Goal: Information Seeking & Learning: Check status

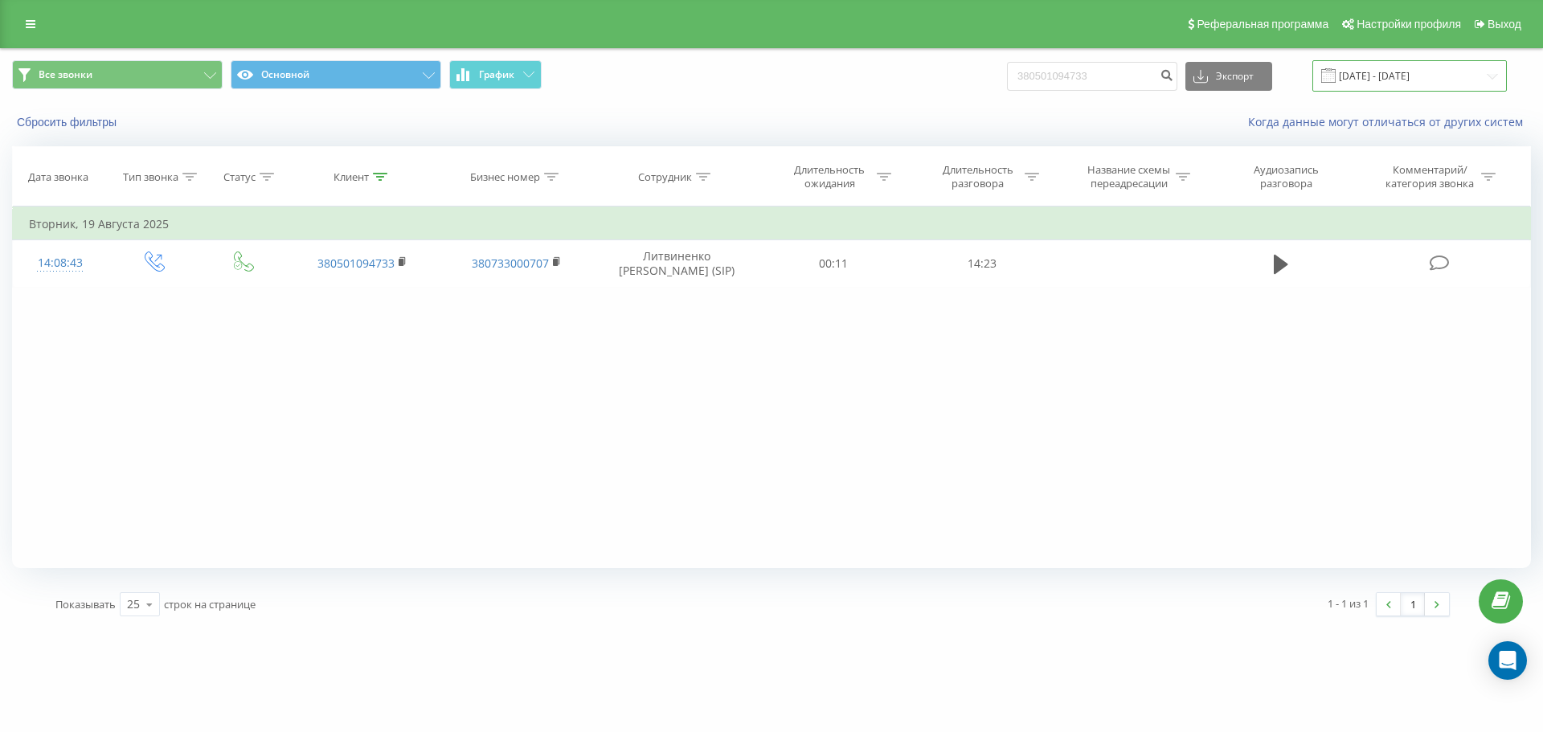
click at [1028, 80] on input "[DATE] - [DATE]" at bounding box center [1409, 75] width 194 height 31
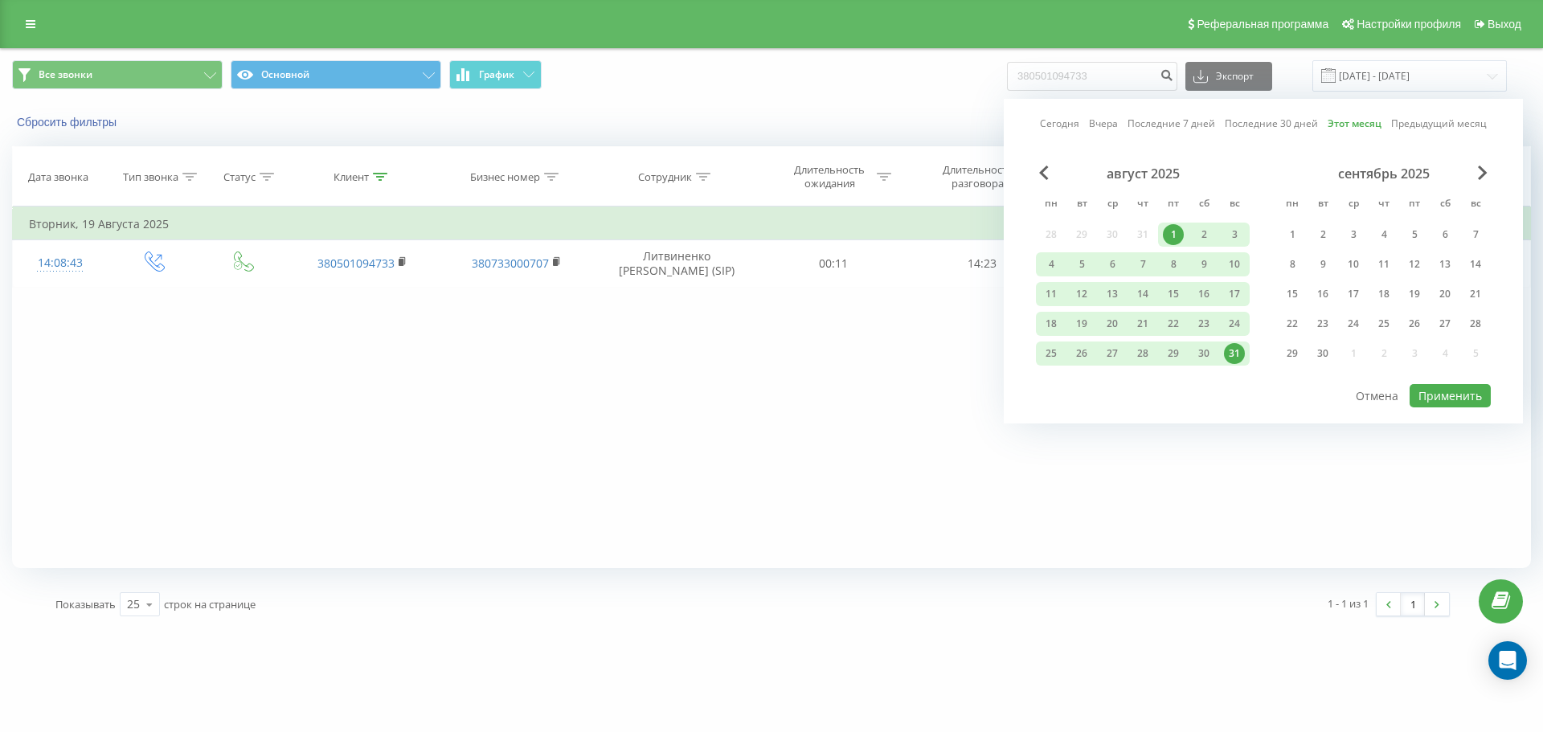
click at [1028, 127] on link "Вчера" at bounding box center [1103, 123] width 29 height 15
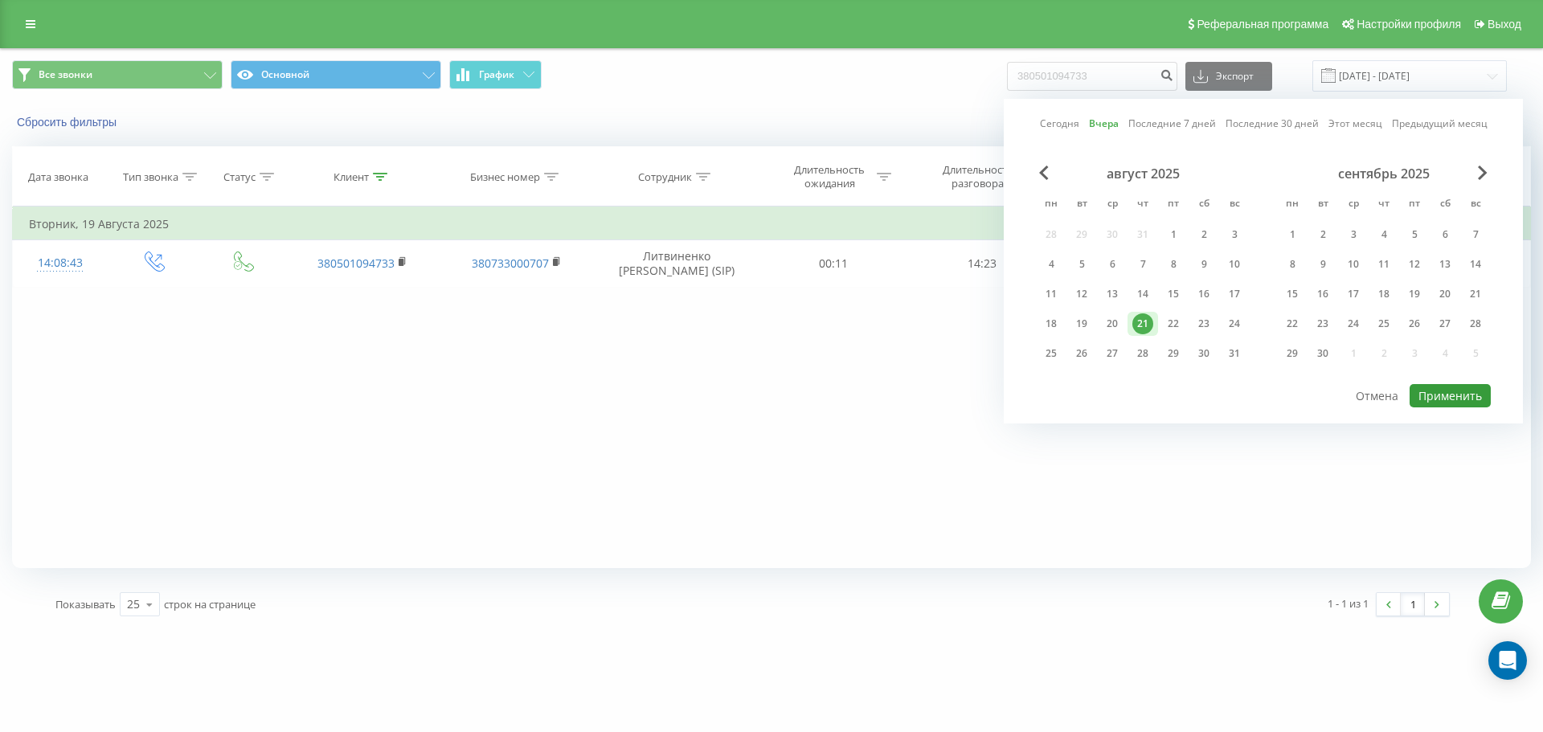
click at [1028, 394] on button "Применить" at bounding box center [1449, 395] width 81 height 23
type input "[DATE] - [DATE]"
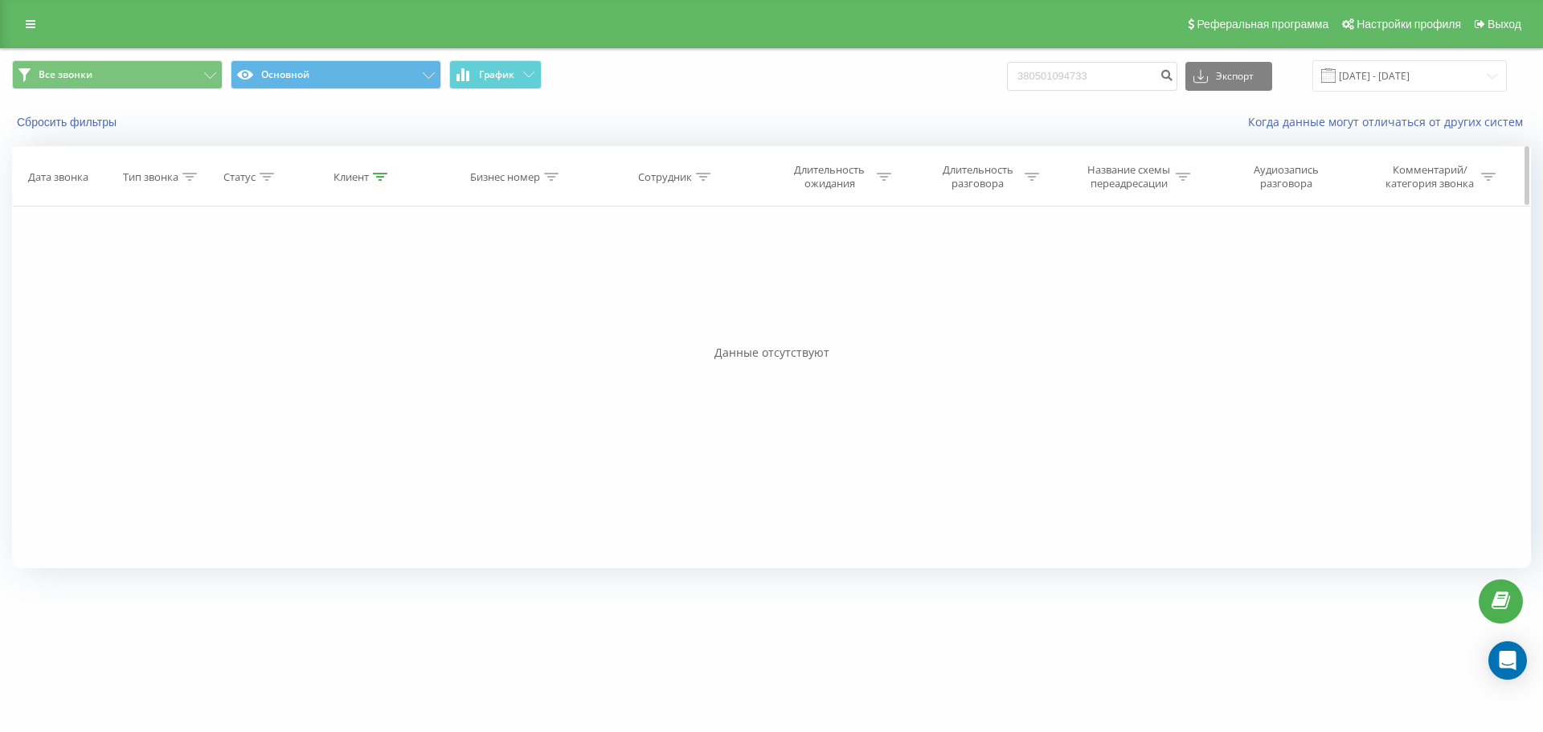
click at [379, 173] on icon at bounding box center [380, 177] width 14 height 8
click at [341, 325] on button "Отмена" at bounding box center [326, 324] width 68 height 20
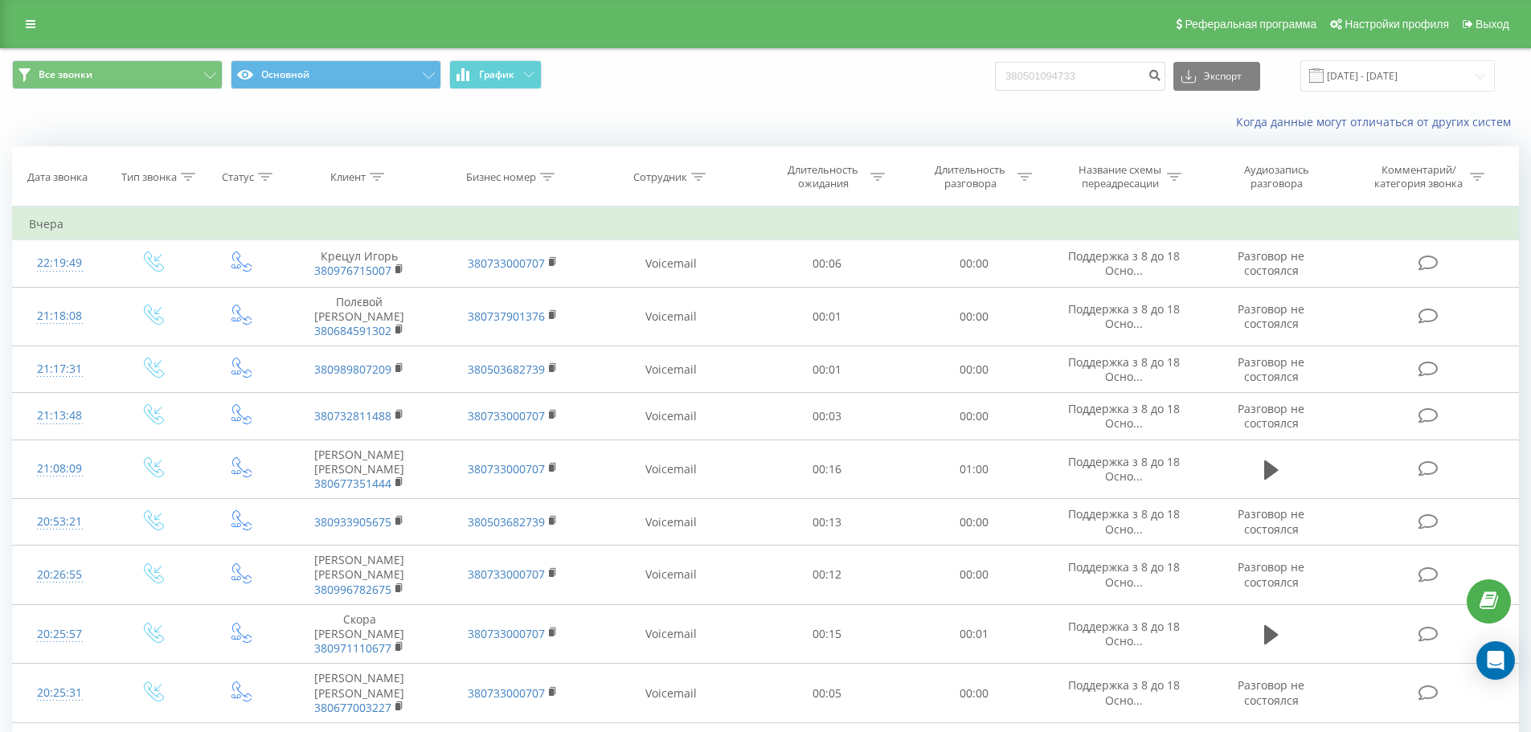
click at [666, 178] on div "Сотрудник" at bounding box center [660, 177] width 54 height 14
click at [682, 283] on input "text" at bounding box center [670, 292] width 141 height 28
type input "[PERSON_NAME]"
click at [707, 325] on span "OK" at bounding box center [705, 323] width 45 height 25
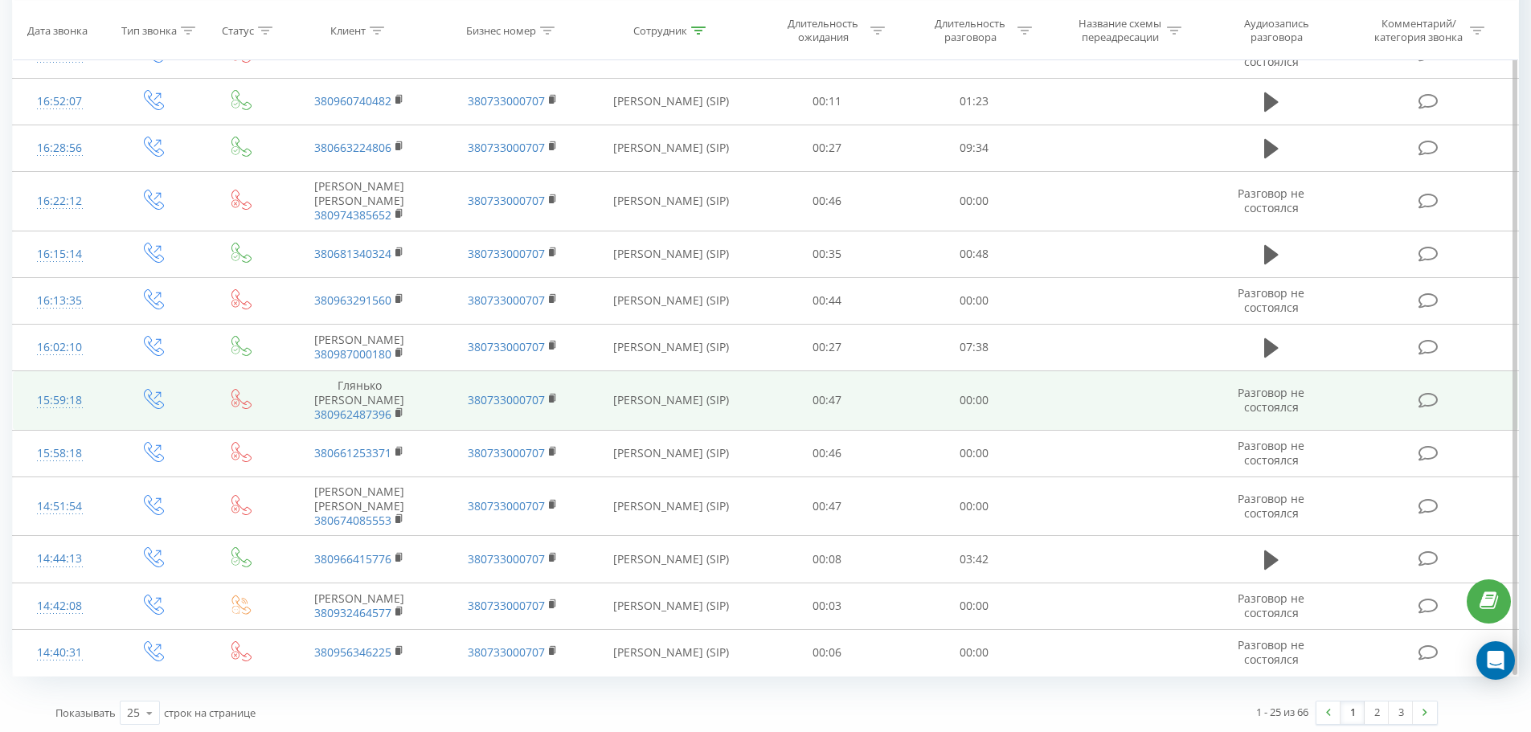
scroll to position [799, 0]
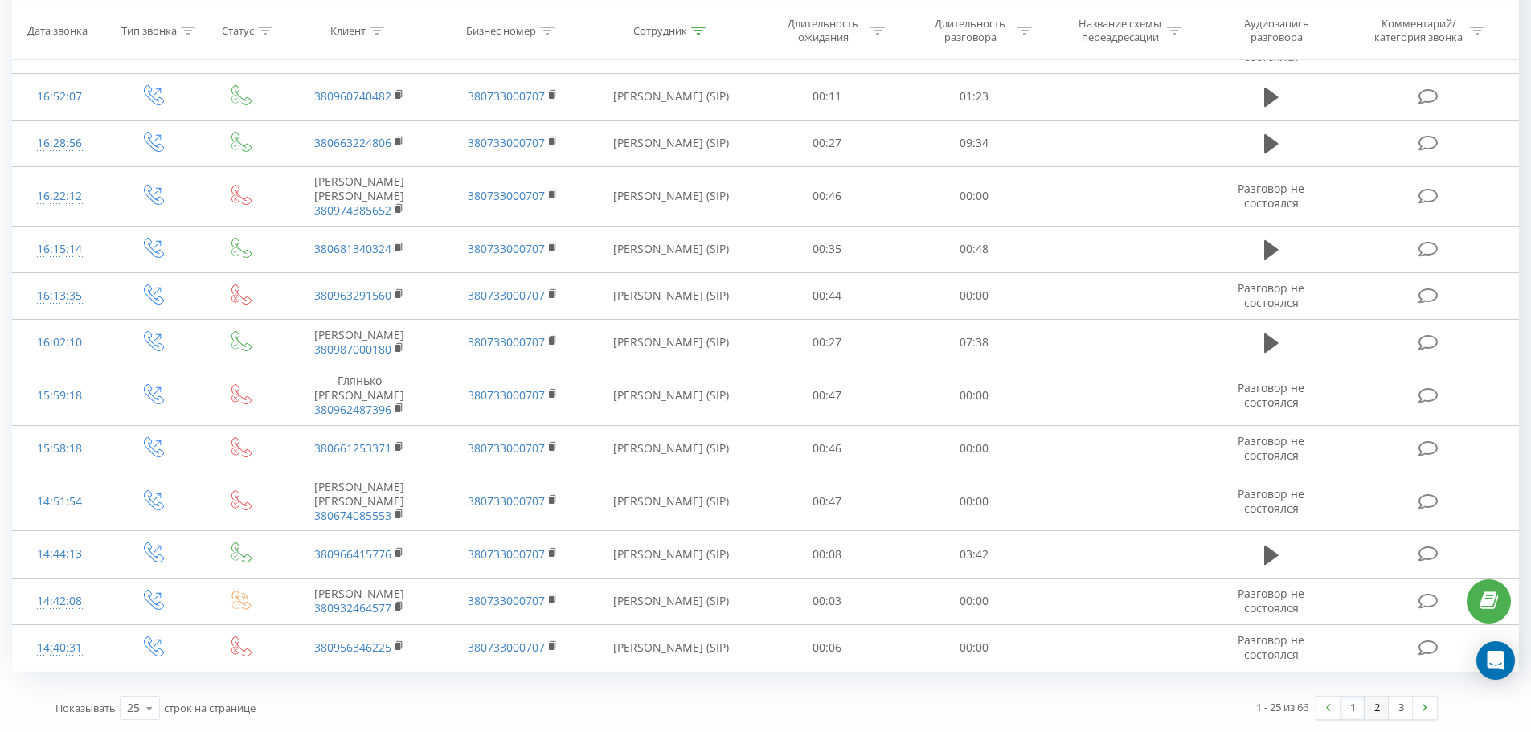
click at [1028, 685] on link "2" at bounding box center [1376, 708] width 24 height 22
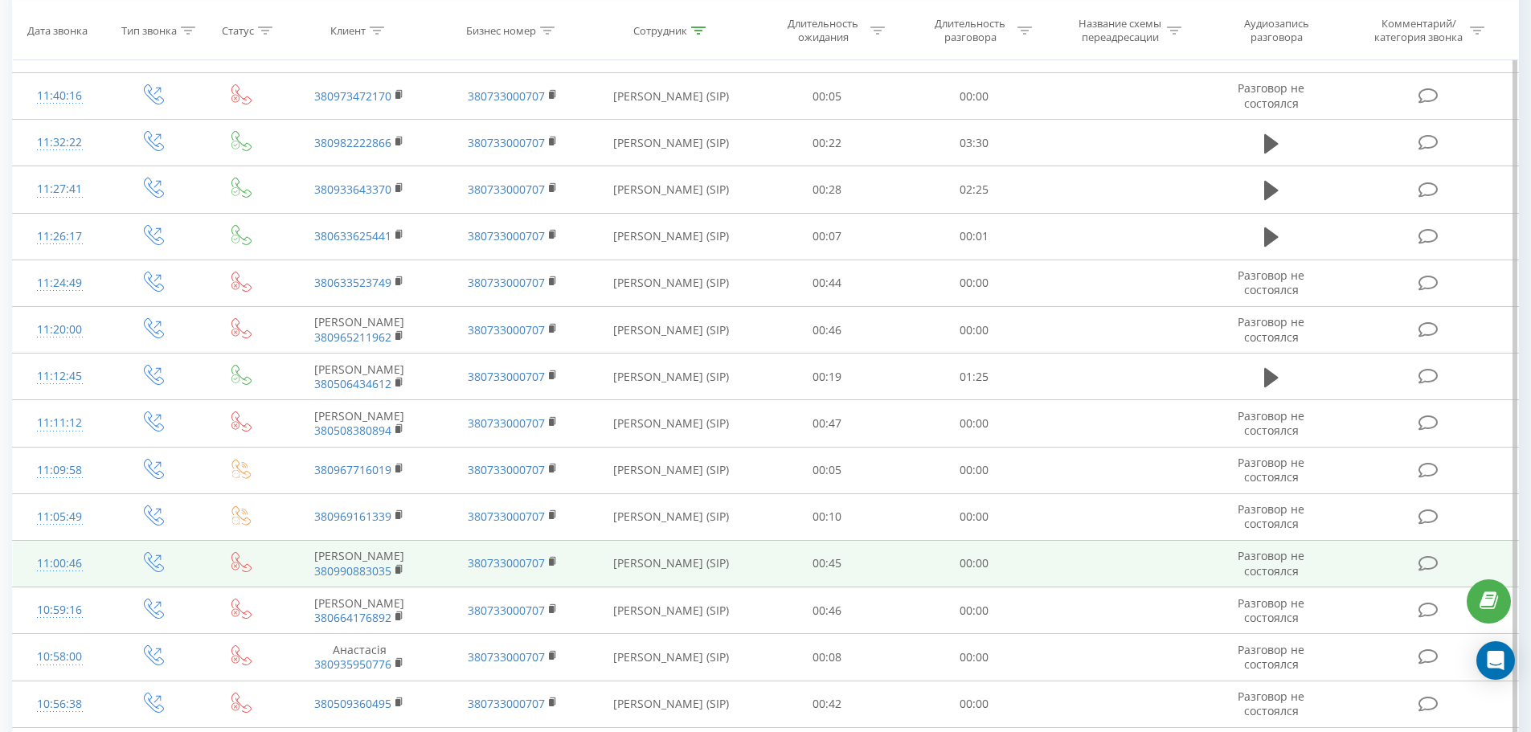
scroll to position [762, 0]
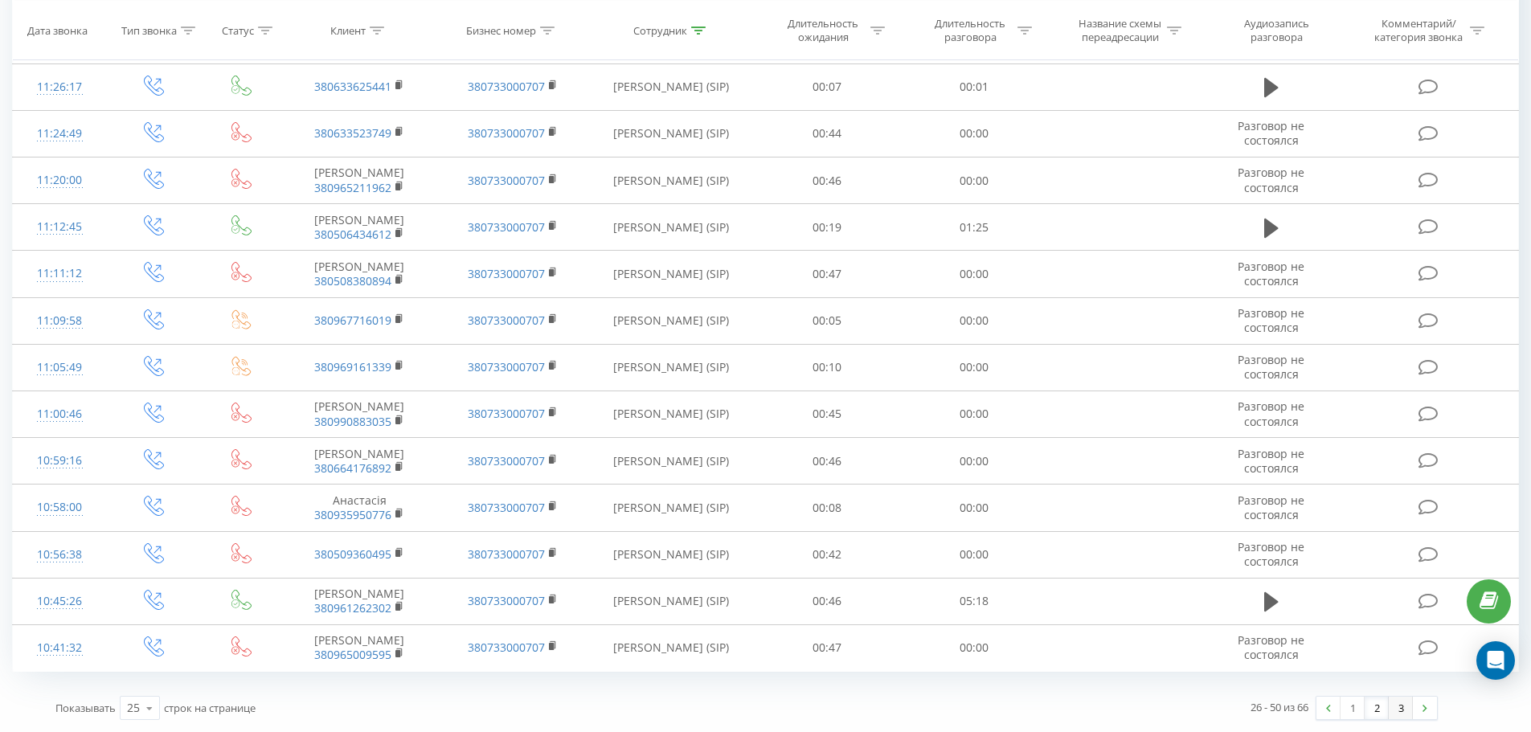
click at [1028, 685] on link "3" at bounding box center [1400, 708] width 24 height 22
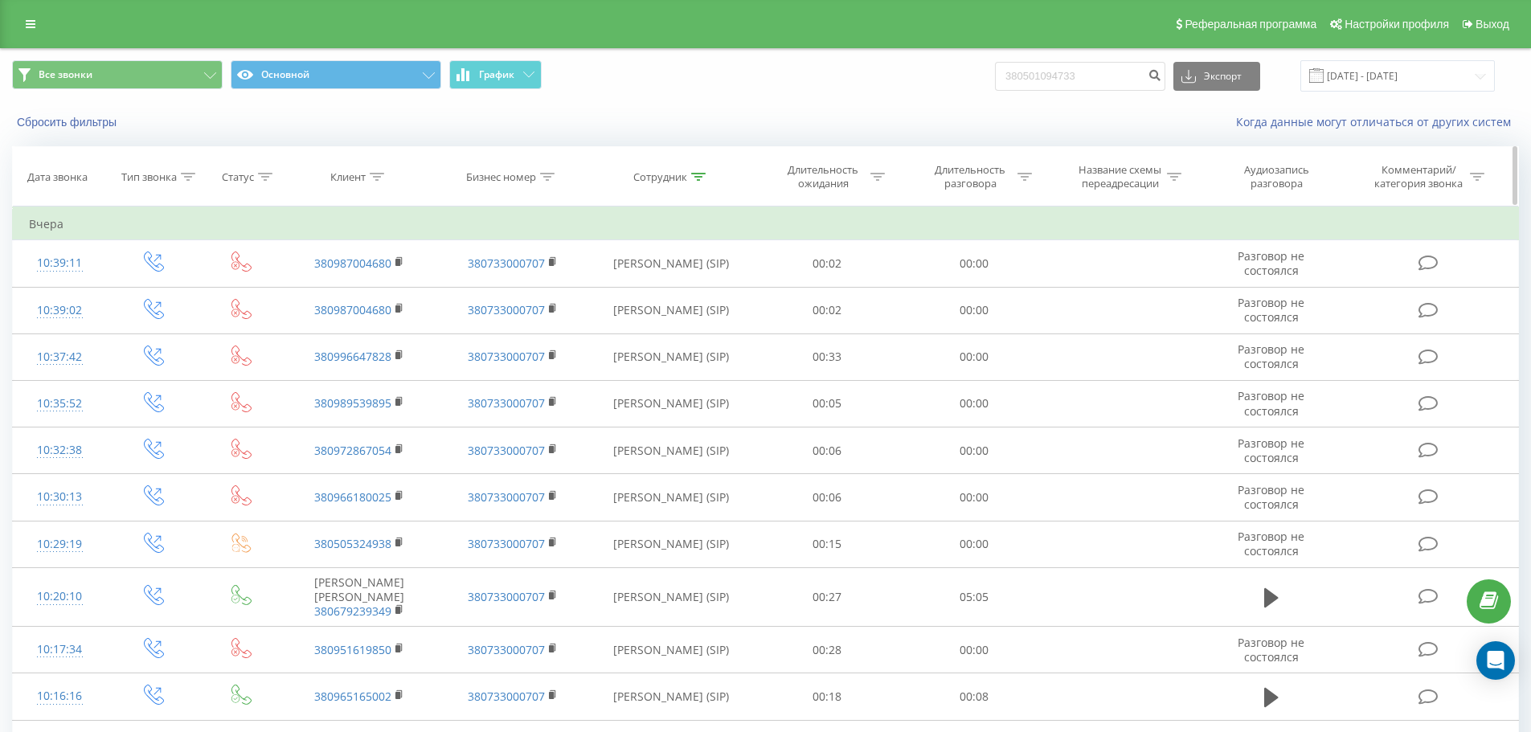
click at [676, 174] on div "Сотрудник" at bounding box center [660, 177] width 54 height 14
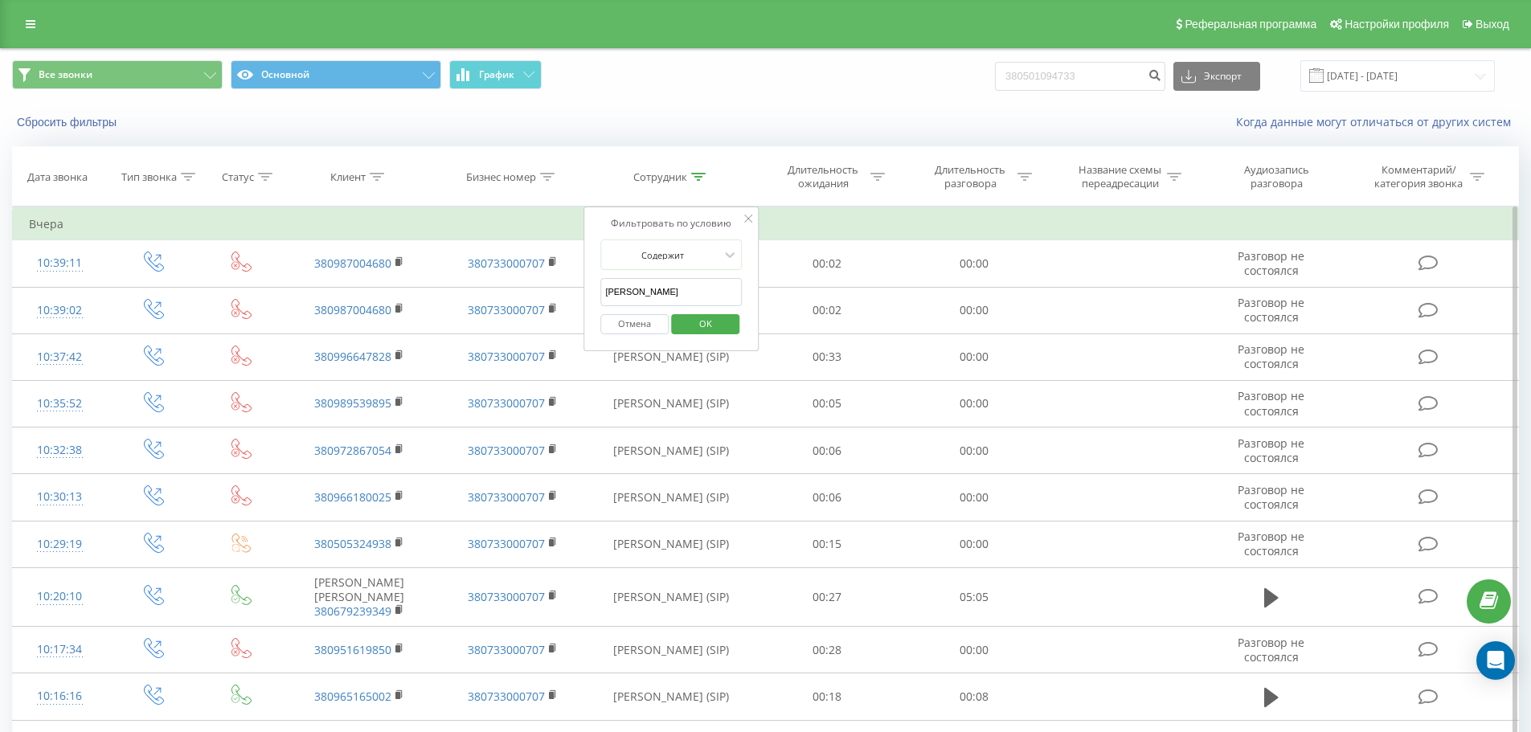
click at [687, 292] on input "[PERSON_NAME]" at bounding box center [670, 292] width 141 height 28
click at [692, 279] on input "text" at bounding box center [670, 292] width 141 height 28
type input "[PERSON_NAME]"
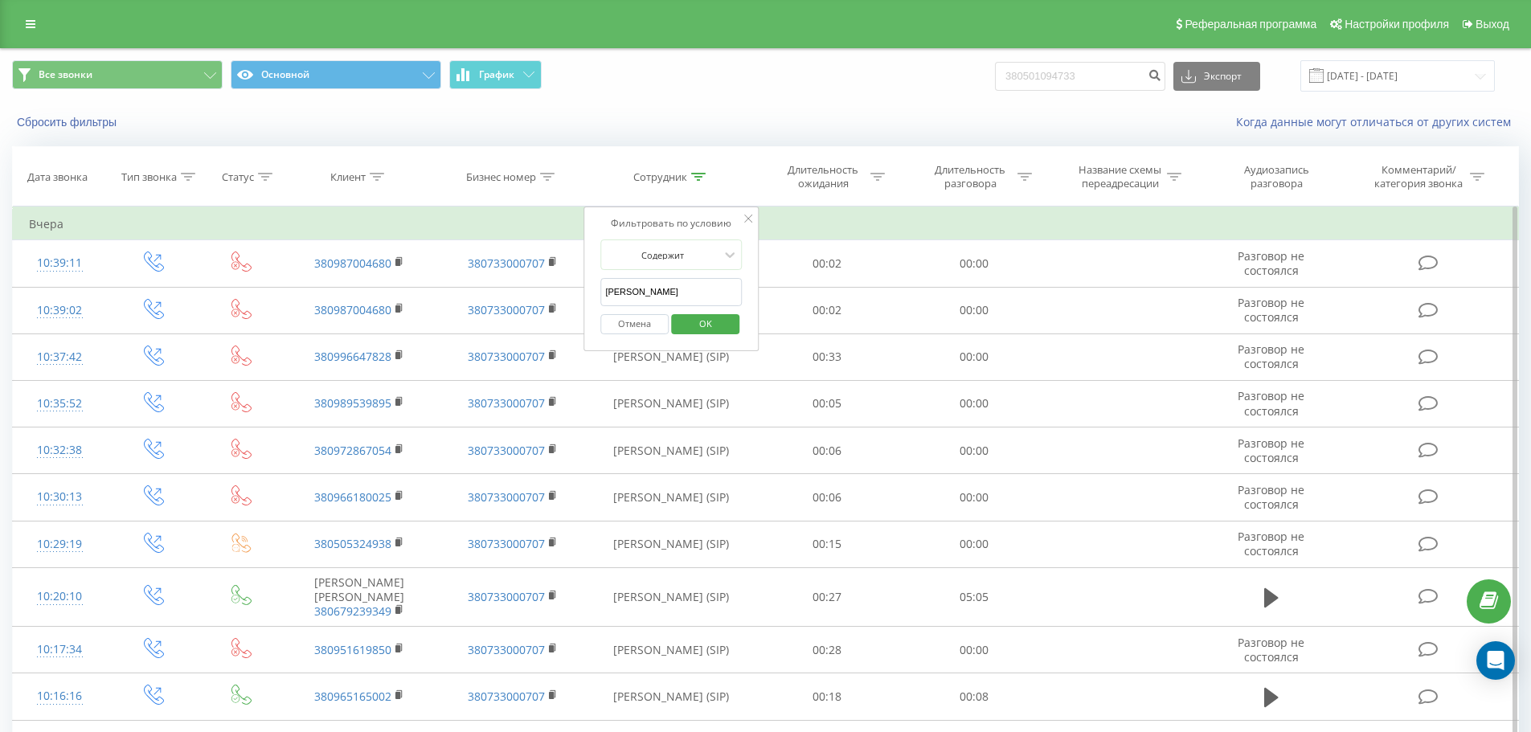
click at [716, 330] on span "OK" at bounding box center [705, 323] width 45 height 25
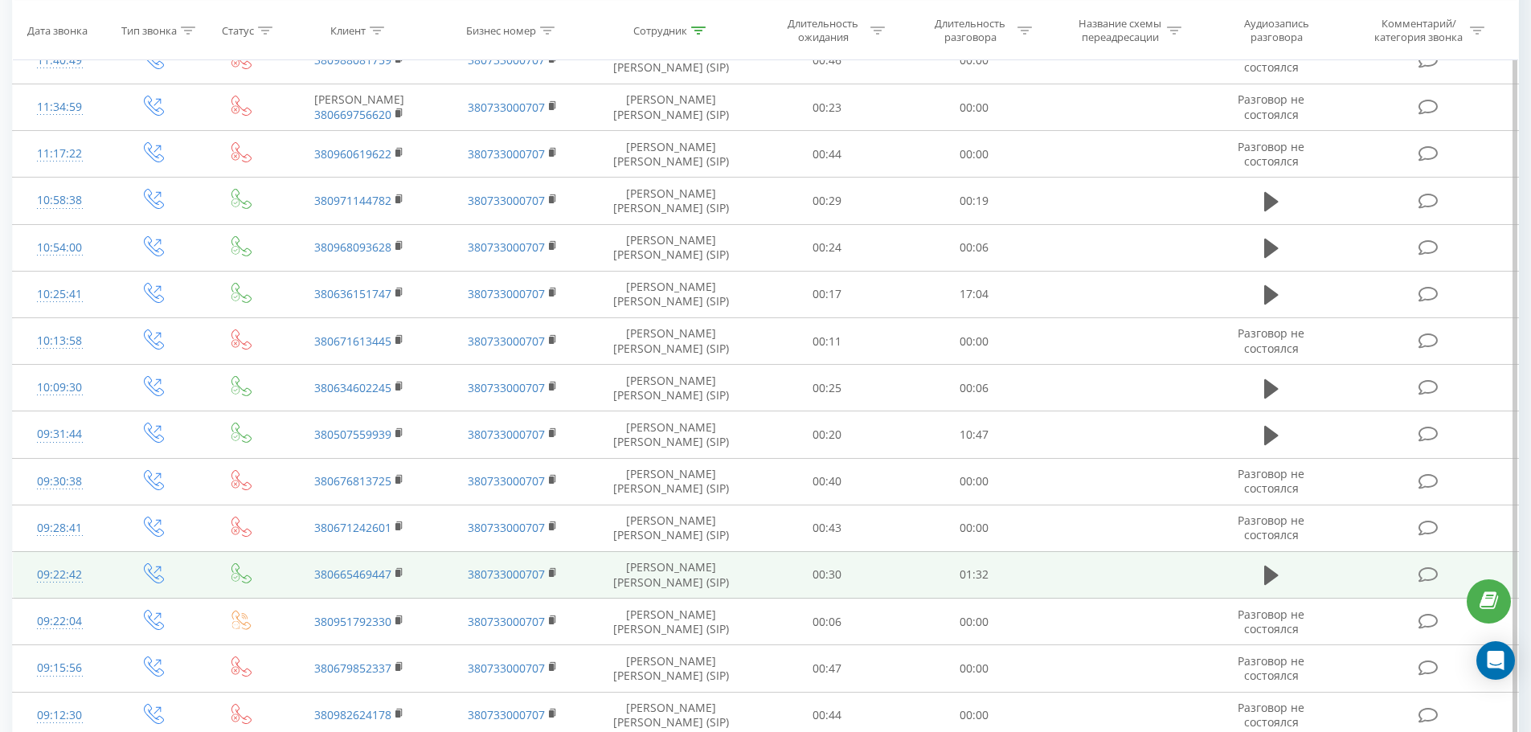
scroll to position [738, 0]
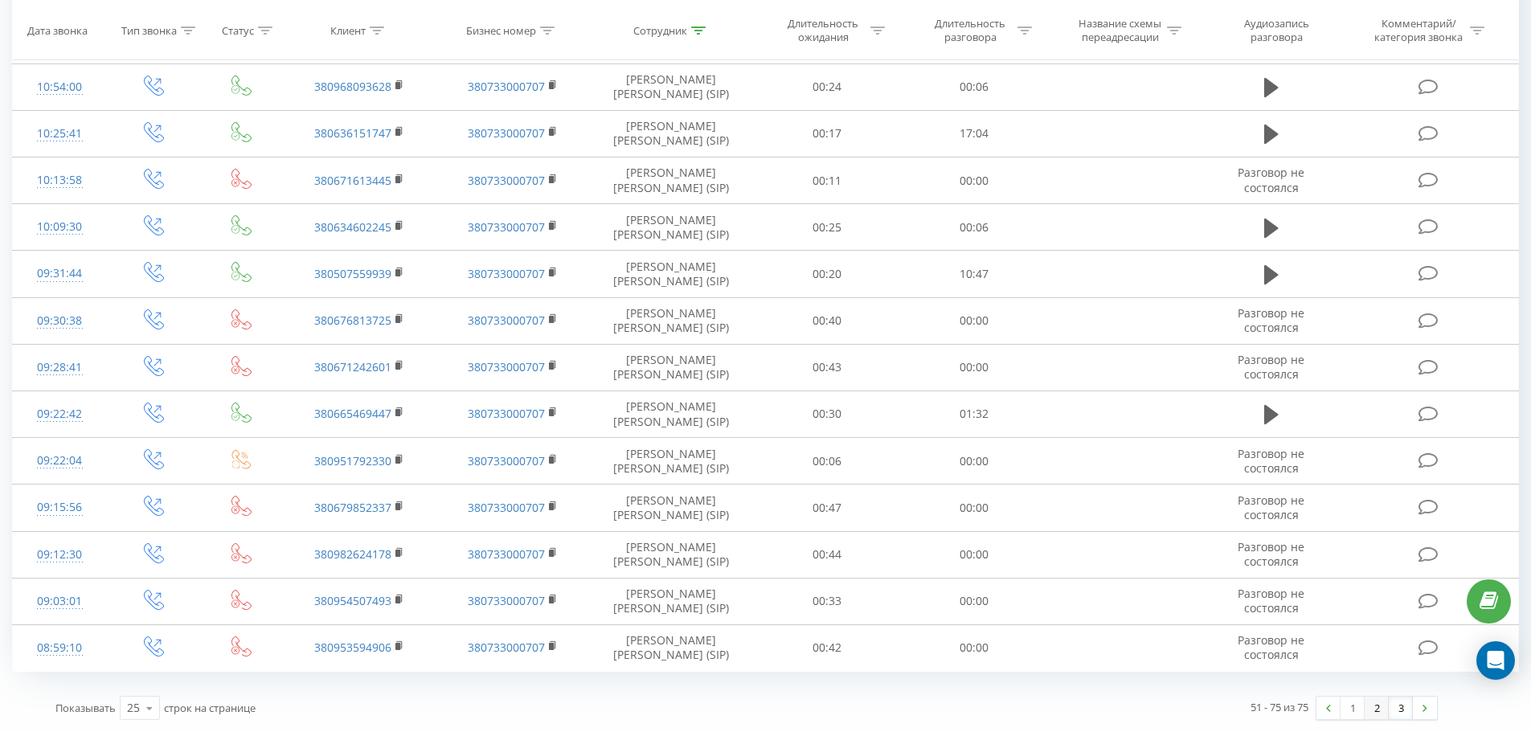
click at [1028, 685] on link "2" at bounding box center [1376, 708] width 24 height 22
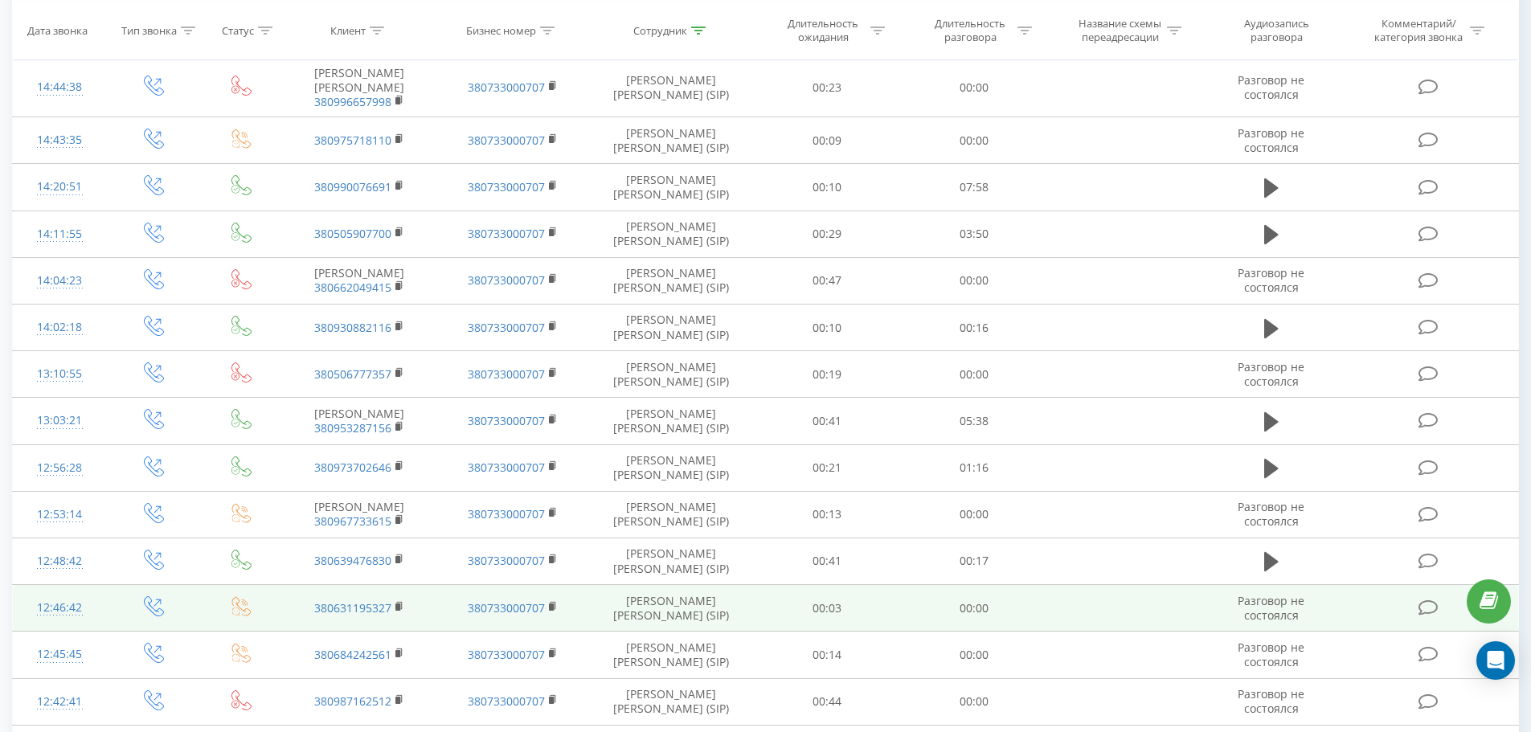
scroll to position [750, 0]
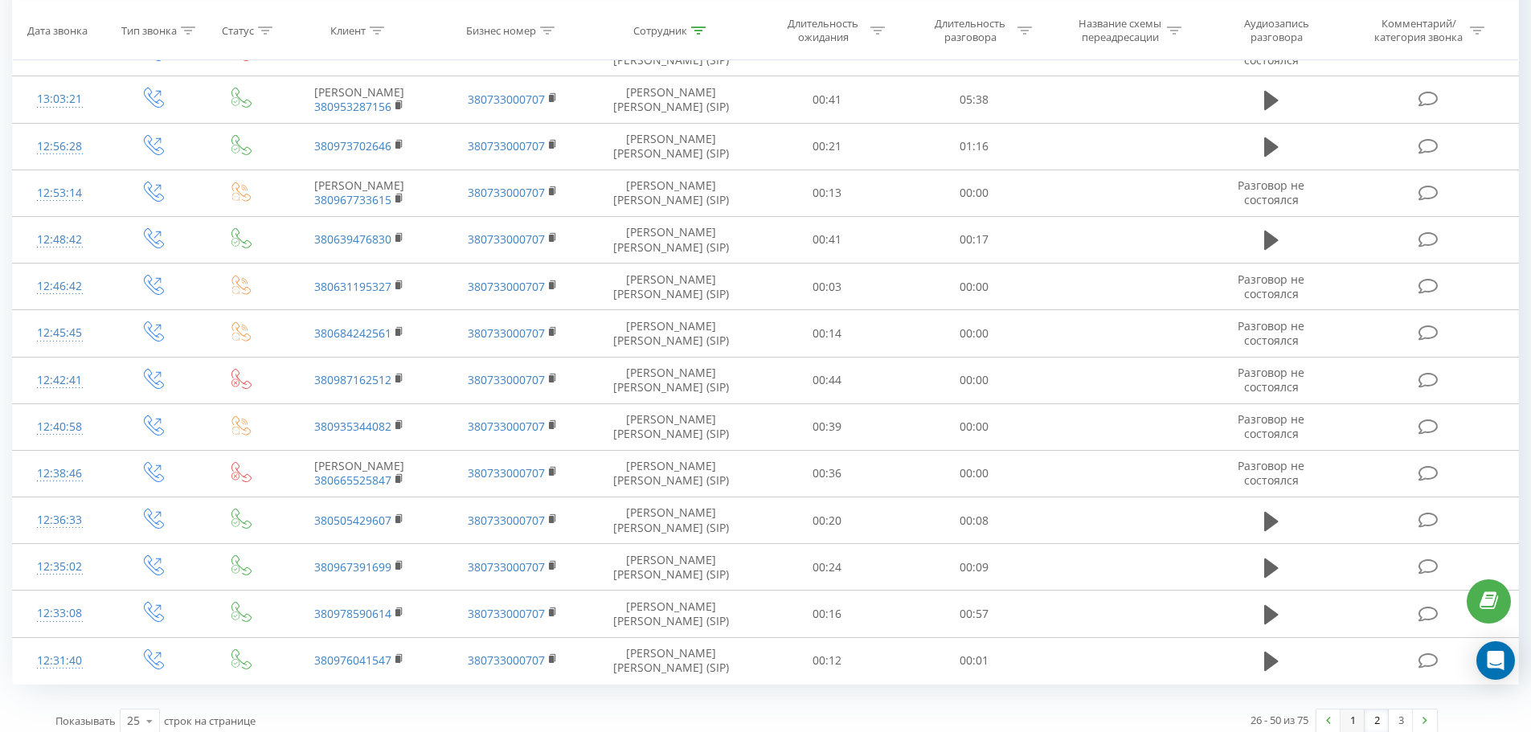
click at [1028, 685] on link "1" at bounding box center [1352, 720] width 24 height 22
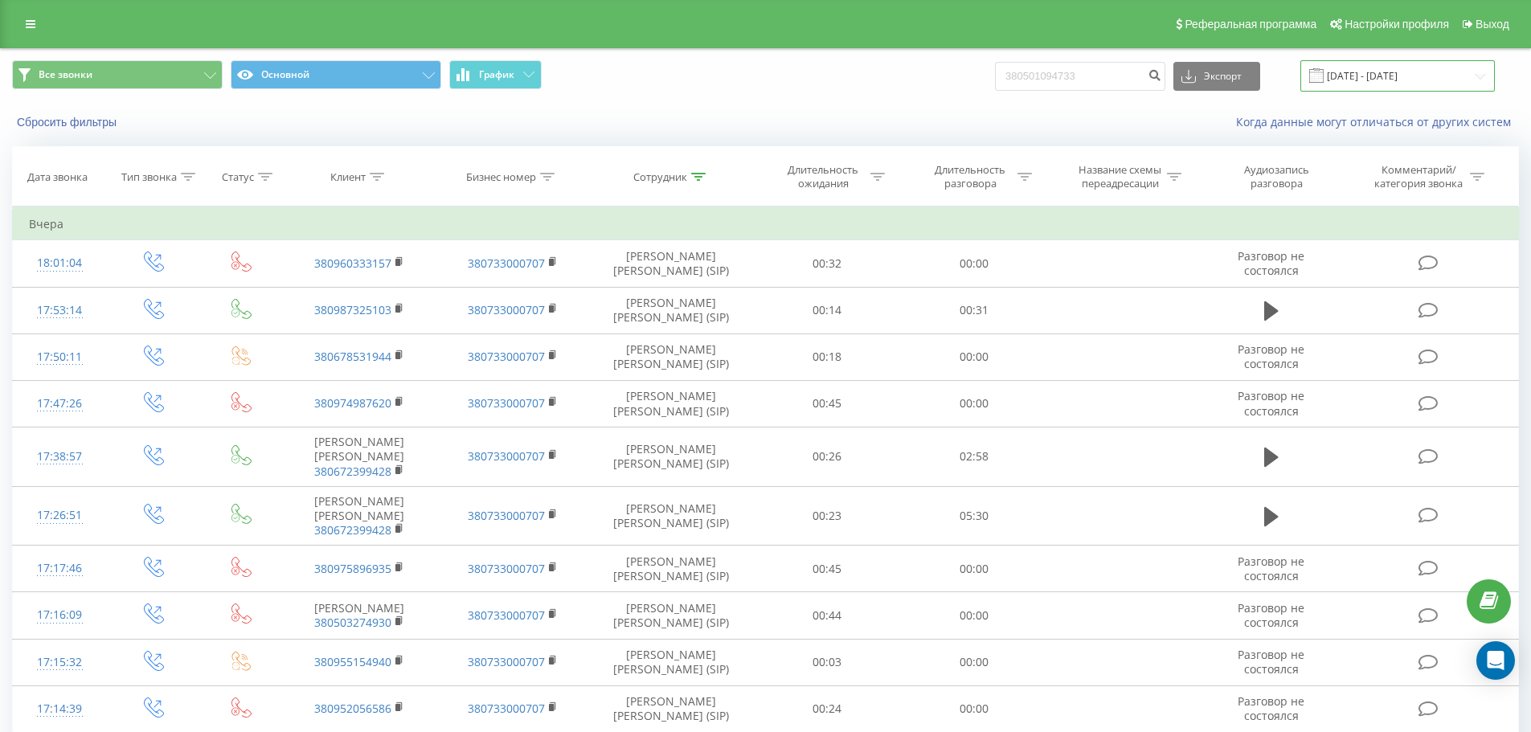
click at [1028, 76] on input "[DATE] - [DATE]" at bounding box center [1397, 75] width 194 height 31
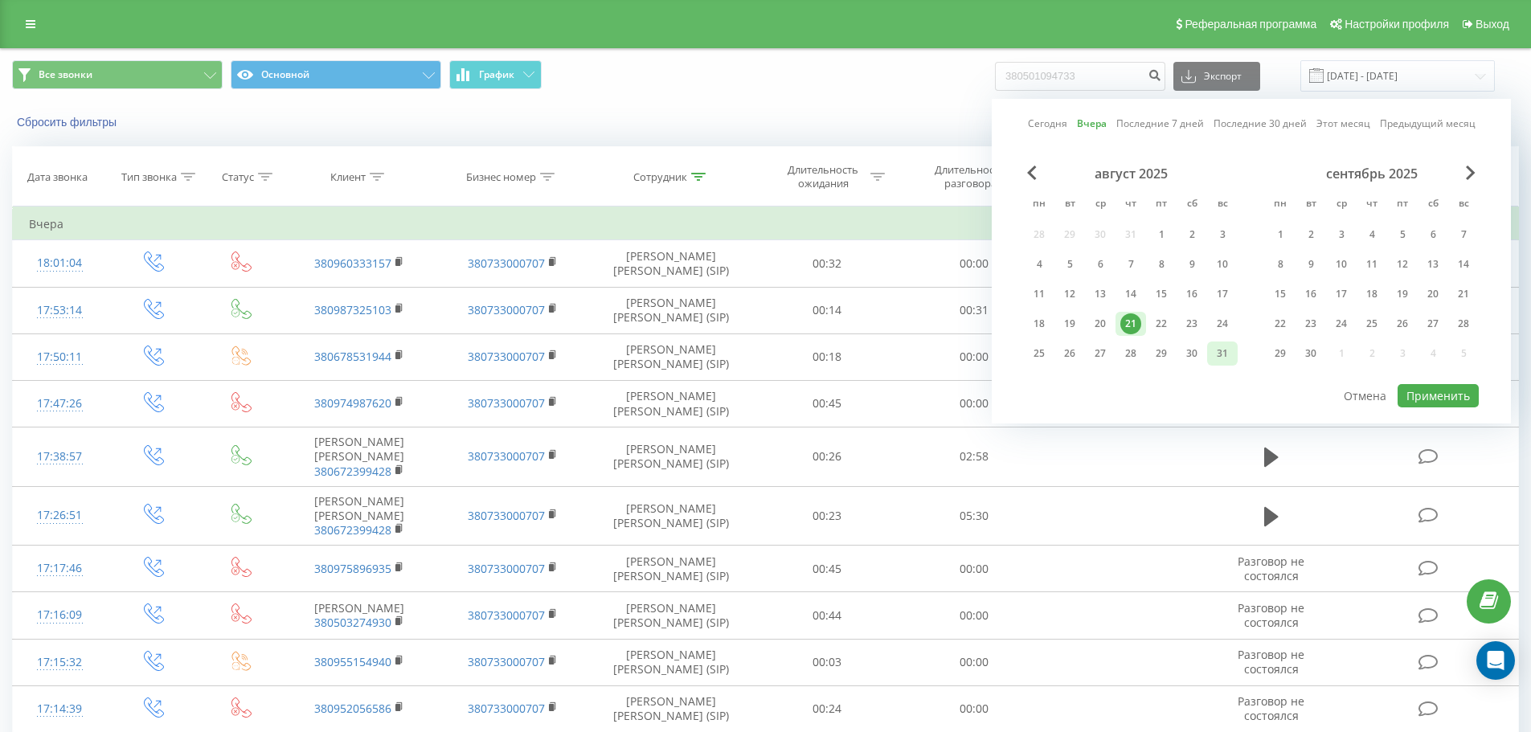
click at [1028, 358] on div "31" at bounding box center [1222, 353] width 21 height 21
click at [1028, 235] on div "1" at bounding box center [1161, 234] width 21 height 21
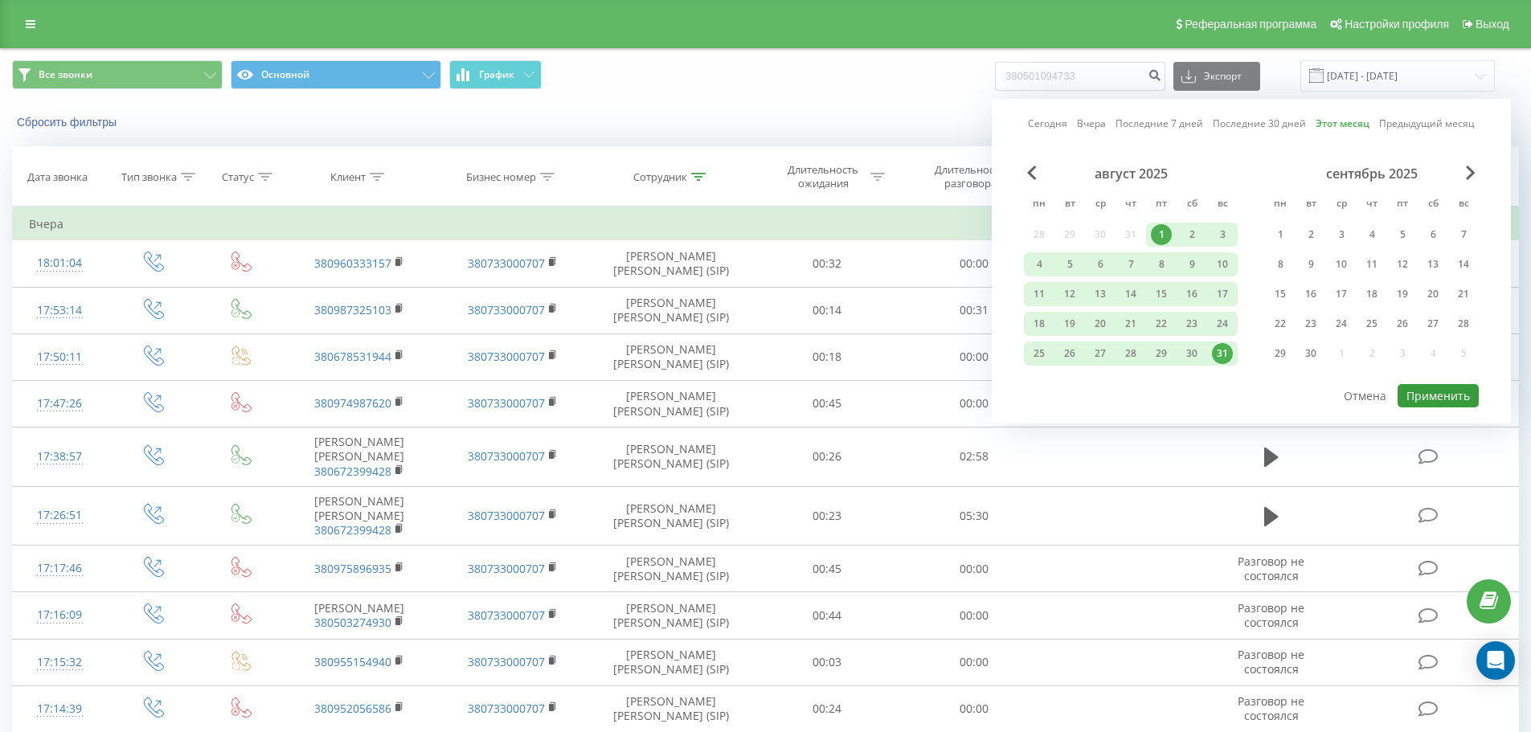
click at [1028, 404] on button "Применить" at bounding box center [1437, 395] width 81 height 23
type input "[DATE] - [DATE]"
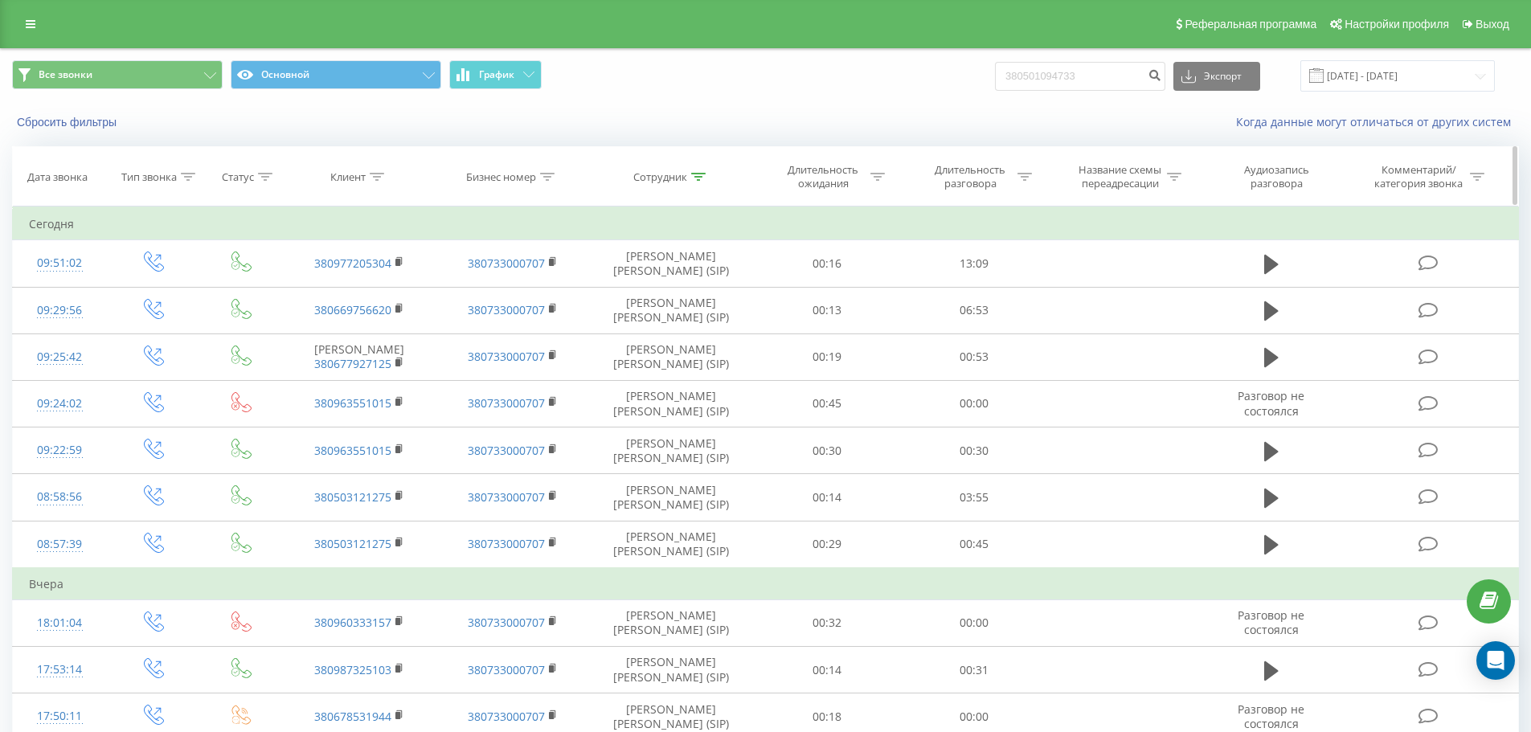
click at [366, 180] on div "Клиент" at bounding box center [347, 177] width 35 height 14
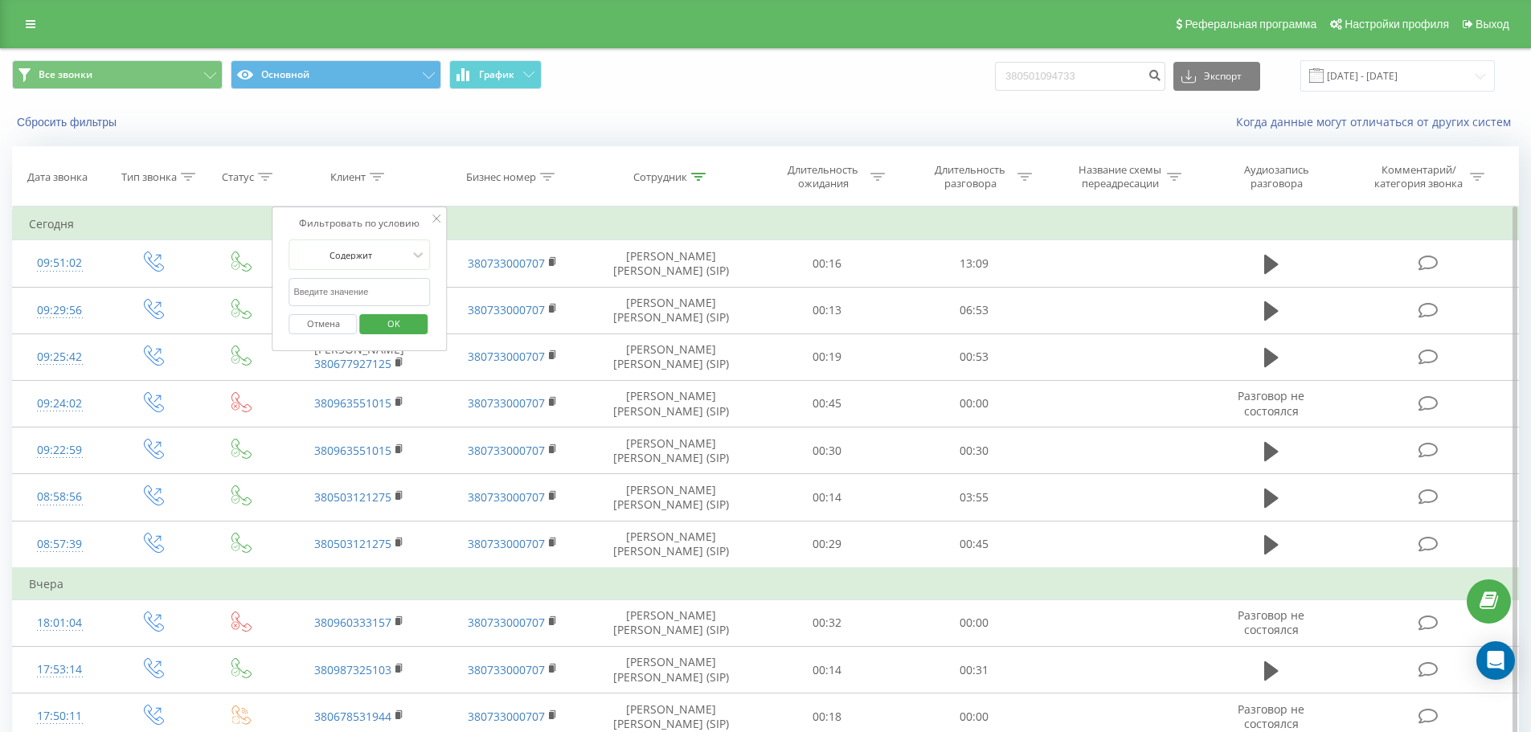
click at [390, 287] on input "text" at bounding box center [359, 292] width 141 height 28
paste input "380503044362"
type input "380503044362"
click at [382, 328] on span "OK" at bounding box center [393, 323] width 45 height 25
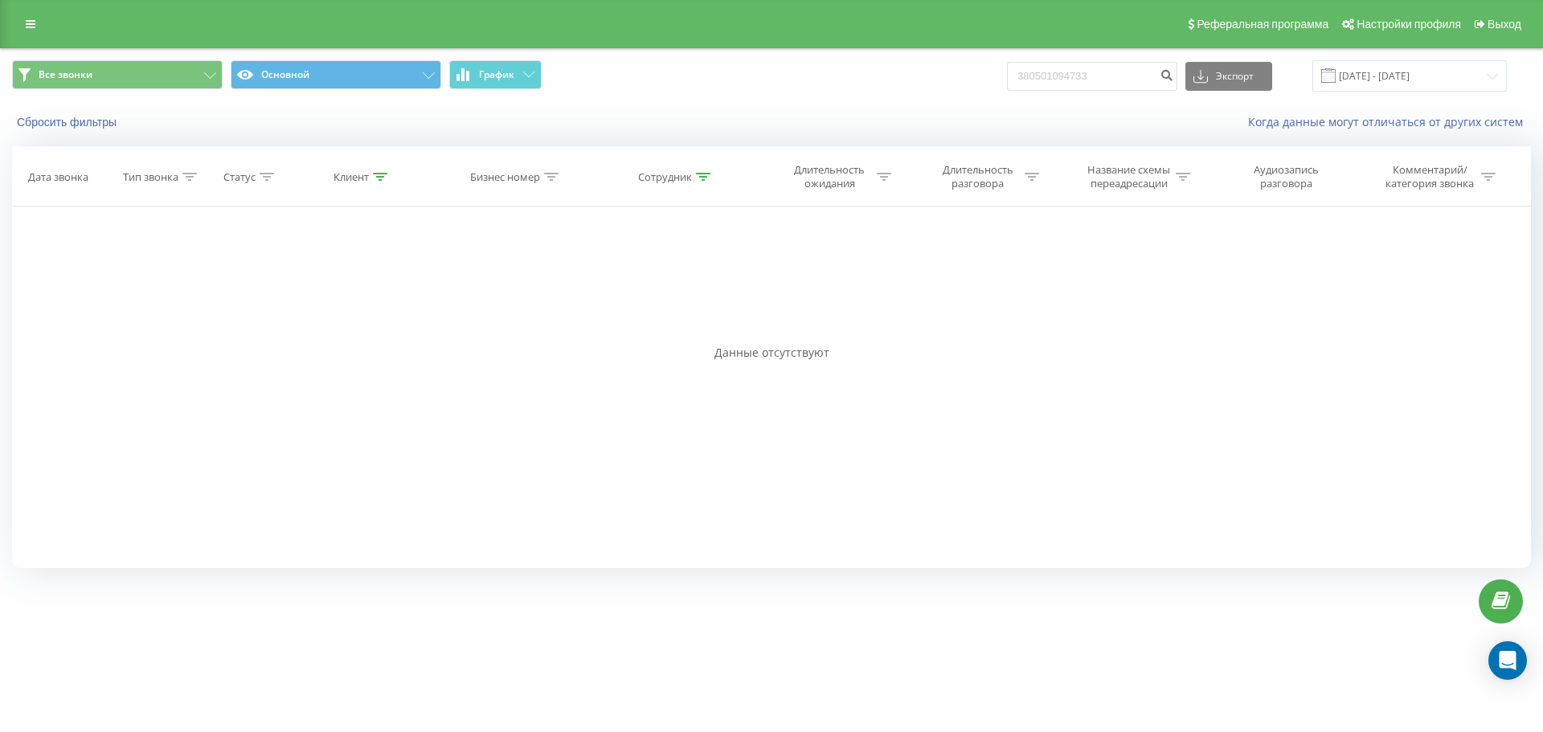
click at [666, 181] on div "Сотрудник" at bounding box center [665, 177] width 54 height 14
click at [660, 319] on button "Отмена" at bounding box center [640, 324] width 68 height 20
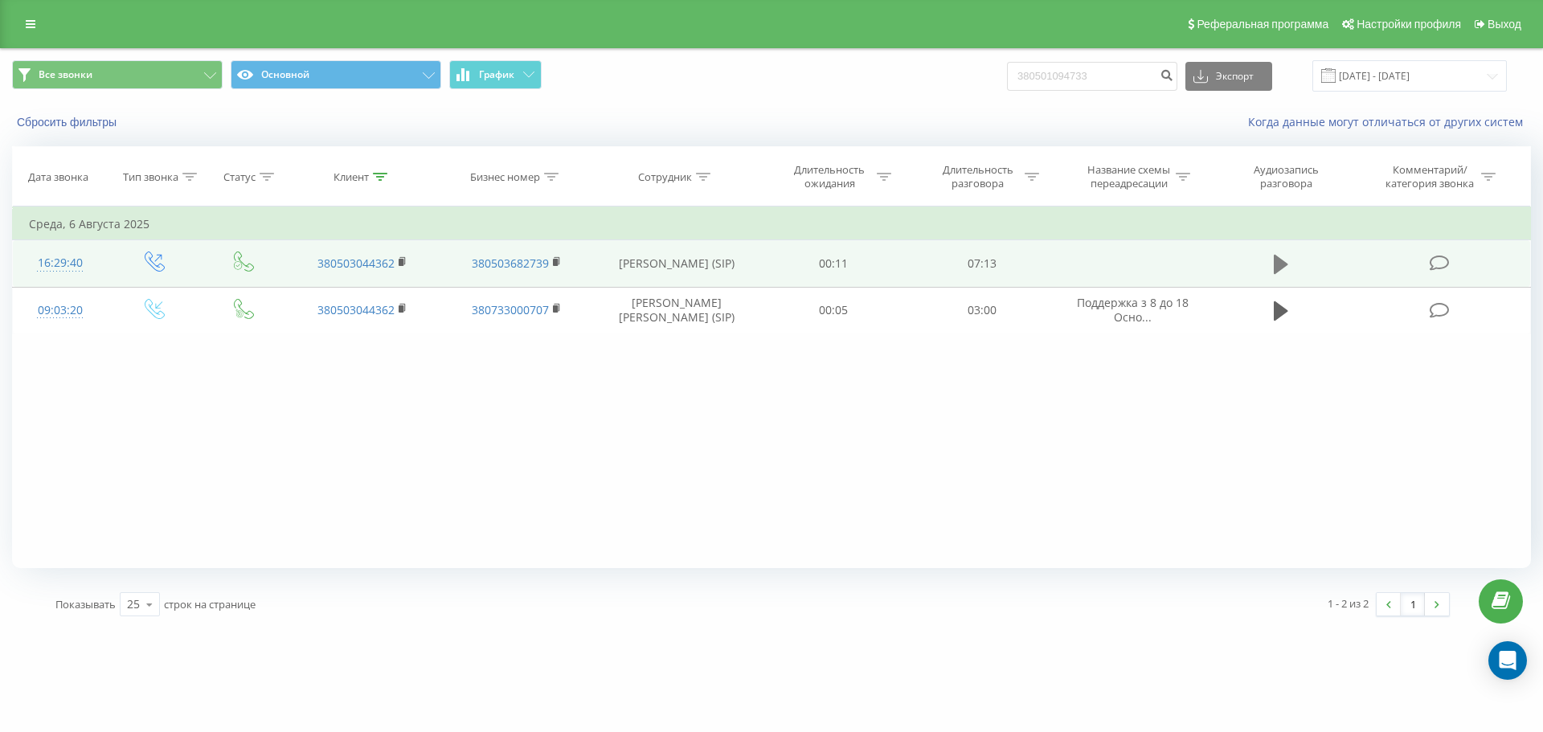
click at [1028, 270] on icon at bounding box center [1280, 264] width 14 height 22
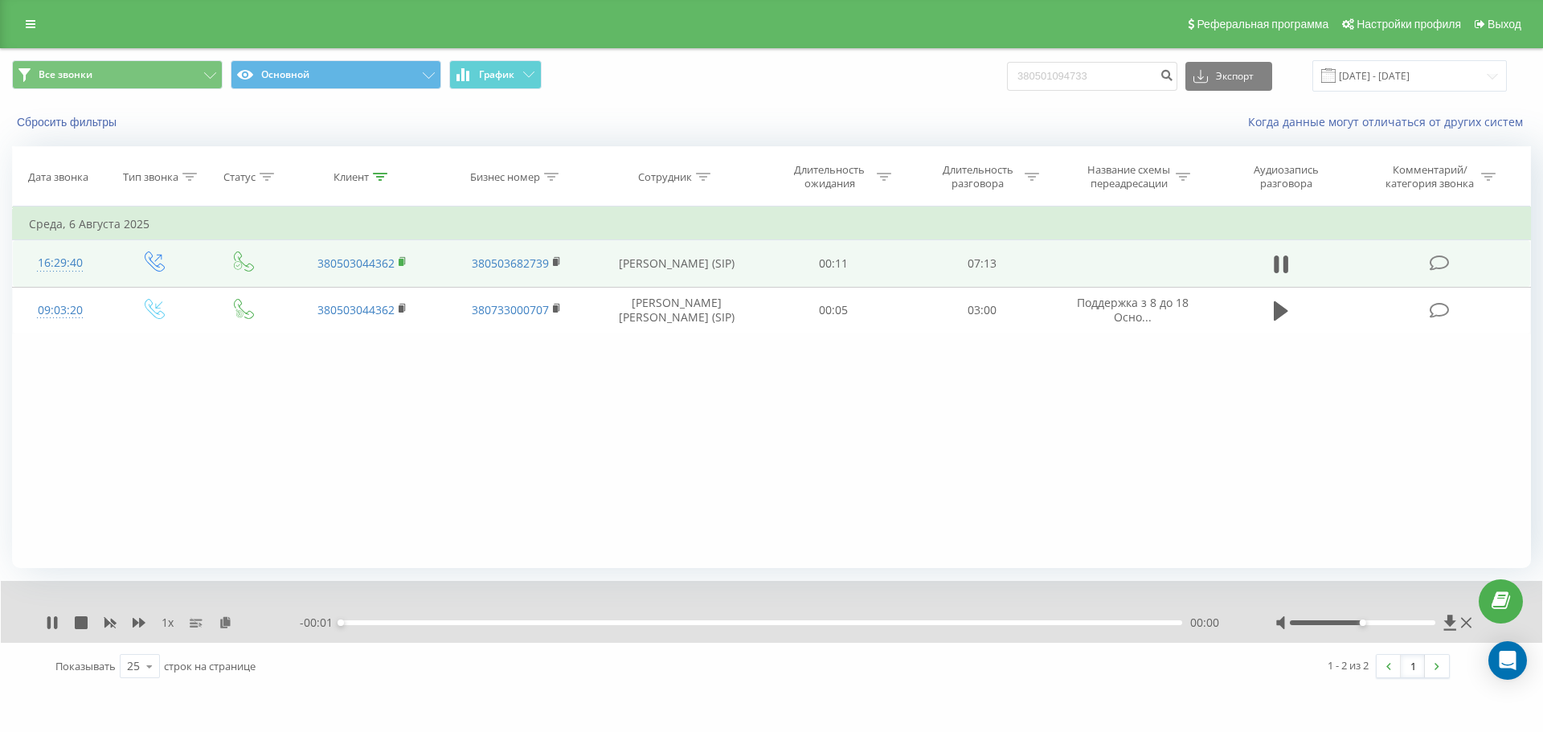
click at [401, 260] on rect at bounding box center [401, 262] width 5 height 7
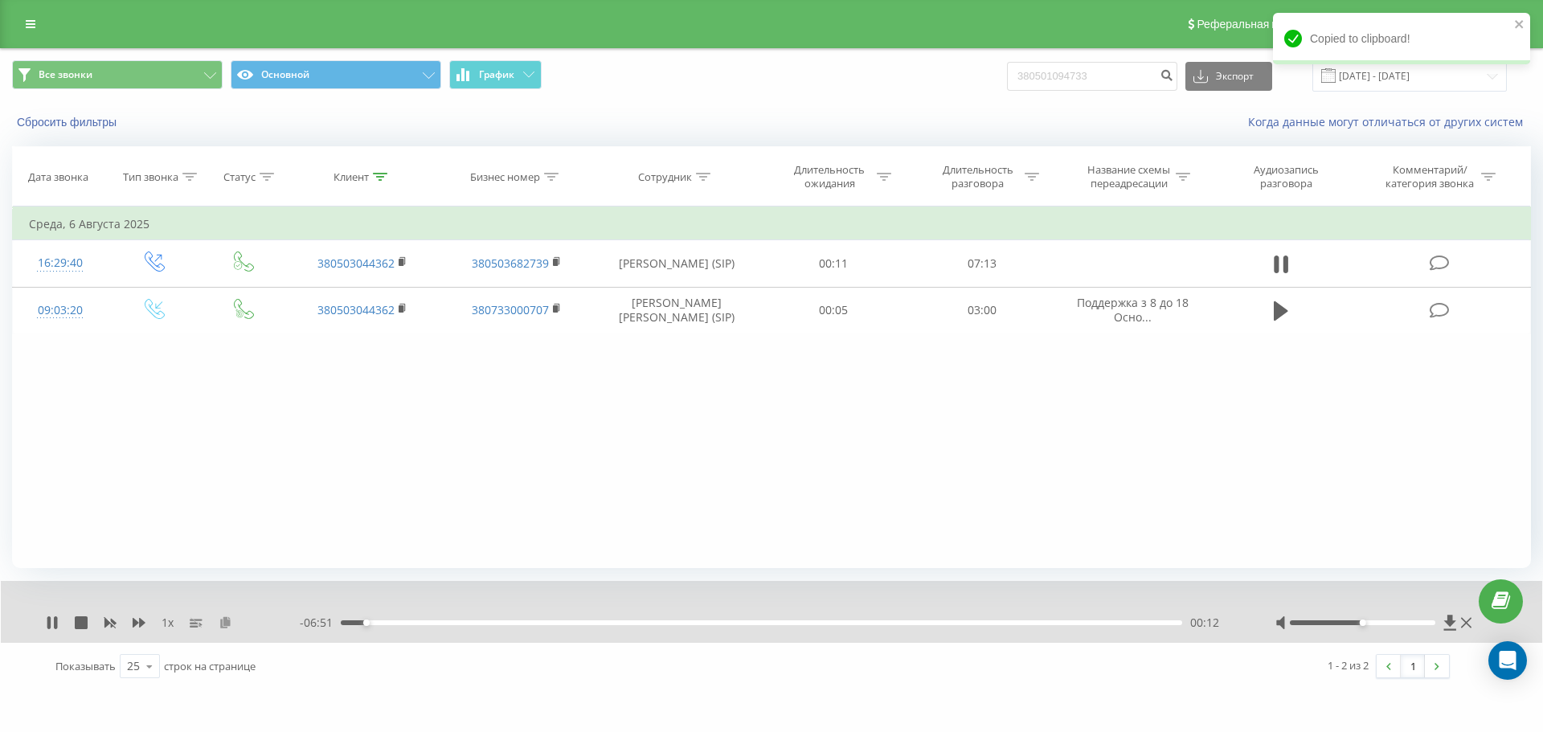
click at [225, 626] on icon at bounding box center [226, 621] width 14 height 11
click at [137, 619] on icon at bounding box center [139, 622] width 13 height 13
click at [525, 623] on div "01:26" at bounding box center [761, 622] width 841 height 5
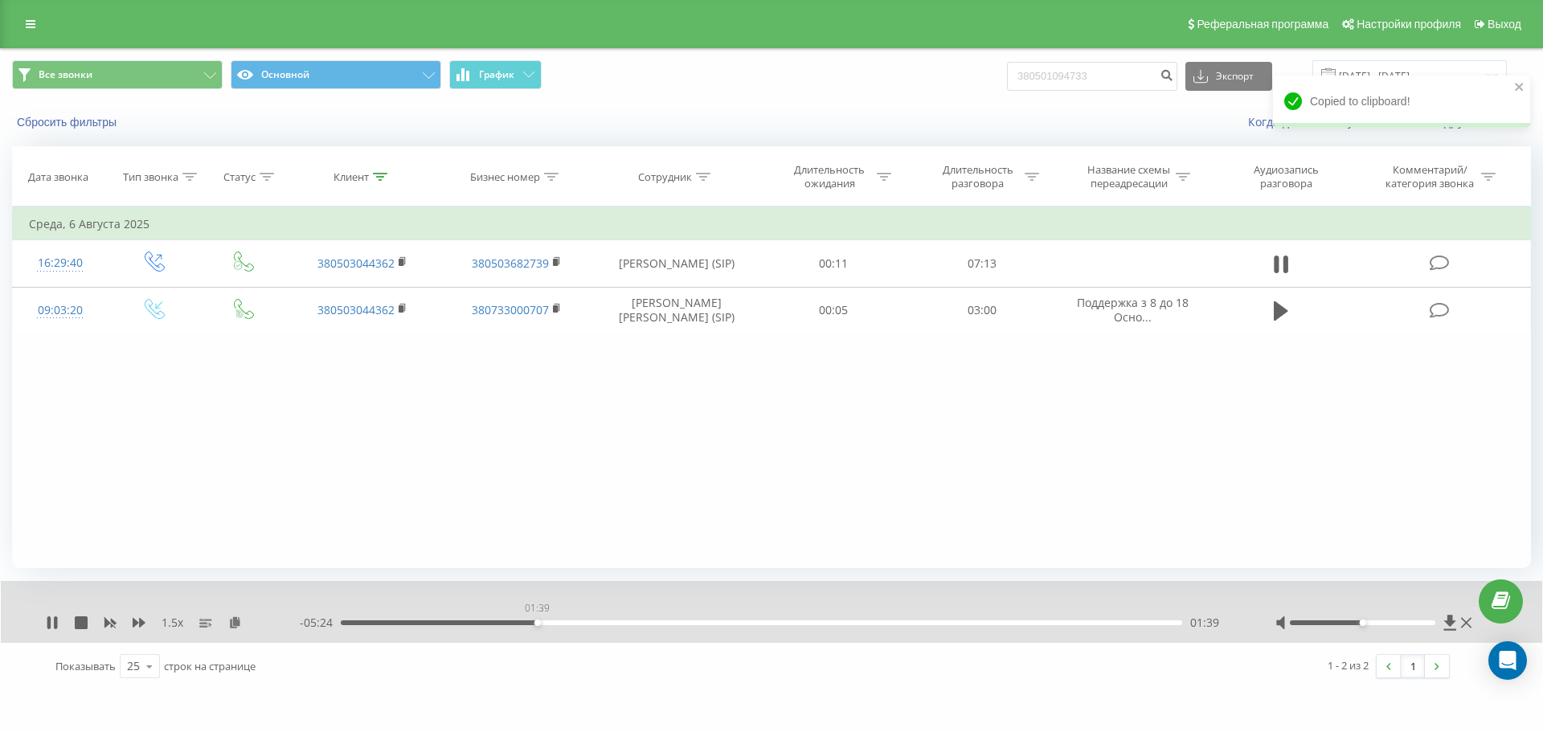
click at [538, 621] on div "01:39" at bounding box center [761, 622] width 841 height 5
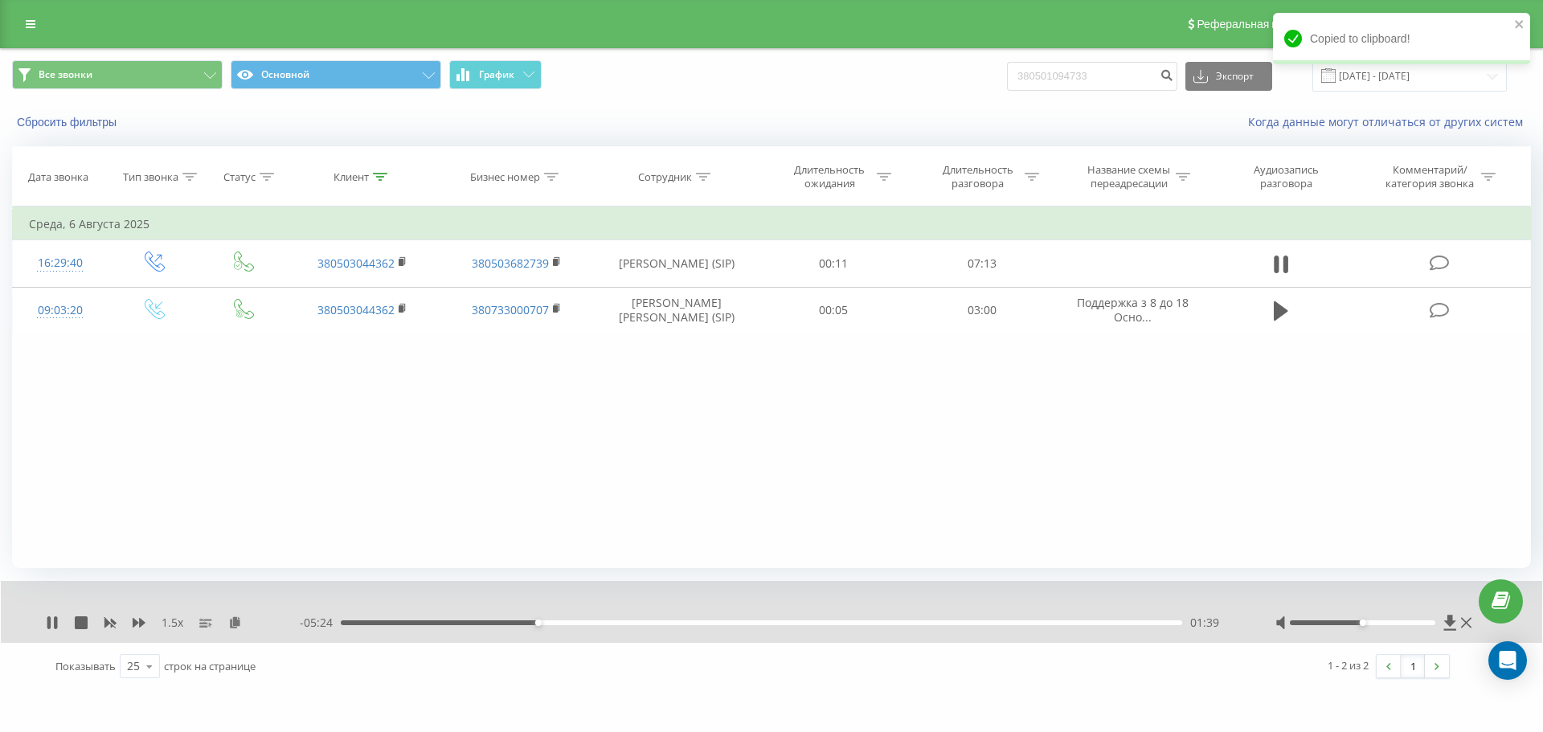
drag, startPoint x: 554, startPoint y: 620, endPoint x: 563, endPoint y: 620, distance: 8.8
click at [558, 620] on div "01:39" at bounding box center [761, 622] width 841 height 5
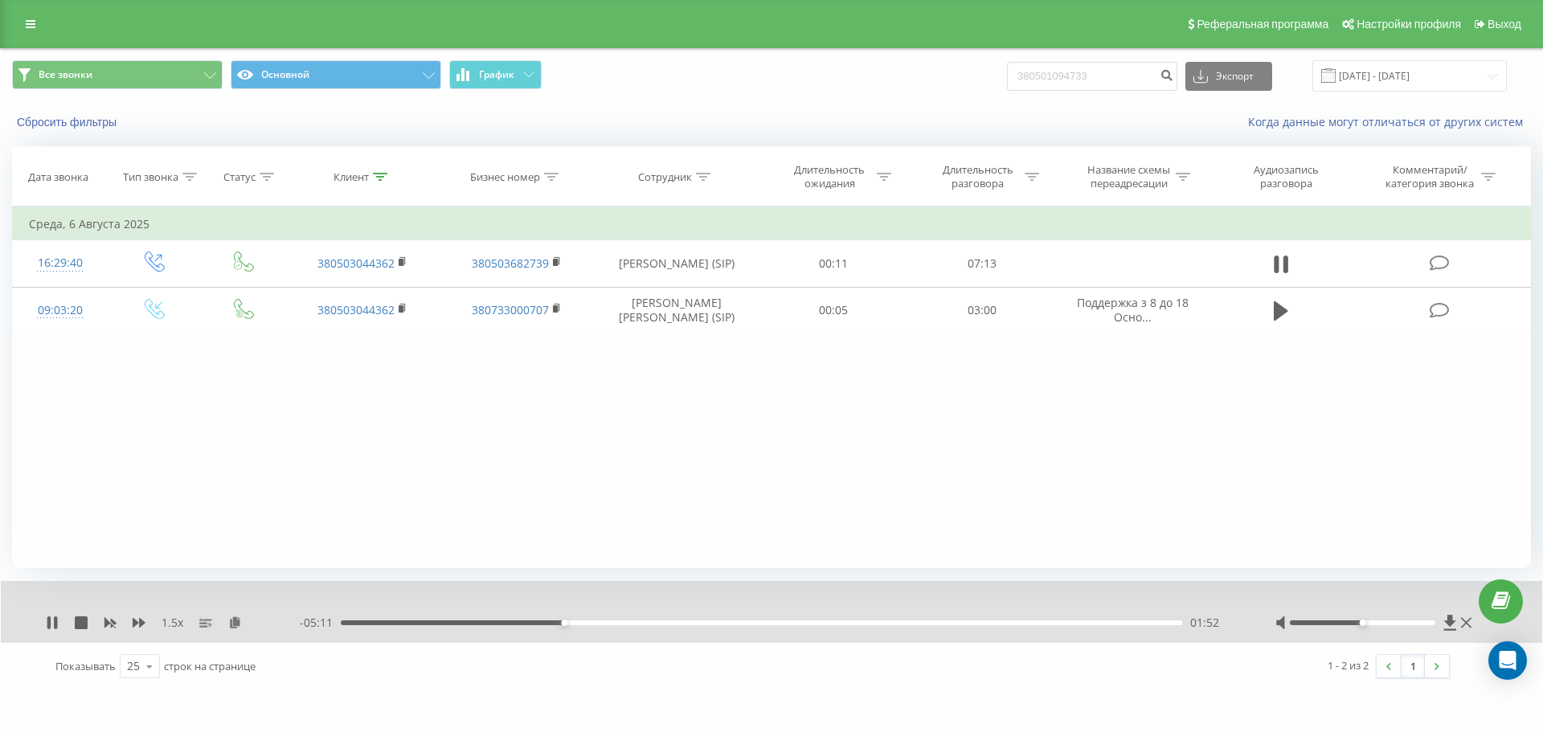
click at [117, 623] on div "1.5 x" at bounding box center [173, 623] width 254 height 16
click at [108, 625] on icon at bounding box center [110, 624] width 12 height 10
click at [136, 625] on icon at bounding box center [139, 623] width 13 height 10
click at [719, 629] on div "- 04:00 03:03 03:03" at bounding box center [767, 623] width 935 height 16
click at [717, 621] on div "03:09" at bounding box center [761, 622] width 841 height 5
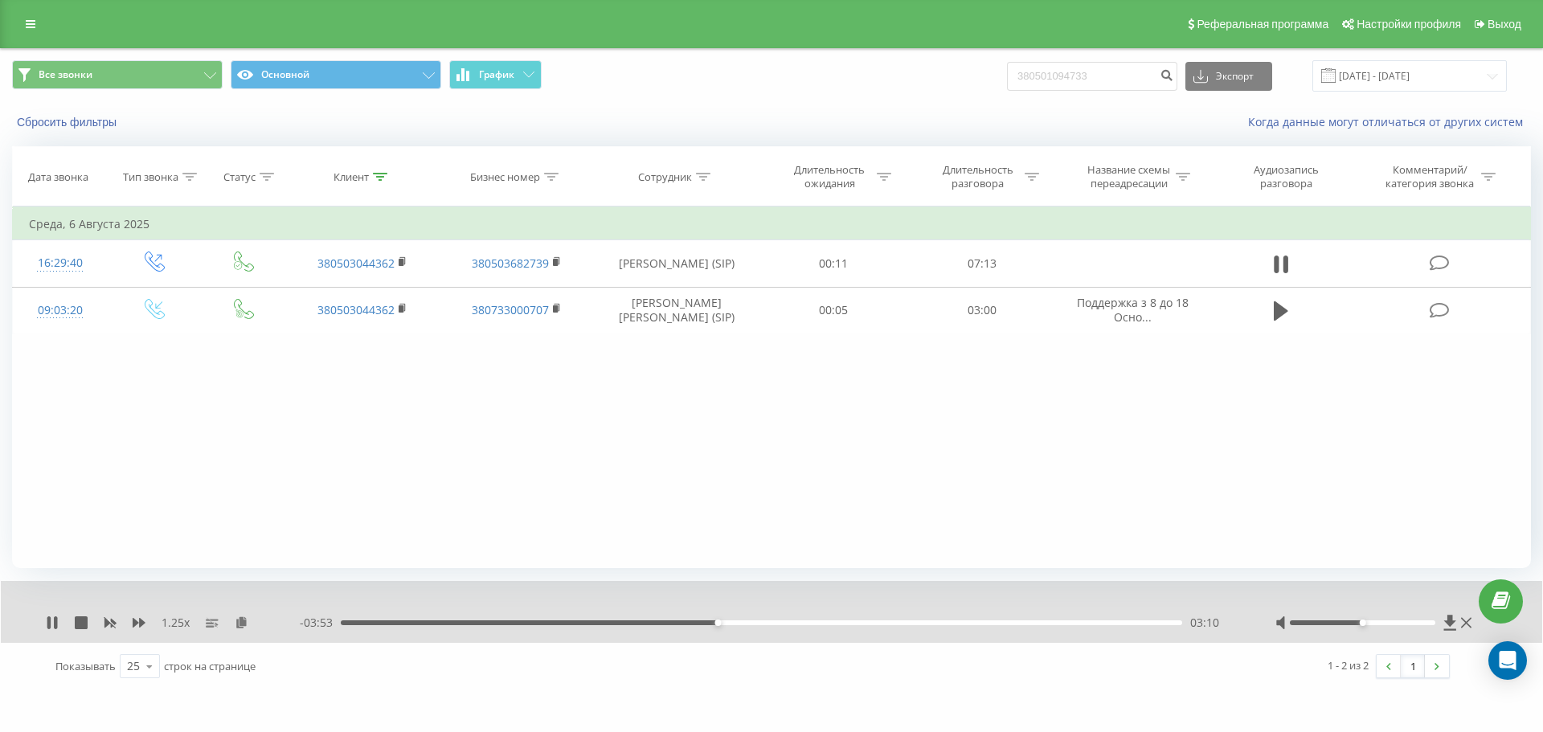
drag, startPoint x: 728, startPoint y: 623, endPoint x: 743, endPoint y: 625, distance: 15.3
click at [729, 623] on div "03:10" at bounding box center [761, 622] width 841 height 5
click at [738, 623] on div "03:16" at bounding box center [761, 622] width 841 height 5
drag, startPoint x: 751, startPoint y: 623, endPoint x: 770, endPoint y: 624, distance: 18.5
click at [754, 623] on div "03:27" at bounding box center [761, 622] width 841 height 5
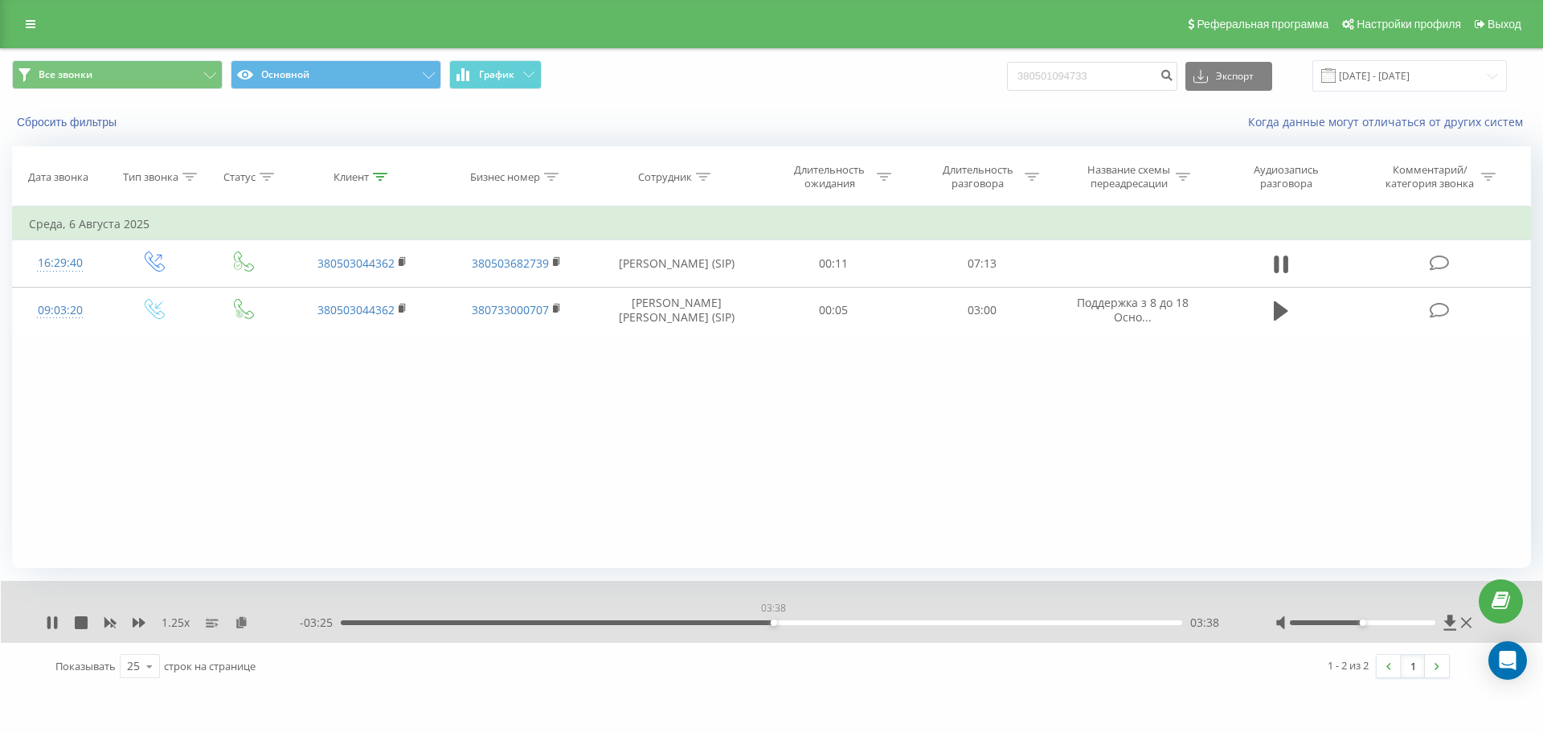
click at [773, 623] on div "03:38" at bounding box center [761, 622] width 841 height 5
click at [787, 623] on div "03:38" at bounding box center [761, 622] width 841 height 5
click at [865, 624] on div "04:20" at bounding box center [761, 622] width 841 height 5
click at [873, 622] on div "04:24" at bounding box center [761, 622] width 841 height 5
click at [885, 623] on div "04:28" at bounding box center [761, 622] width 841 height 5
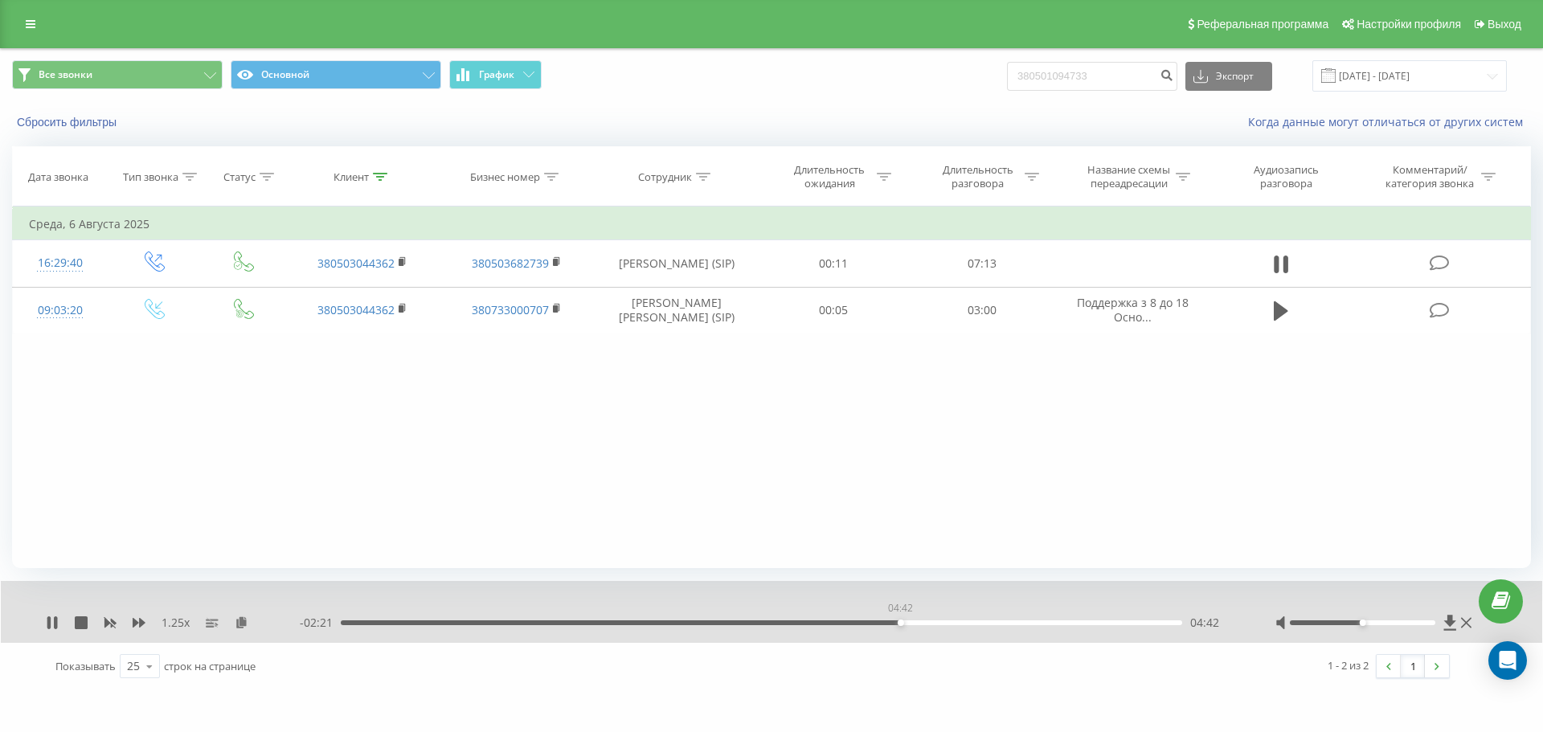
click at [900, 623] on div "04:42" at bounding box center [761, 622] width 841 height 5
click at [914, 623] on div "04:43" at bounding box center [761, 622] width 841 height 5
click at [933, 623] on div "04:54" at bounding box center [761, 622] width 841 height 5
click at [945, 623] on div "05:01" at bounding box center [761, 622] width 841 height 5
click at [955, 623] on div "05:10" at bounding box center [761, 622] width 841 height 5
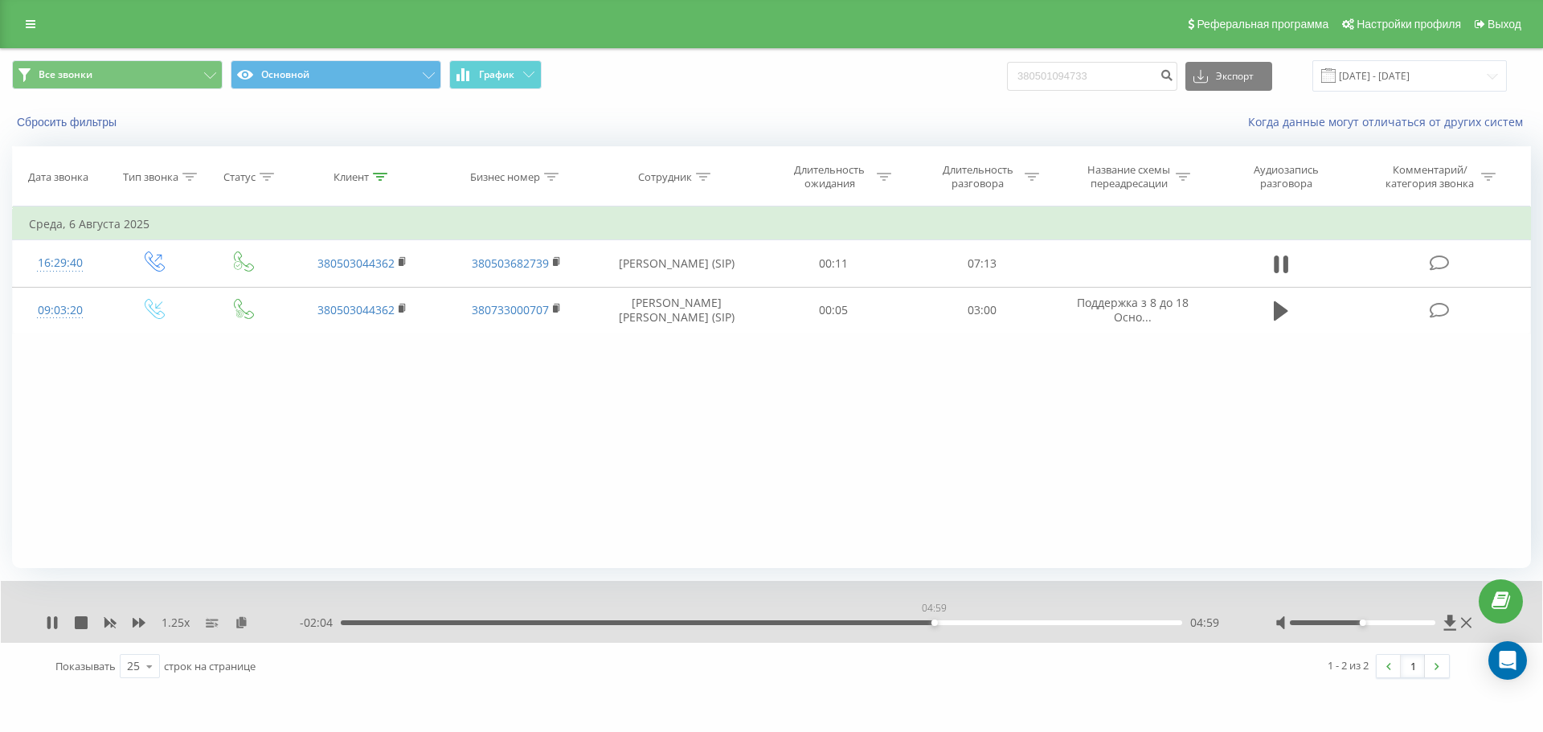
click at [934, 624] on div "04:59" at bounding box center [761, 622] width 841 height 5
click at [920, 622] on div "05:00" at bounding box center [761, 622] width 841 height 5
click at [963, 621] on div "05:05" at bounding box center [761, 622] width 841 height 5
click at [977, 623] on div "05:15" at bounding box center [761, 622] width 841 height 5
click at [991, 622] on div "05:27" at bounding box center [761, 622] width 841 height 5
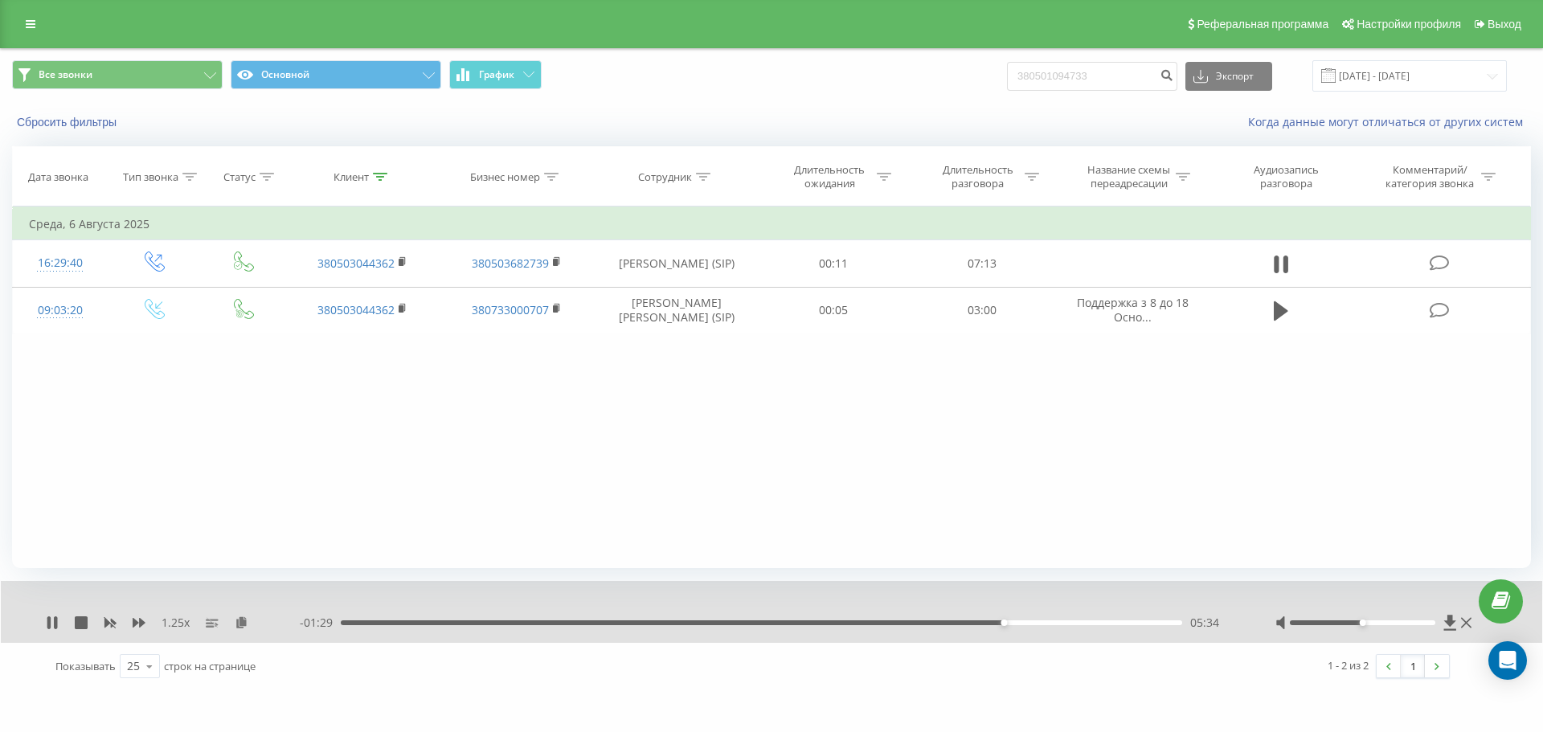
click at [1013, 623] on div "05:34" at bounding box center [761, 622] width 841 height 5
click at [1028, 624] on div "05:50" at bounding box center [761, 622] width 841 height 5
click at [1028, 623] on div "05:54" at bounding box center [761, 622] width 841 height 5
click at [1028, 623] on div "06:00" at bounding box center [1056, 622] width 6 height 6
click at [1028, 622] on div "06:02" at bounding box center [761, 622] width 841 height 5
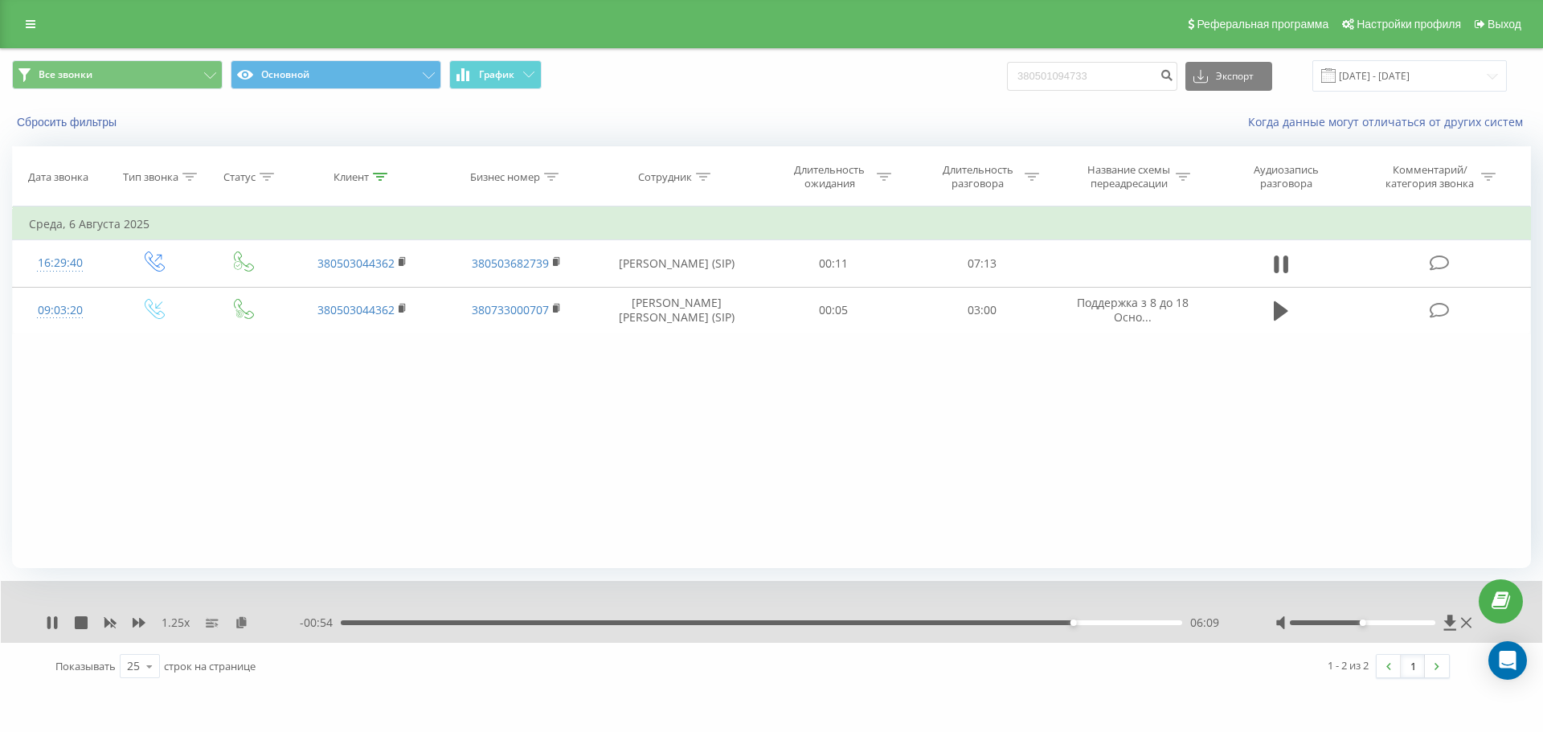
click at [1028, 623] on div "06:09" at bounding box center [761, 622] width 841 height 5
click at [1028, 623] on div "06:10" at bounding box center [761, 622] width 841 height 5
click at [1028, 623] on div "06:14" at bounding box center [761, 622] width 841 height 5
click at [372, 171] on div "Клиент" at bounding box center [360, 177] width 54 height 14
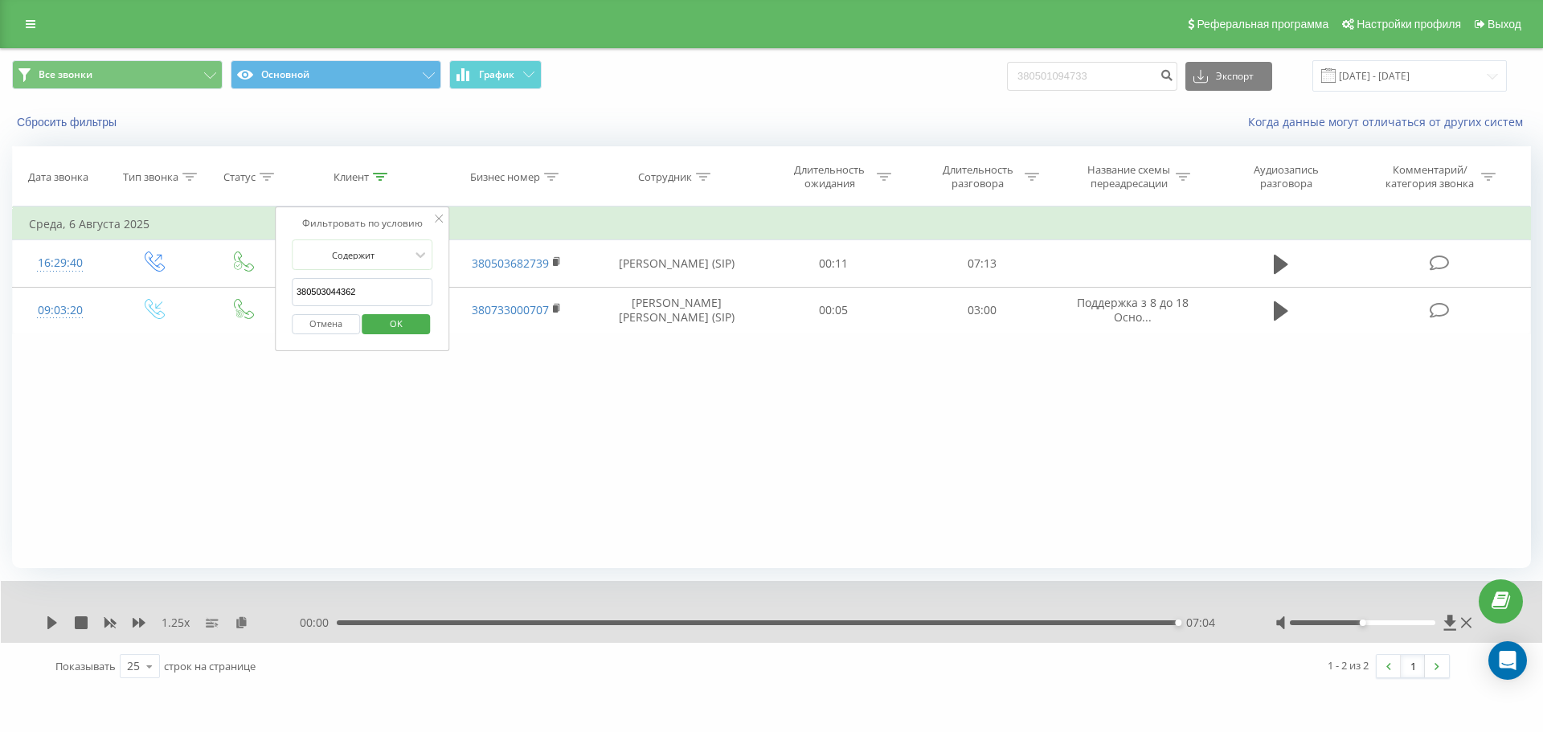
click at [375, 290] on input "380503044362" at bounding box center [362, 292] width 141 height 28
paste input "962413110"
type input "380962413110"
click at [390, 333] on span "OK" at bounding box center [396, 323] width 45 height 25
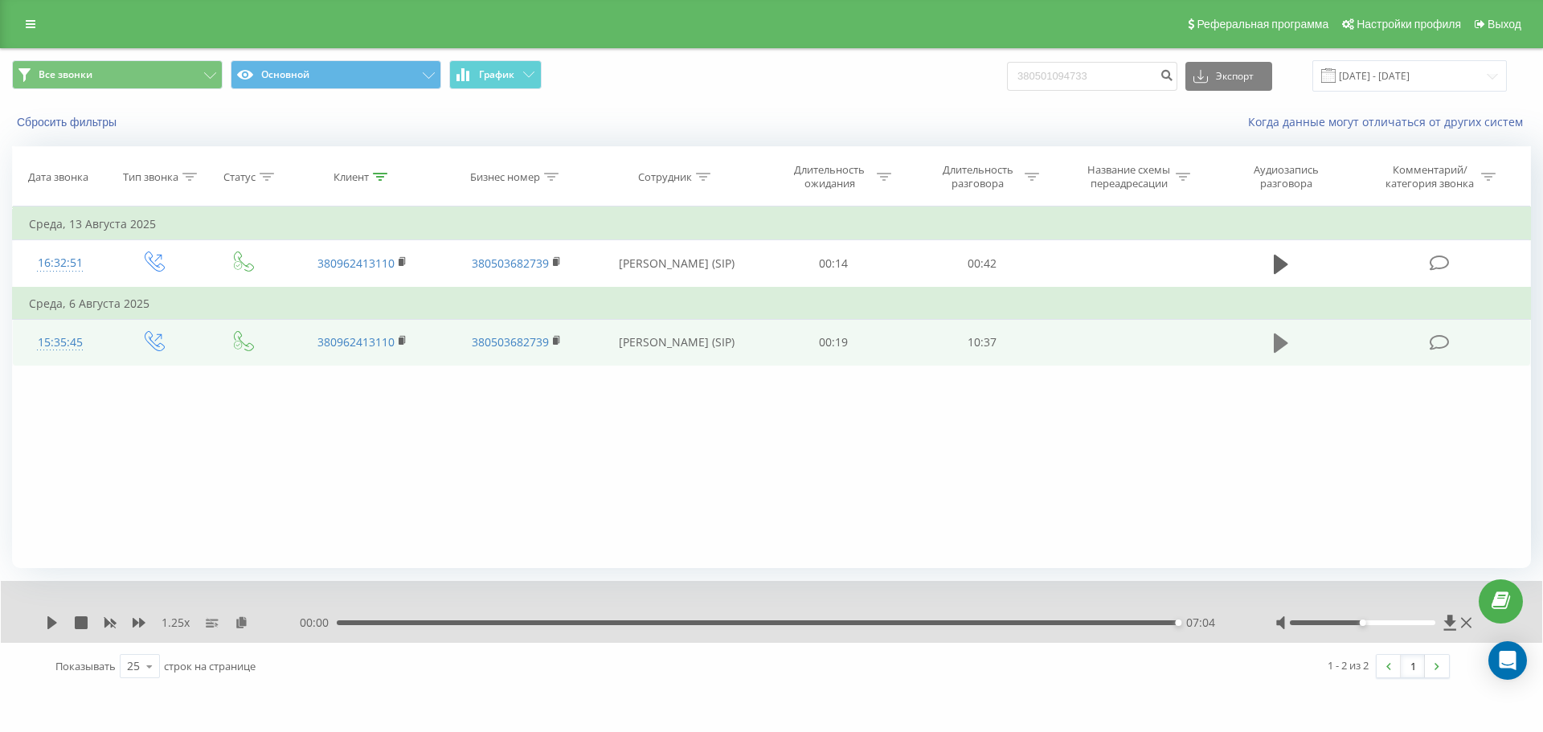
click at [1028, 345] on icon at bounding box center [1280, 342] width 14 height 19
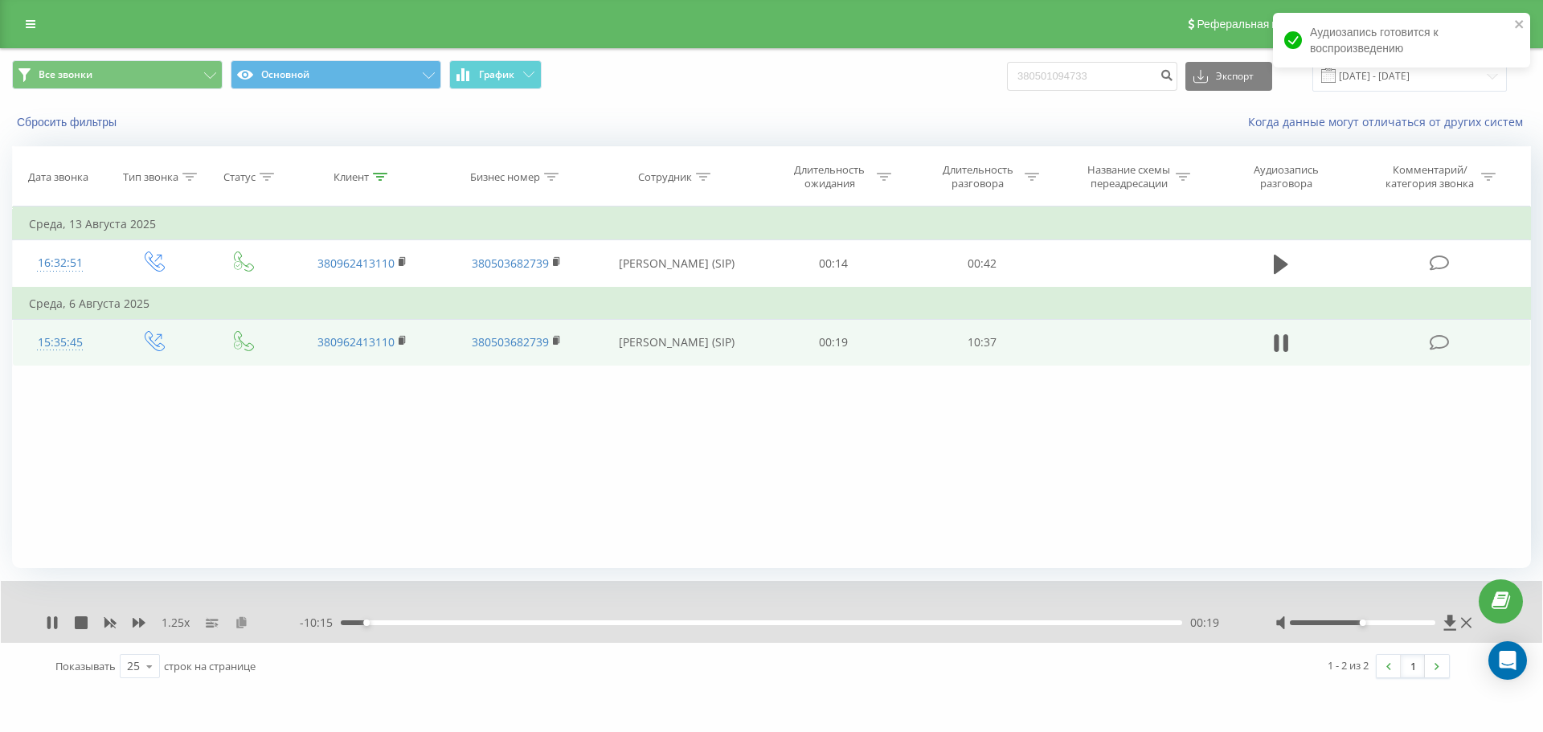
click at [240, 626] on icon at bounding box center [242, 621] width 14 height 11
click at [140, 619] on icon at bounding box center [139, 623] width 13 height 10
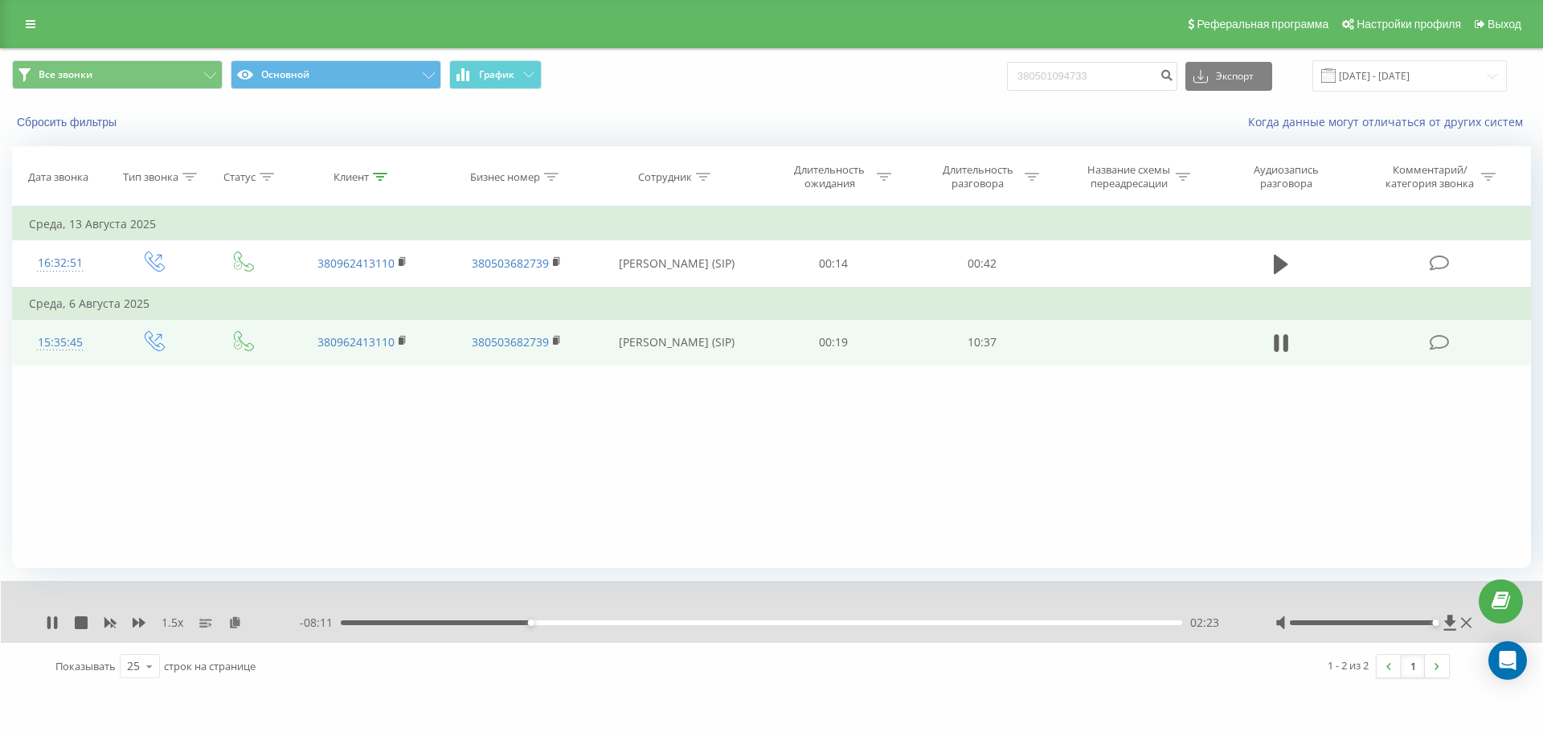
drag, startPoint x: 1395, startPoint y: 620, endPoint x: 1434, endPoint y: 622, distance: 39.4
click at [1028, 622] on div at bounding box center [1363, 622] width 146 height 5
click at [703, 623] on div "04:33" at bounding box center [761, 622] width 841 height 5
click at [712, 623] on div "04:34" at bounding box center [761, 622] width 841 height 5
click at [721, 621] on div "04:41" at bounding box center [761, 622] width 841 height 5
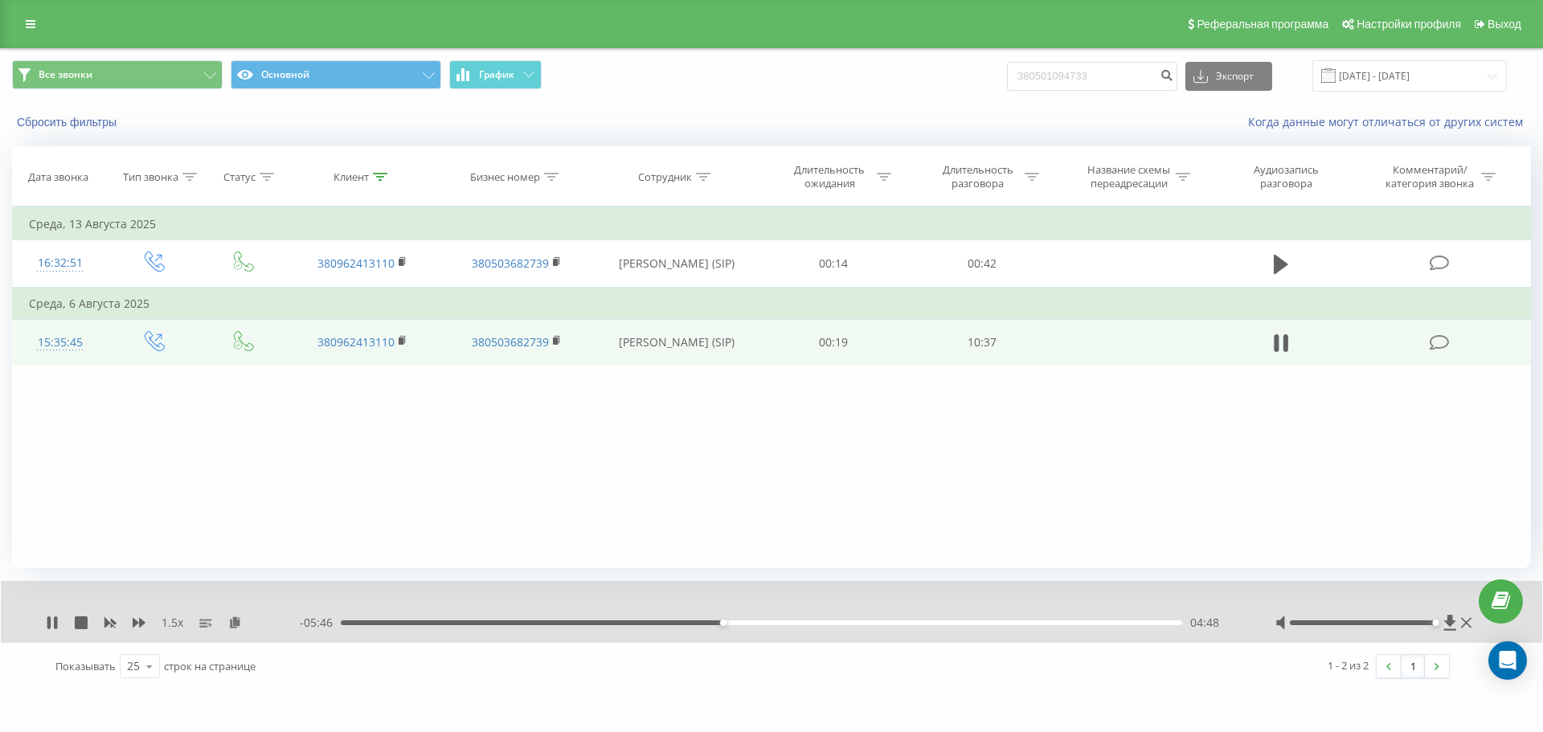
click at [734, 621] on div "04:48" at bounding box center [761, 622] width 841 height 5
click at [745, 624] on div "04:59" at bounding box center [761, 622] width 841 height 5
click at [754, 622] on div "05:06" at bounding box center [761, 622] width 841 height 5
click at [743, 620] on div "05:15" at bounding box center [761, 622] width 841 height 5
click at [761, 623] on div "05:27" at bounding box center [761, 622] width 841 height 5
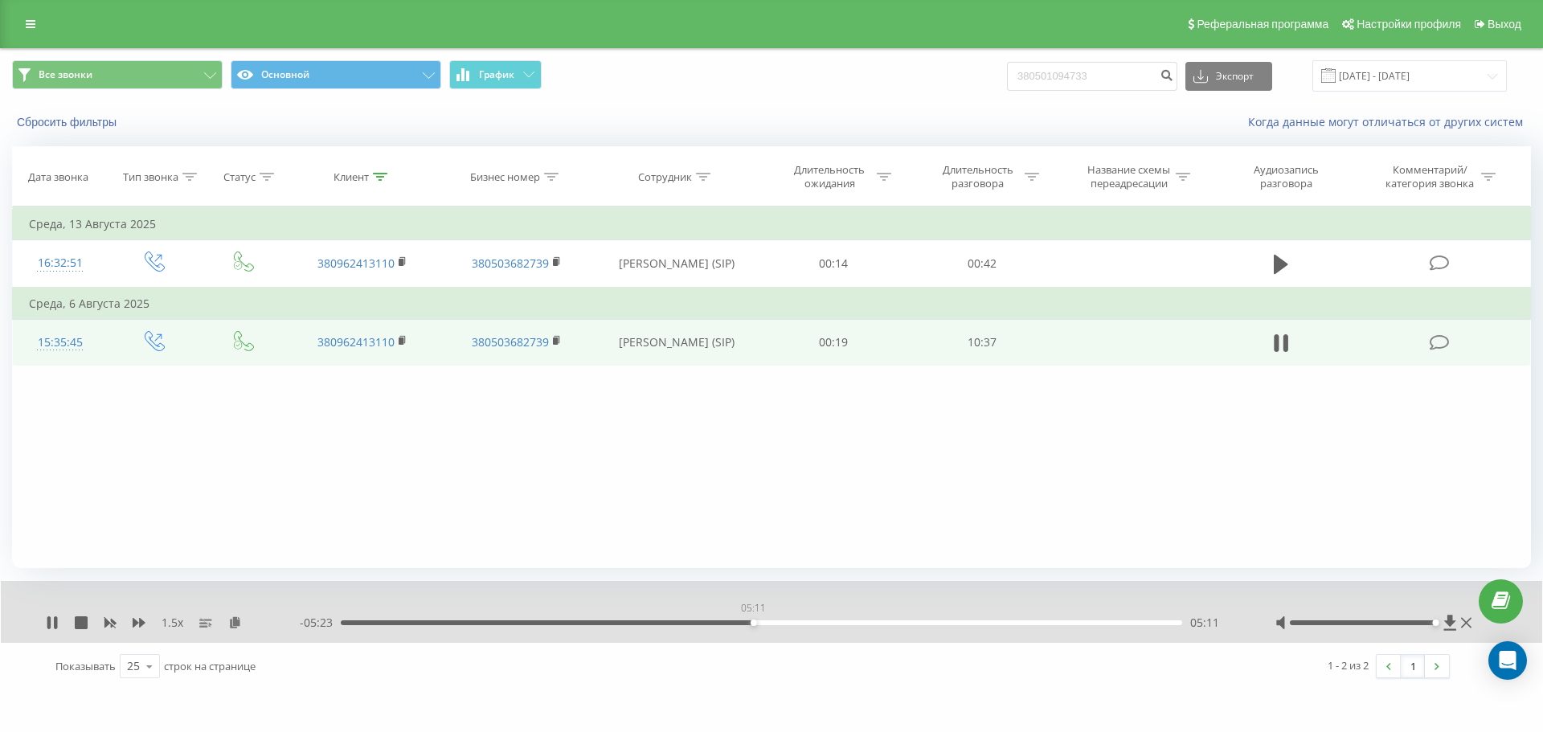
click at [753, 623] on div "05:11" at bounding box center [761, 622] width 841 height 5
click at [730, 623] on div "05:16" at bounding box center [761, 622] width 841 height 5
click at [753, 626] on div "- 05:32 05:02 05:02" at bounding box center [767, 623] width 935 height 16
click at [763, 623] on div "05:02" at bounding box center [761, 622] width 841 height 5
click at [771, 621] on div "05:20" at bounding box center [761, 622] width 841 height 5
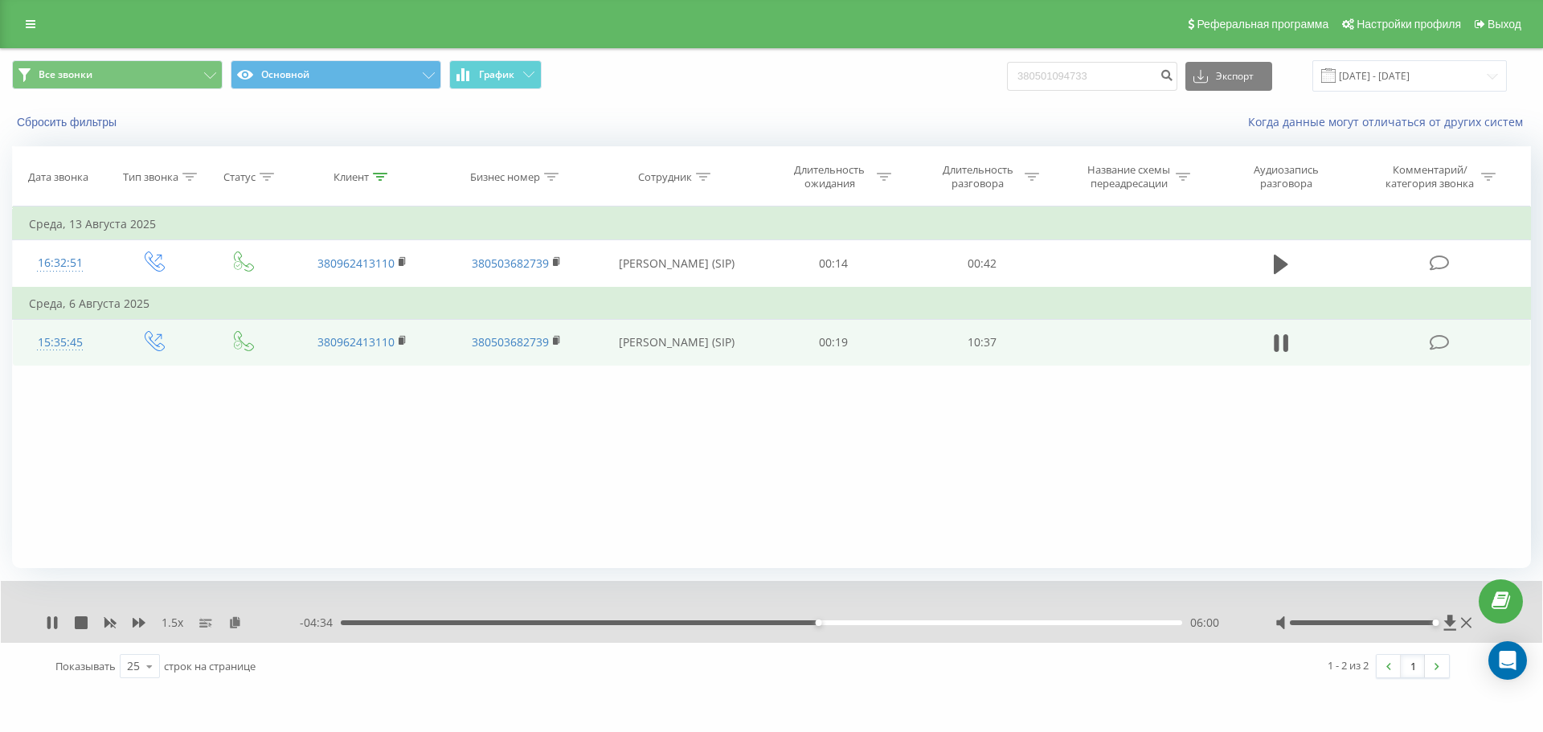
click at [801, 624] on div "06:00" at bounding box center [761, 622] width 841 height 5
click at [791, 623] on div "05:49" at bounding box center [761, 622] width 841 height 5
click at [868, 625] on div "06:33" at bounding box center [761, 622] width 841 height 5
click at [873, 624] on div "06:39" at bounding box center [761, 622] width 841 height 5
click at [880, 623] on div "06:47" at bounding box center [761, 622] width 841 height 5
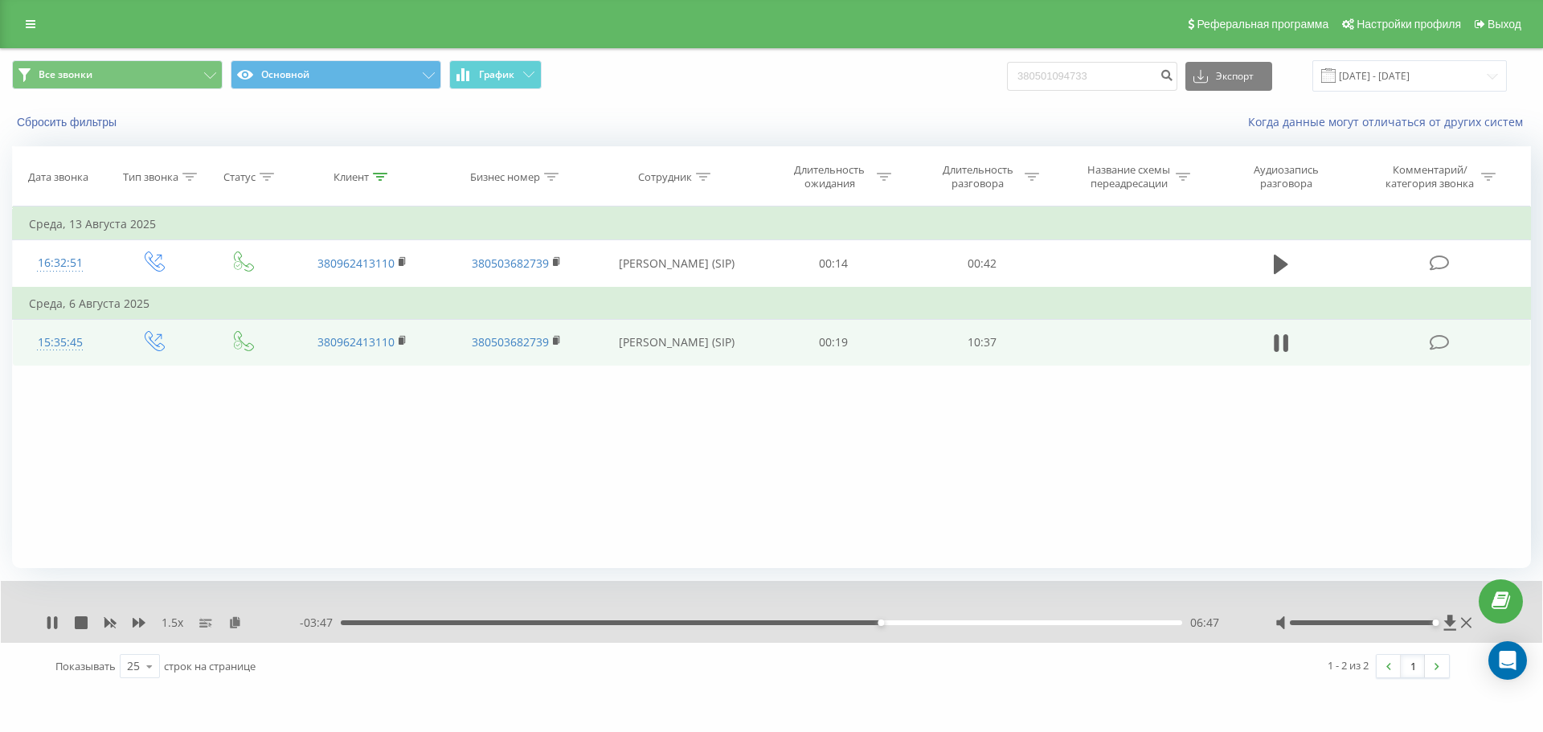
click at [889, 623] on div "06:47" at bounding box center [761, 622] width 841 height 5
click at [896, 623] on div "06:55" at bounding box center [761, 622] width 841 height 5
click at [903, 623] on div "07:00" at bounding box center [761, 622] width 841 height 5
click at [909, 623] on div "07:05" at bounding box center [761, 622] width 841 height 5
click at [920, 623] on div "07:09" at bounding box center [761, 622] width 841 height 5
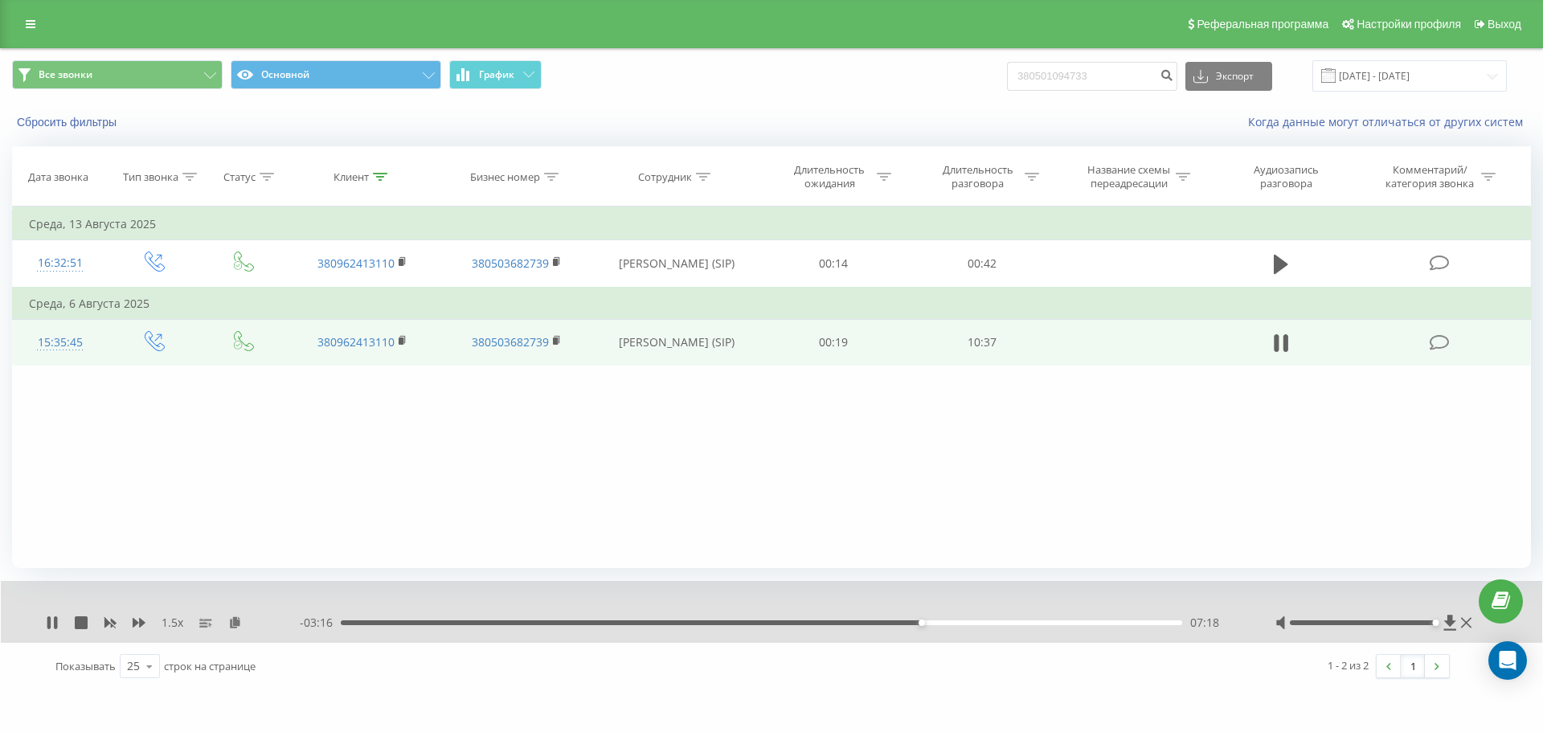
click at [929, 623] on div "07:18" at bounding box center [761, 622] width 841 height 5
click at [938, 623] on div "07:26" at bounding box center [761, 622] width 841 height 5
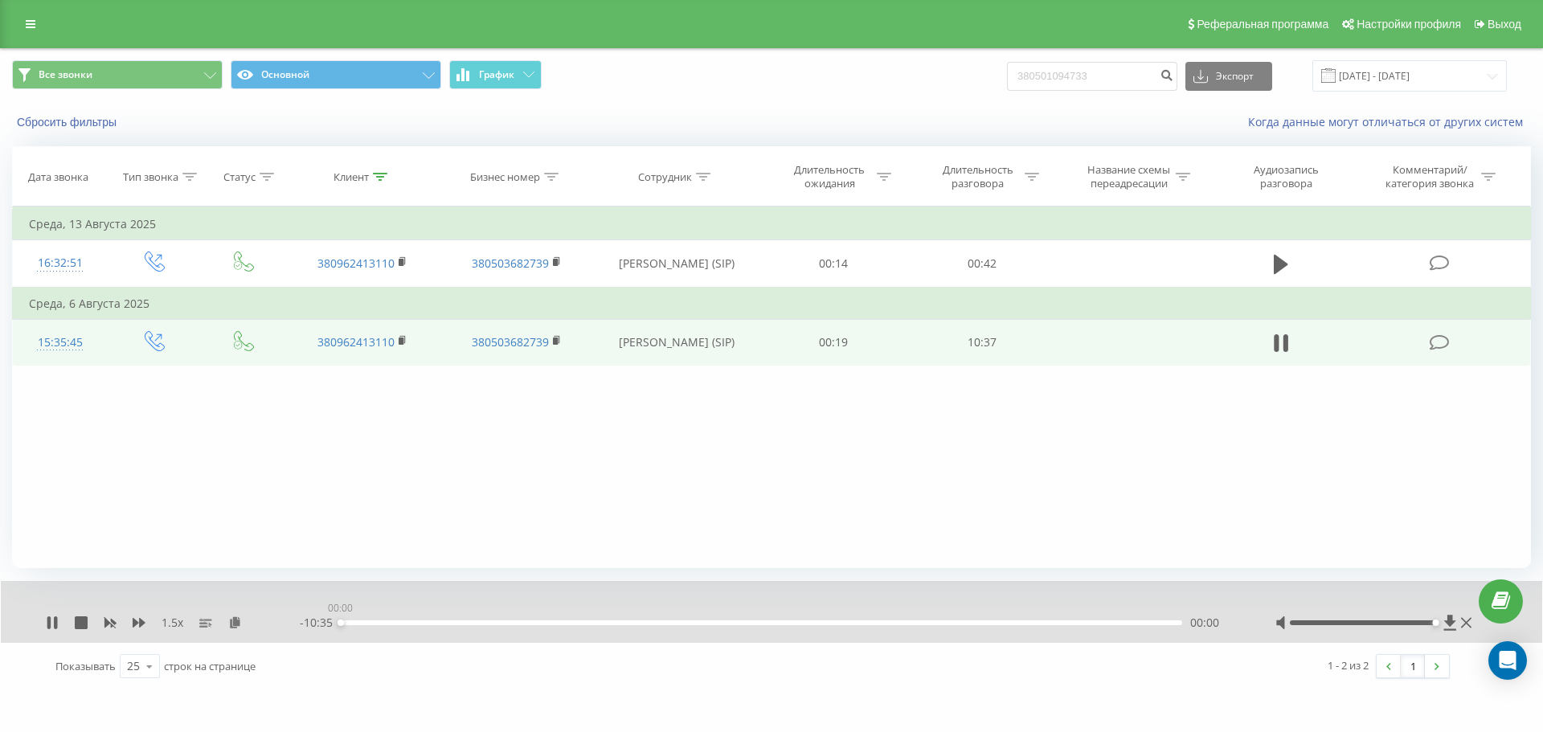
click at [945, 623] on div "00:00" at bounding box center [761, 622] width 841 height 5
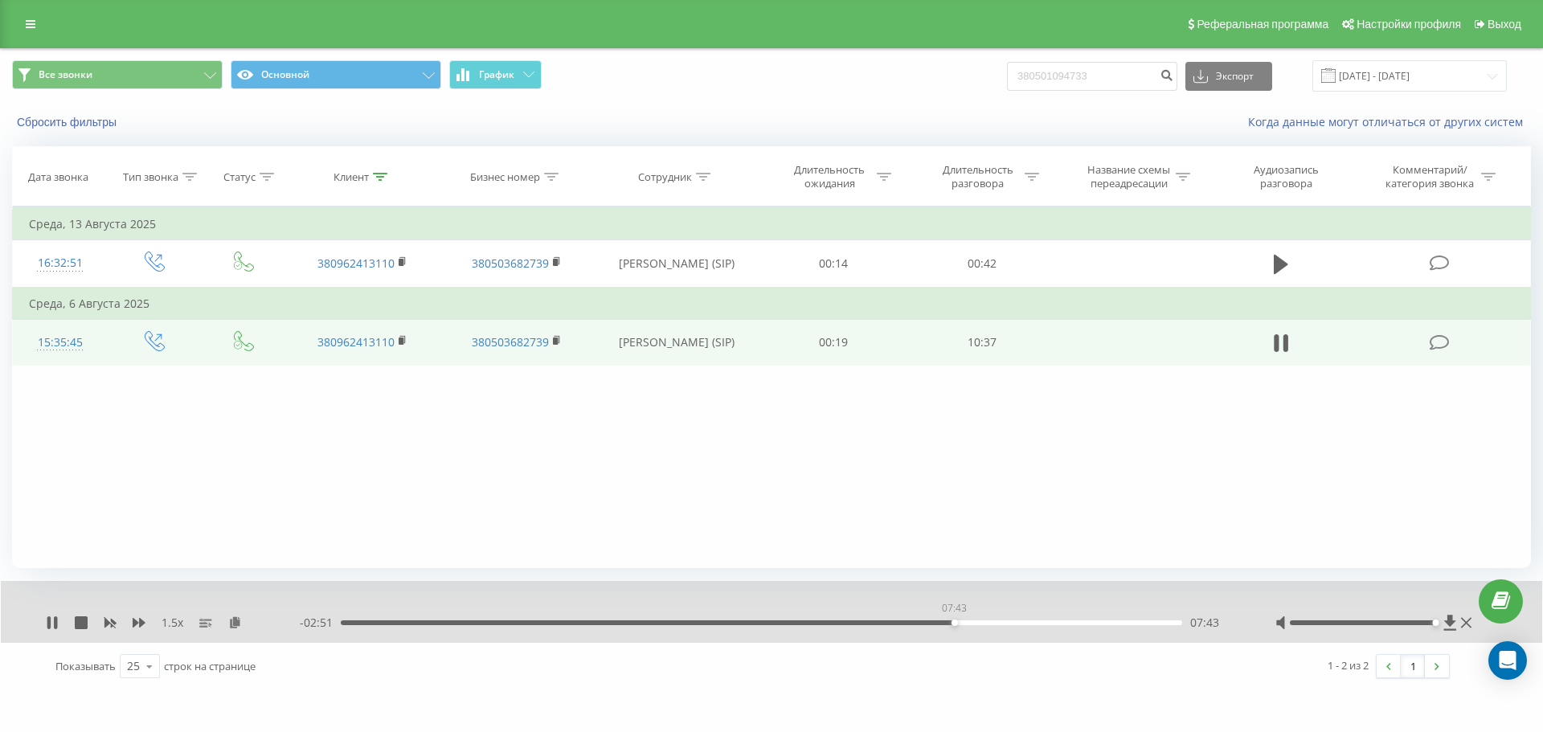
click at [954, 623] on div "07:43" at bounding box center [761, 622] width 841 height 5
click at [966, 623] on div "07:49" at bounding box center [963, 622] width 6 height 6
click at [971, 623] on div "07:55" at bounding box center [761, 622] width 841 height 5
click at [978, 624] on div "07:56" at bounding box center [761, 622] width 841 height 5
click at [984, 623] on div "08:06" at bounding box center [761, 622] width 841 height 5
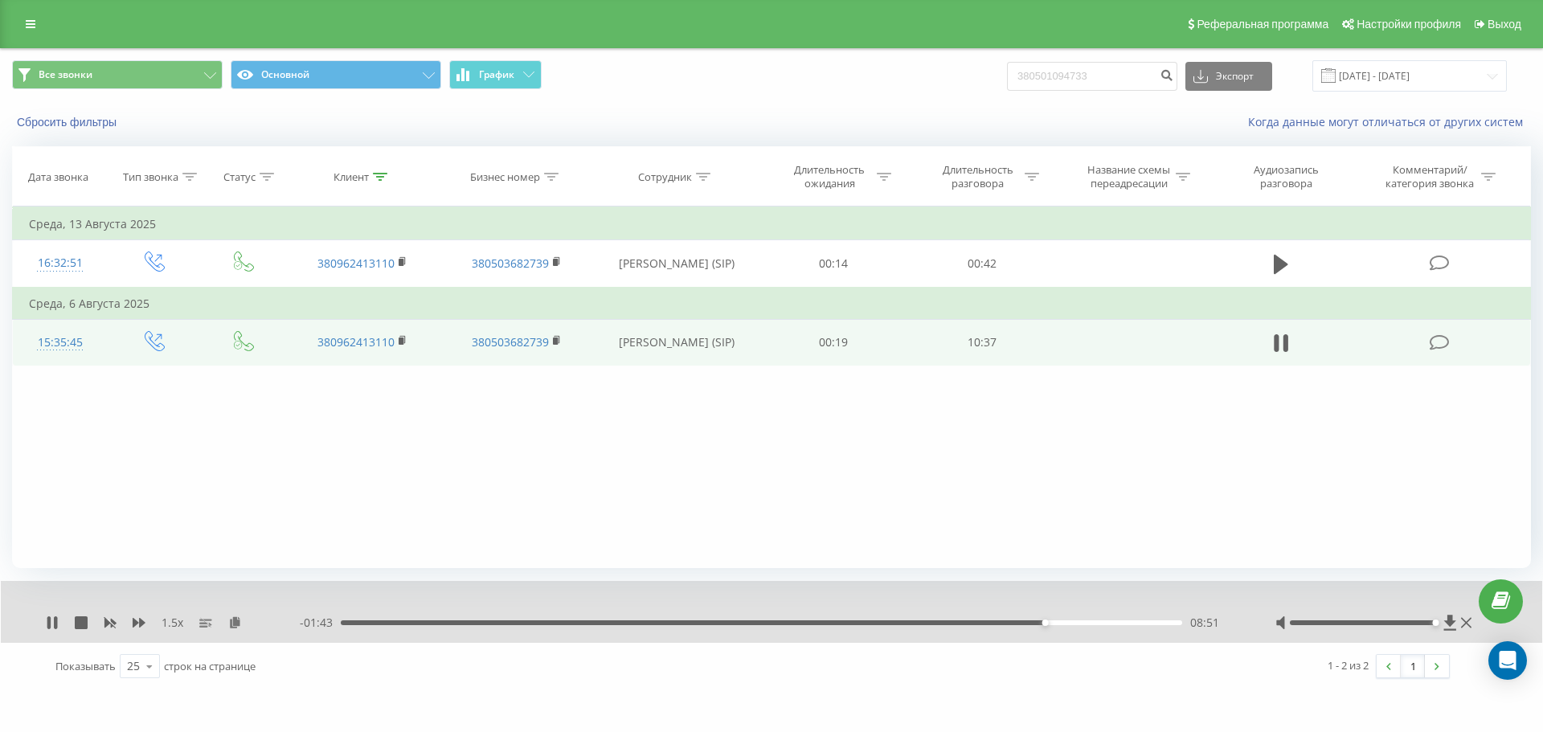
drag, startPoint x: 1273, startPoint y: 338, endPoint x: 1324, endPoint y: 354, distance: 53.6
click at [1028, 338] on button at bounding box center [1281, 343] width 24 height 24
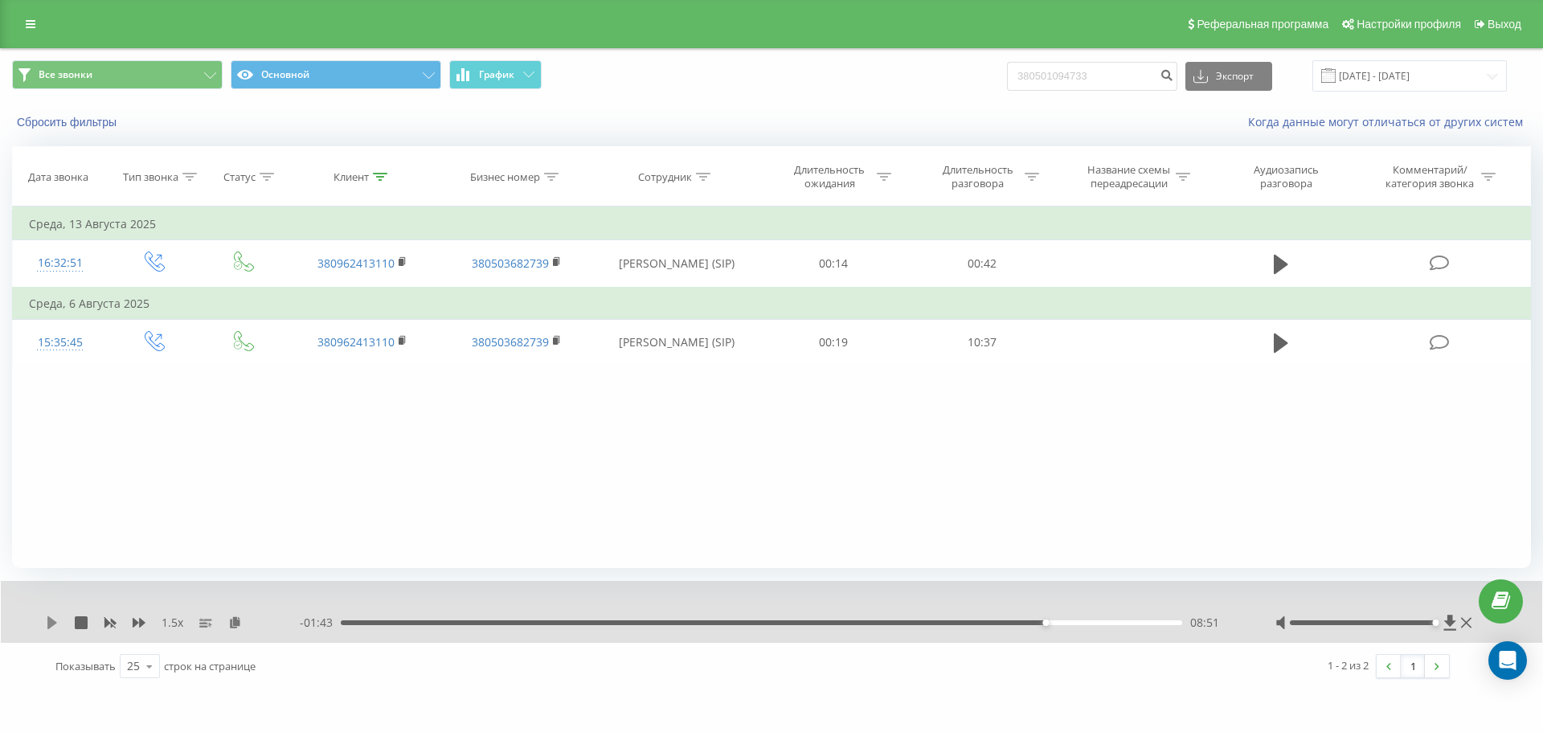
click at [51, 622] on icon at bounding box center [52, 622] width 10 height 13
drag, startPoint x: 1061, startPoint y: 623, endPoint x: 1072, endPoint y: 622, distance: 10.5
click at [1028, 623] on div "09:02" at bounding box center [1059, 622] width 6 height 6
click at [1028, 622] on div "09:06" at bounding box center [761, 622] width 841 height 5
click at [1028, 622] on div "09:11" at bounding box center [761, 622] width 841 height 5
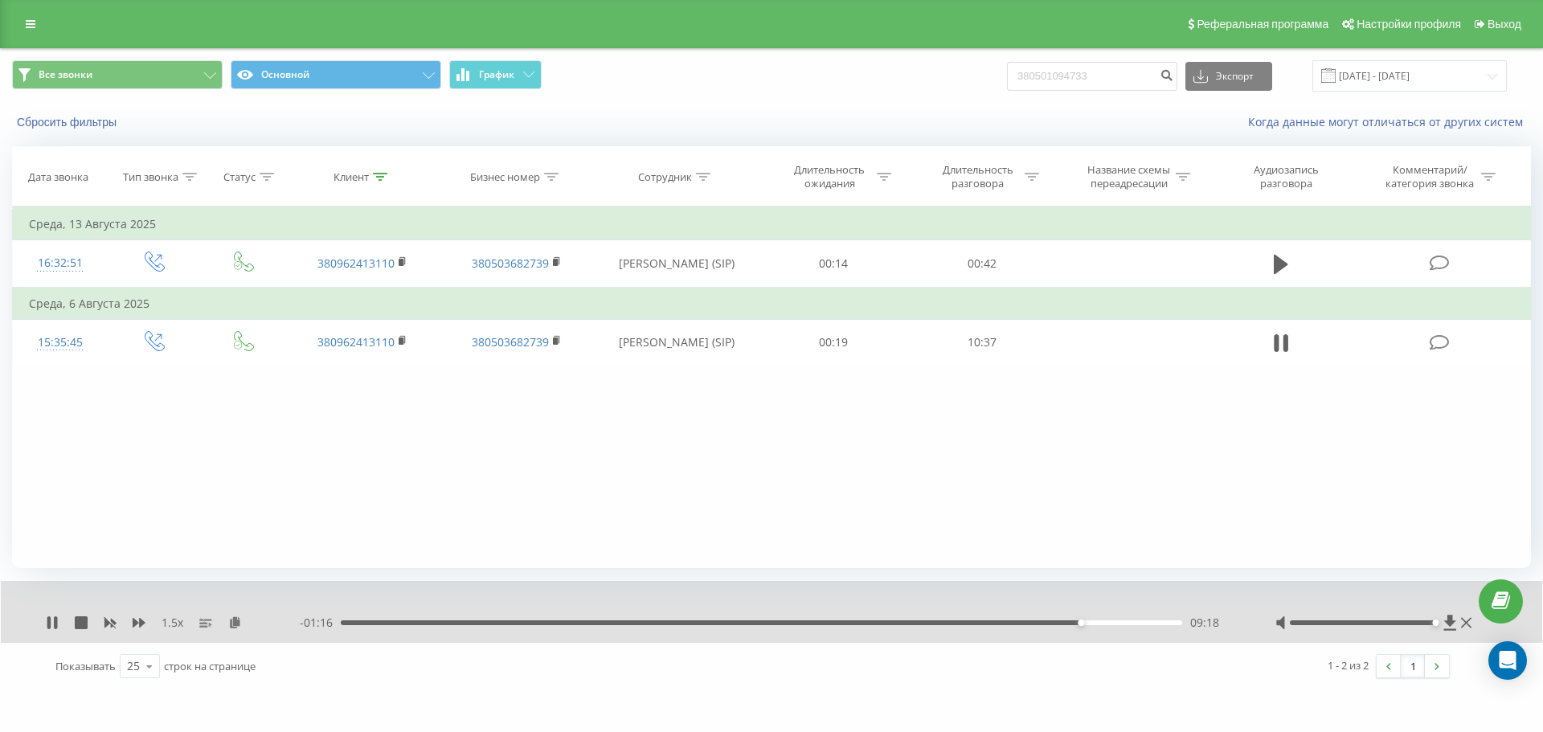
click at [1028, 621] on div "09:18" at bounding box center [761, 622] width 841 height 5
click at [1028, 623] on div "09:30" at bounding box center [761, 622] width 841 height 5
click at [1028, 623] on div "09:31" at bounding box center [761, 622] width 841 height 5
click at [1028, 623] on div "09:37" at bounding box center [761, 622] width 841 height 5
click at [1028, 624] on div "09:43" at bounding box center [761, 622] width 841 height 5
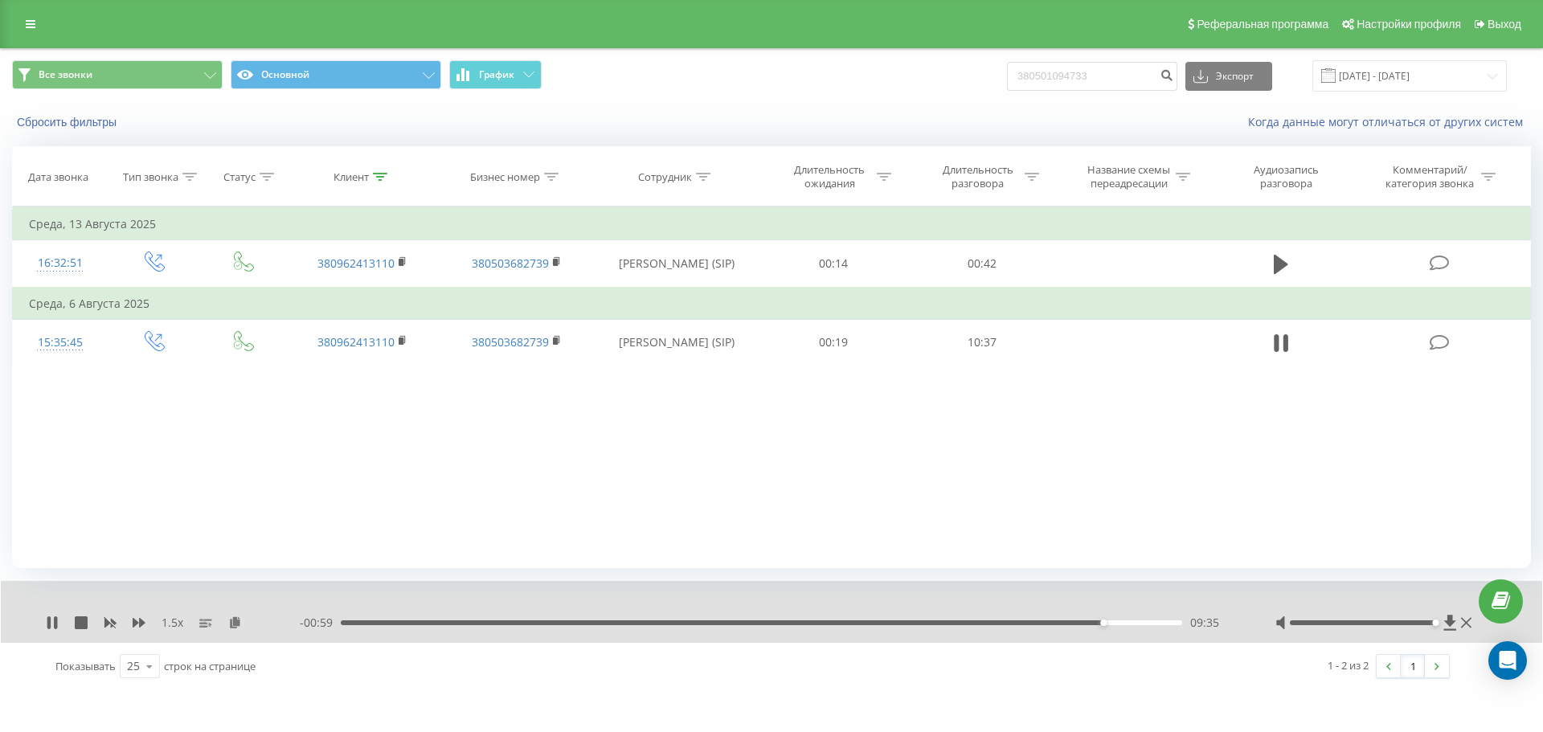
click at [1028, 591] on div "1.5 x - 00:59 09:35 09:35" at bounding box center [771, 612] width 1541 height 62
click at [358, 174] on div "Клиент" at bounding box center [350, 177] width 35 height 14
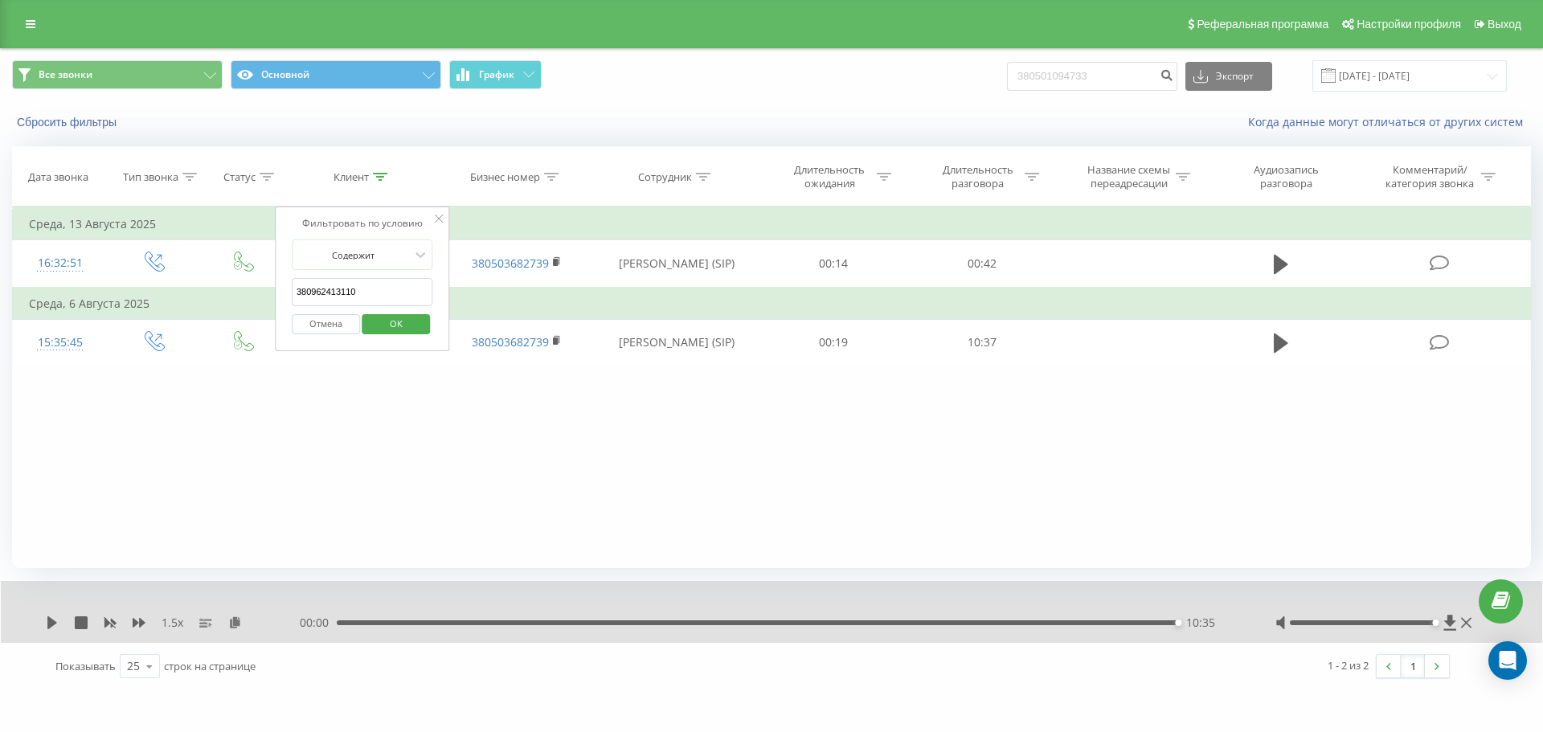
click at [387, 290] on input "380962413110" at bounding box center [362, 292] width 141 height 28
paste input "666524259"
click at [396, 325] on span "OK" at bounding box center [396, 323] width 45 height 25
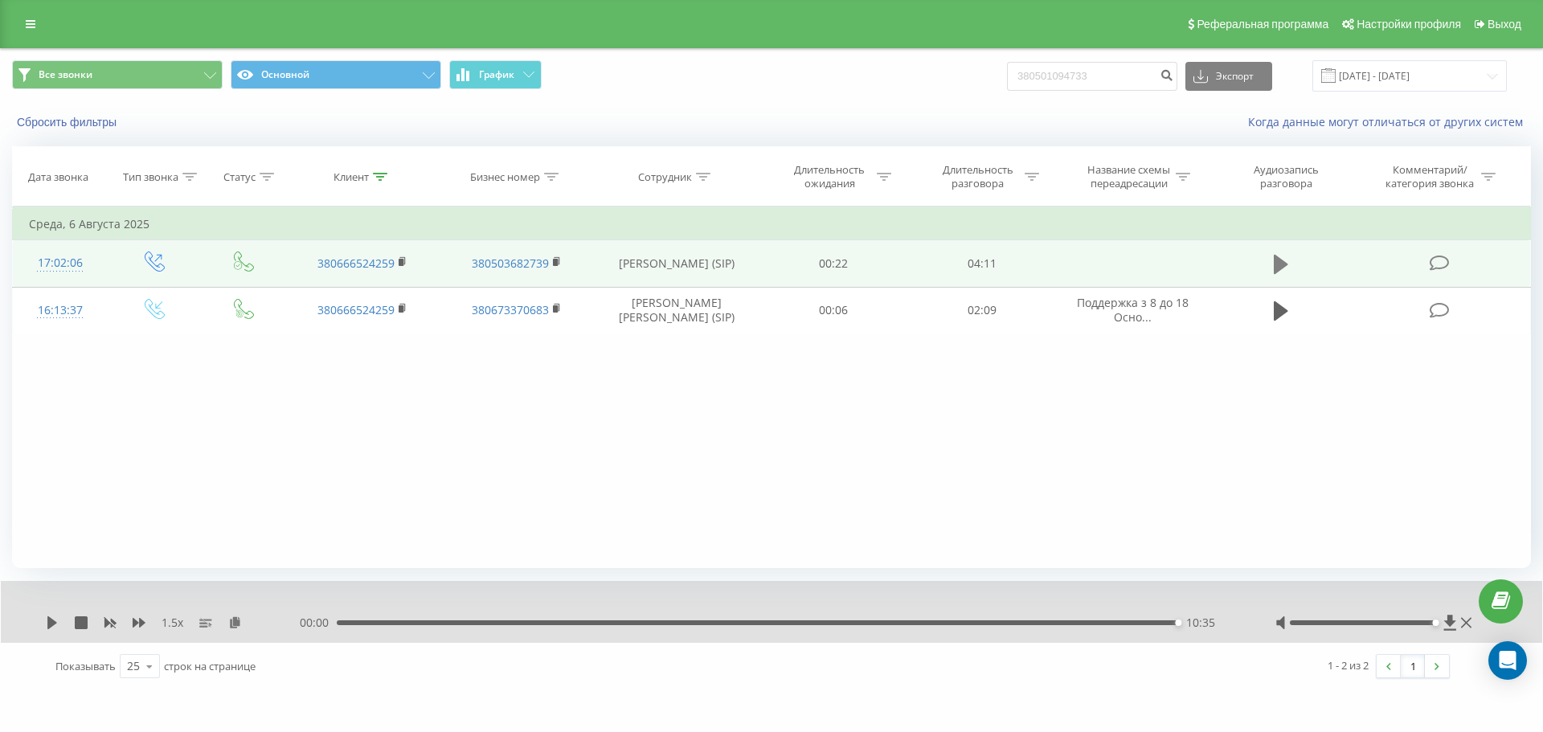
click at [1028, 255] on icon at bounding box center [1280, 264] width 14 height 22
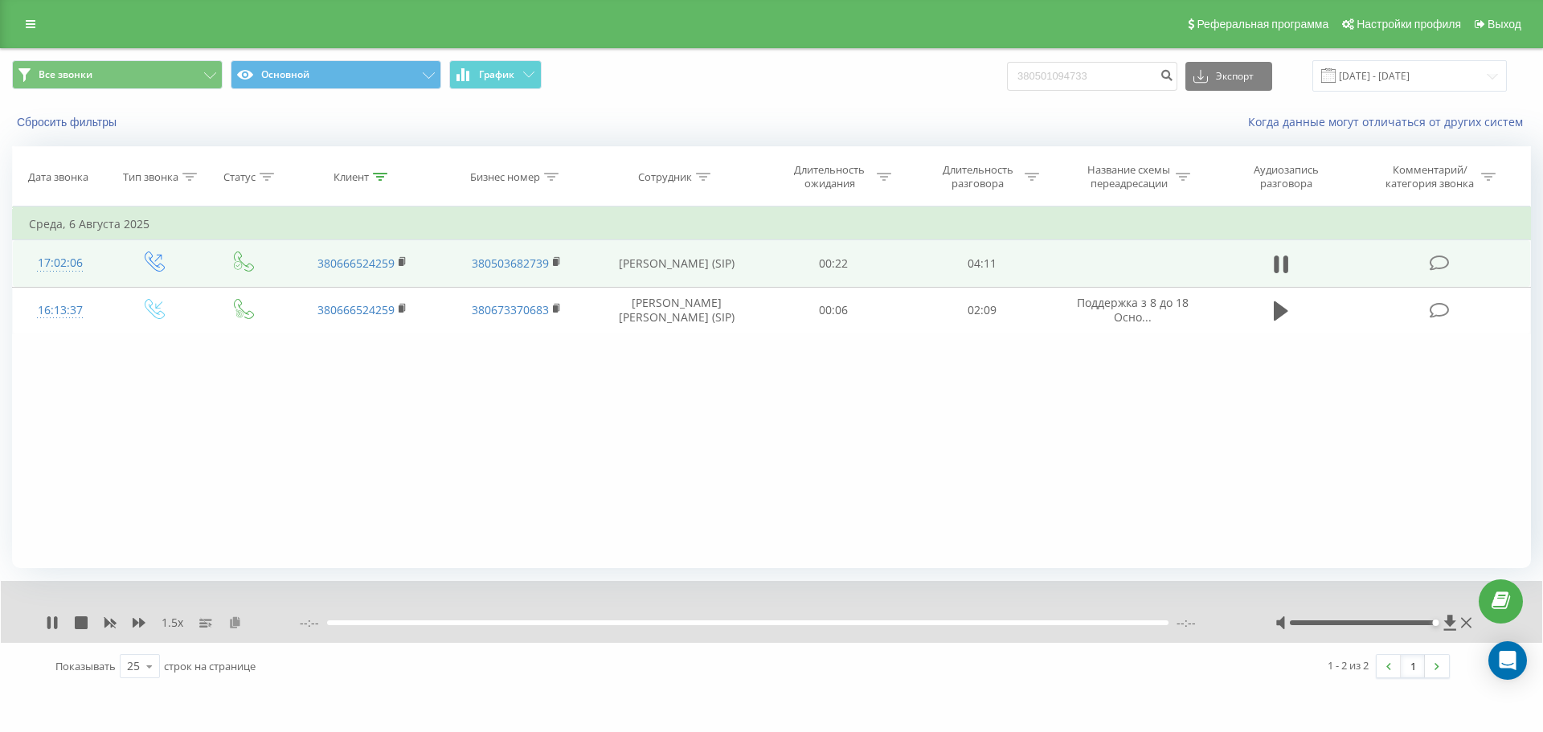
click at [232, 620] on icon at bounding box center [235, 621] width 14 height 11
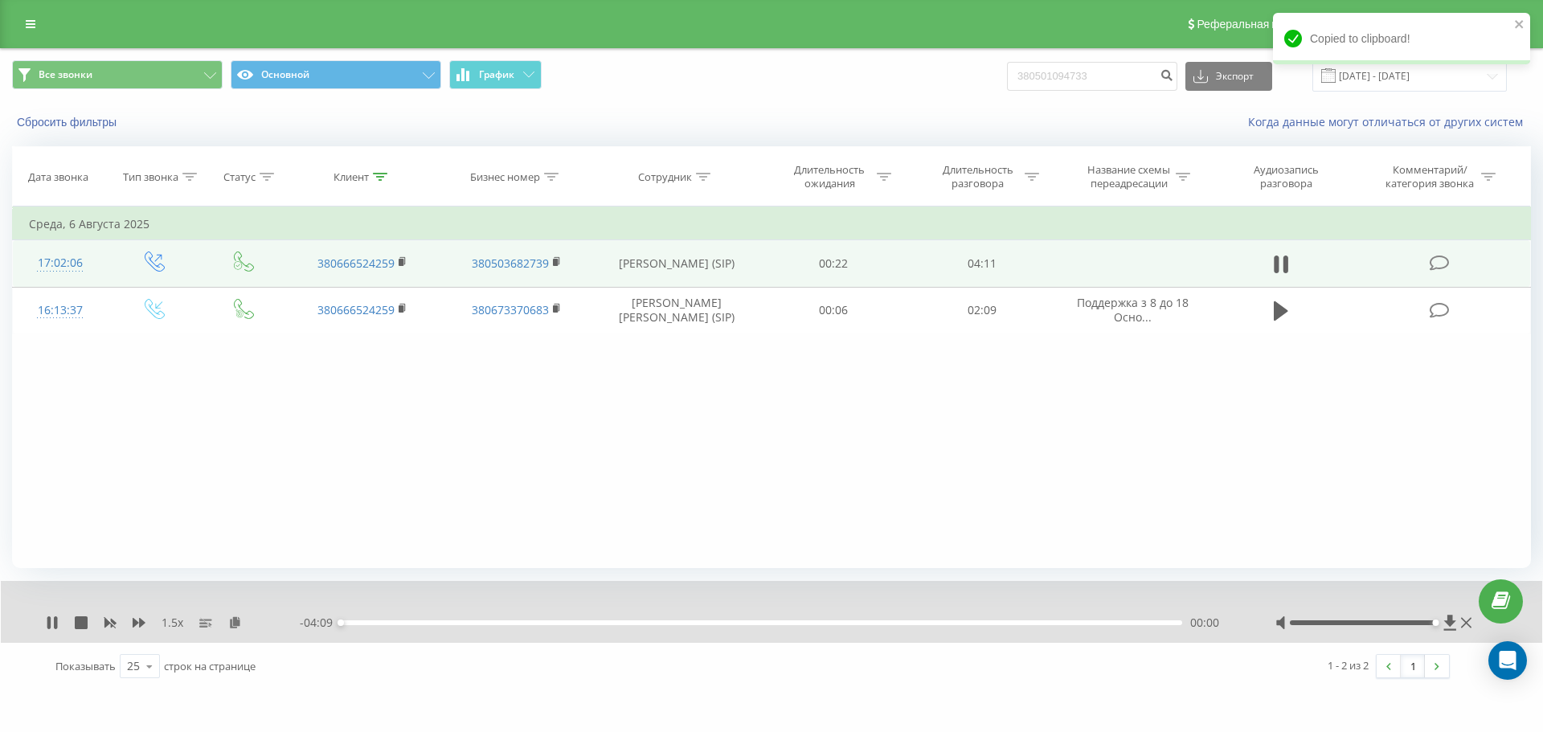
click at [480, 625] on div "00:00" at bounding box center [761, 622] width 841 height 5
click at [494, 623] on div "00:41" at bounding box center [761, 622] width 841 height 5
click at [518, 623] on div "00:47" at bounding box center [761, 622] width 841 height 5
click at [536, 624] on div "00:52" at bounding box center [761, 622] width 841 height 5
click at [525, 624] on div "00:59" at bounding box center [761, 622] width 841 height 5
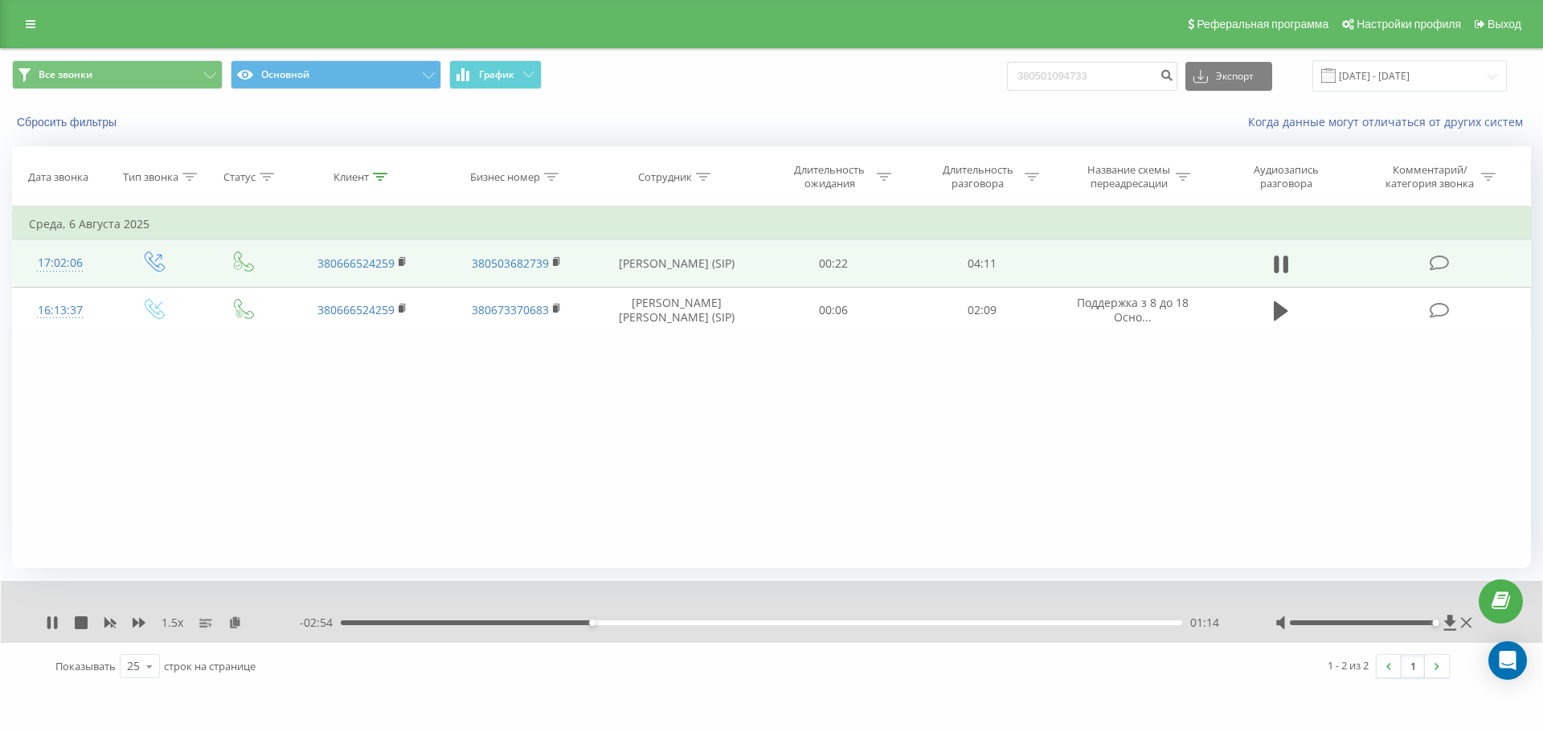
click at [602, 623] on div "01:14" at bounding box center [761, 622] width 841 height 5
click at [618, 623] on div "01:17" at bounding box center [761, 622] width 841 height 5
click at [640, 623] on div "01:23" at bounding box center [761, 622] width 841 height 5
click at [656, 623] on div "01:30" at bounding box center [761, 622] width 841 height 5
click at [685, 622] on div "01:38" at bounding box center [761, 622] width 841 height 5
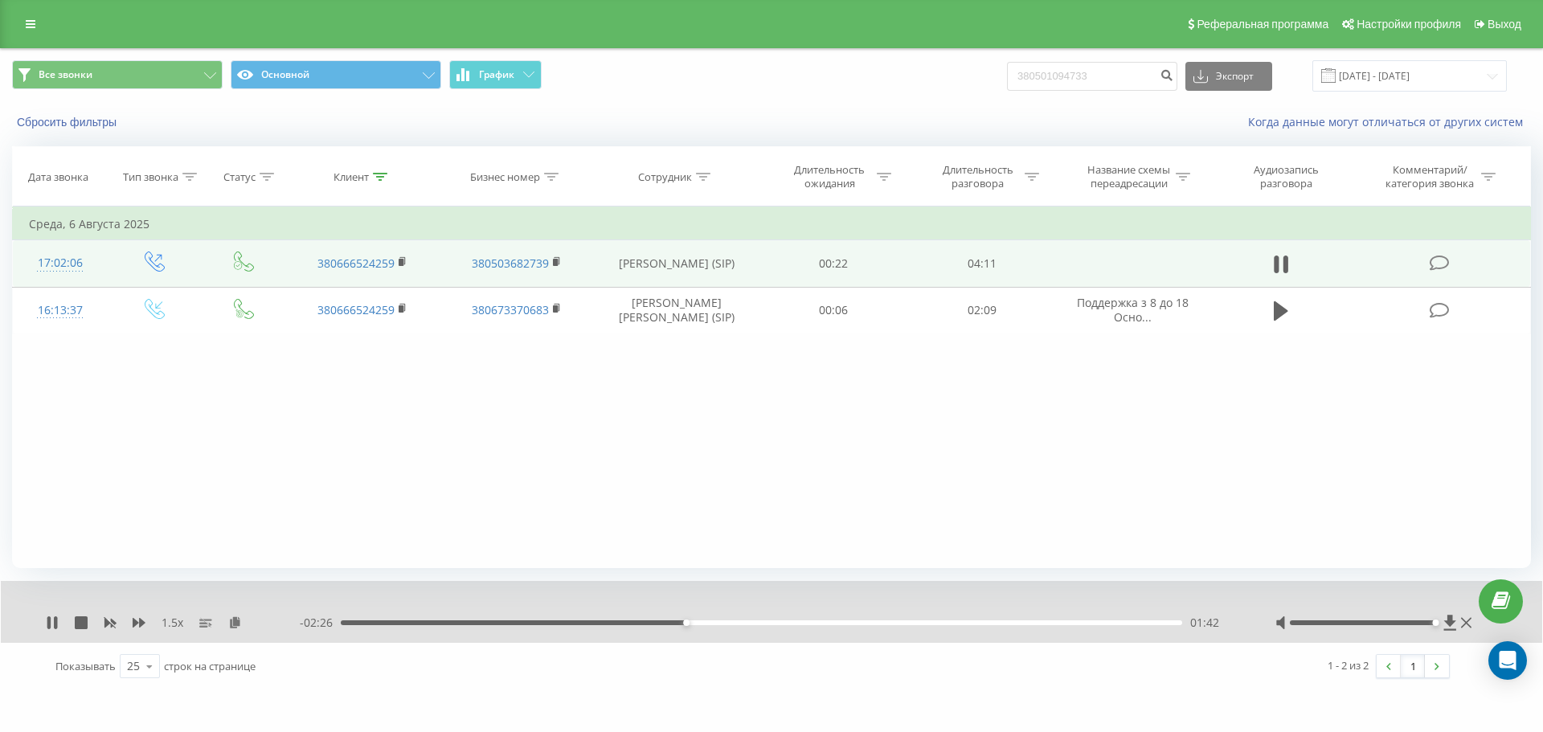
click at [702, 623] on div "01:42" at bounding box center [761, 622] width 841 height 5
click at [721, 621] on div "01:47" at bounding box center [761, 622] width 841 height 5
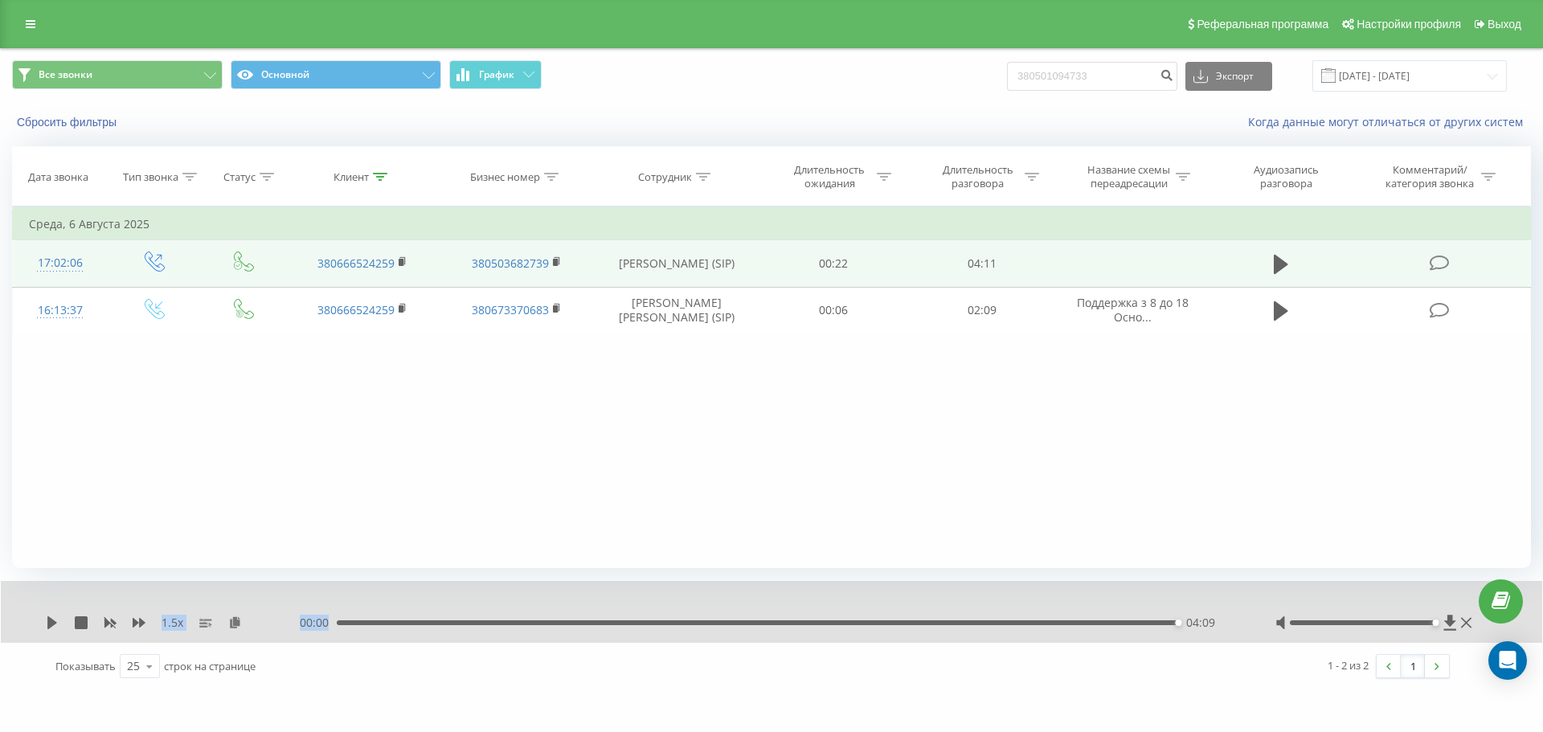
click at [1005, 619] on div "1.5 x 00:00 04:09 04:09" at bounding box center [771, 612] width 1541 height 62
click at [986, 618] on div "00:00 04:09 04:09" at bounding box center [767, 623] width 935 height 16
click at [949, 623] on div "03:02" at bounding box center [761, 622] width 841 height 5
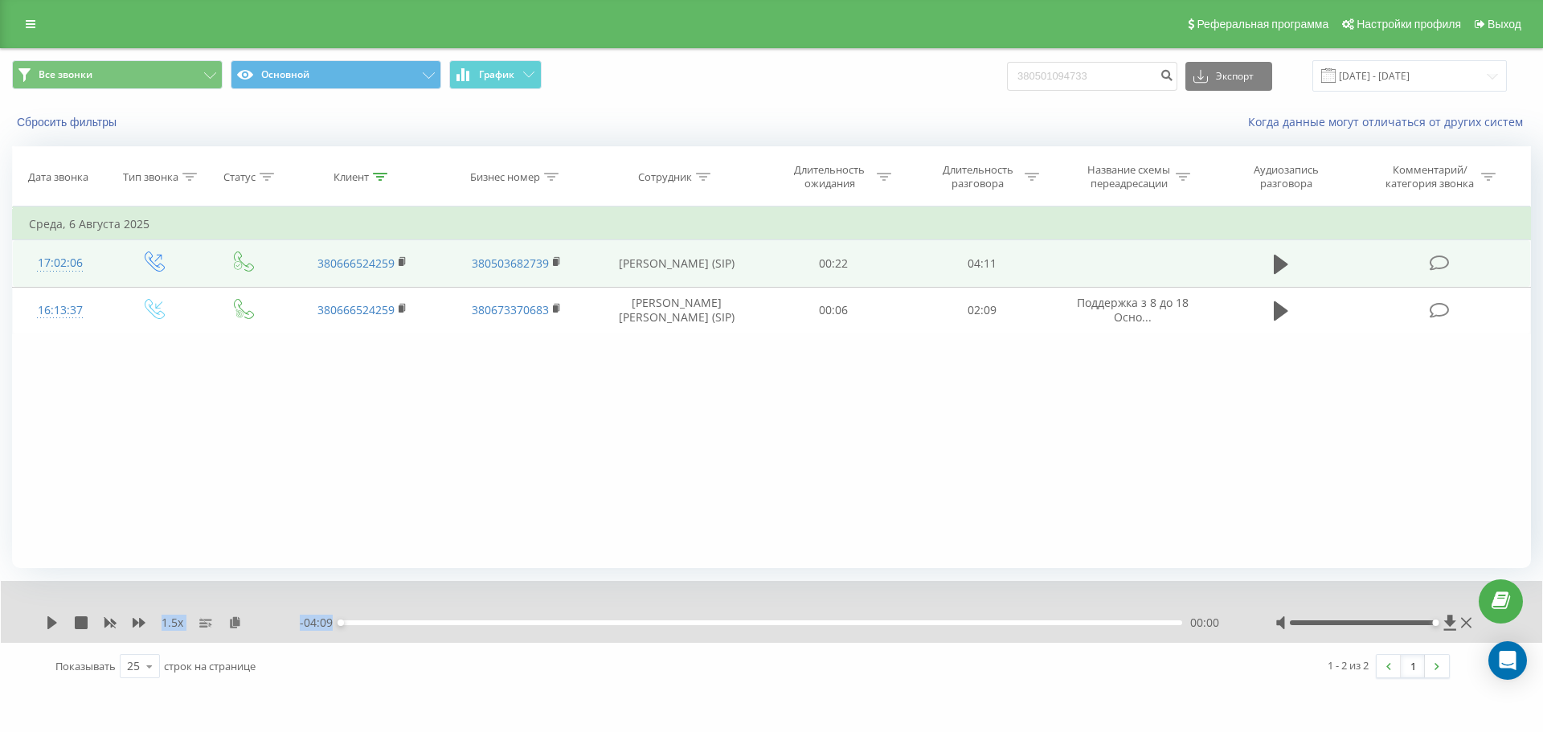
click at [902, 626] on div "- 04:09 00:00 00:00" at bounding box center [767, 623] width 935 height 16
click at [873, 623] on div "00:00" at bounding box center [761, 622] width 841 height 5
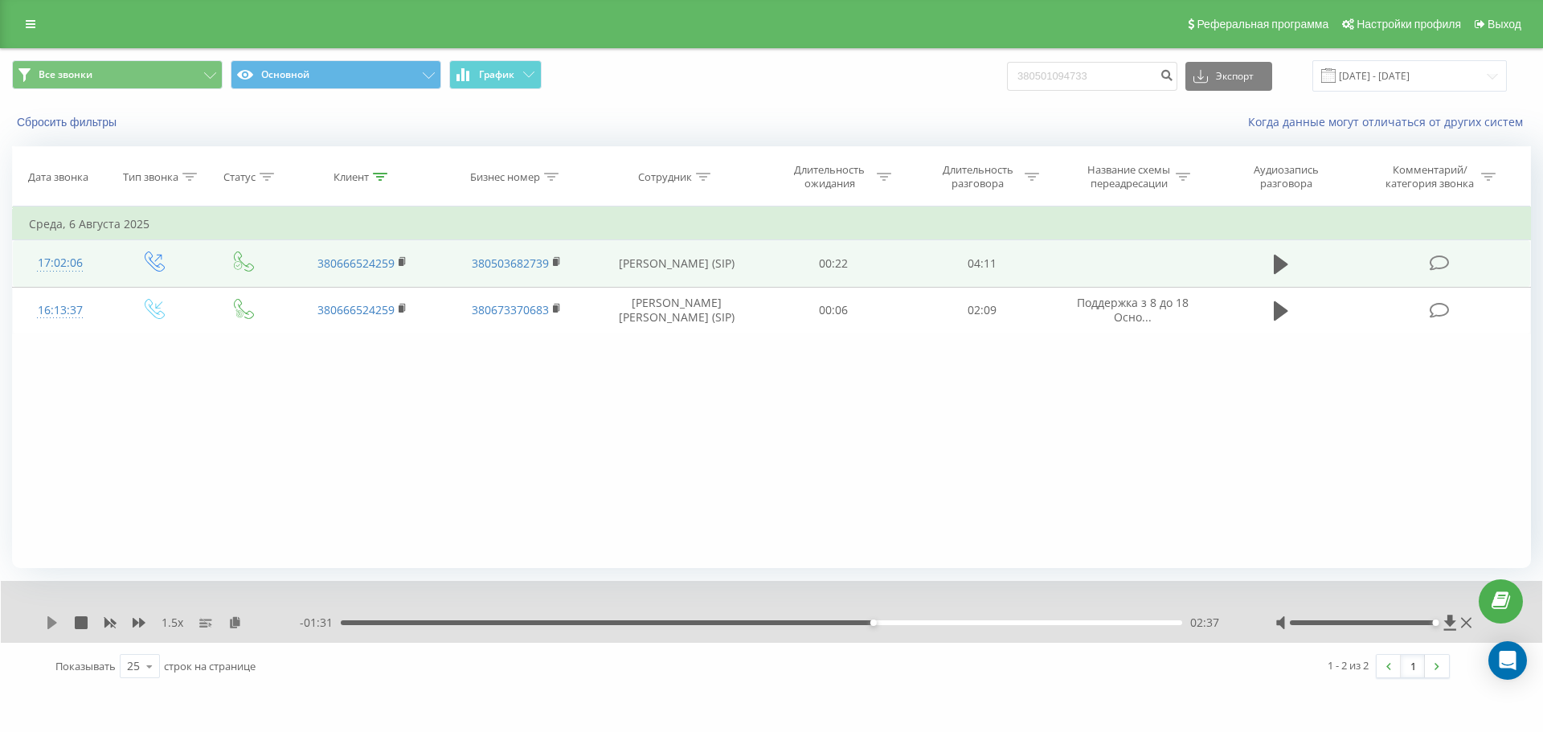
click at [51, 620] on icon at bounding box center [52, 622] width 10 height 13
click at [950, 620] on div "02:55" at bounding box center [761, 622] width 841 height 5
click at [975, 623] on div "03:01" at bounding box center [761, 622] width 841 height 5
click at [1004, 624] on div "03:12" at bounding box center [761, 622] width 841 height 5
click at [992, 623] on div "03:18" at bounding box center [761, 622] width 841 height 5
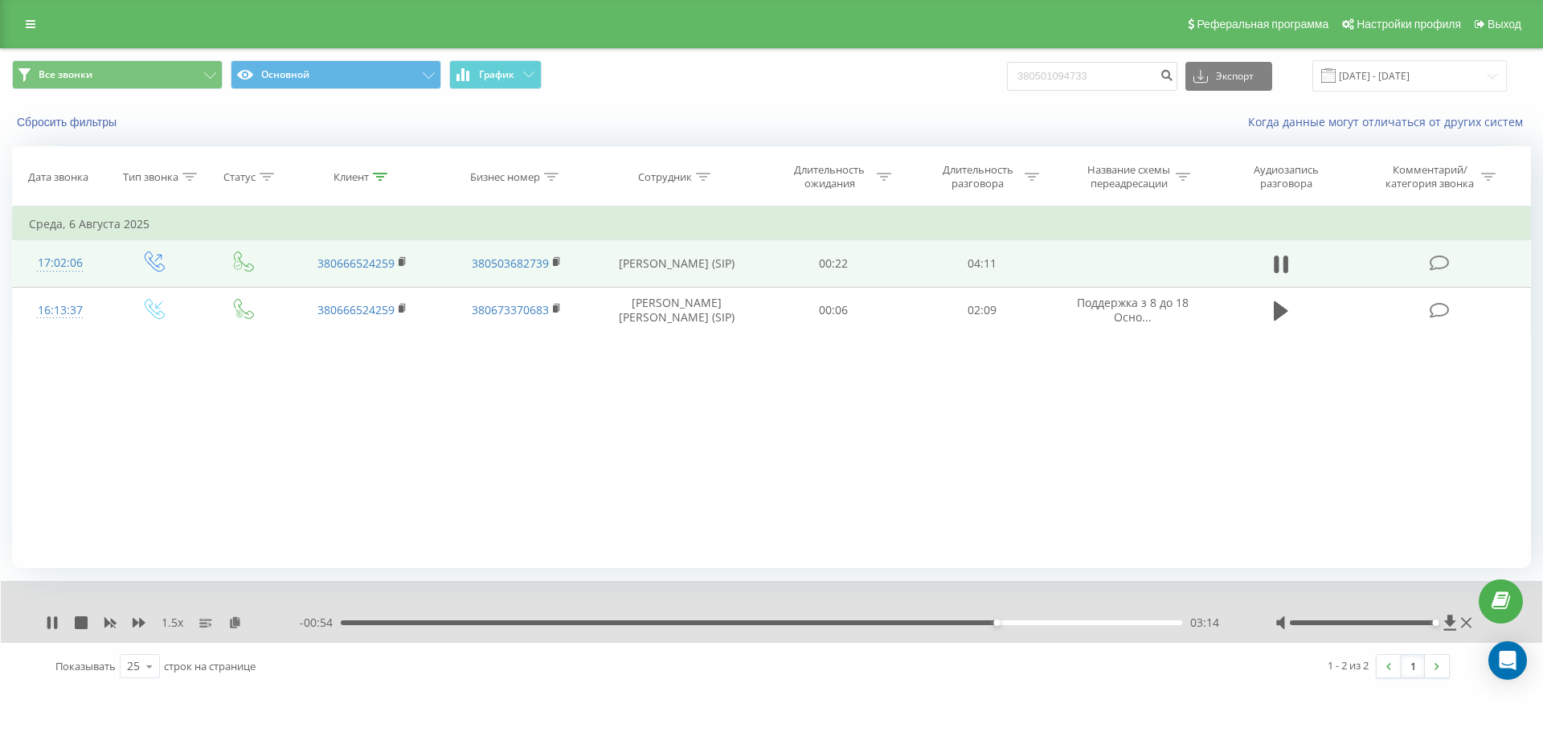
click at [991, 622] on div "03:14" at bounding box center [761, 622] width 841 height 5
click at [980, 621] on div "03:09" at bounding box center [761, 622] width 841 height 5
drag, startPoint x: 1094, startPoint y: 619, endPoint x: 1078, endPoint y: 622, distance: 16.4
click at [1028, 619] on div "- 00:12 03:56 03:56" at bounding box center [767, 623] width 935 height 16
click at [1028, 623] on div "03:35" at bounding box center [761, 622] width 841 height 5
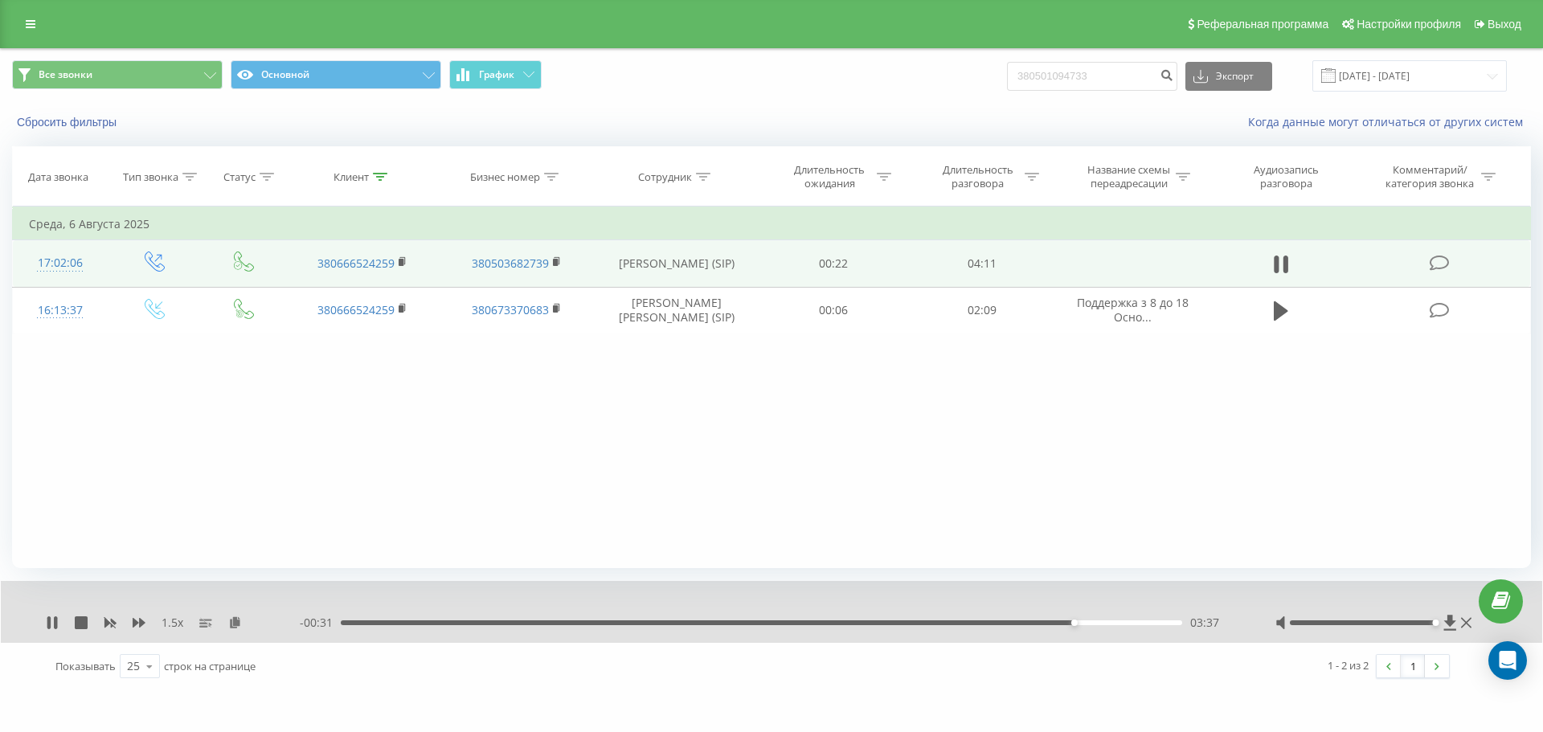
drag, startPoint x: 1001, startPoint y: 615, endPoint x: 1003, endPoint y: 626, distance: 10.6
click at [1001, 624] on div "- 00:31 03:37 03:37" at bounding box center [767, 623] width 935 height 16
click at [1004, 627] on div "- 00:31 03:37 03:37" at bounding box center [767, 623] width 935 height 16
click at [1004, 621] on div "03:37" at bounding box center [761, 622] width 841 height 5
click at [985, 619] on div "- 00:51 03:17 03:17" at bounding box center [767, 623] width 935 height 16
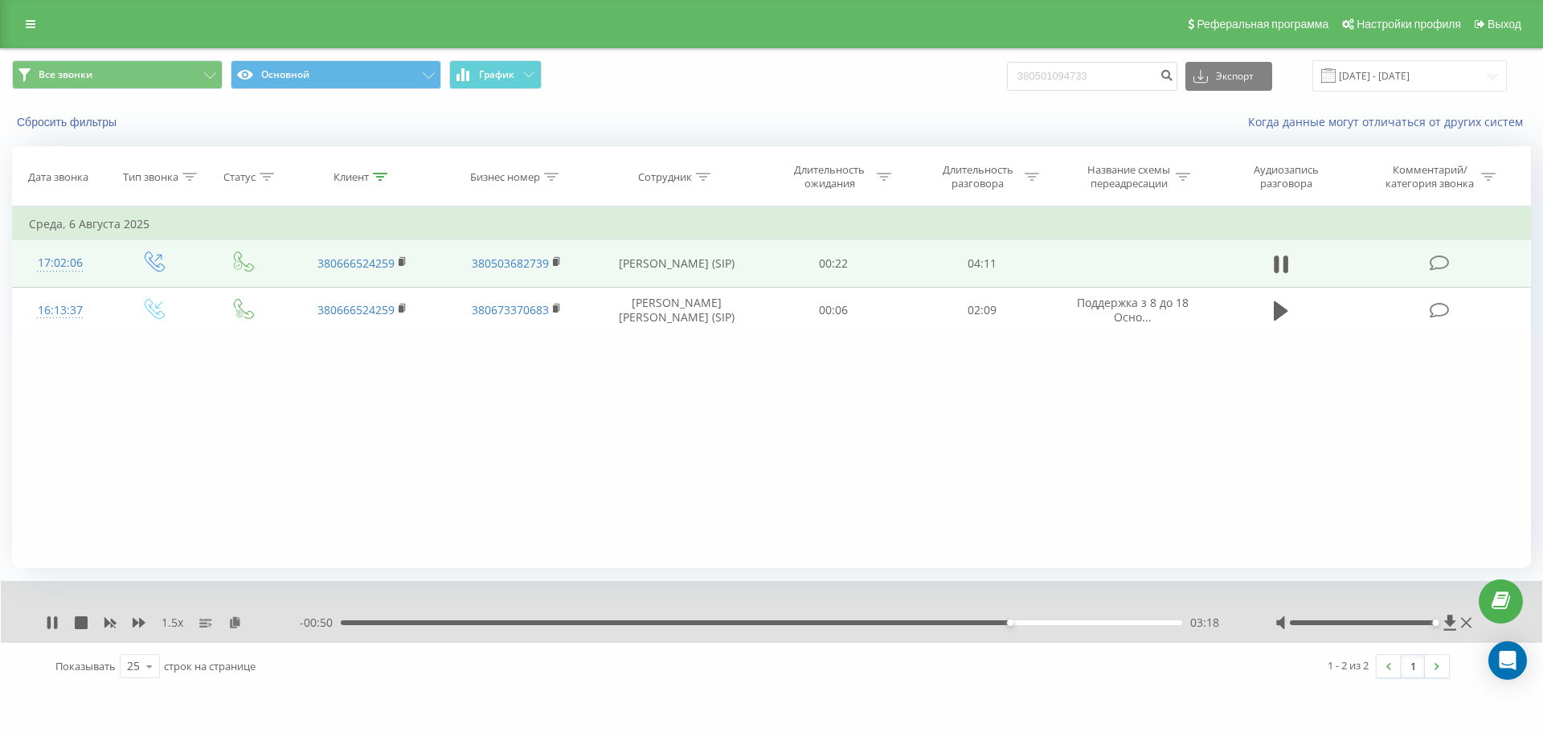
click at [970, 620] on div "03:18" at bounding box center [761, 622] width 841 height 5
click at [965, 623] on div "03:04" at bounding box center [761, 622] width 841 height 5
click at [1028, 622] on div "03:13" at bounding box center [761, 622] width 841 height 5
click at [1028, 622] on div "03:36" at bounding box center [761, 622] width 841 height 5
click at [1028, 622] on div "03:48" at bounding box center [761, 622] width 841 height 5
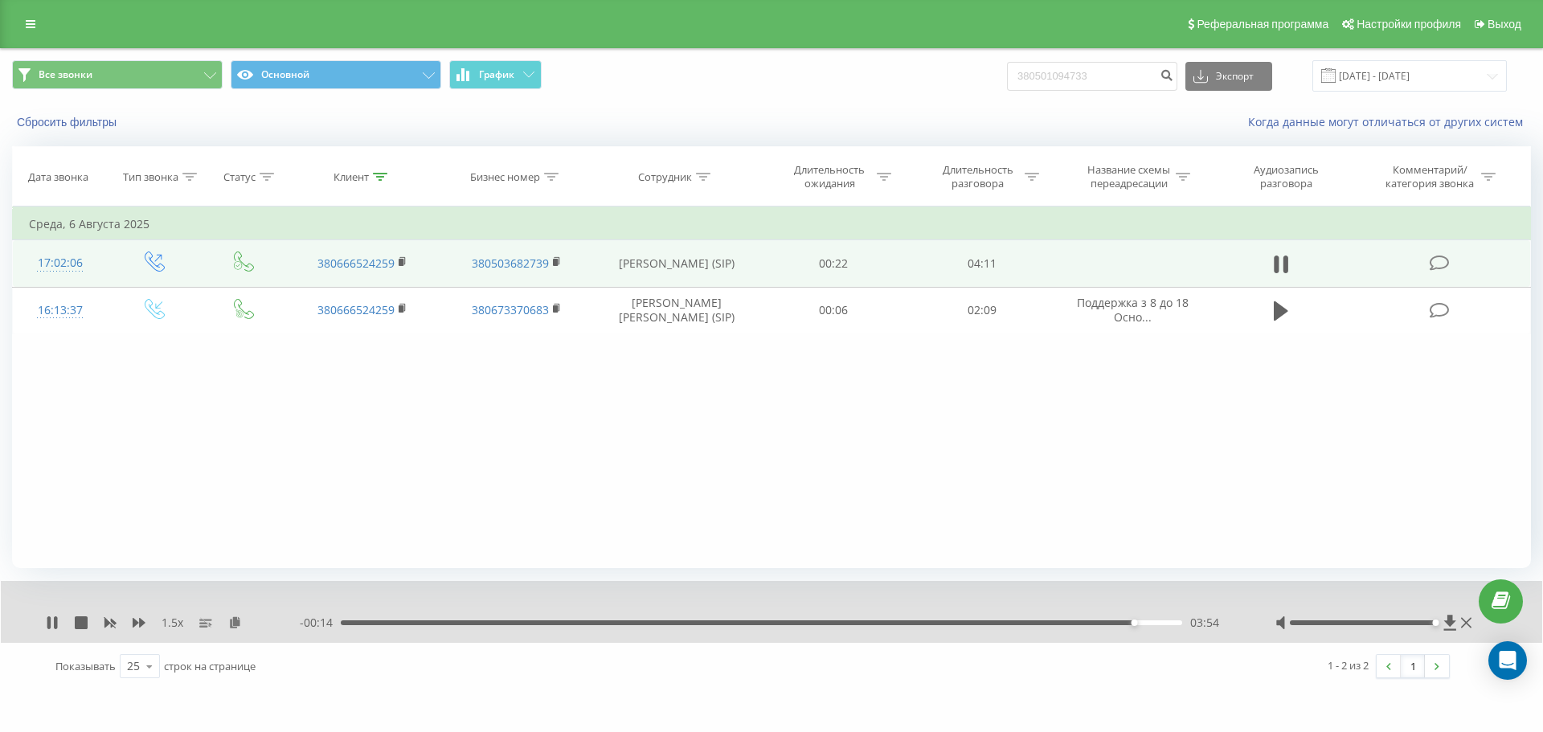
click at [1028, 622] on div "03:54" at bounding box center [761, 622] width 841 height 5
click at [1028, 627] on div "- 00:28 03:40 03:40" at bounding box center [767, 623] width 935 height 16
click at [1028, 626] on div "- 00:27 03:41 03:41" at bounding box center [767, 623] width 935 height 16
click at [1028, 623] on div "03:41" at bounding box center [761, 622] width 841 height 5
drag, startPoint x: 362, startPoint y: 176, endPoint x: 362, endPoint y: 220, distance: 44.2
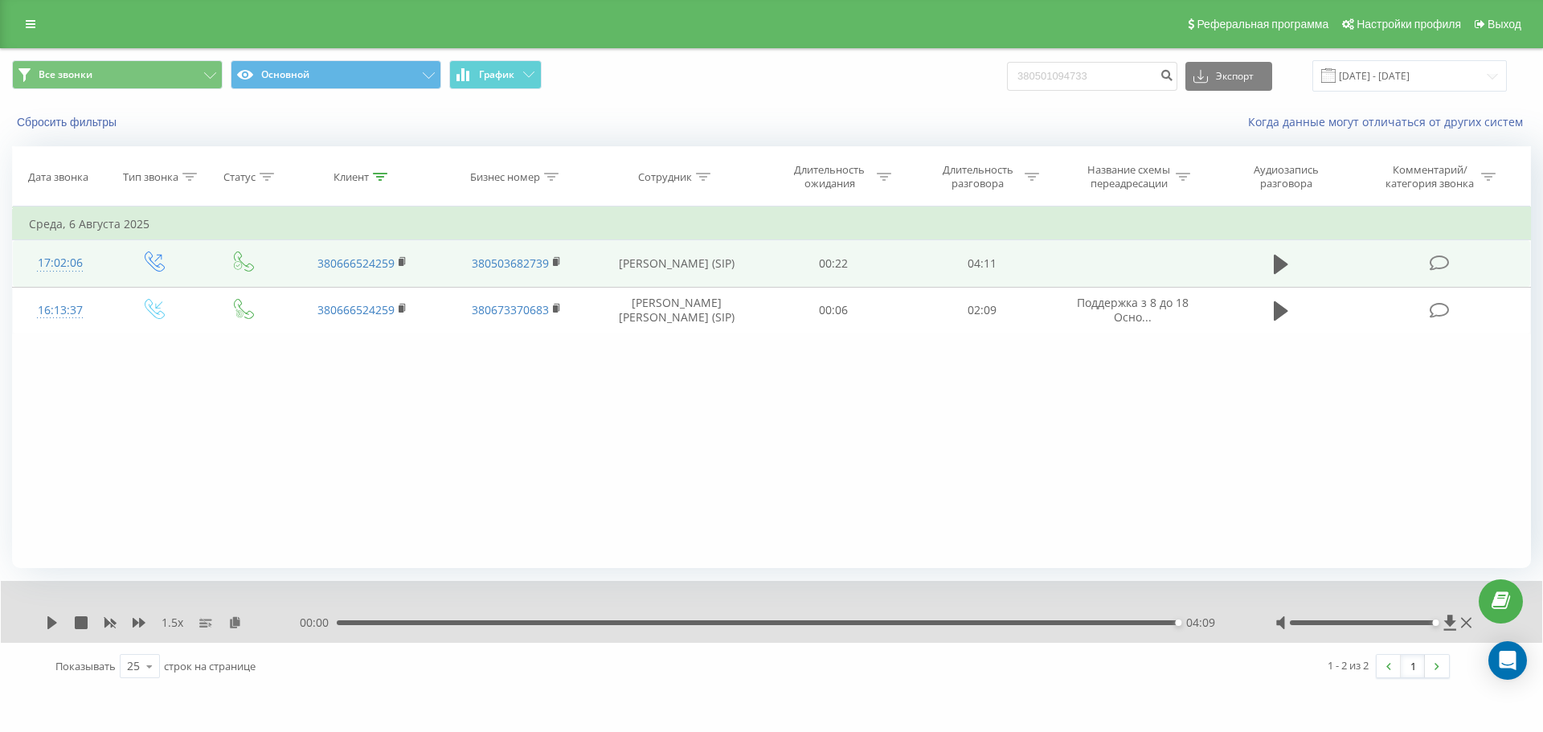
click at [362, 176] on div "Клиент" at bounding box center [350, 177] width 35 height 14
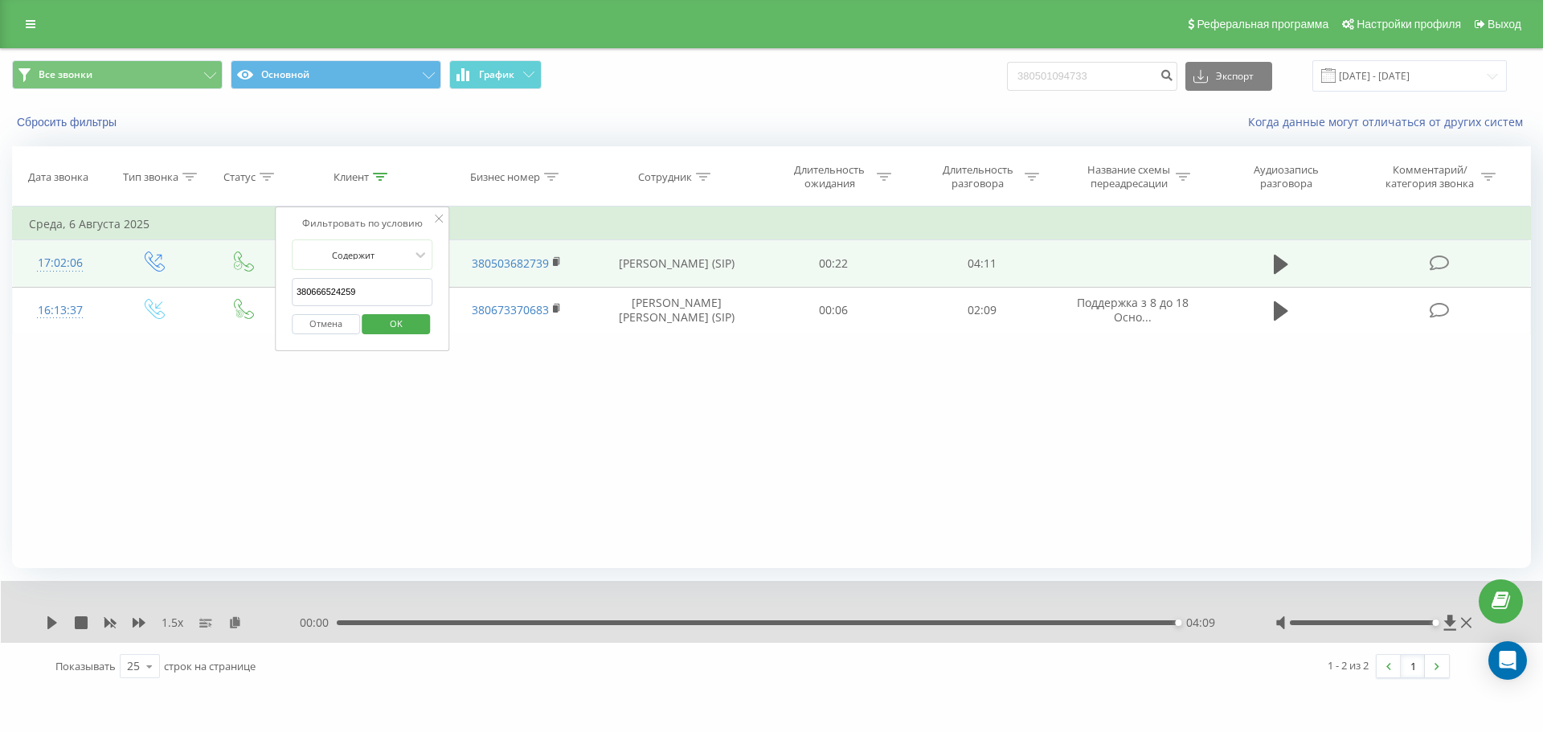
click at [370, 288] on input "380666524259" at bounding box center [362, 292] width 141 height 28
paste input "962413110"
click at [387, 327] on span "OK" at bounding box center [396, 323] width 45 height 25
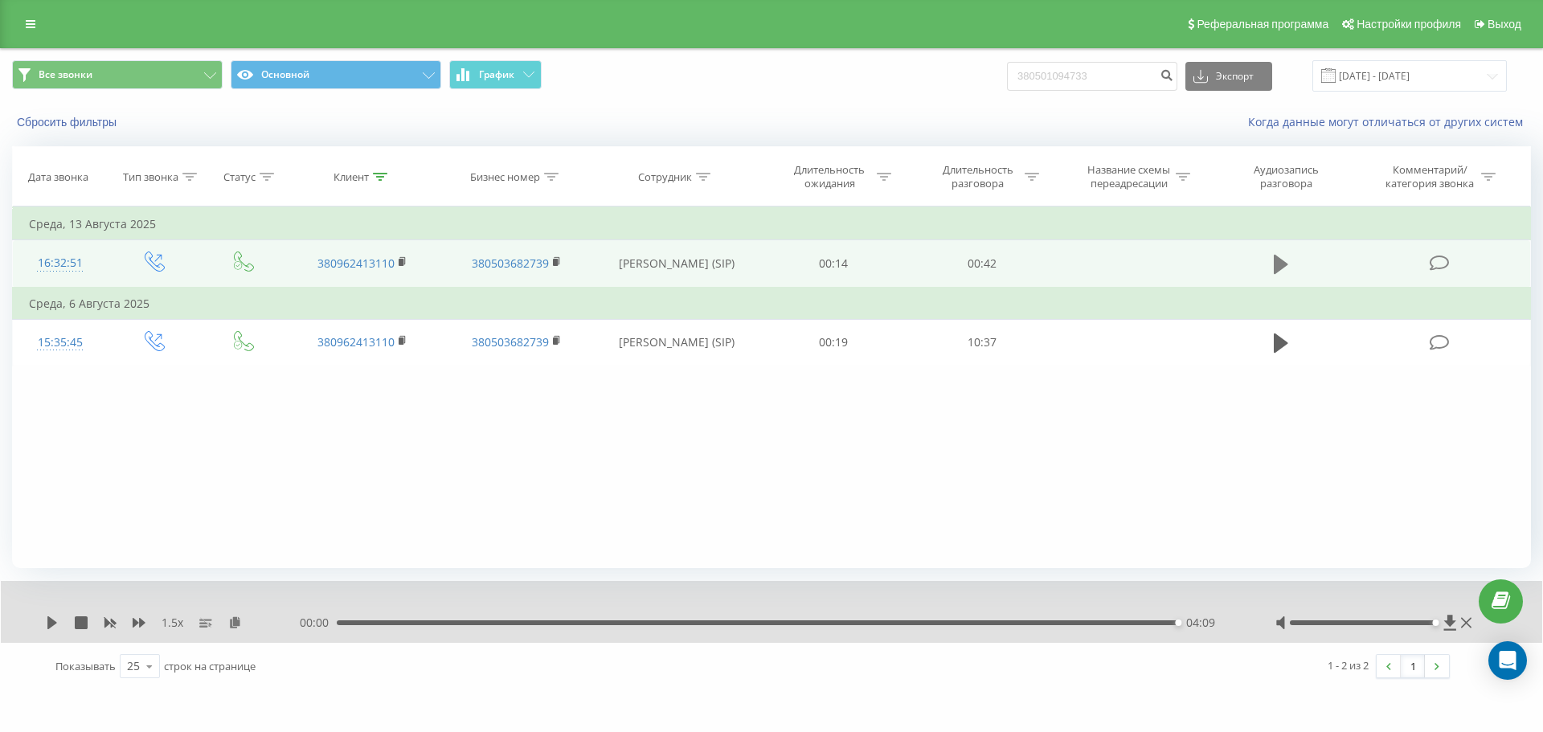
click at [1028, 264] on icon at bounding box center [1280, 264] width 14 height 19
click at [403, 261] on rect at bounding box center [401, 262] width 5 height 7
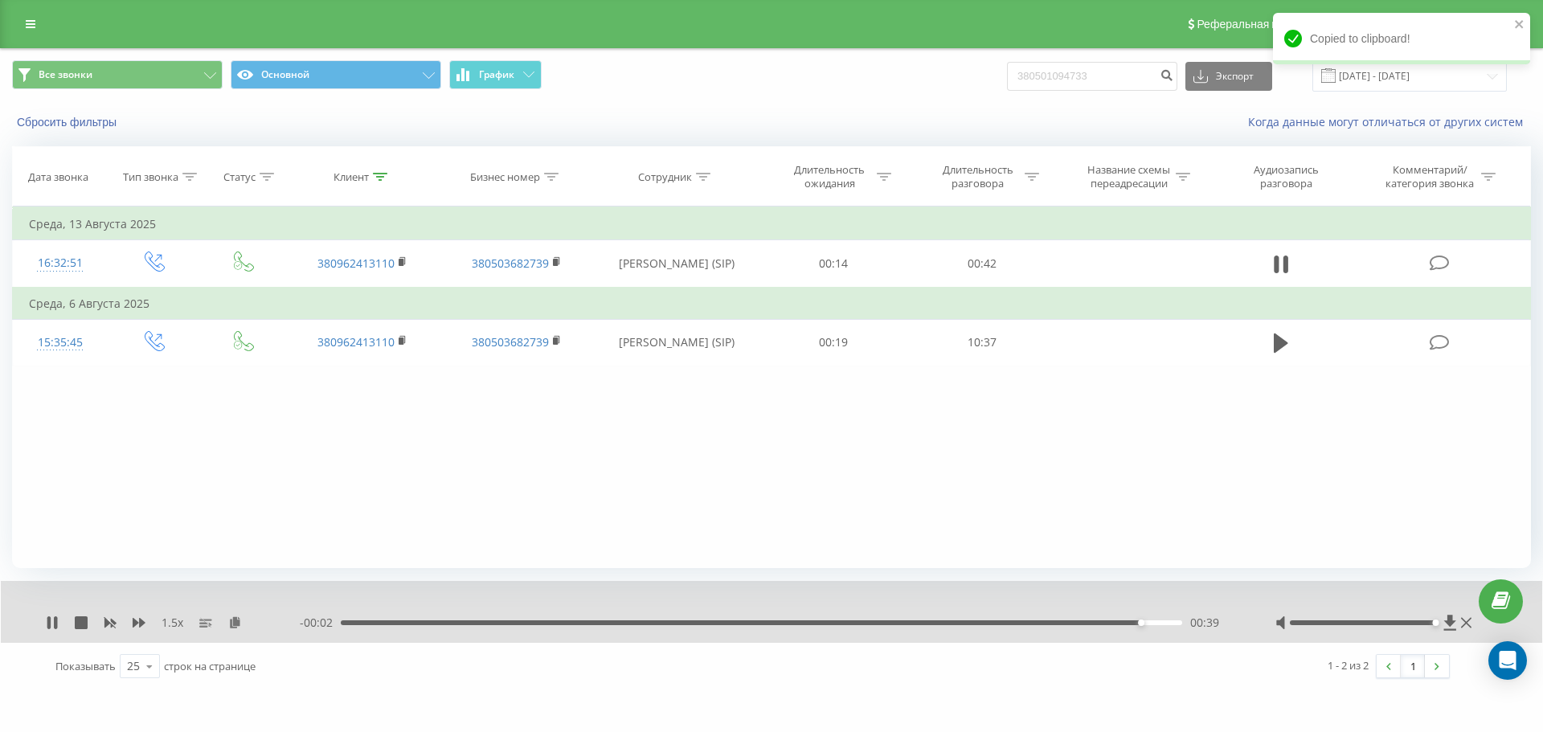
click at [753, 619] on div "- 00:02 00:39 00:39" at bounding box center [767, 623] width 935 height 16
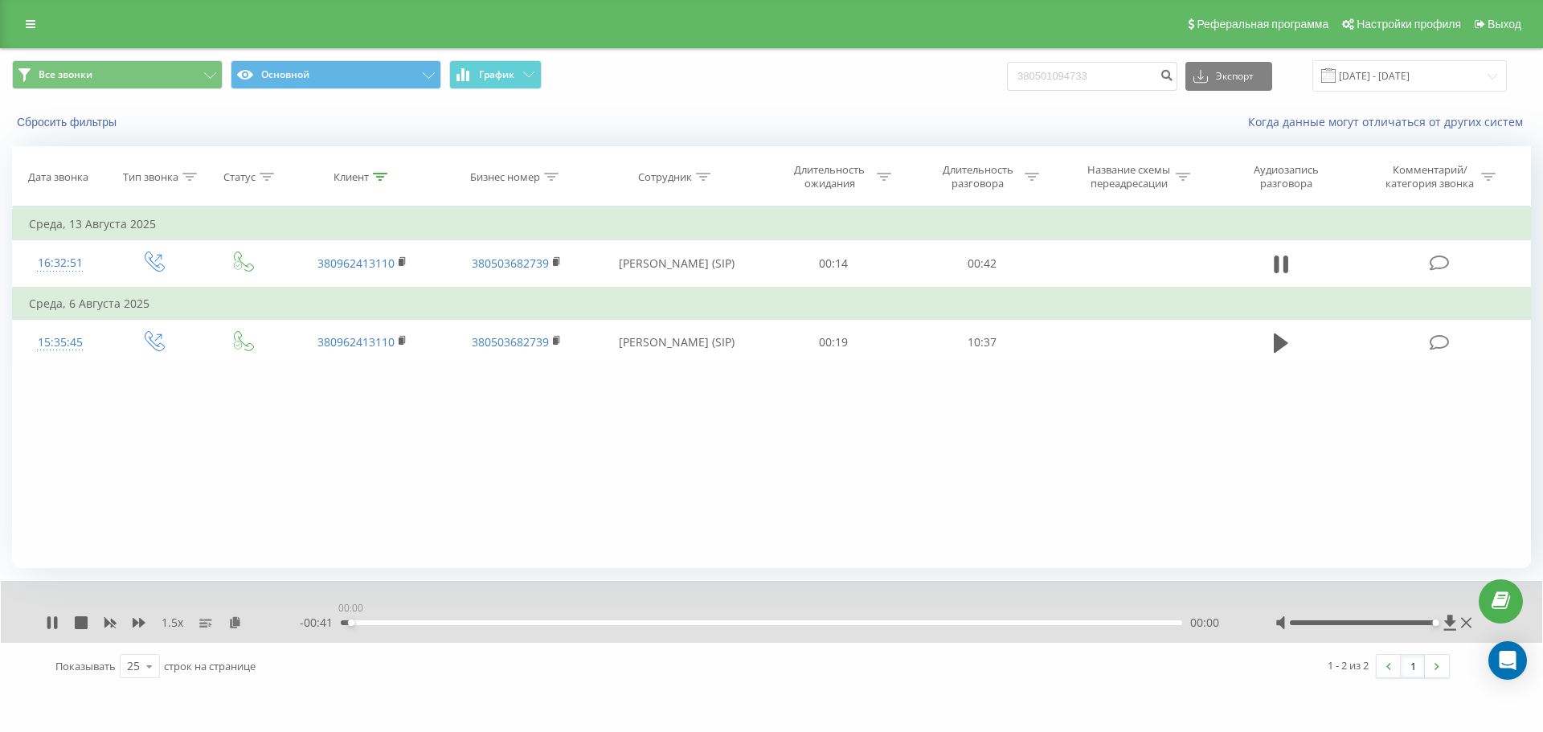
drag, startPoint x: 754, startPoint y: 621, endPoint x: 352, endPoint y: 628, distance: 401.8
click at [352, 628] on div "- 00:41 00:00 00:00" at bounding box center [767, 623] width 935 height 16
drag, startPoint x: 355, startPoint y: 623, endPoint x: 337, endPoint y: 623, distance: 18.5
click at [341, 623] on div "00:00" at bounding box center [761, 622] width 841 height 5
click at [232, 626] on icon at bounding box center [235, 621] width 14 height 11
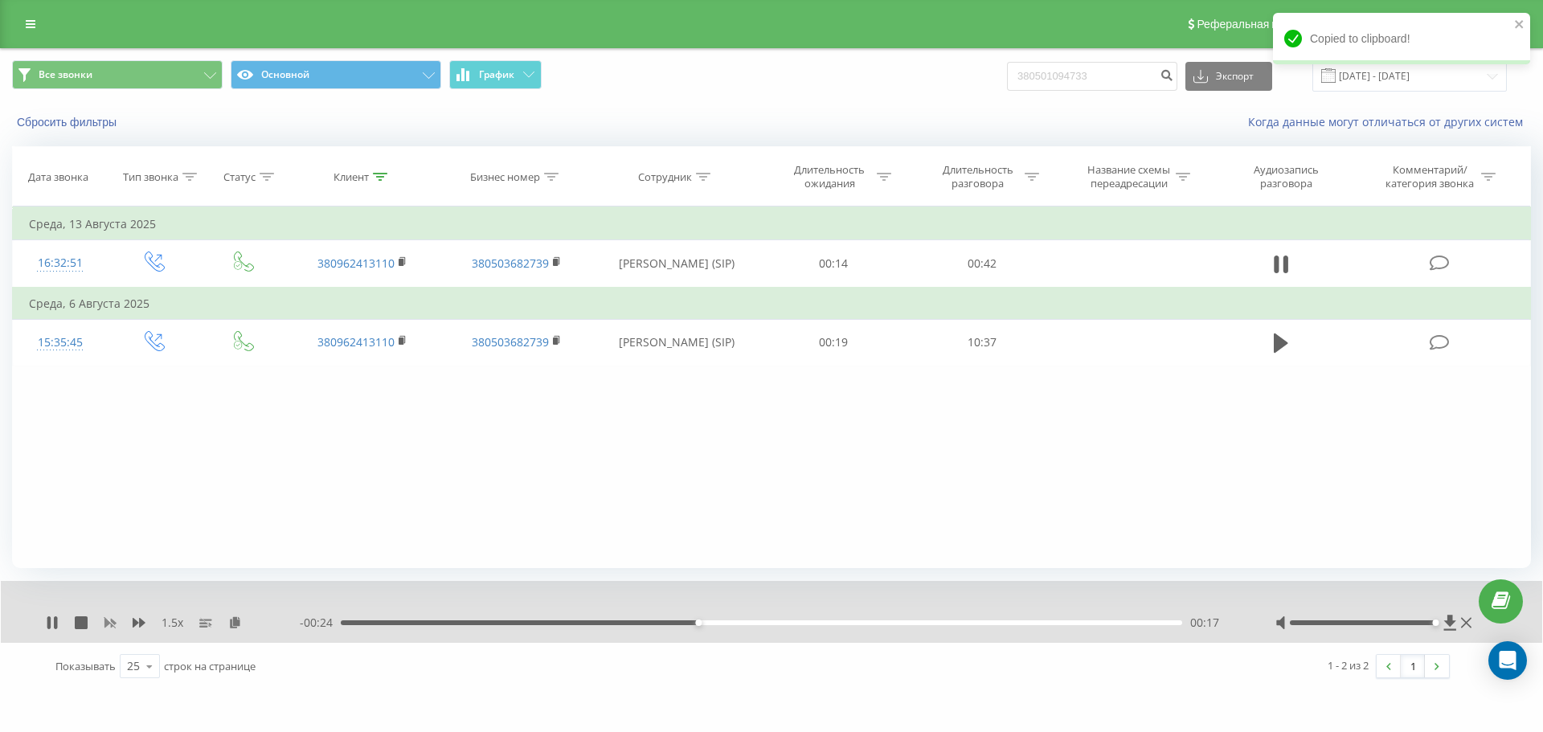
click at [112, 624] on icon at bounding box center [110, 622] width 13 height 13
click at [675, 623] on div "00:20" at bounding box center [761, 622] width 841 height 5
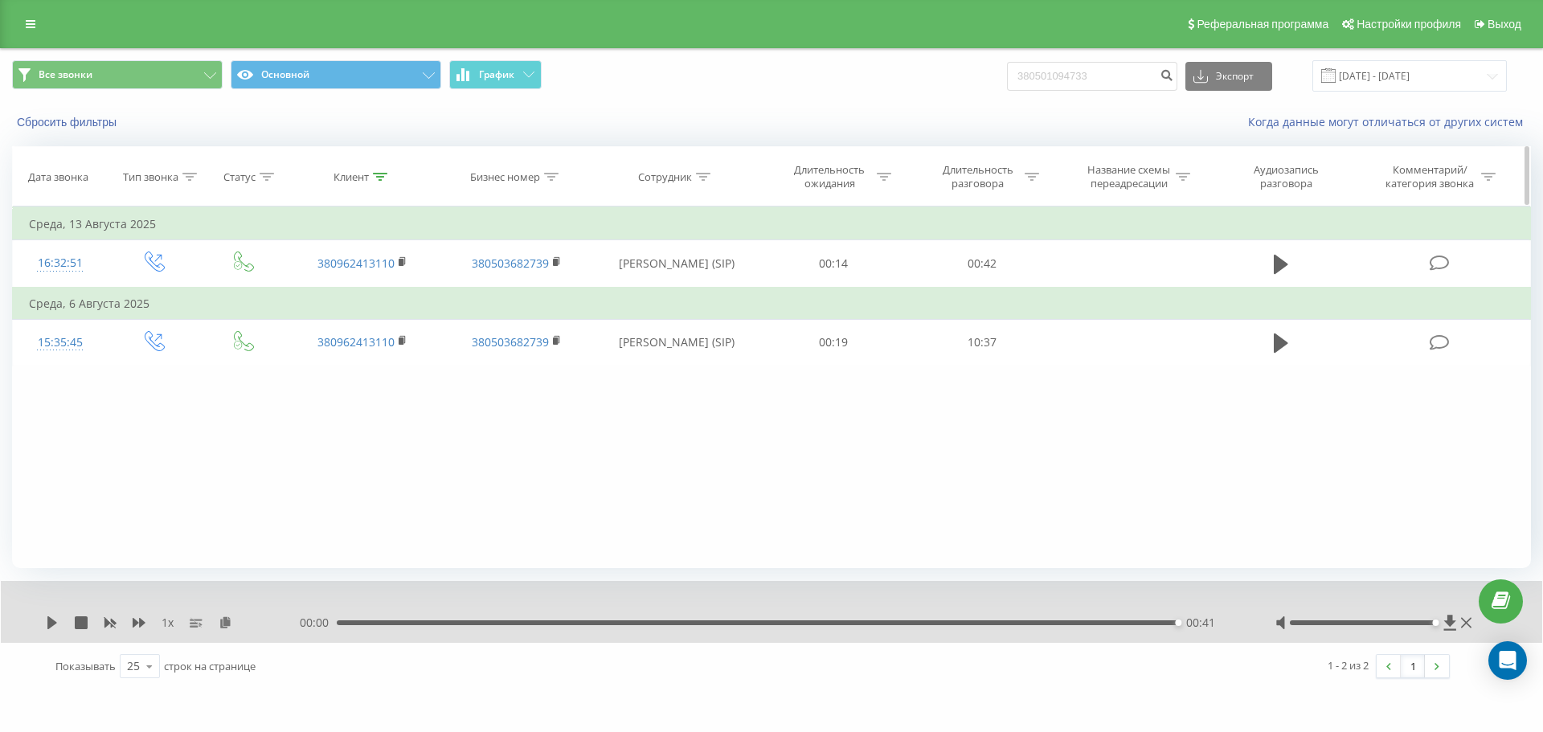
click at [366, 178] on div "Клиент" at bounding box center [350, 177] width 35 height 14
click at [400, 286] on input "380962413110" at bounding box center [362, 292] width 141 height 28
paste input "633658586"
click at [418, 328] on span "OK" at bounding box center [396, 323] width 45 height 25
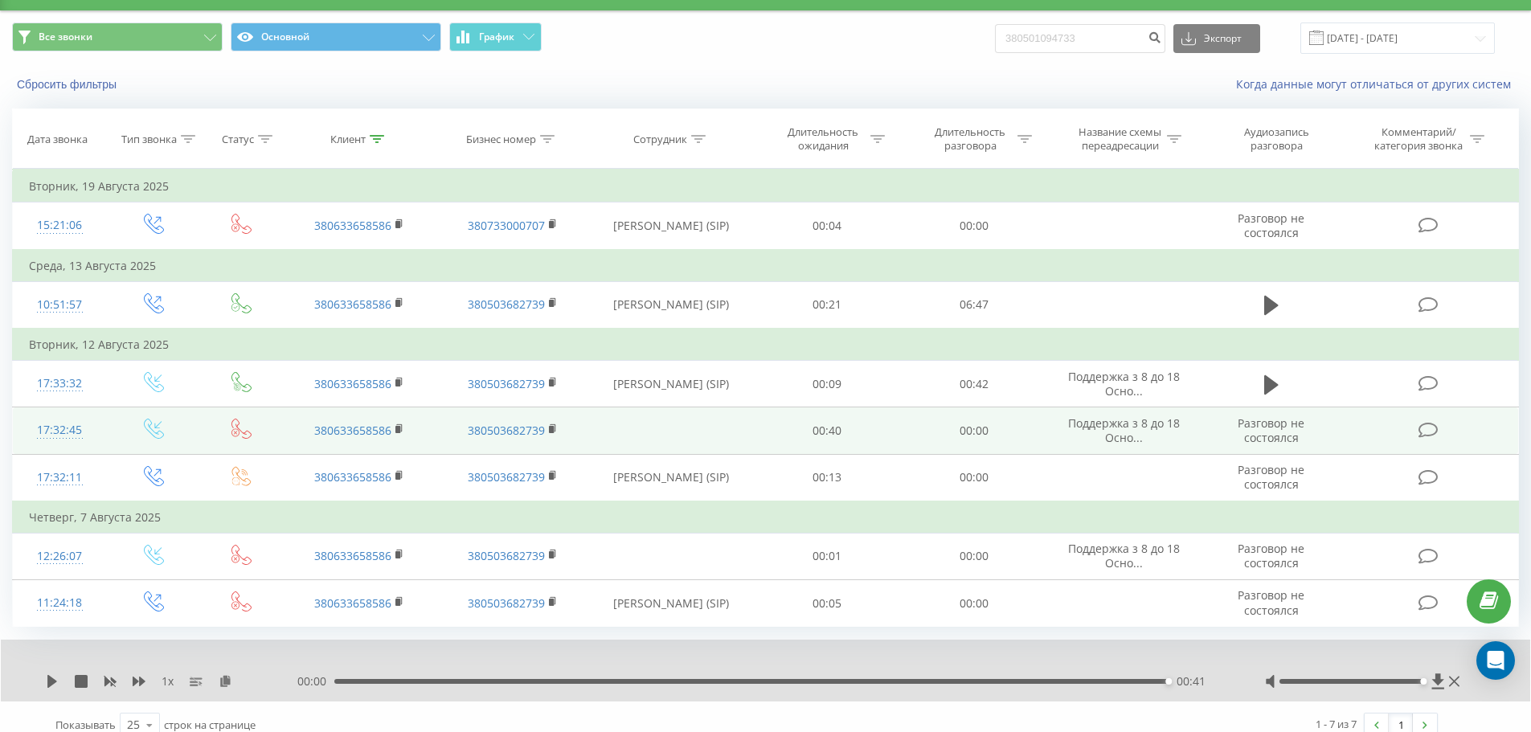
scroll to position [55, 0]
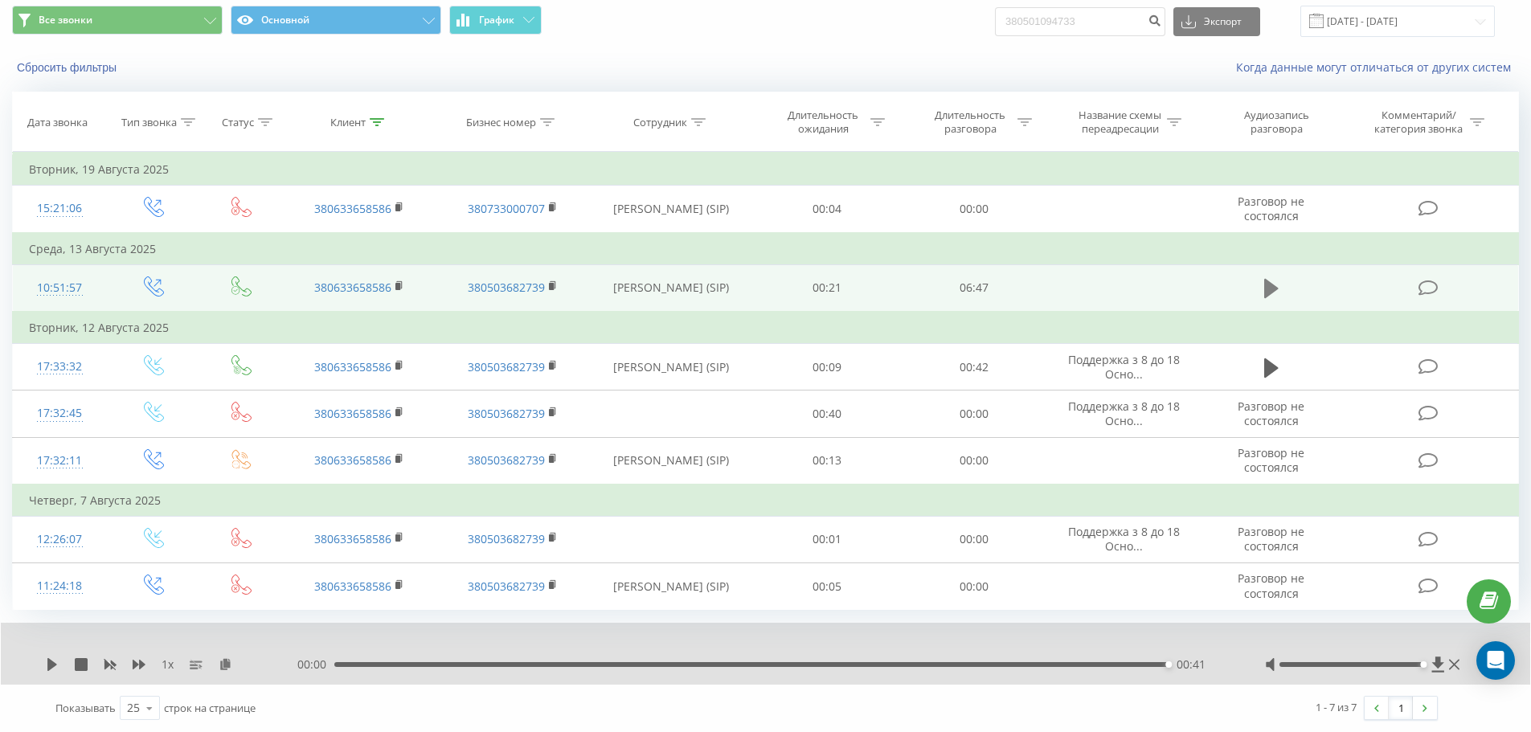
click at [1028, 289] on icon at bounding box center [1271, 288] width 14 height 19
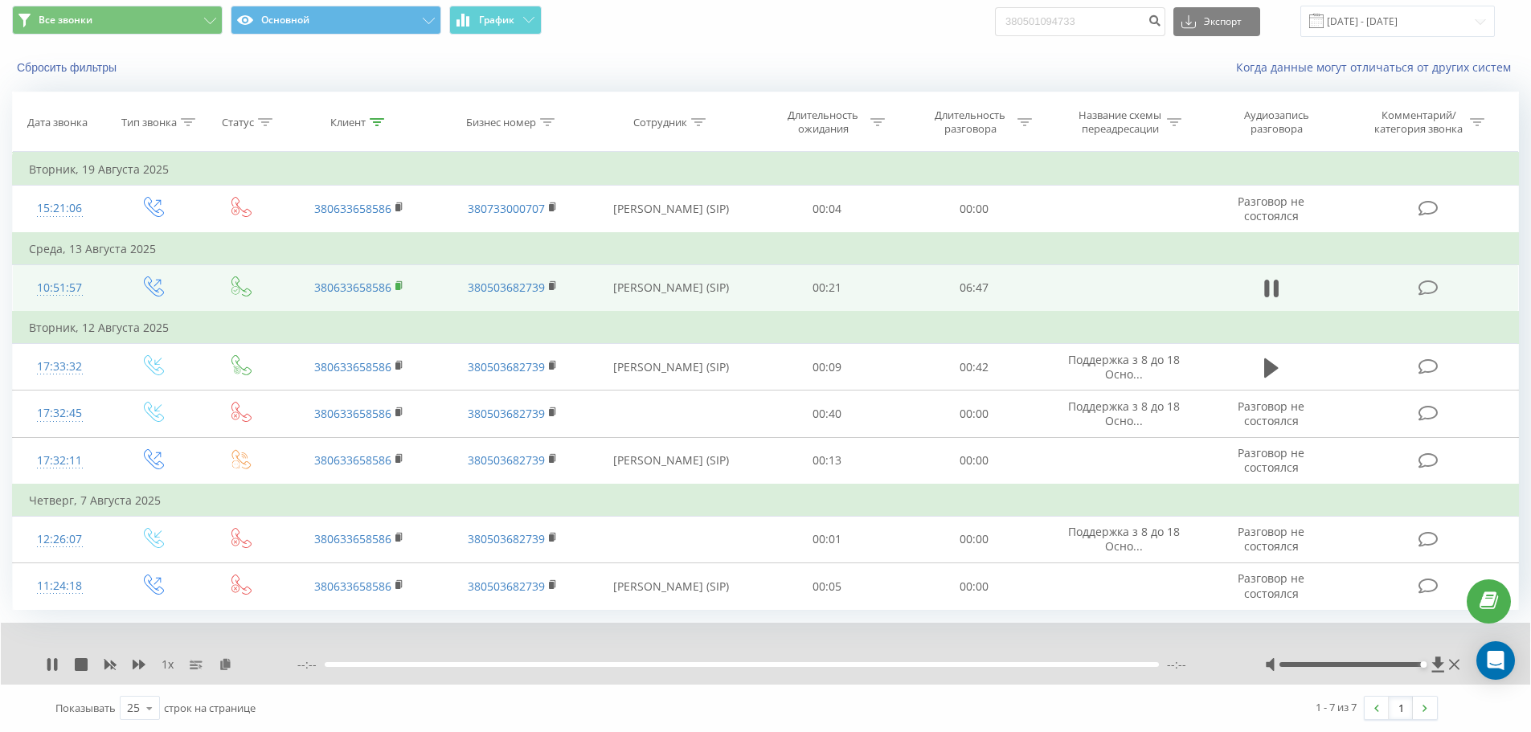
click at [398, 288] on rect at bounding box center [397, 286] width 5 height 7
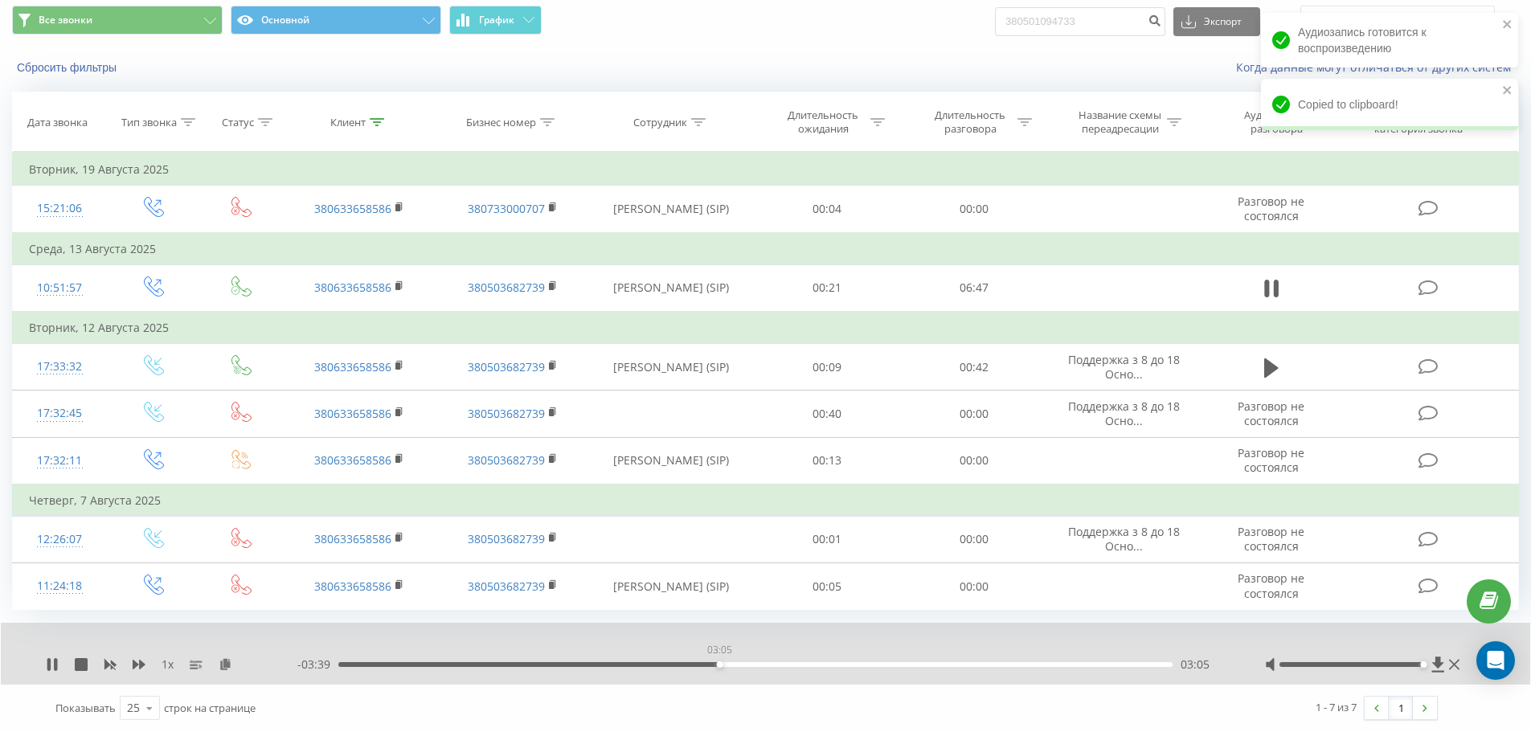
click at [719, 663] on div "03:05" at bounding box center [755, 664] width 834 height 5
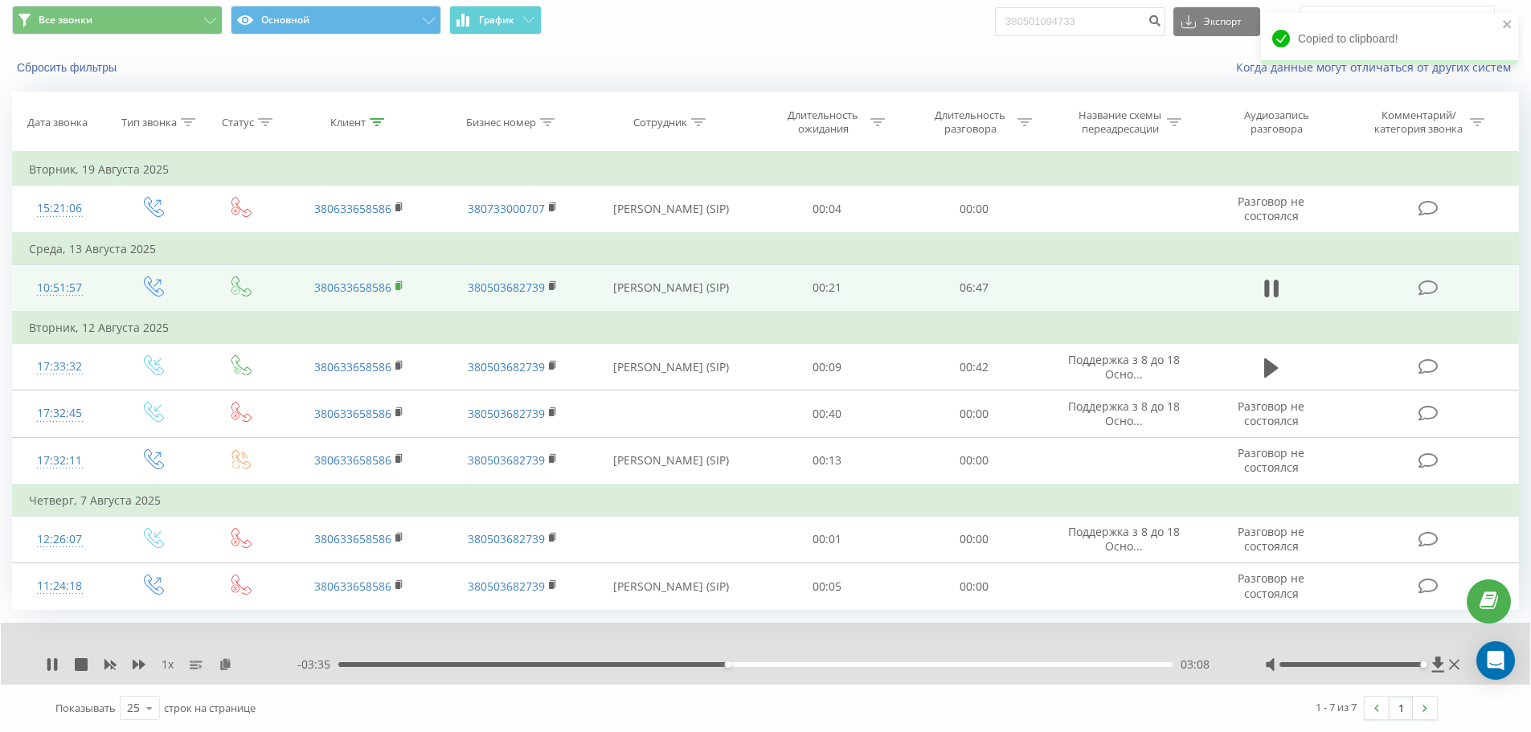
click at [395, 287] on icon at bounding box center [399, 285] width 9 height 11
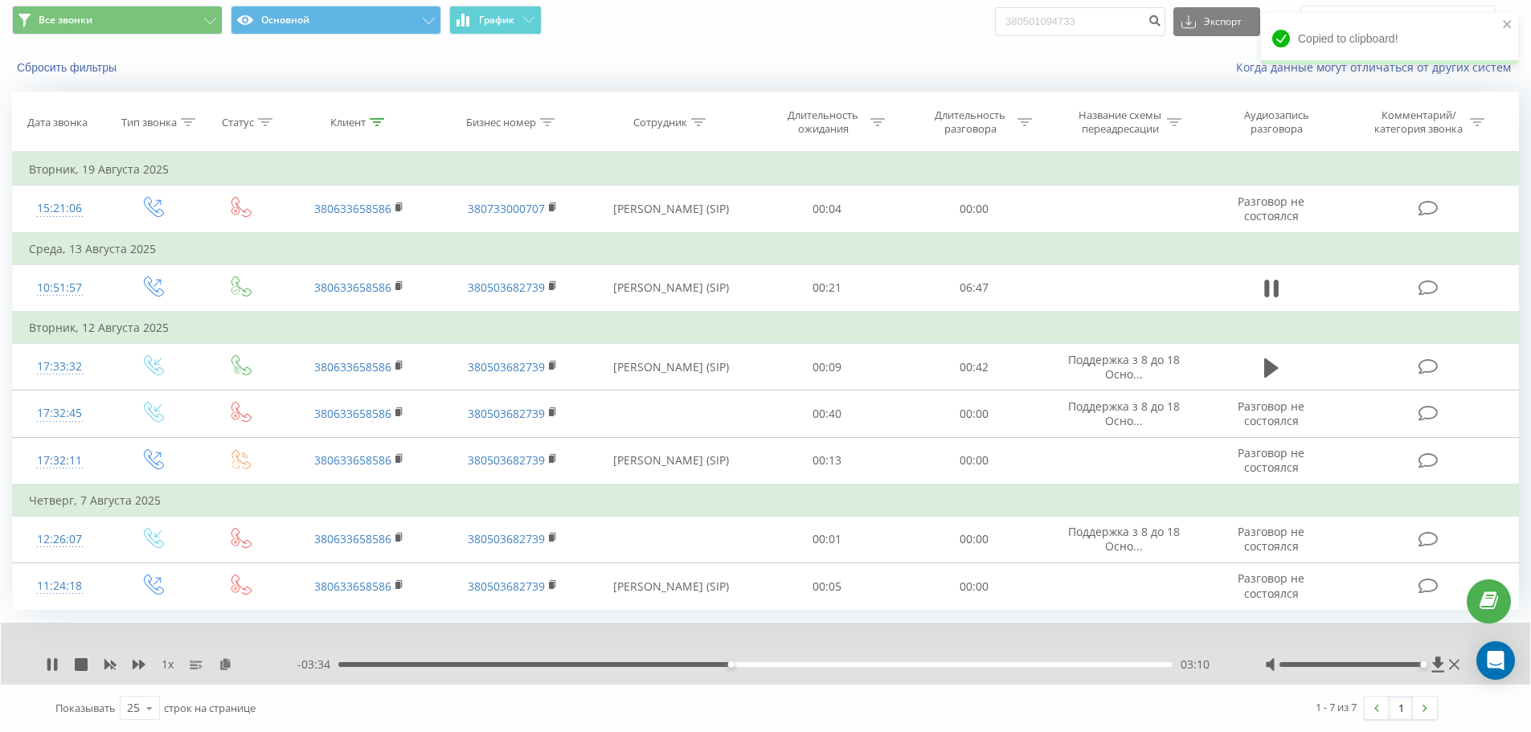
click at [346, 664] on div "03:10" at bounding box center [755, 664] width 834 height 5
click at [339, 663] on div "00:01" at bounding box center [342, 664] width 6 height 6
click at [220, 664] on icon at bounding box center [226, 663] width 14 height 11
click at [143, 667] on icon at bounding box center [139, 664] width 13 height 13
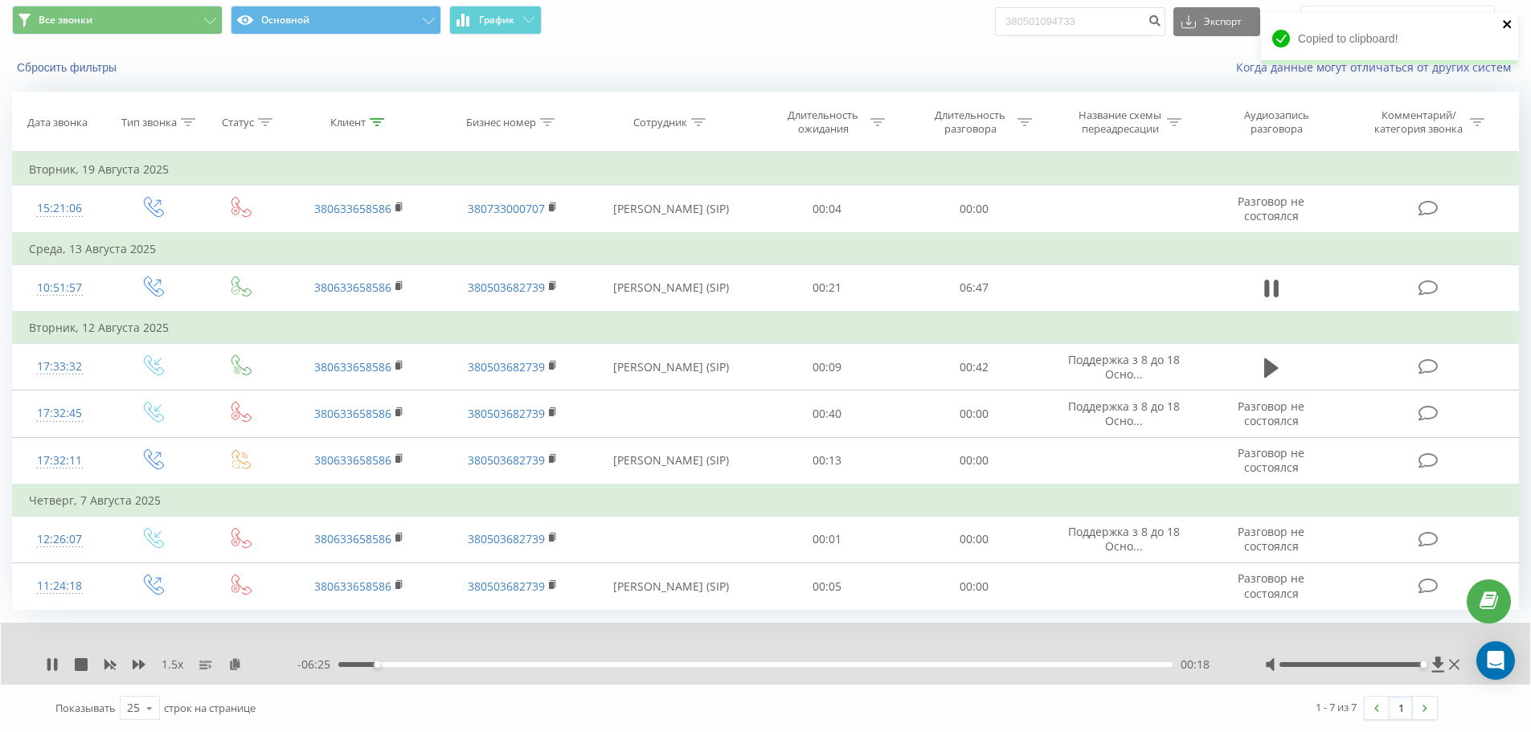
click at [1028, 28] on icon "close" at bounding box center [1507, 24] width 11 height 13
click at [422, 664] on div "00:57" at bounding box center [755, 664] width 834 height 5
click at [413, 664] on div "00:36" at bounding box center [755, 664] width 834 height 5
click at [399, 665] on div "00:38" at bounding box center [755, 664] width 834 height 5
drag, startPoint x: 433, startPoint y: 664, endPoint x: 448, endPoint y: 664, distance: 15.3
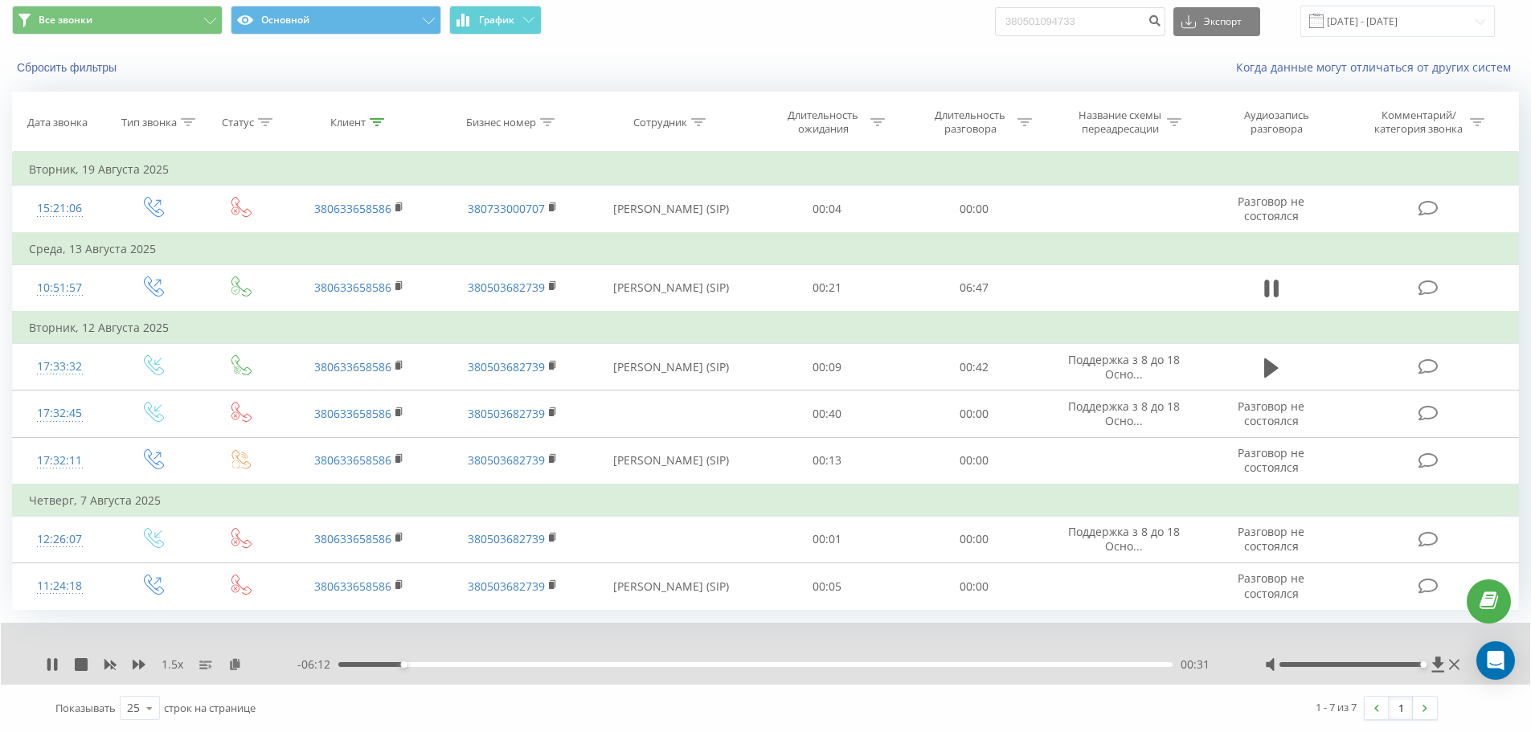
click at [446, 664] on div "00:31" at bounding box center [755, 664] width 834 height 5
click at [448, 664] on div "00:53" at bounding box center [448, 664] width 6 height 6
click at [570, 663] on div "02:12" at bounding box center [755, 664] width 834 height 5
click at [533, 665] on div "01:55" at bounding box center [755, 664] width 834 height 5
click at [627, 663] on div "02:20" at bounding box center [755, 664] width 834 height 5
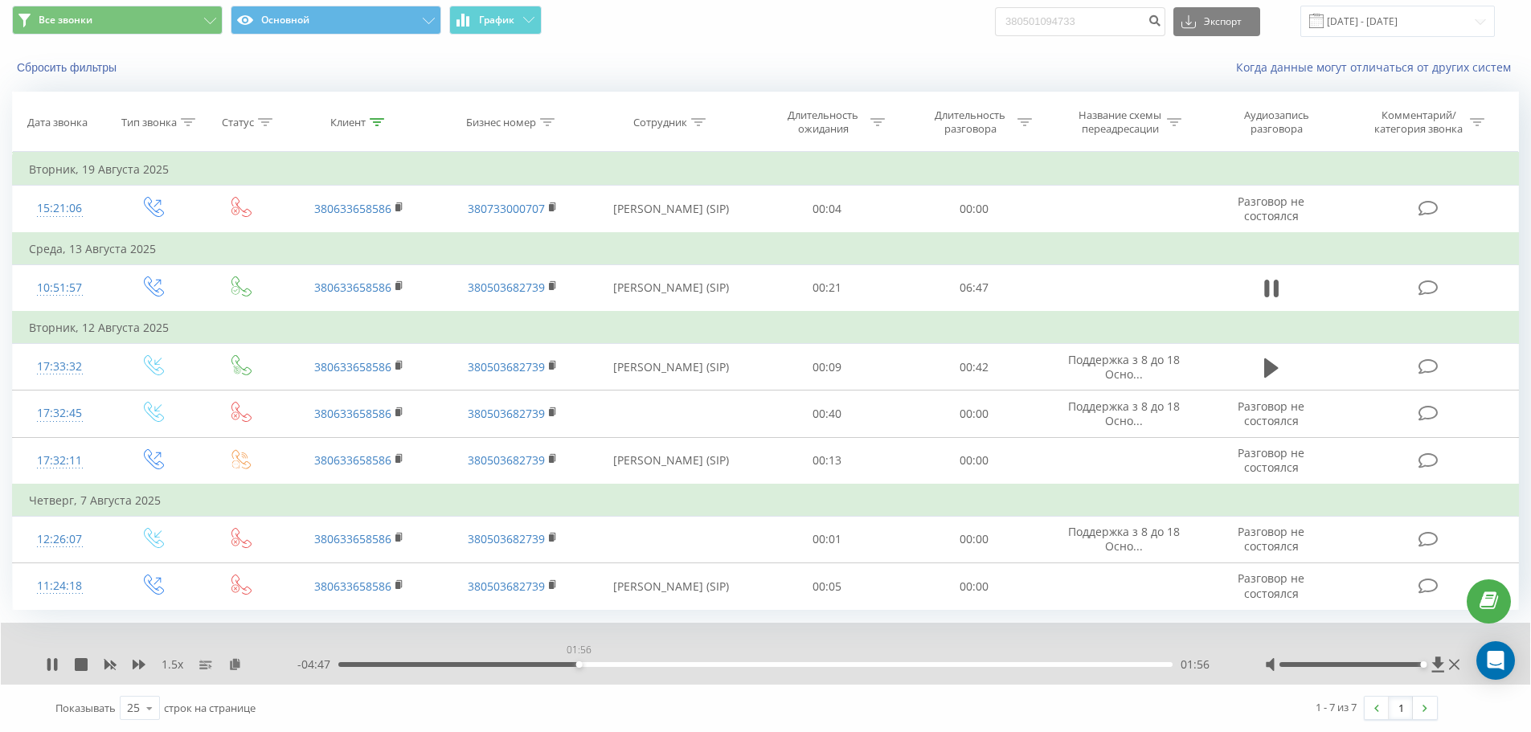
click at [578, 664] on div "01:56" at bounding box center [755, 664] width 834 height 5
click at [1028, 663] on div "06:04" at bounding box center [755, 664] width 834 height 5
drag, startPoint x: 51, startPoint y: 668, endPoint x: 92, endPoint y: 656, distance: 43.7
click at [51, 668] on icon at bounding box center [52, 664] width 10 height 13
click at [1028, 665] on div "06:05" at bounding box center [755, 664] width 834 height 5
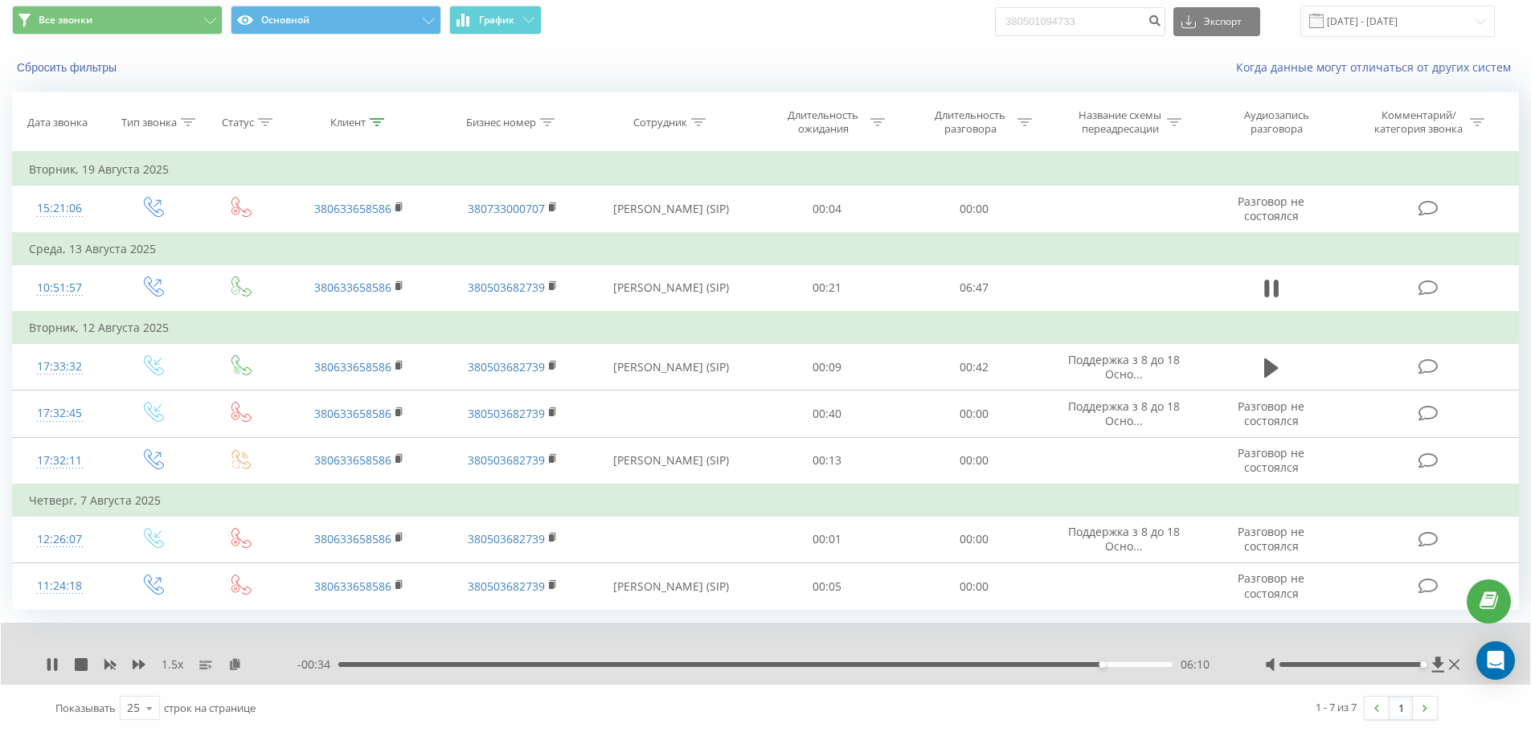
click at [1028, 665] on div "06:10" at bounding box center [755, 664] width 834 height 5
click at [357, 127] on div "Клиент" at bounding box center [347, 123] width 35 height 14
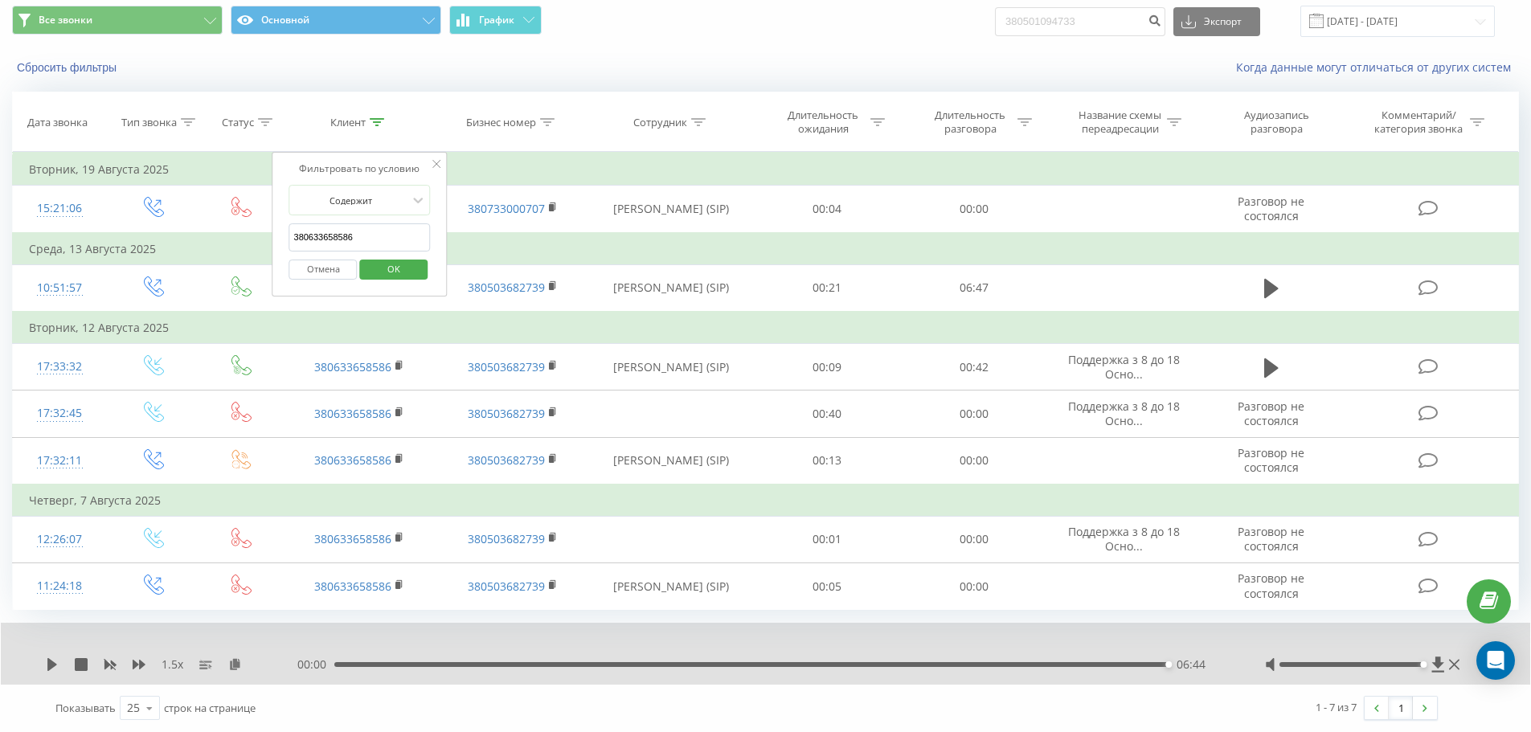
click at [404, 236] on input "380633658586" at bounding box center [359, 237] width 141 height 28
paste input "505147010"
type input "380505147010"
click at [409, 267] on span "OK" at bounding box center [393, 268] width 45 height 25
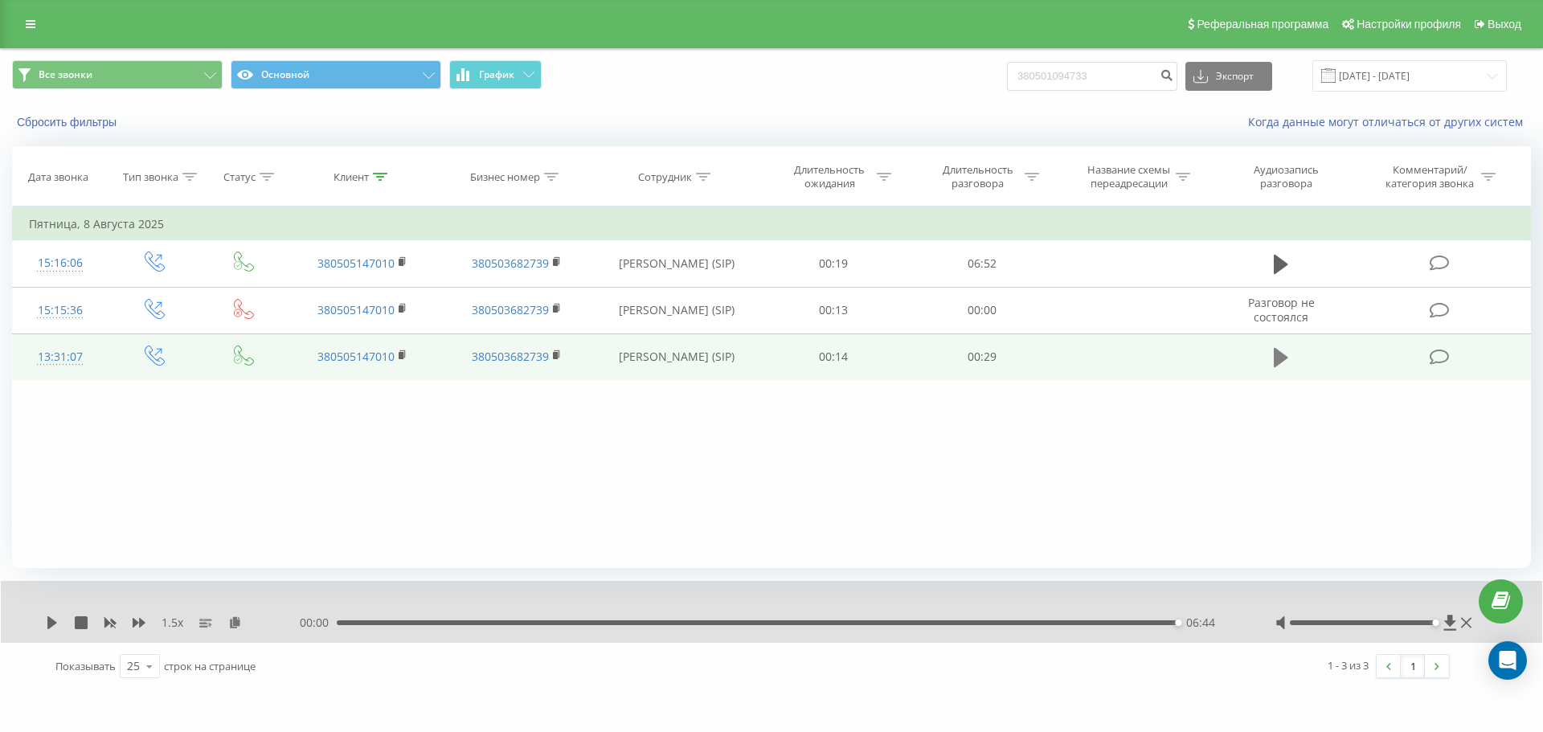
click at [1028, 364] on icon at bounding box center [1280, 357] width 14 height 22
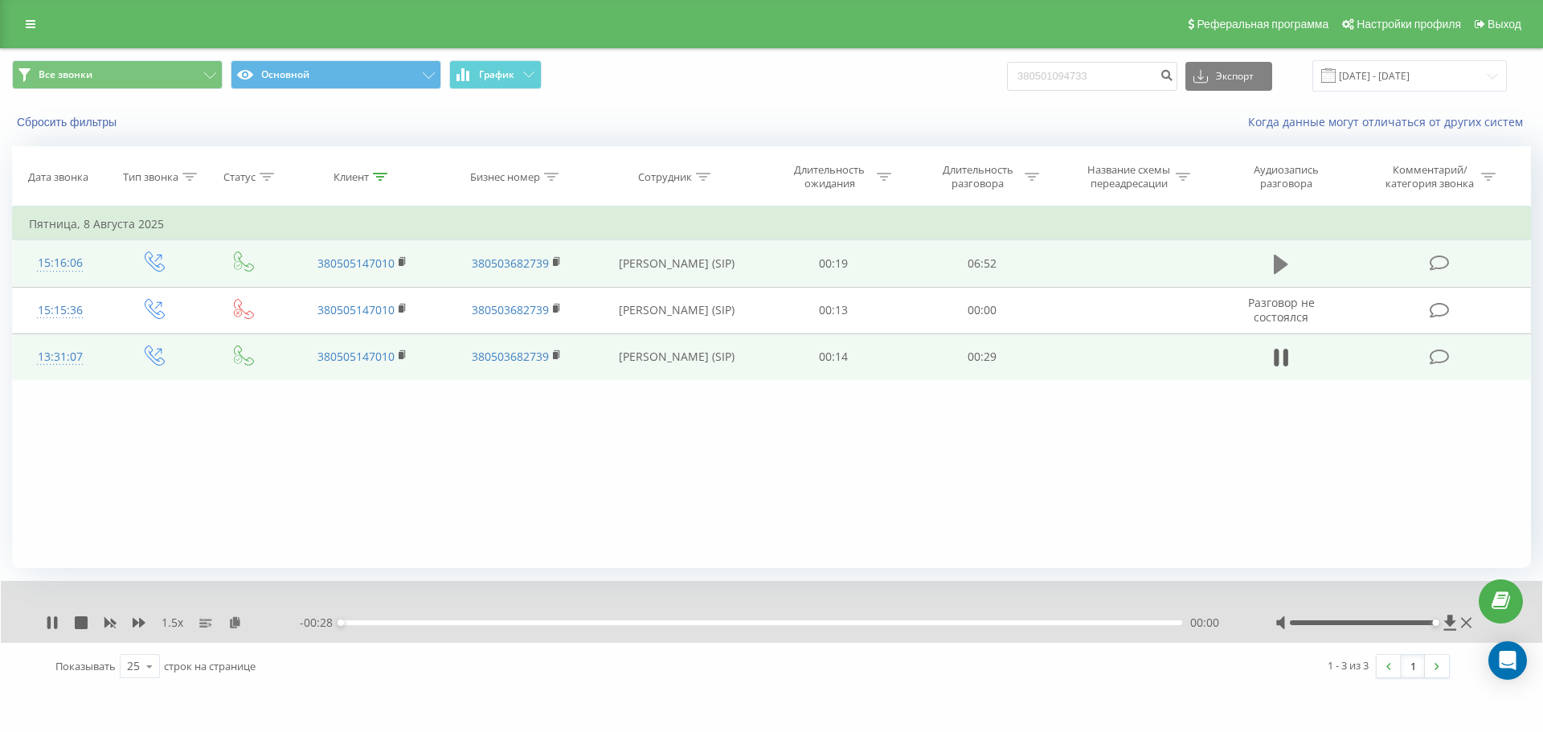
click at [1028, 260] on icon at bounding box center [1280, 264] width 14 height 19
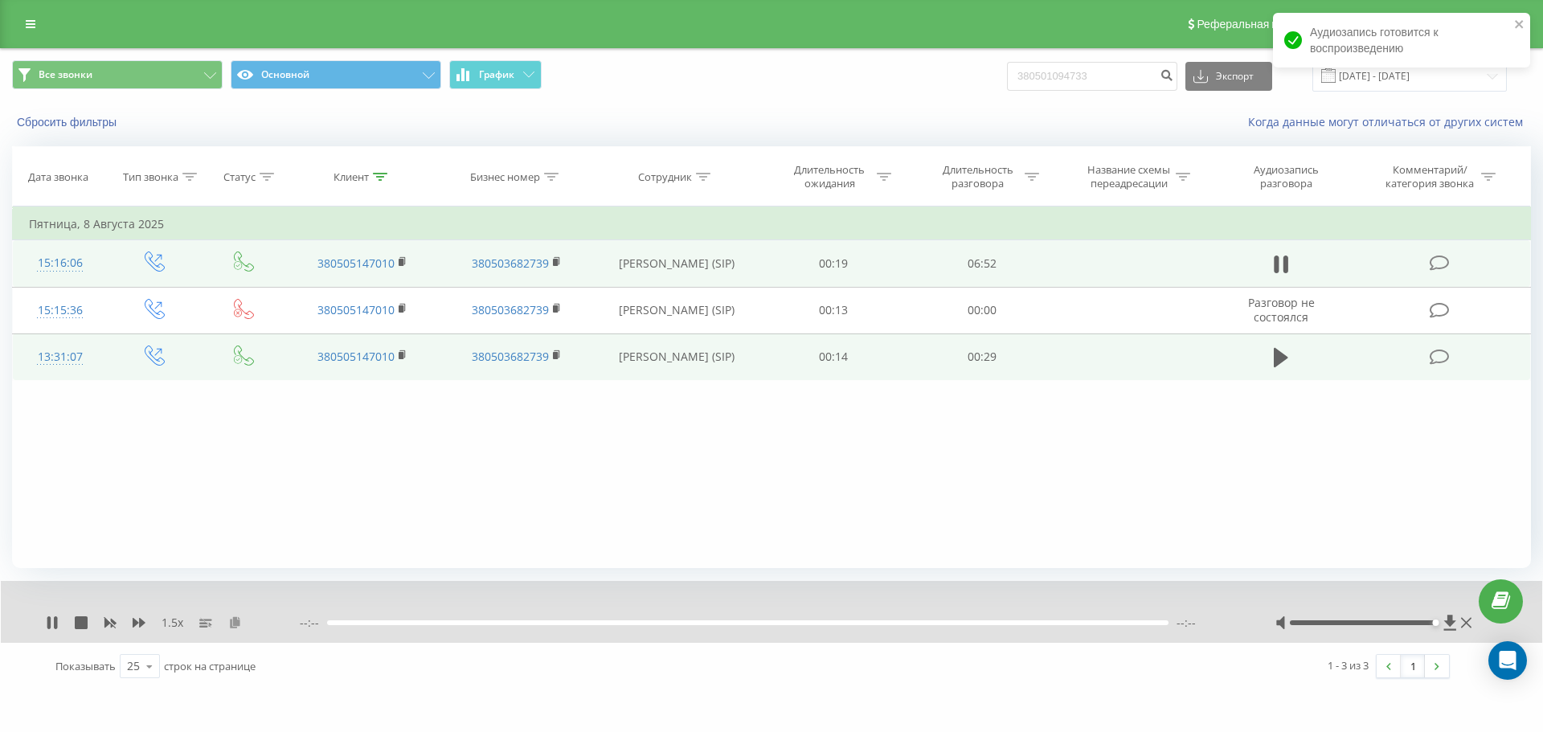
click at [234, 618] on icon at bounding box center [235, 621] width 14 height 11
click at [1028, 359] on icon at bounding box center [1280, 357] width 14 height 19
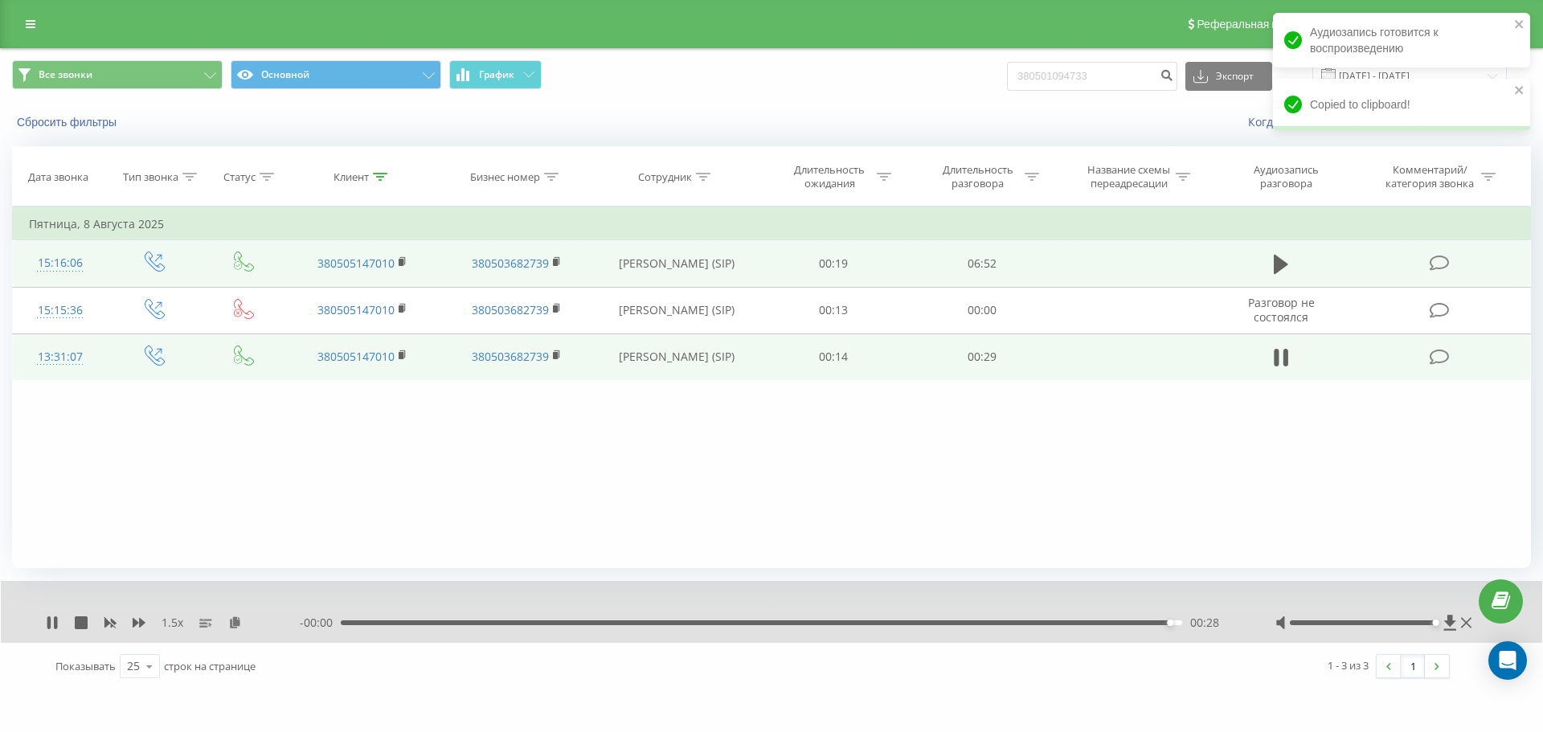
click at [851, 626] on div "- 00:00 00:28 00:28" at bounding box center [767, 623] width 935 height 16
click at [858, 616] on div "00:00 00:28 00:28" at bounding box center [767, 623] width 935 height 16
click at [849, 619] on div "00:00 00:28 00:28" at bounding box center [767, 623] width 935 height 16
click at [848, 619] on div "00:00 00:28 00:28" at bounding box center [767, 623] width 935 height 16
click at [843, 622] on div "00:28" at bounding box center [757, 622] width 841 height 5
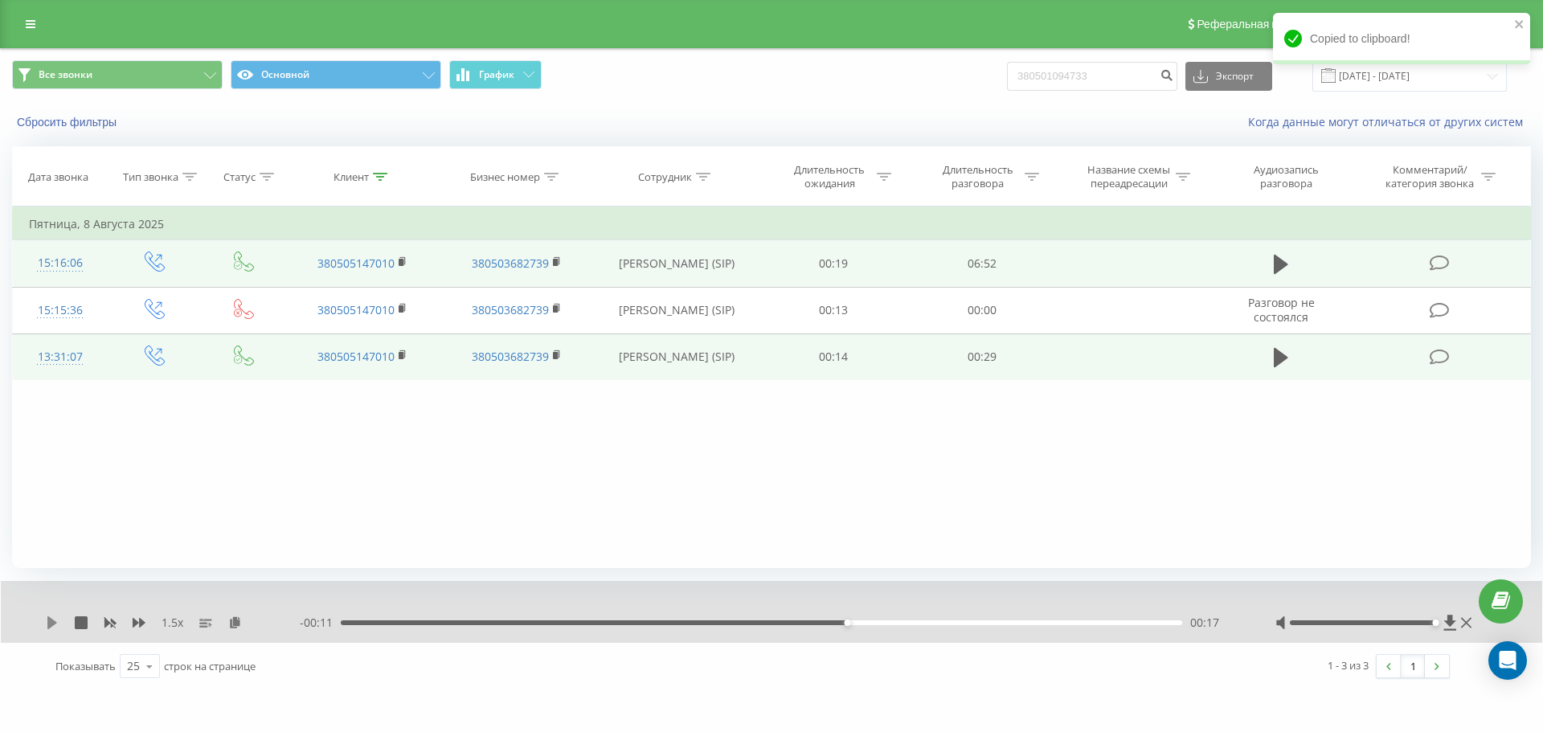
click at [55, 625] on icon at bounding box center [52, 622] width 13 height 13
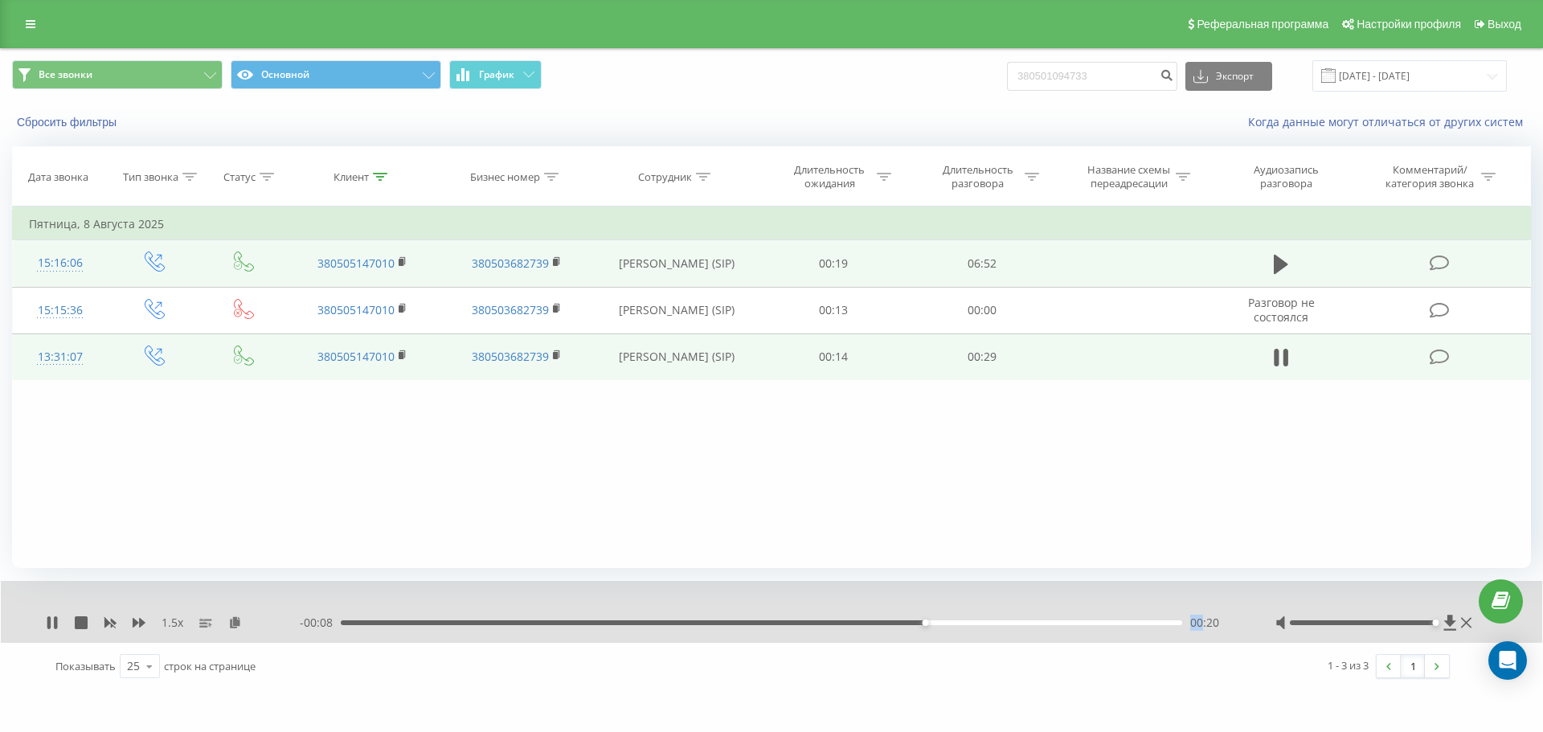
click at [672, 628] on div "- 00:08 00:20 00:20" at bounding box center [767, 623] width 935 height 16
click at [686, 622] on div "00:20" at bounding box center [761, 622] width 841 height 5
click at [542, 618] on div "- 00:13 00:14 00:14" at bounding box center [767, 623] width 935 height 16
click at [526, 625] on div "00:06" at bounding box center [761, 622] width 841 height 5
click at [1028, 260] on icon at bounding box center [1280, 264] width 14 height 19
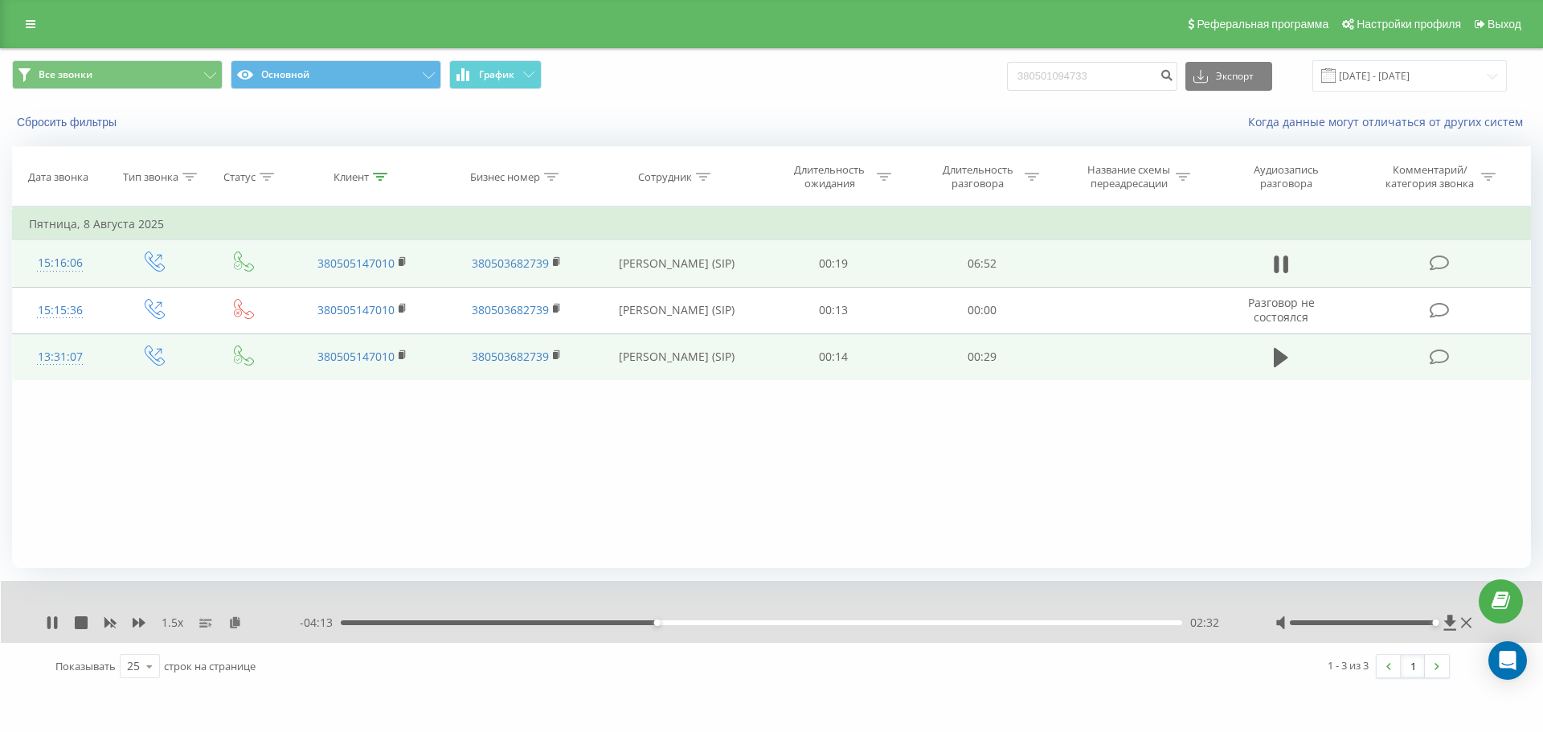
click at [660, 624] on div "02:32" at bounding box center [761, 622] width 841 height 5
click at [666, 623] on div "02:35" at bounding box center [761, 622] width 841 height 5
click at [673, 623] on div "02:37" at bounding box center [761, 622] width 841 height 5
click at [685, 623] on div "02:41" at bounding box center [761, 622] width 841 height 5
click at [694, 623] on div "02:46" at bounding box center [761, 622] width 841 height 5
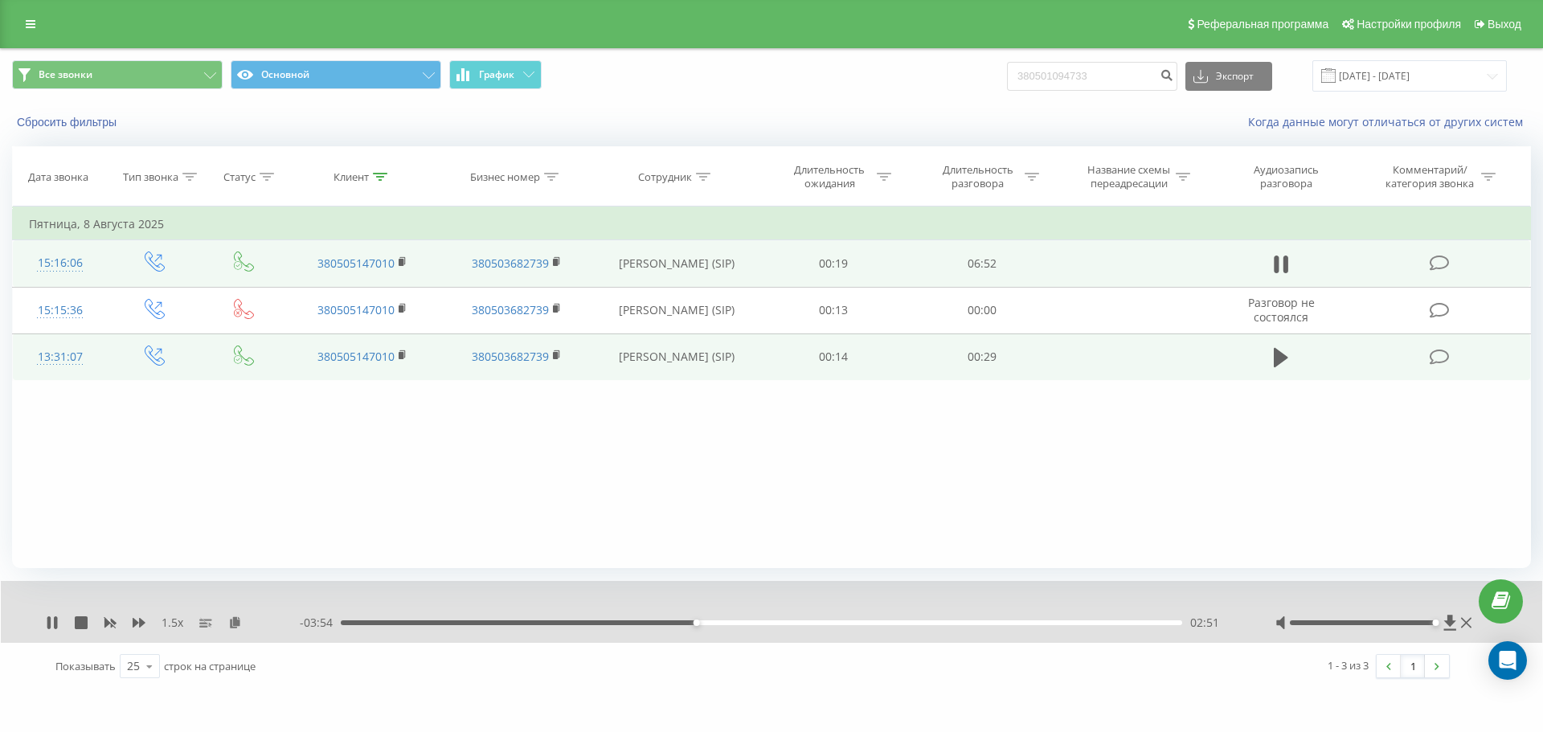
click at [704, 624] on div "02:51" at bounding box center [761, 622] width 841 height 5
click at [714, 623] on div "02:56" at bounding box center [761, 622] width 841 height 5
click at [722, 623] on div "03:01" at bounding box center [761, 622] width 841 height 5
click at [702, 623] on div "03:04" at bounding box center [761, 622] width 841 height 5
click at [711, 623] on div "02:57" at bounding box center [761, 622] width 841 height 5
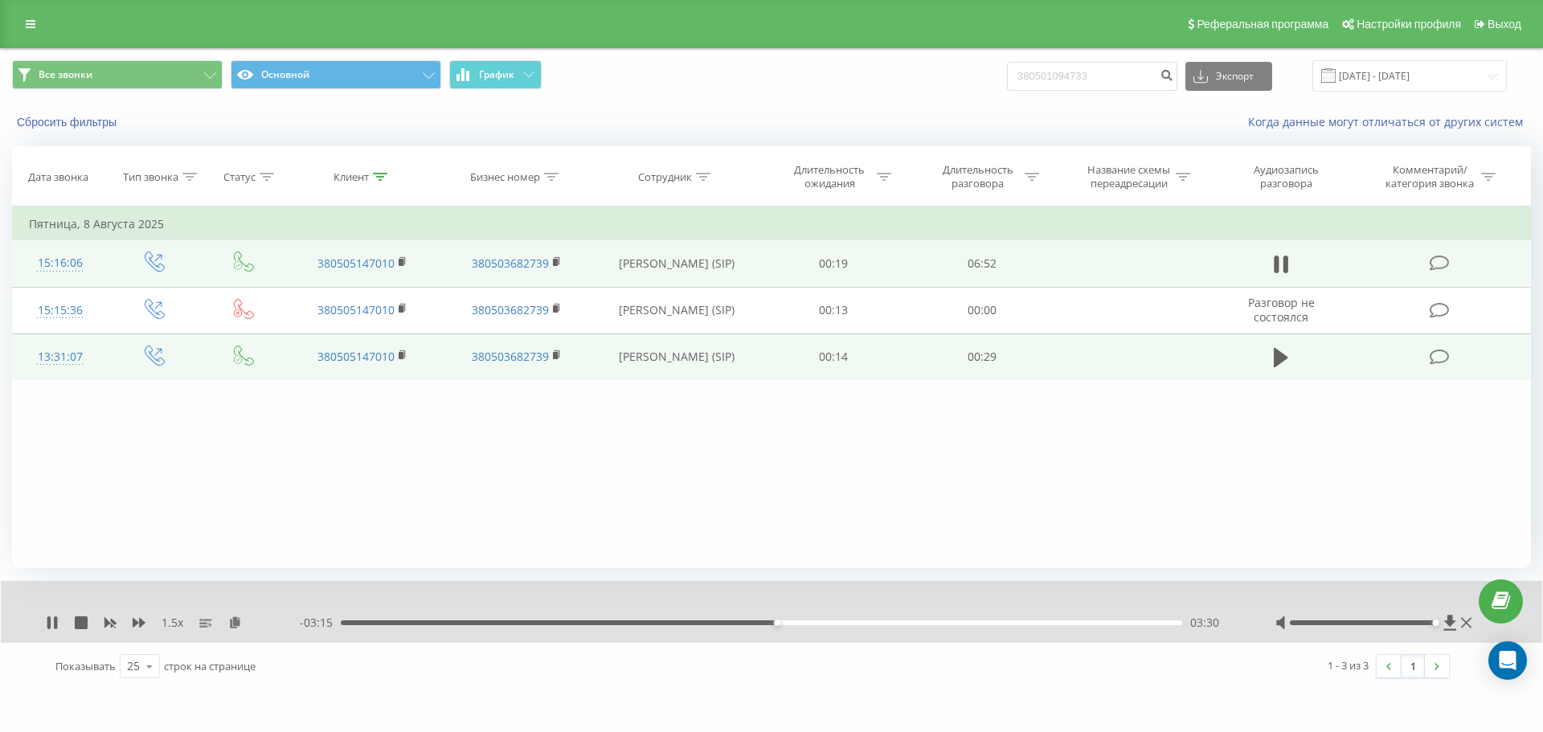
click at [1028, 479] on div "Фильтровать по условию Равно Введите значение Отмена OK Фильтровать по условию …" at bounding box center [771, 387] width 1519 height 362
click at [845, 624] on div "03:59" at bounding box center [761, 622] width 841 height 5
click at [855, 624] on div "04:08" at bounding box center [761, 622] width 841 height 5
click at [868, 623] on div "04:10" at bounding box center [761, 622] width 841 height 5
click at [877, 623] on div "04:15" at bounding box center [761, 622] width 841 height 5
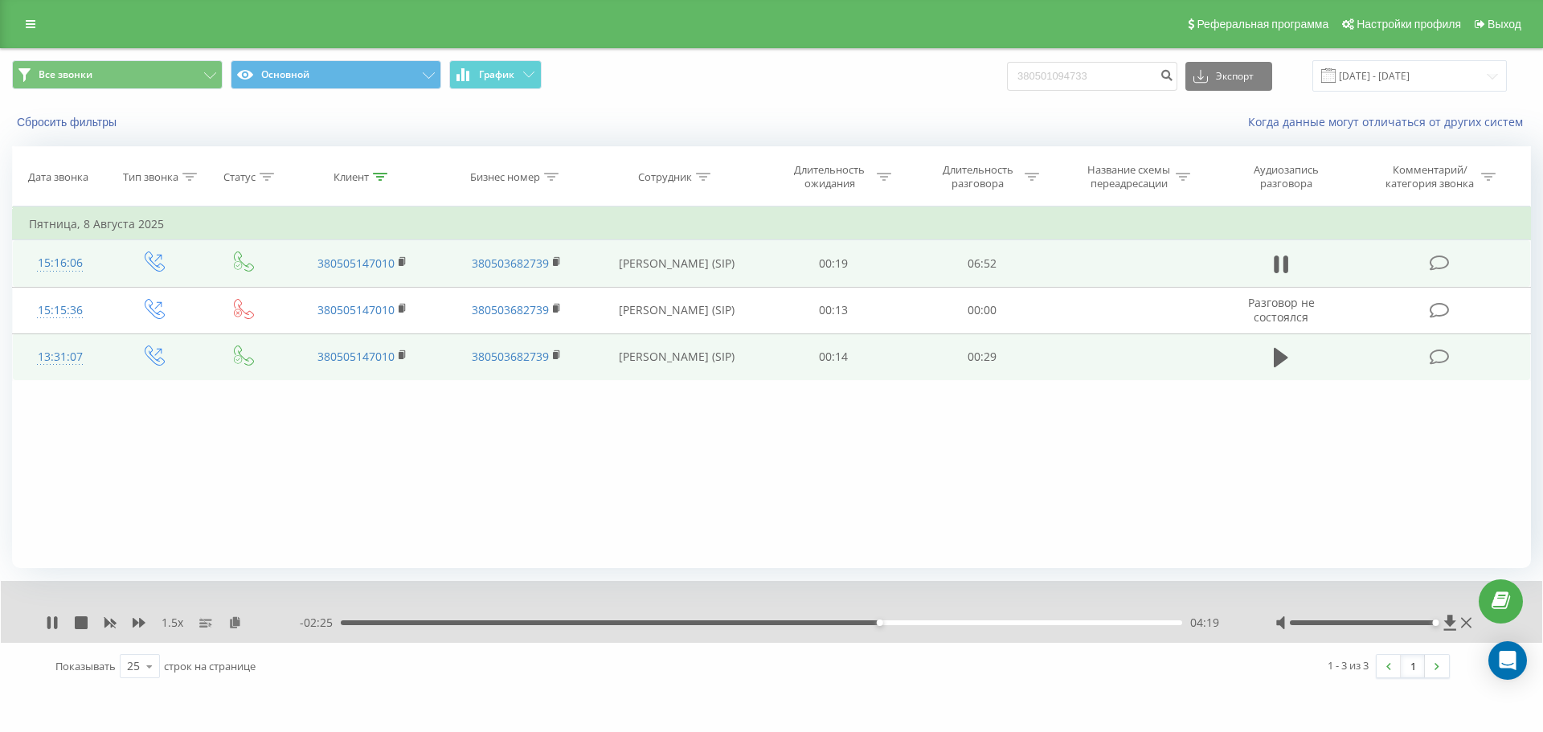
click at [887, 623] on div "04:19" at bounding box center [761, 622] width 841 height 5
click at [876, 623] on div "04:24" at bounding box center [761, 622] width 841 height 5
click at [927, 623] on div "04:40" at bounding box center [761, 622] width 841 height 5
click at [934, 623] on div "04:44" at bounding box center [761, 622] width 841 height 5
click at [941, 623] on div "04:47" at bounding box center [761, 622] width 841 height 5
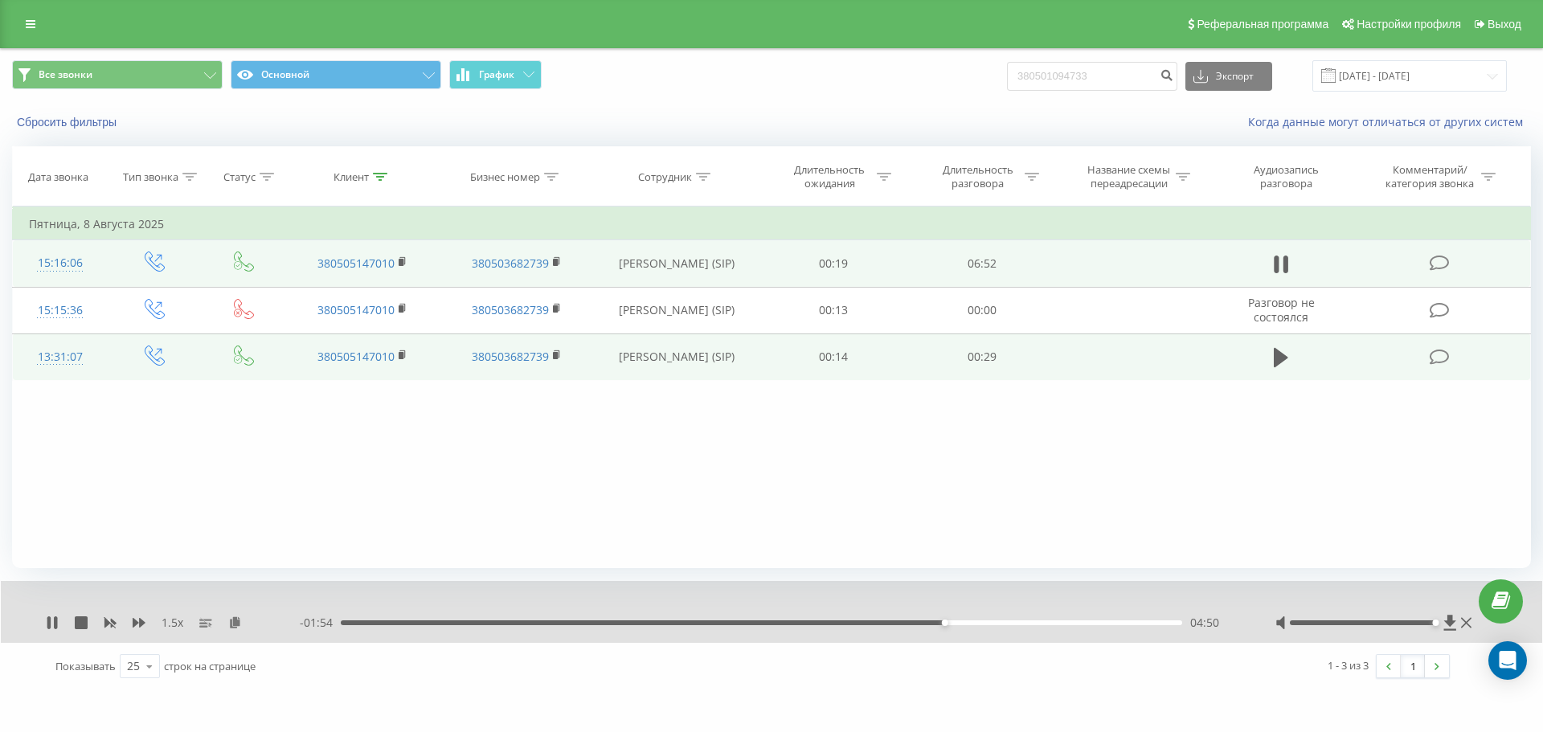
click at [950, 623] on div "04:50" at bounding box center [761, 622] width 841 height 5
click at [963, 623] on div "04:54" at bounding box center [761, 622] width 841 height 5
click at [978, 623] on div "05:07" at bounding box center [761, 622] width 841 height 5
click at [984, 624] on div "05:07" at bounding box center [761, 622] width 841 height 5
click at [994, 623] on div "05:11" at bounding box center [761, 622] width 841 height 5
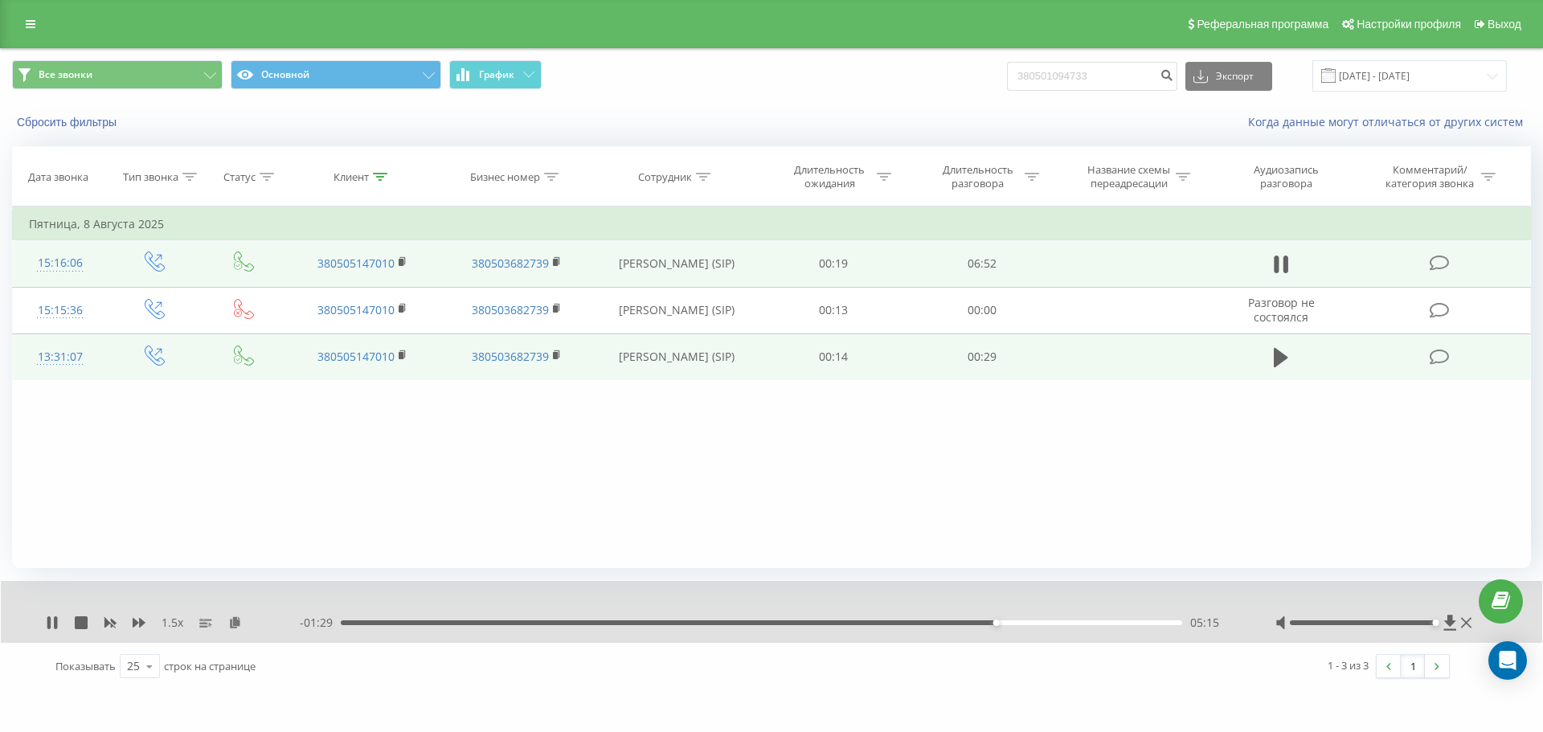
click at [1000, 622] on div "05:15" at bounding box center [761, 622] width 841 height 5
click at [1008, 622] on div "05:18" at bounding box center [761, 622] width 841 height 5
click at [1014, 622] on div "05:22" at bounding box center [761, 622] width 841 height 5
click at [1028, 622] on div "05:52" at bounding box center [1072, 622] width 6 height 6
click at [1028, 622] on div "05:53" at bounding box center [1074, 622] width 6 height 6
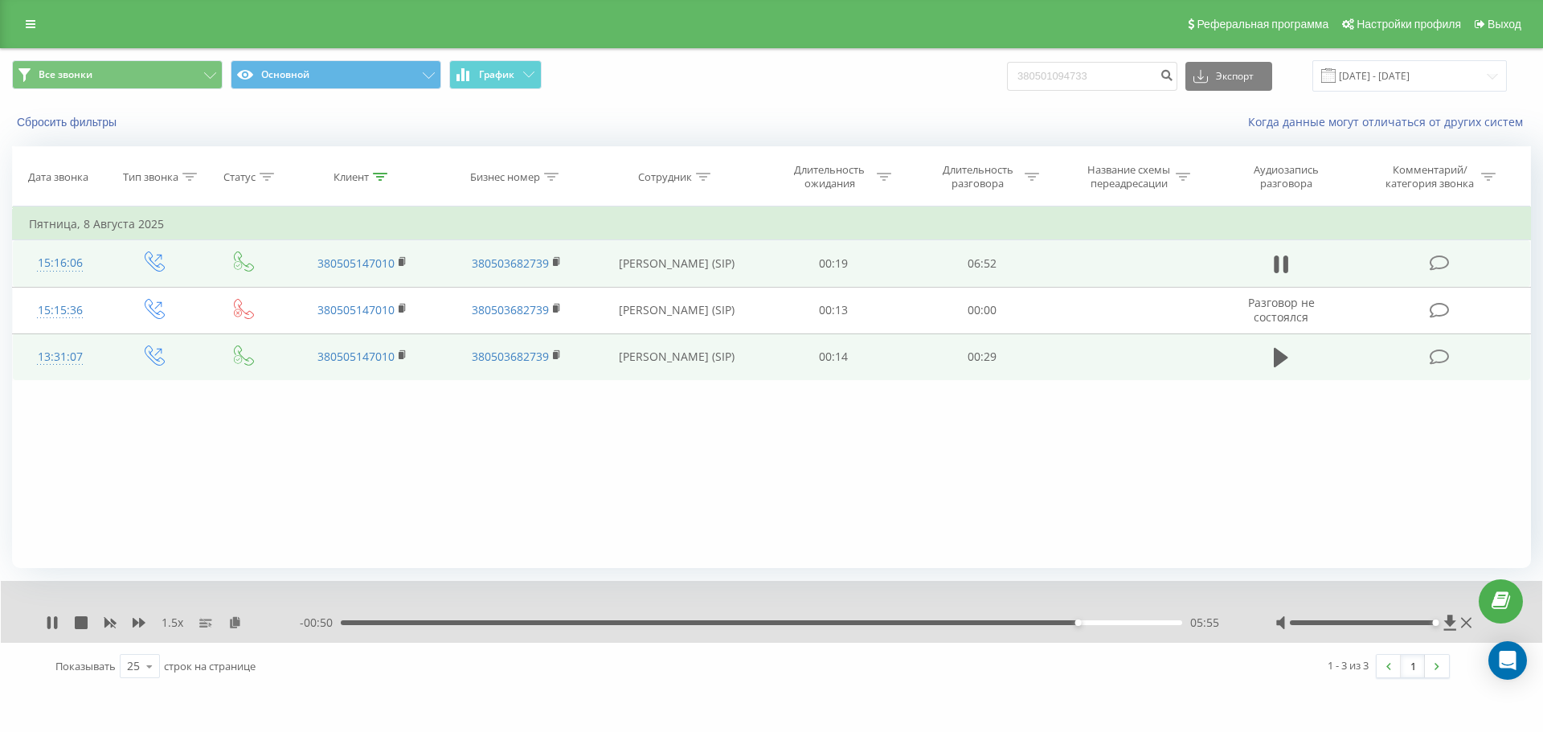
click at [1028, 623] on div "05:55" at bounding box center [761, 622] width 841 height 5
click at [1028, 625] on div "06:01" at bounding box center [761, 622] width 841 height 5
click at [1028, 625] on div "06:02" at bounding box center [761, 622] width 841 height 5
click at [1028, 625] on div "06:08" at bounding box center [761, 622] width 841 height 5
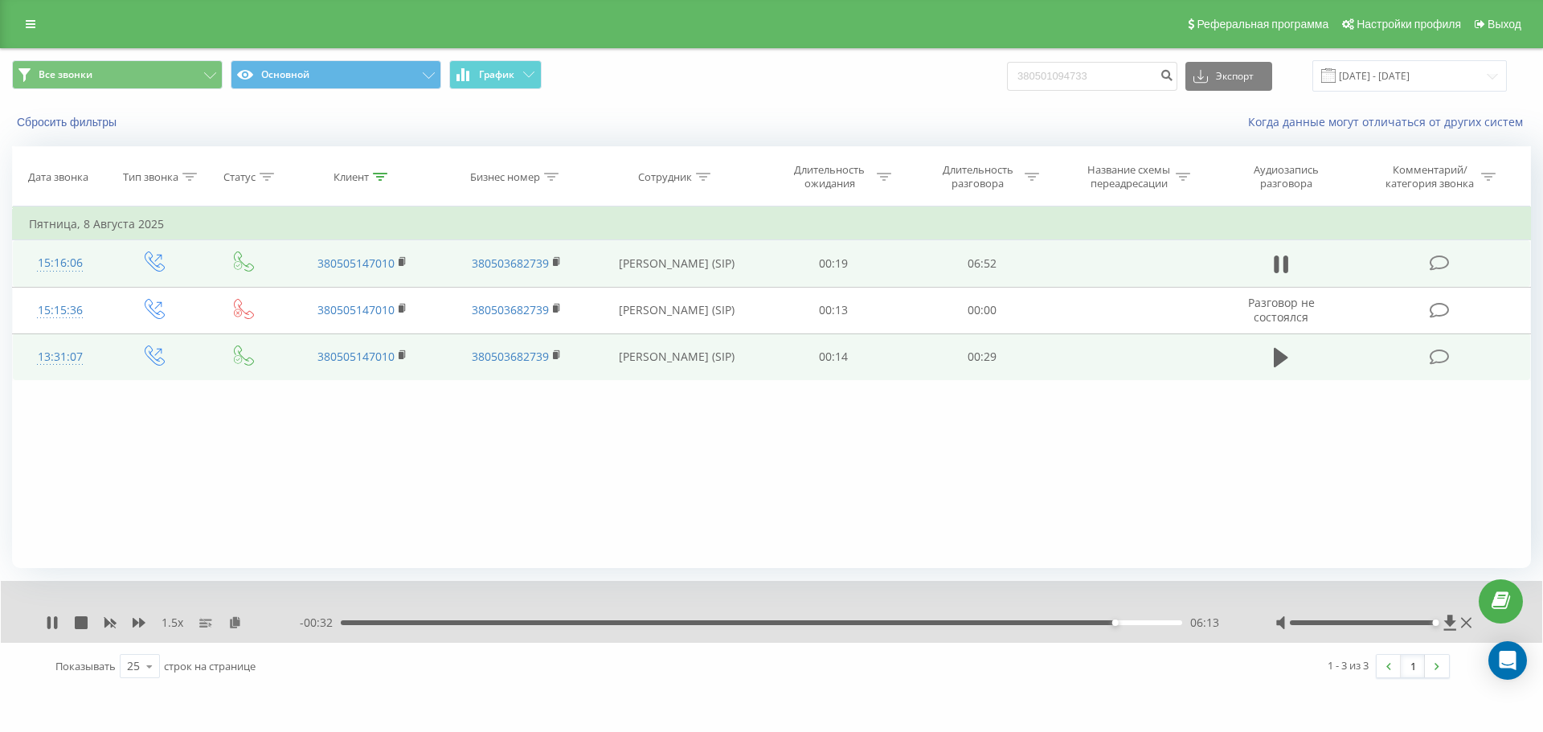
click at [1028, 625] on div "06:13" at bounding box center [761, 622] width 841 height 5
click at [1028, 625] on div "06:15" at bounding box center [761, 622] width 841 height 5
click at [1028, 623] on div "06:20" at bounding box center [761, 622] width 841 height 5
click at [1028, 624] on div "06:22" at bounding box center [761, 622] width 841 height 5
click at [370, 174] on div "Клиент" at bounding box center [360, 177] width 54 height 14
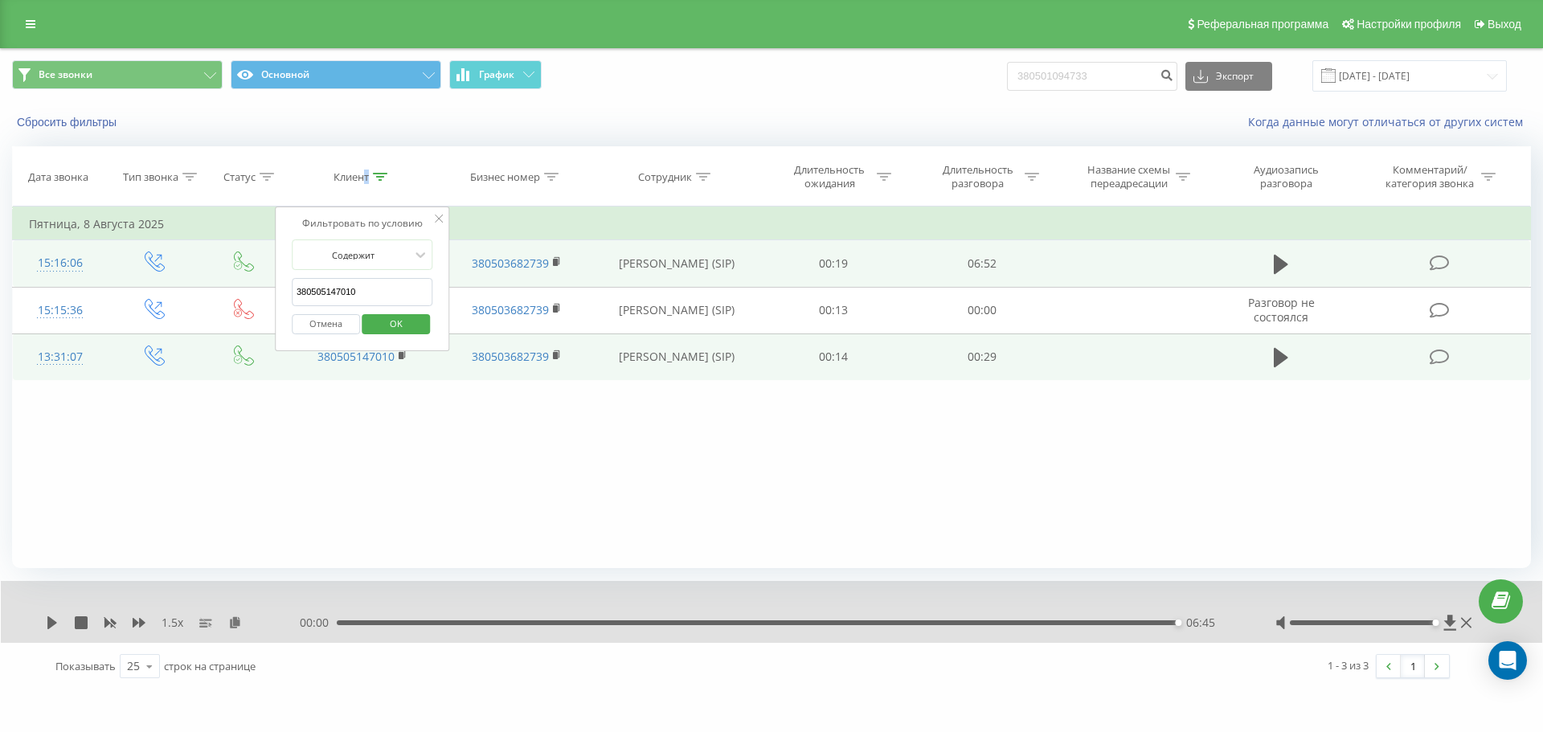
click at [412, 292] on input "380505147010" at bounding box center [362, 292] width 141 height 28
paste input "960500924"
click at [423, 330] on button "OK" at bounding box center [396, 324] width 68 height 20
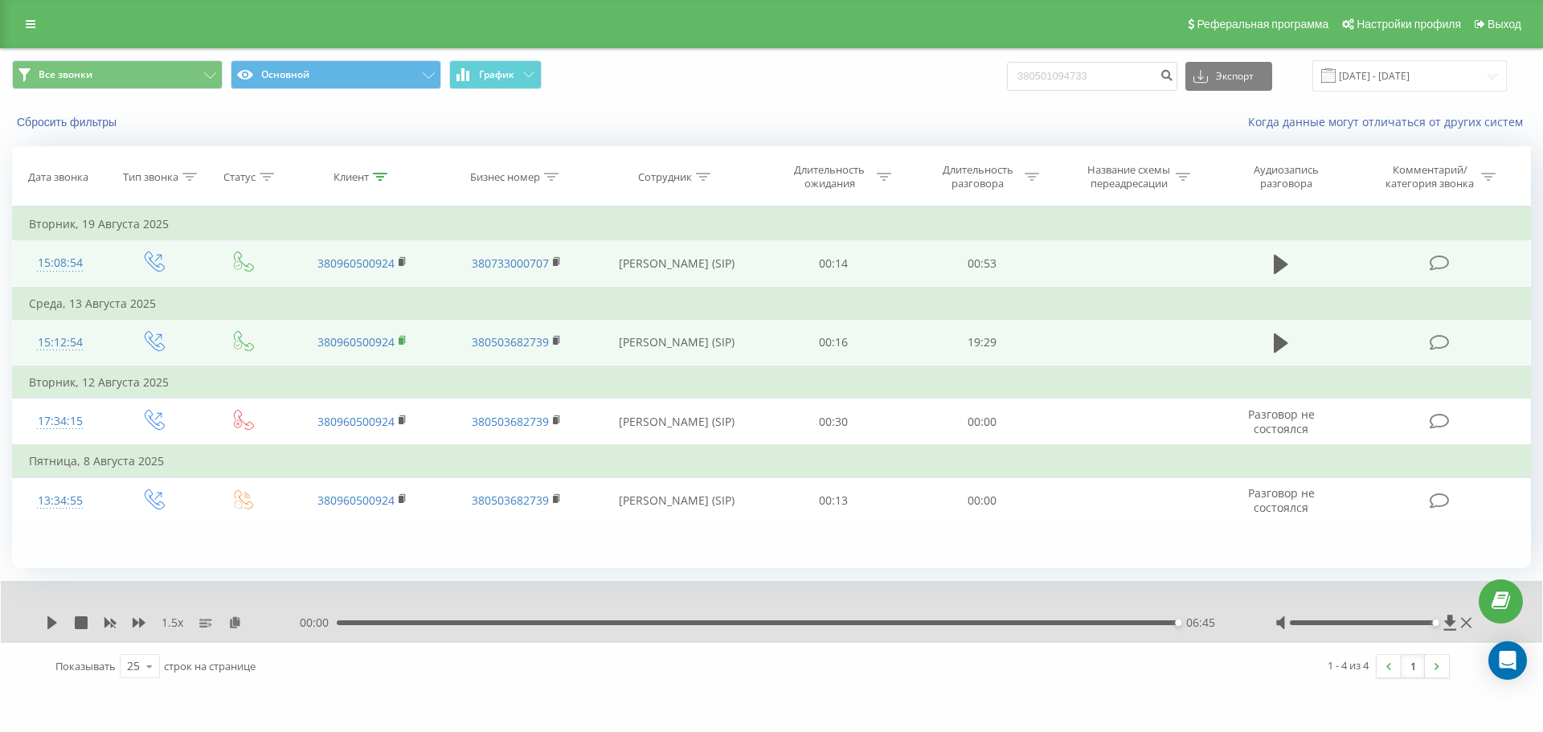
click at [407, 340] on icon at bounding box center [403, 340] width 9 height 11
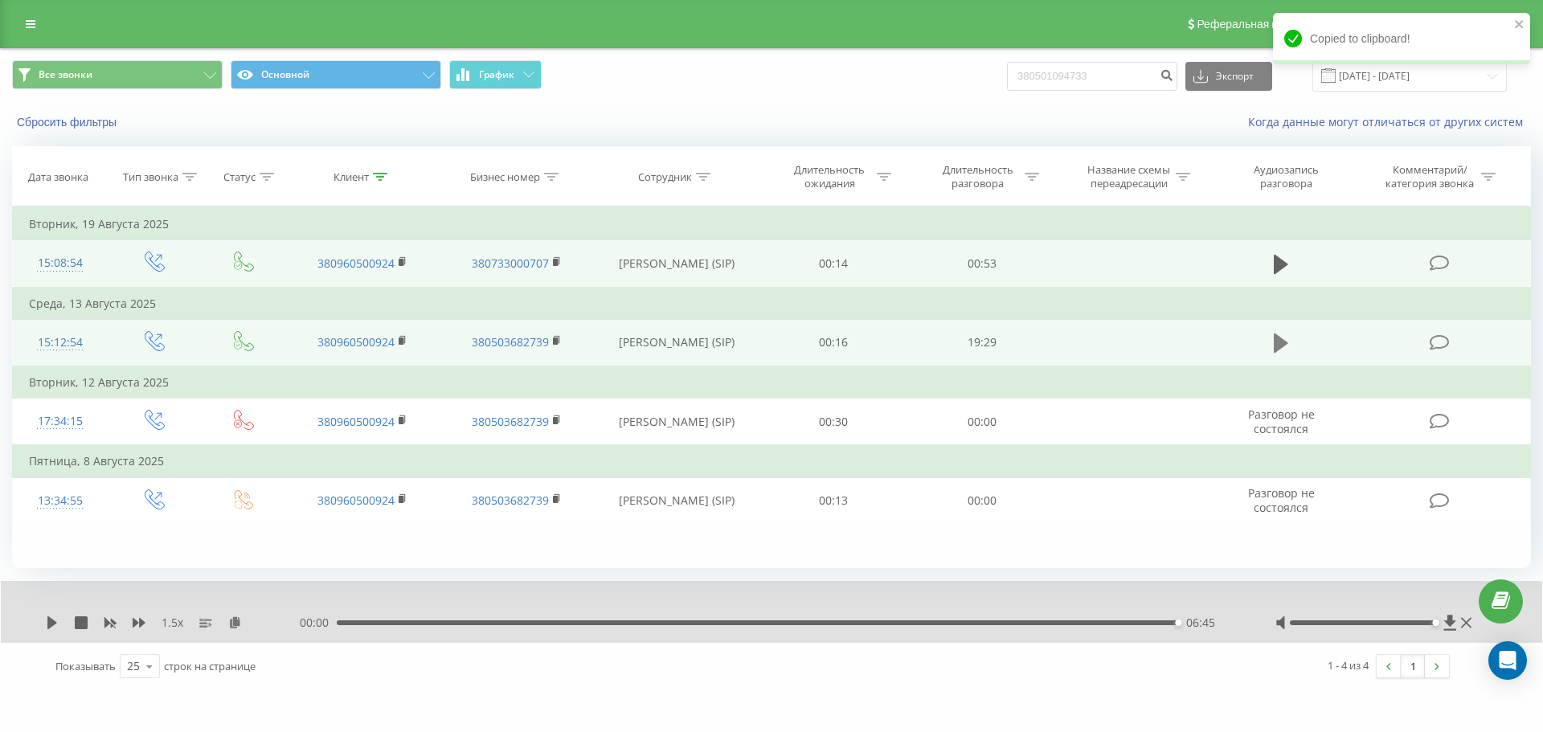
click at [1028, 343] on icon at bounding box center [1280, 342] width 14 height 19
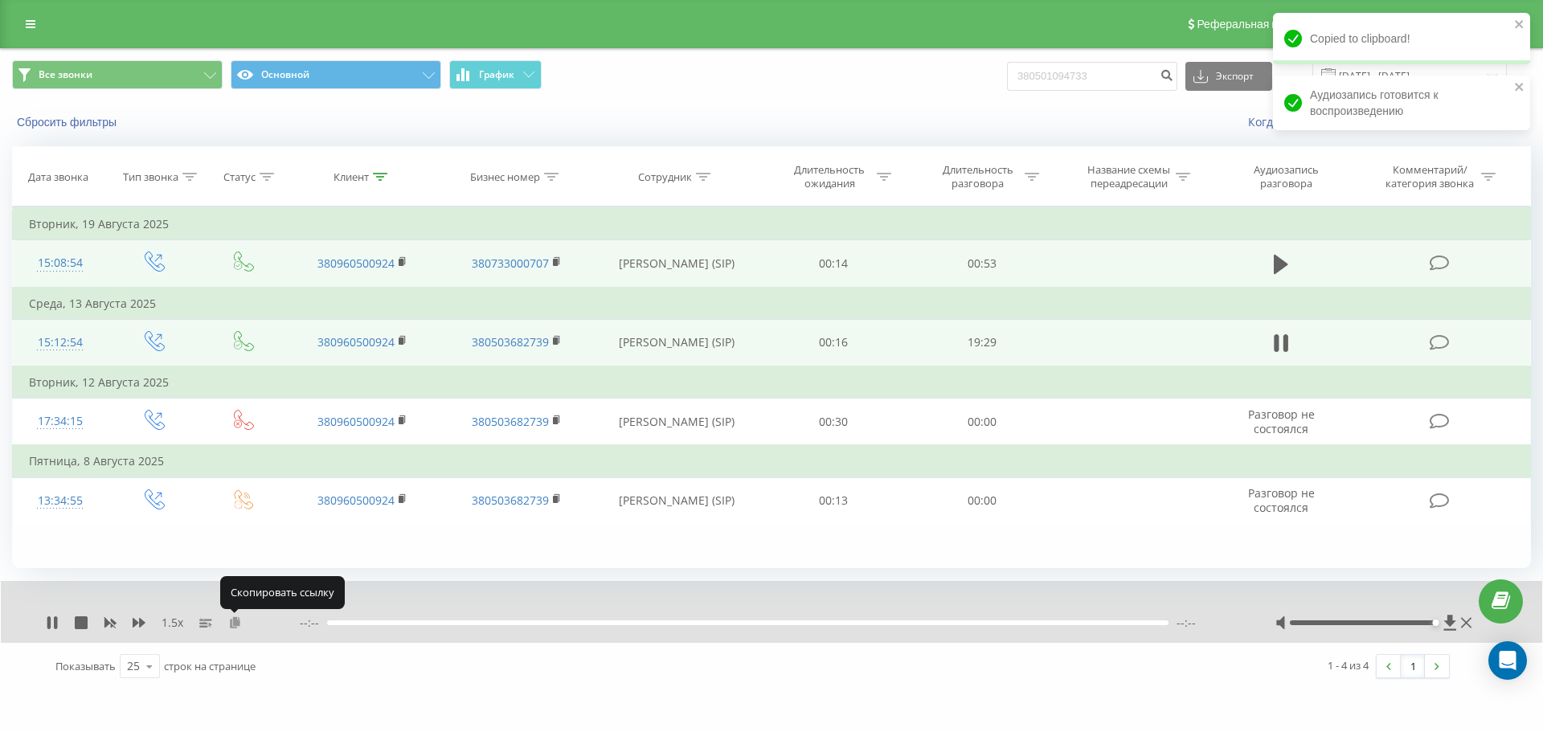
click at [235, 624] on icon at bounding box center [235, 621] width 14 height 11
click at [129, 619] on div "1.5 x" at bounding box center [173, 623] width 254 height 16
click at [134, 619] on icon at bounding box center [139, 623] width 13 height 10
click at [110, 623] on rect at bounding box center [110, 623] width 12 height 12
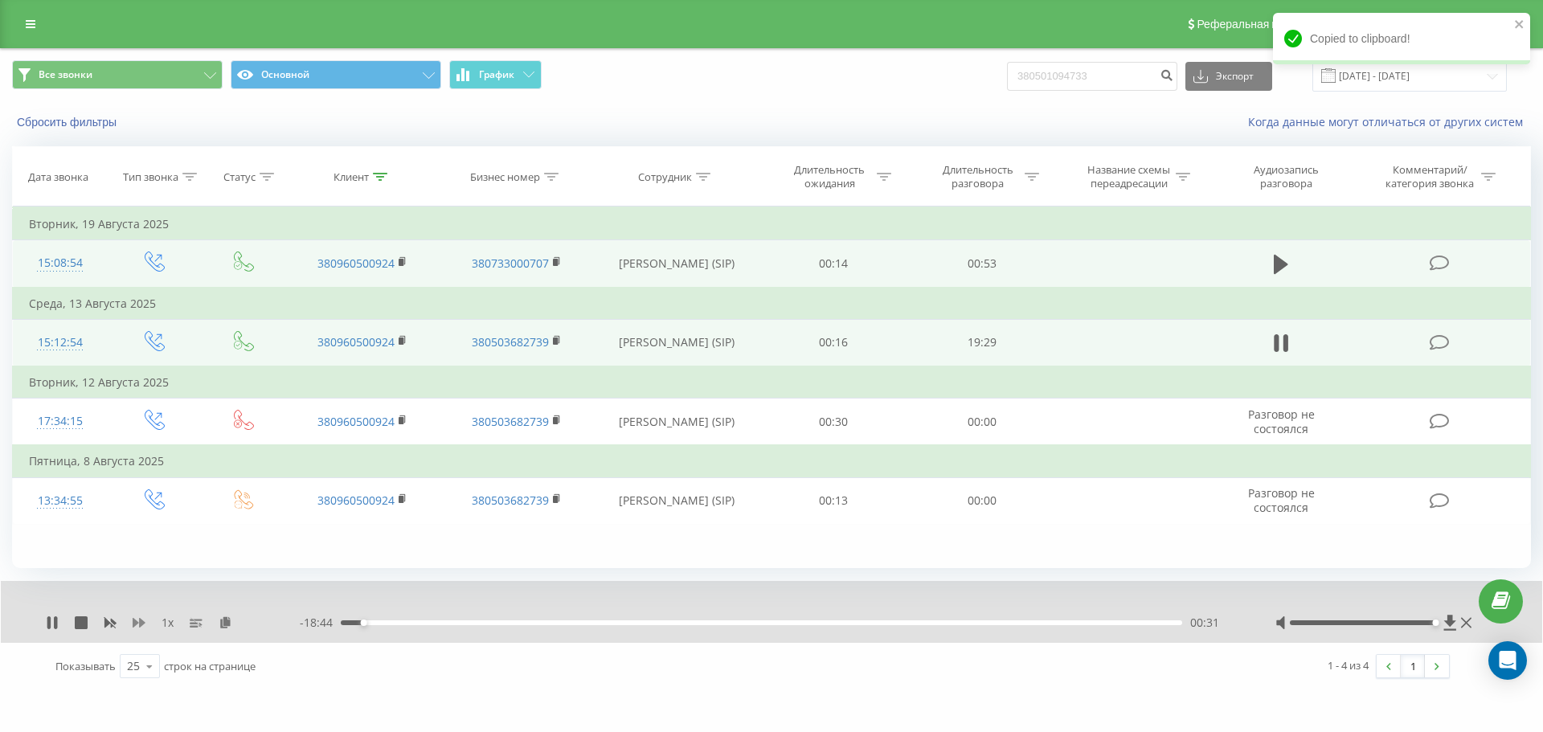
click at [138, 623] on icon at bounding box center [139, 623] width 13 height 10
click at [138, 622] on icon at bounding box center [139, 622] width 13 height 13
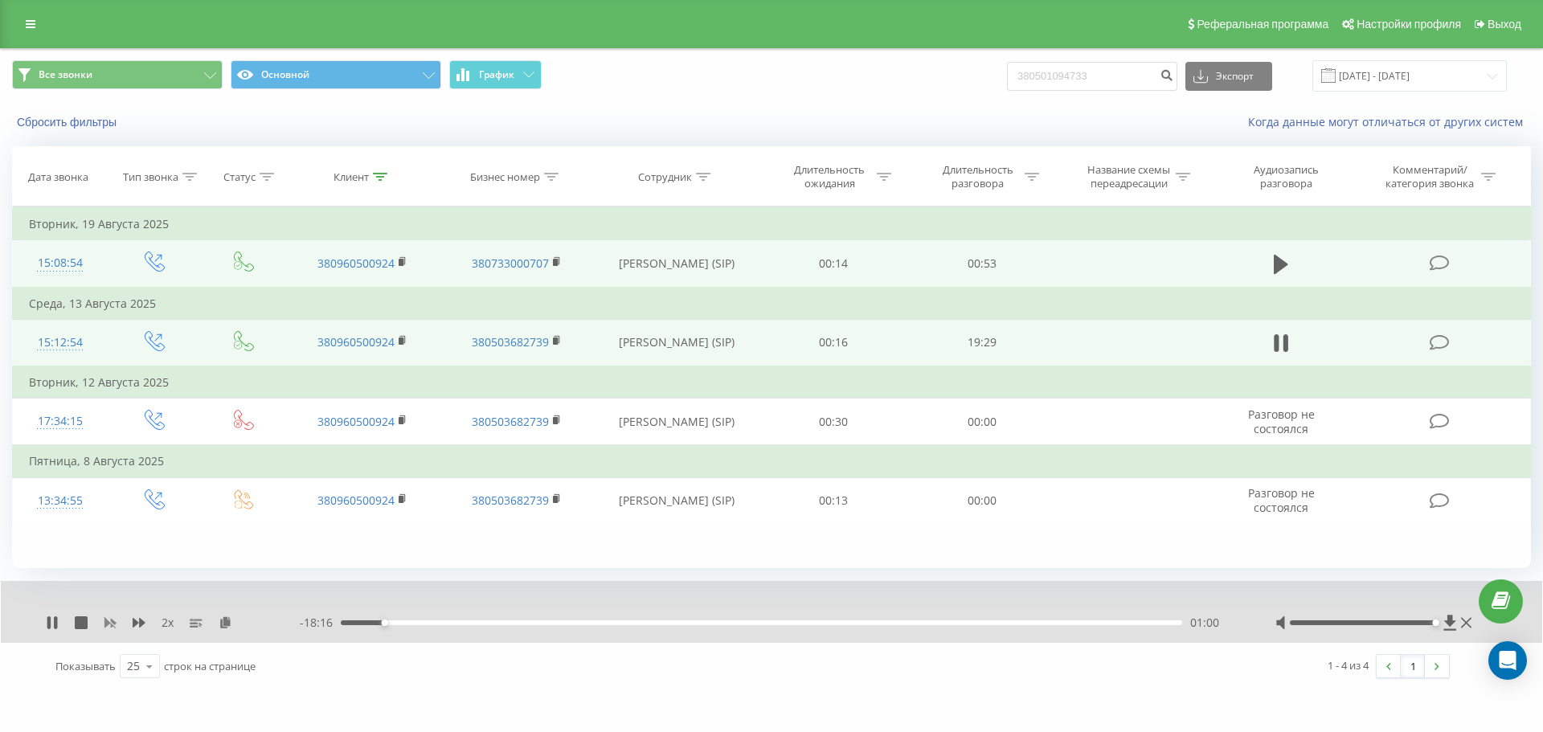
click at [111, 627] on icon at bounding box center [110, 624] width 12 height 10
click at [137, 623] on icon at bounding box center [139, 623] width 13 height 10
click at [433, 623] on div "01:59" at bounding box center [761, 622] width 841 height 5
click at [432, 622] on div "02:09" at bounding box center [435, 622] width 6 height 6
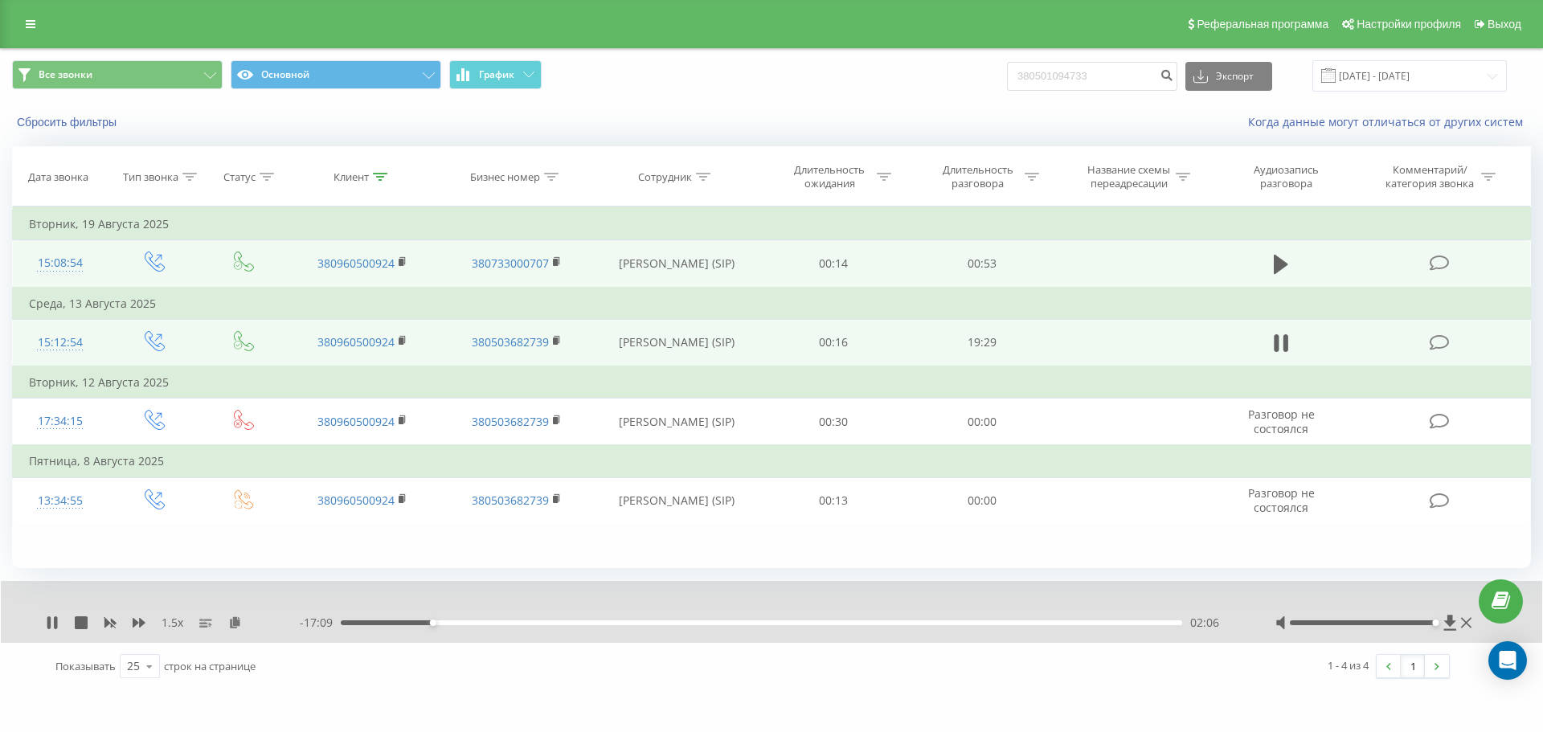
click at [438, 623] on div "02:06" at bounding box center [761, 622] width 841 height 5
click at [142, 626] on icon at bounding box center [139, 622] width 13 height 13
click at [115, 622] on icon at bounding box center [110, 624] width 12 height 10
click at [146, 623] on div "1 x" at bounding box center [173, 623] width 254 height 16
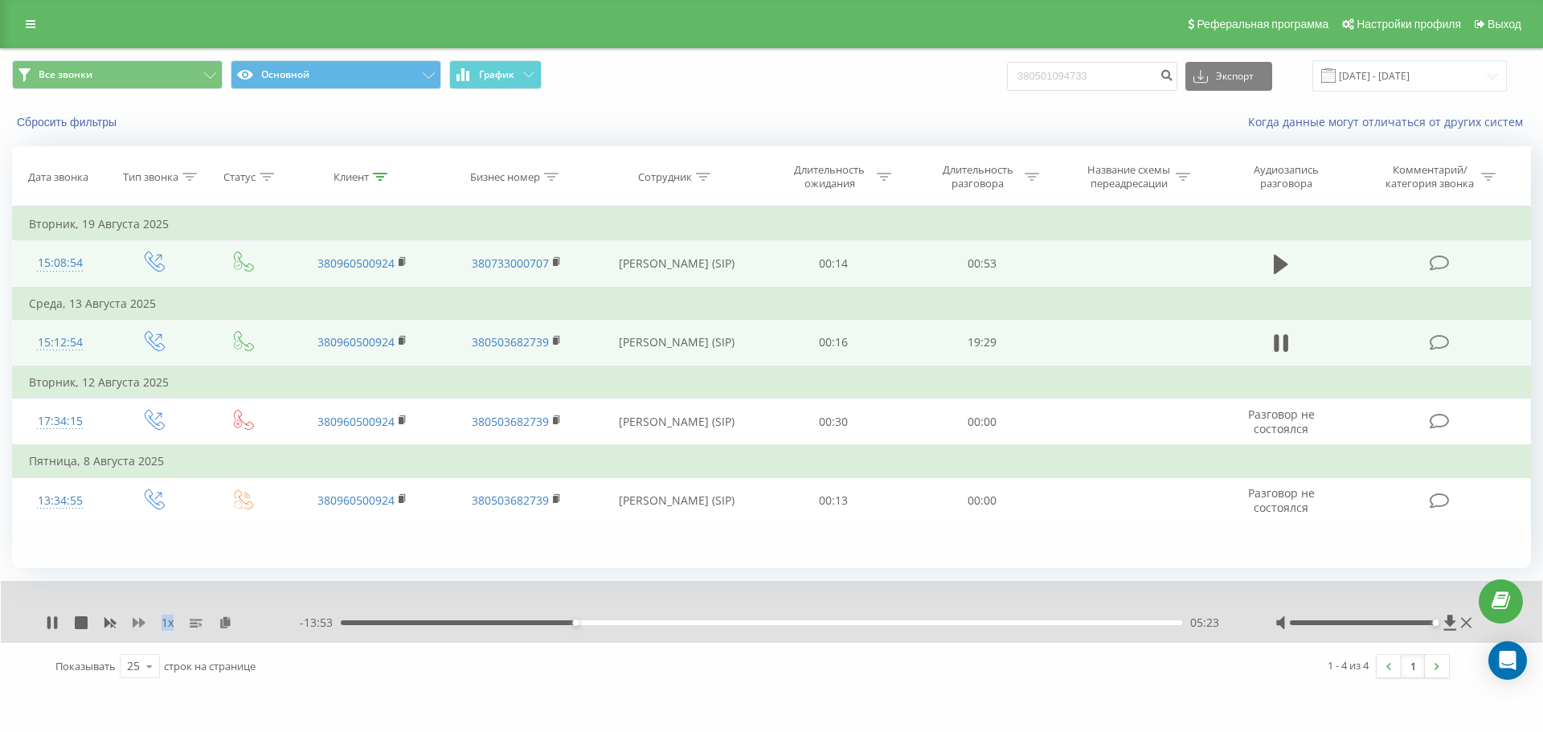
click at [133, 626] on icon at bounding box center [139, 623] width 13 height 10
click at [135, 626] on icon at bounding box center [139, 623] width 13 height 10
click at [216, 591] on div "1.5 x - 13:52 05:23 05:23" at bounding box center [771, 612] width 1541 height 62
click at [705, 623] on div "08:12" at bounding box center [761, 622] width 841 height 5
click at [710, 623] on div "08:23" at bounding box center [761, 622] width 841 height 5
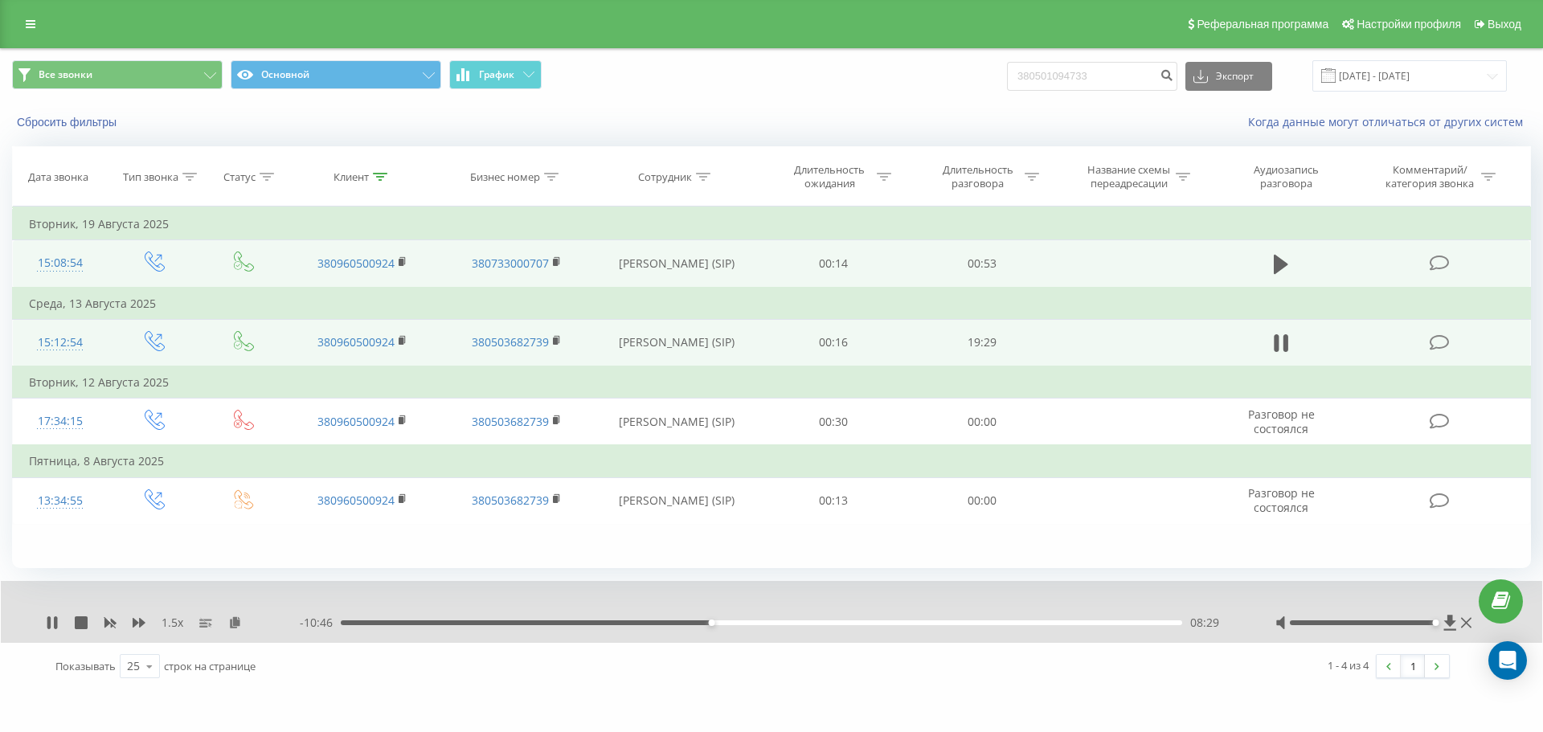
click at [714, 623] on div "08:29" at bounding box center [711, 622] width 6 height 6
click at [717, 623] on div "08:34" at bounding box center [715, 622] width 6 height 6
click at [721, 623] on div "08:39" at bounding box center [718, 622] width 6 height 6
click at [726, 623] on div "08:43" at bounding box center [761, 622] width 841 height 5
click at [727, 623] on div "08:50" at bounding box center [726, 622] width 6 height 6
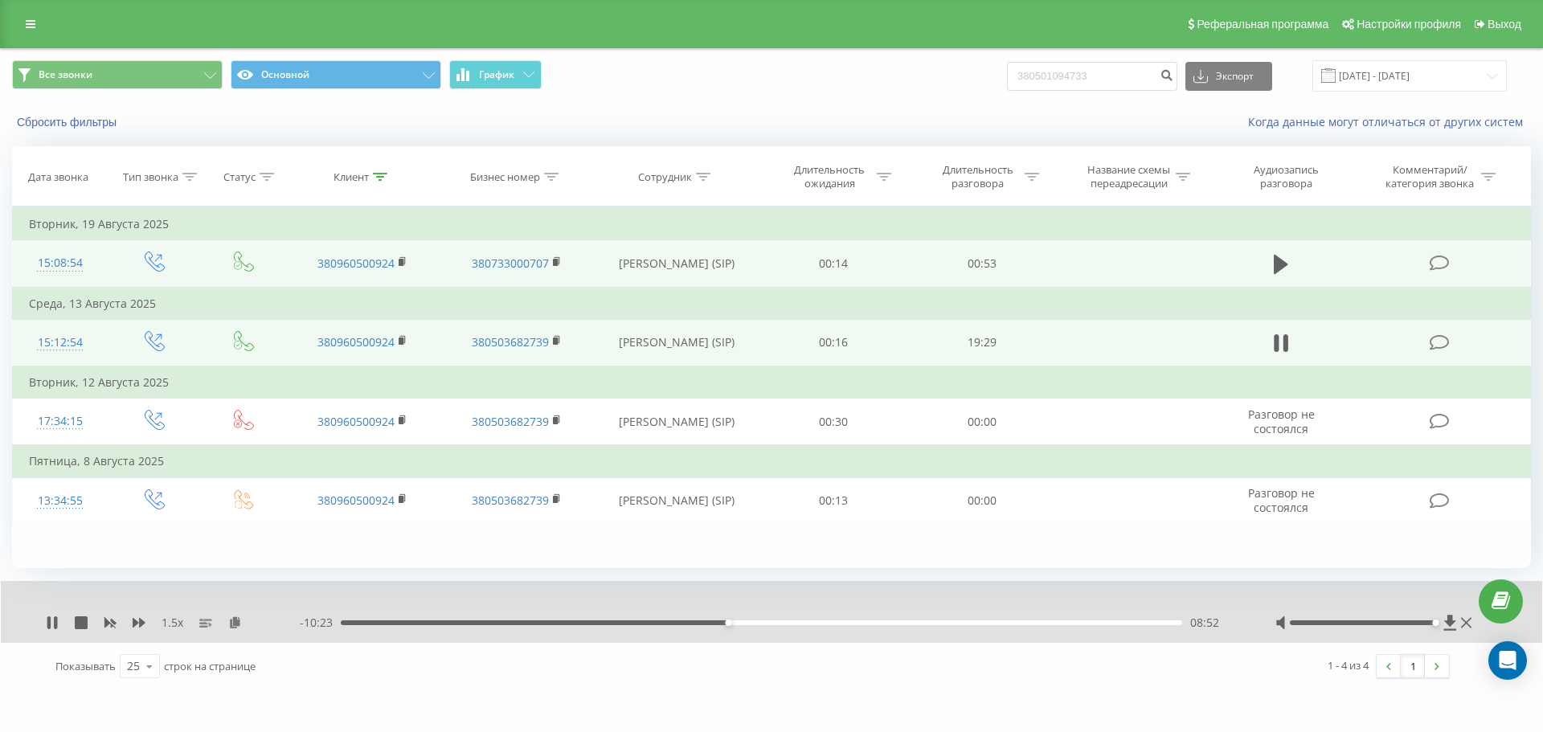
click at [733, 623] on div "08:52" at bounding box center [761, 622] width 841 height 5
click at [737, 624] on div "09:05" at bounding box center [737, 622] width 6 height 6
click at [742, 627] on div "- 10:10 09:05 09:05" at bounding box center [767, 623] width 935 height 16
click at [741, 624] on div "09:06" at bounding box center [761, 622] width 841 height 5
click at [746, 623] on div "09:11" at bounding box center [761, 622] width 841 height 5
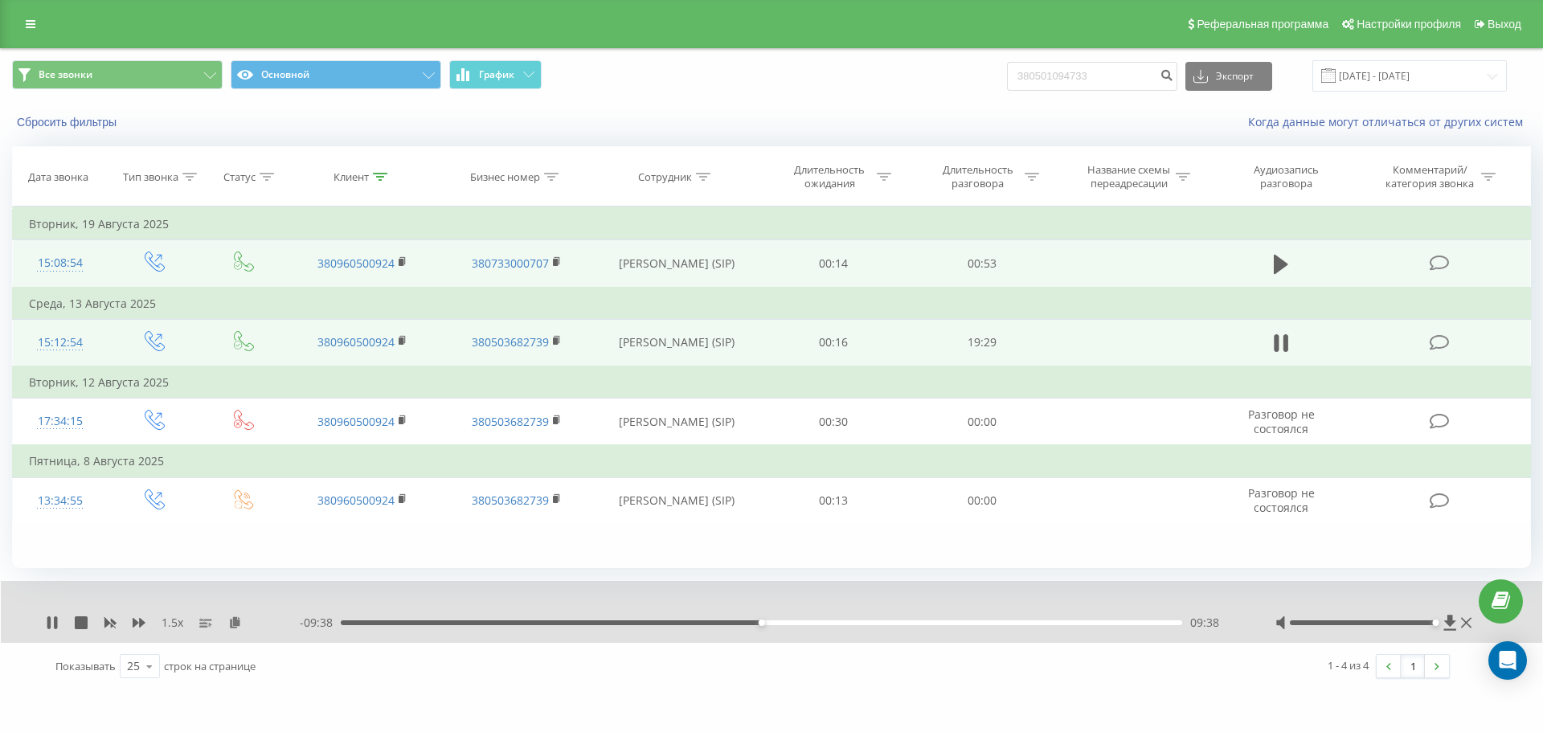
click at [764, 621] on div "09:38" at bounding box center [761, 622] width 6 height 6
click at [766, 622] on div "09:43" at bounding box center [765, 622] width 6 height 6
click at [770, 622] on div "09:46" at bounding box center [767, 622] width 6 height 6
click at [776, 622] on div "09:51" at bounding box center [761, 622] width 841 height 5
click at [781, 622] on div "10:00" at bounding box center [761, 622] width 841 height 5
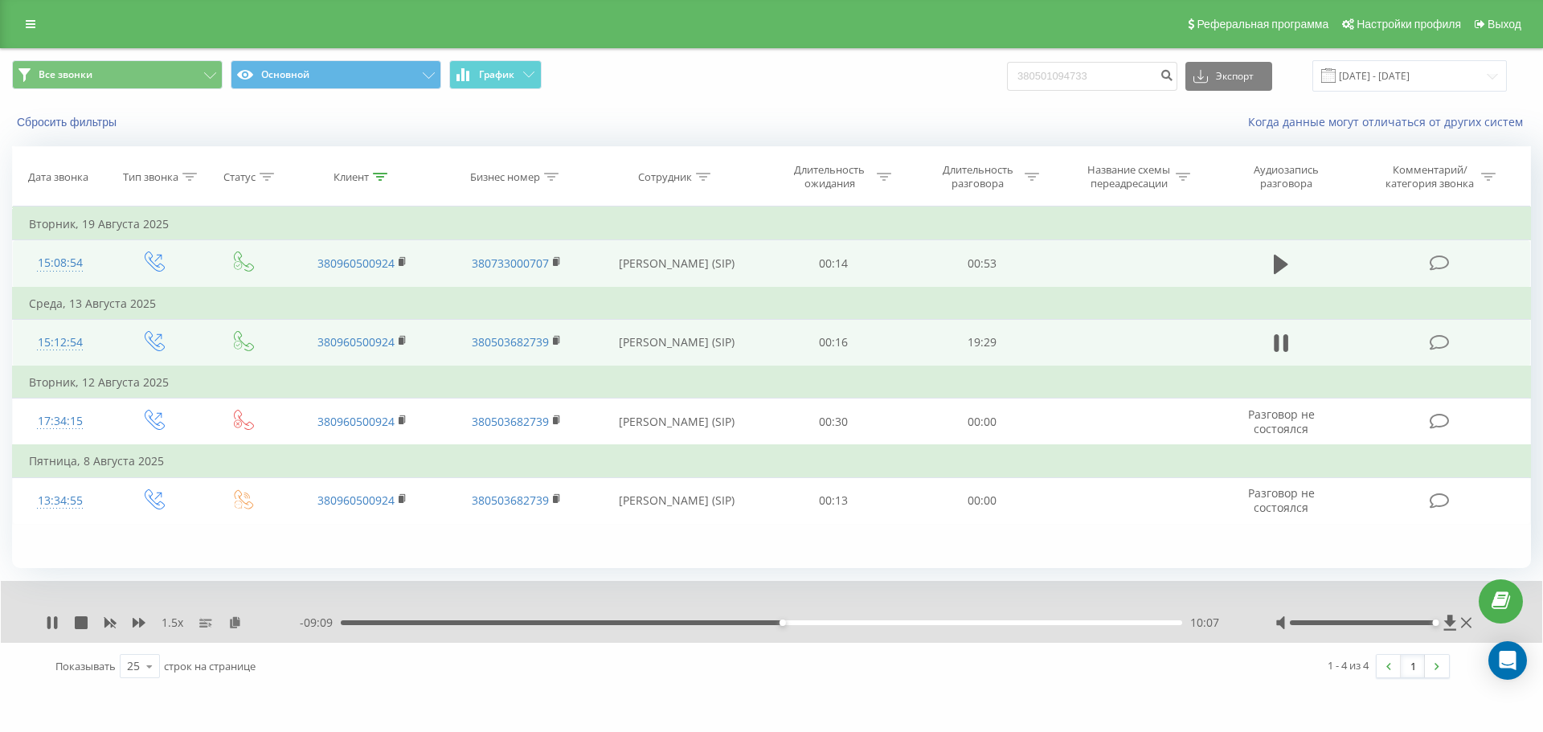
click at [786, 622] on div "10:07" at bounding box center [761, 622] width 841 height 5
click at [790, 622] on div "10:12" at bounding box center [761, 622] width 841 height 5
click at [795, 622] on div "10:25" at bounding box center [761, 622] width 841 height 5
click at [804, 623] on div "10:31" at bounding box center [761, 622] width 841 height 5
click at [807, 623] on div "10:38" at bounding box center [805, 622] width 6 height 6
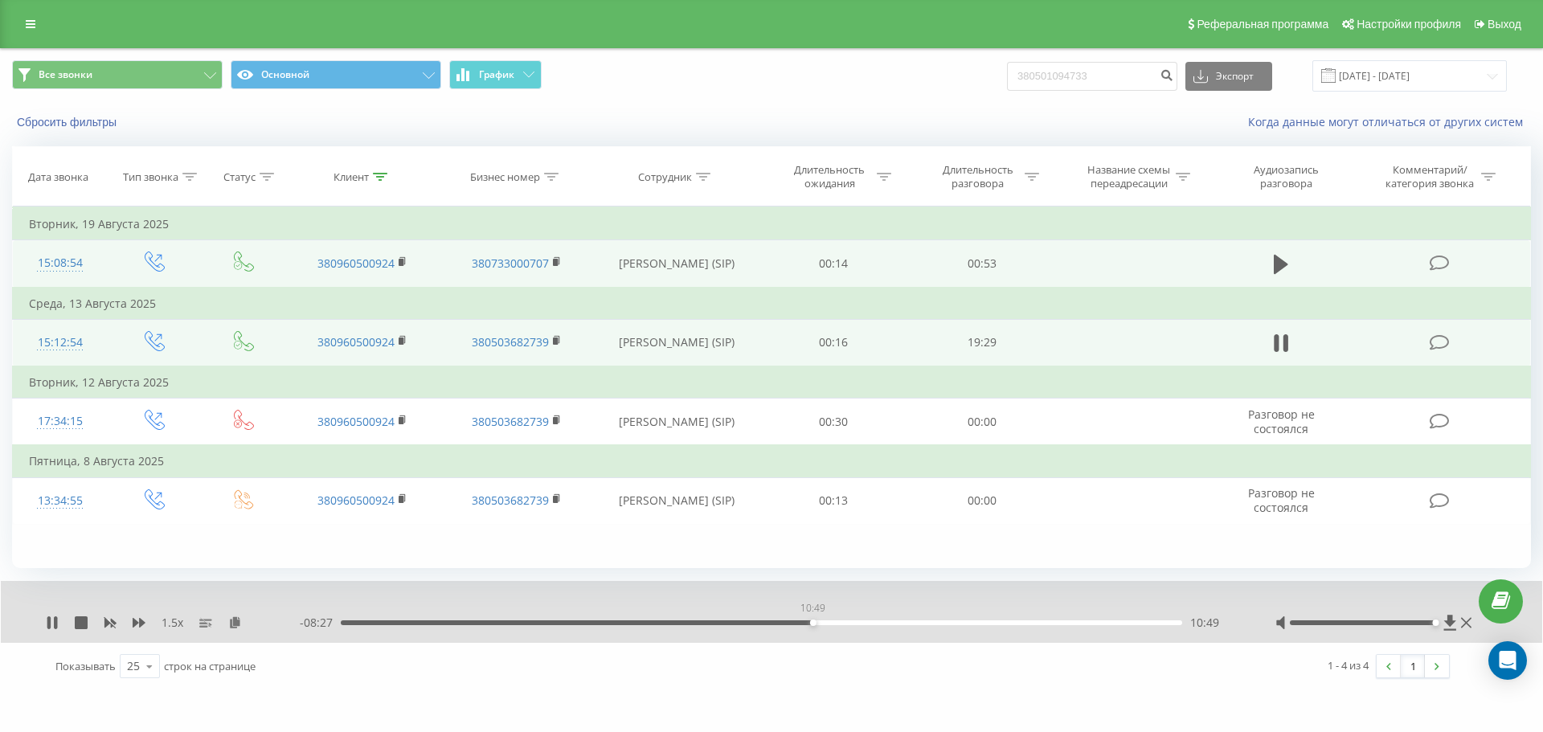
click at [812, 622] on div "10:49" at bounding box center [761, 622] width 841 height 5
click at [819, 622] on div "10:56" at bounding box center [761, 622] width 841 height 5
click at [823, 623] on div "10:59" at bounding box center [821, 622] width 6 height 6
click at [826, 623] on div "11:03" at bounding box center [823, 622] width 6 height 6
click at [832, 622] on div "11:07" at bounding box center [761, 622] width 841 height 5
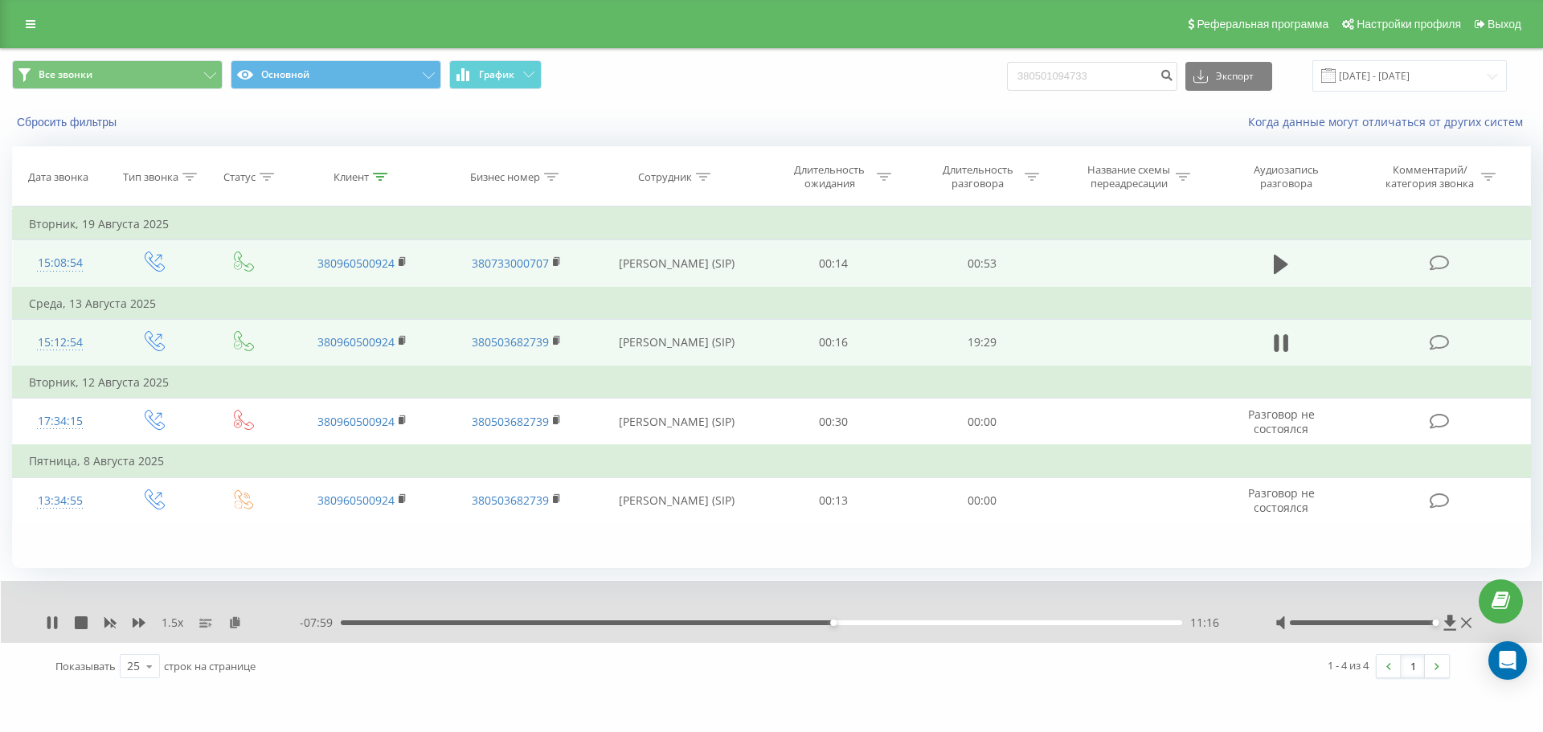
click at [836, 622] on div "11:16" at bounding box center [833, 622] width 6 height 6
click at [840, 623] on div "11:21" at bounding box center [836, 622] width 6 height 6
click at [846, 622] on div "11:27" at bounding box center [761, 622] width 841 height 5
click at [851, 622] on div "11:40" at bounding box center [851, 622] width 6 height 6
click at [854, 623] on div "11:46" at bounding box center [855, 622] width 6 height 6
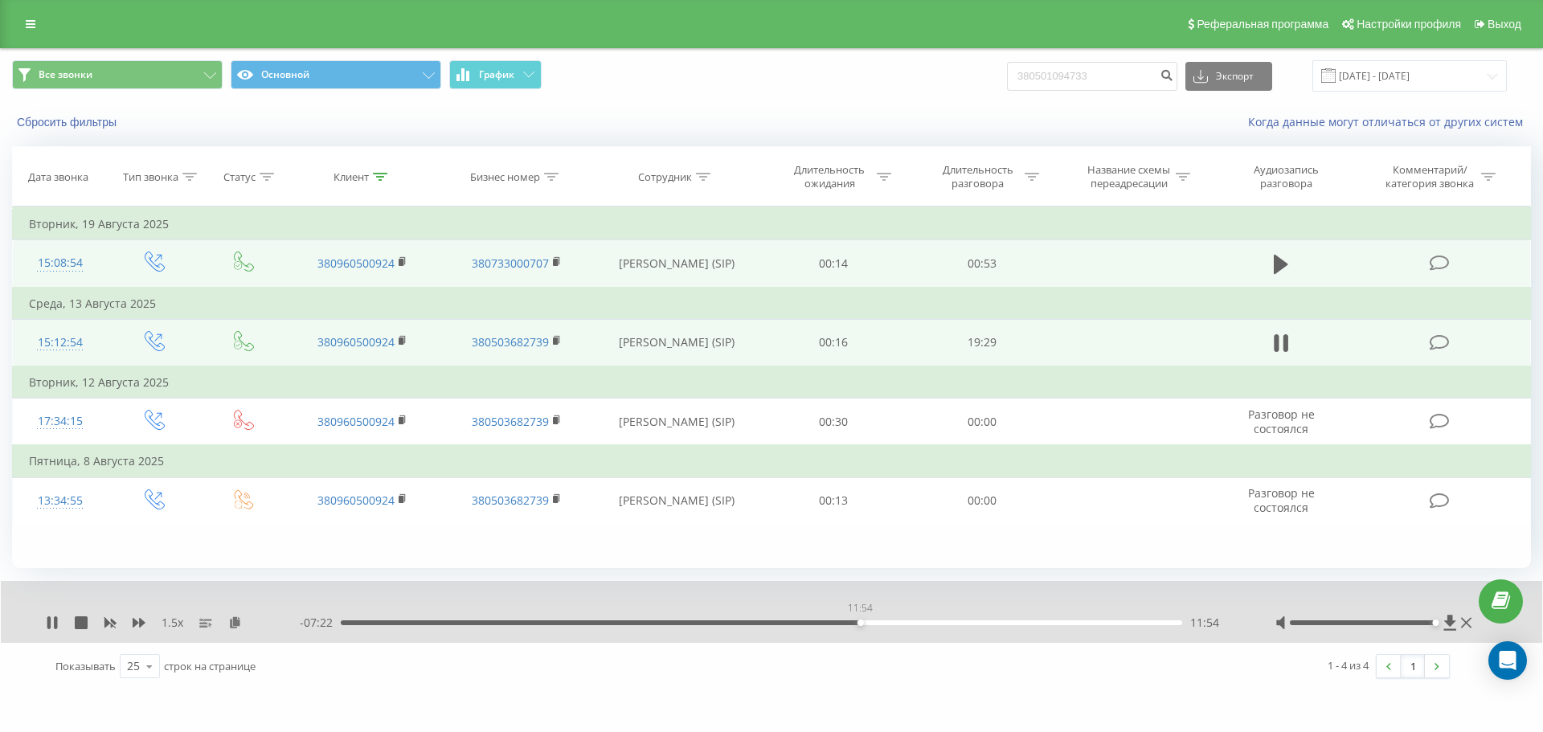
click at [860, 623] on div "11:54" at bounding box center [761, 622] width 841 height 5
click at [872, 620] on div "12:10" at bounding box center [872, 622] width 6 height 6
click at [875, 620] on div "12:11" at bounding box center [761, 622] width 841 height 5
click at [878, 623] on div "12:15" at bounding box center [876, 622] width 6 height 6
click at [882, 623] on div "12:20" at bounding box center [761, 622] width 841 height 5
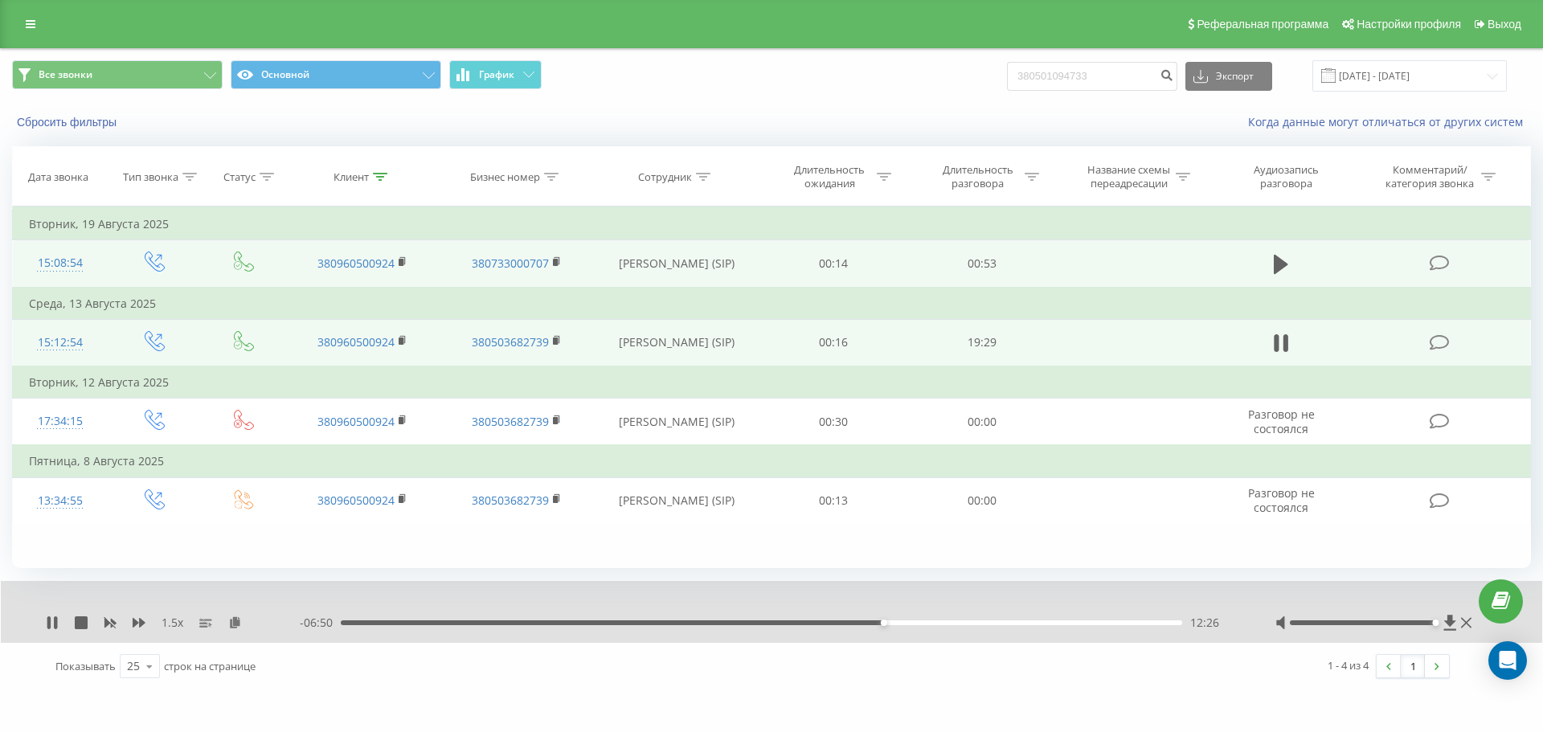
click at [887, 622] on div "12:26" at bounding box center [761, 622] width 841 height 5
click at [893, 623] on div "12:33" at bounding box center [761, 622] width 841 height 5
click at [898, 623] on div "12:40" at bounding box center [761, 622] width 841 height 5
click at [905, 621] on div "12:47" at bounding box center [761, 622] width 841 height 5
click at [910, 621] on div "12:56" at bounding box center [761, 622] width 841 height 5
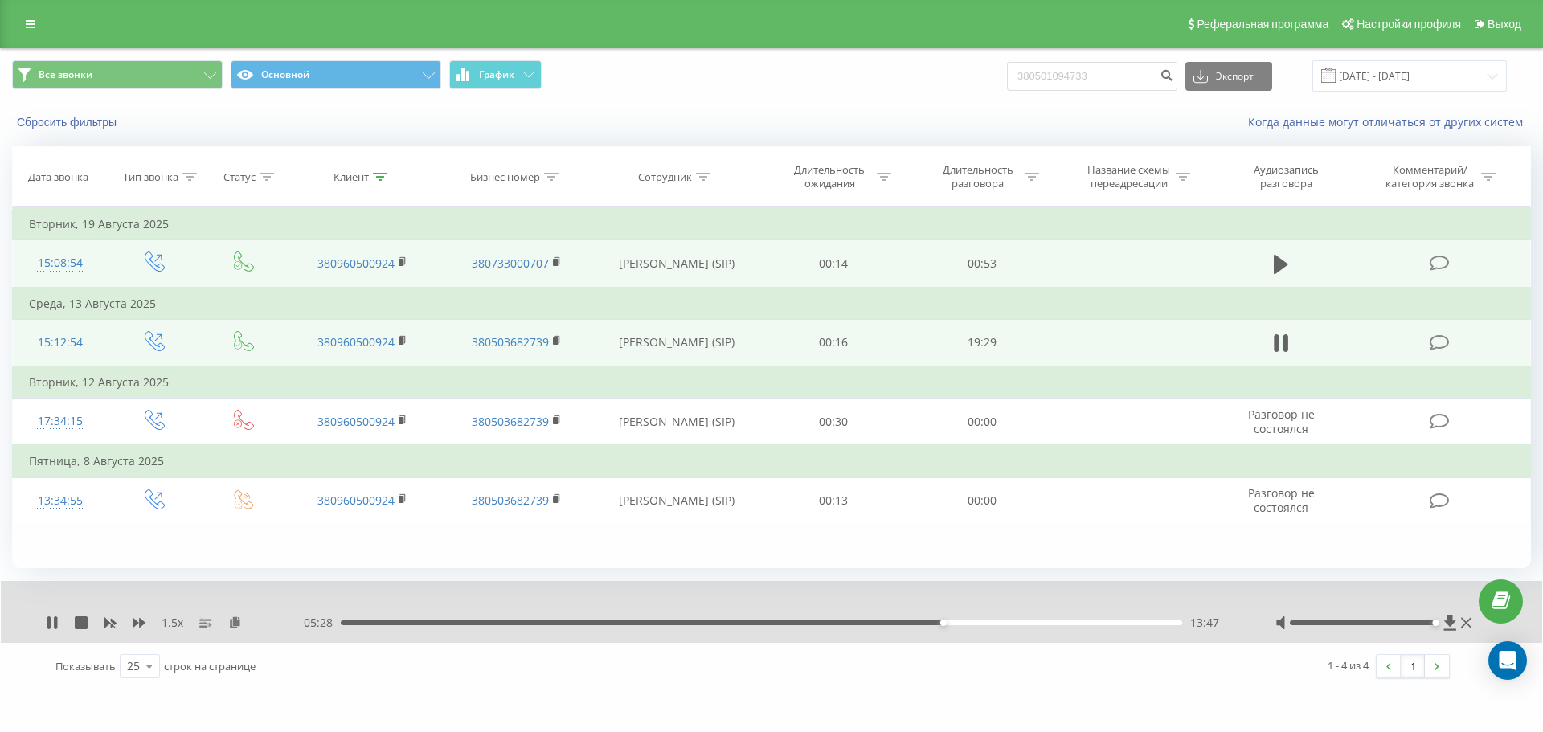
click at [947, 623] on div "13:47" at bounding box center [761, 622] width 841 height 5
click at [951, 624] on div "13:54" at bounding box center [761, 622] width 841 height 5
click at [956, 624] on div "14:00" at bounding box center [761, 622] width 841 height 5
click at [965, 624] on div "14:12" at bounding box center [761, 622] width 841 height 5
click at [972, 623] on div "14:28" at bounding box center [761, 622] width 841 height 5
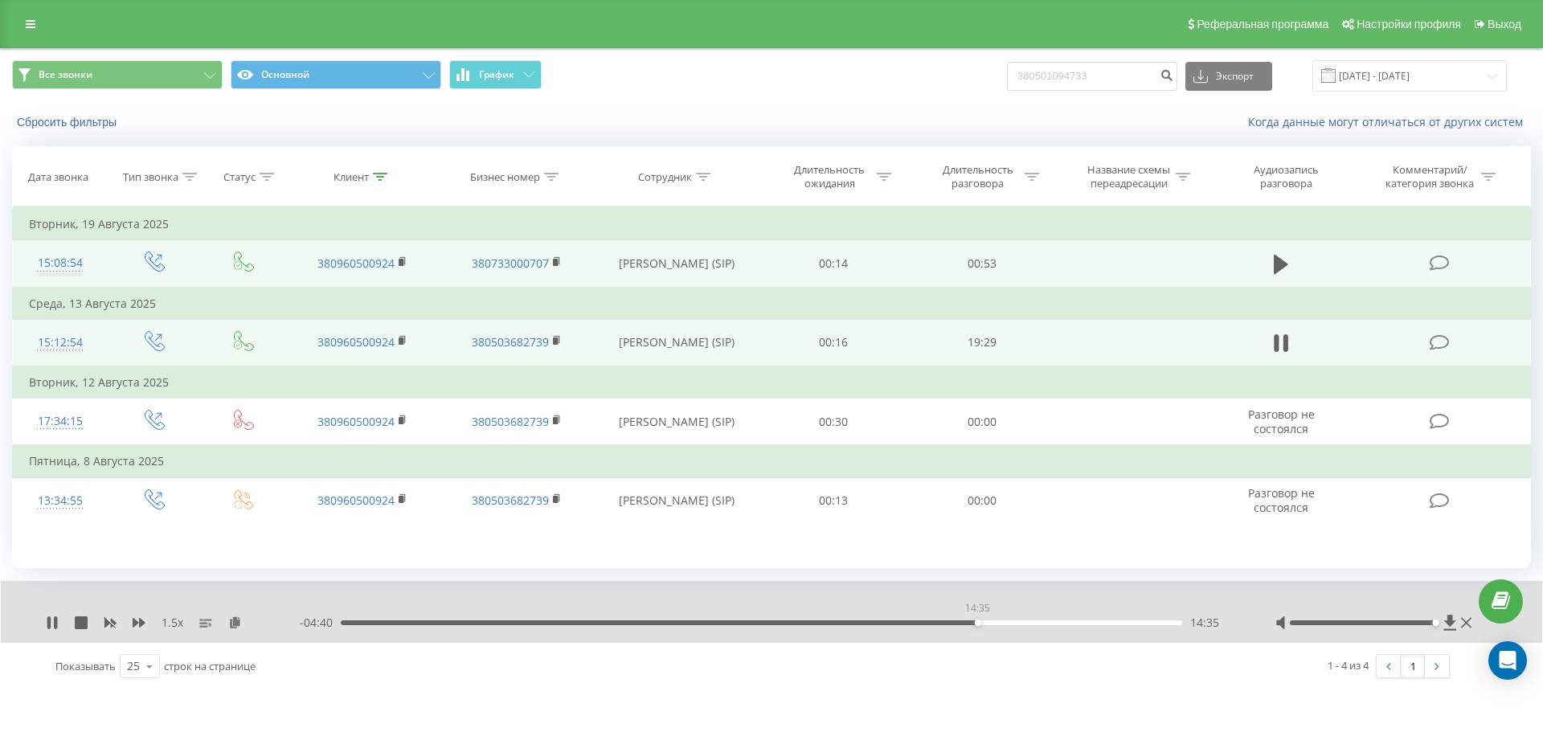
click at [977, 623] on div "14:35" at bounding box center [761, 622] width 841 height 5
click at [983, 623] on div "14:35" at bounding box center [761, 622] width 841 height 5
click at [990, 623] on div "14:43" at bounding box center [761, 622] width 841 height 5
click at [995, 623] on div "14:59" at bounding box center [761, 622] width 841 height 5
click at [1003, 623] on div "15:00" at bounding box center [761, 622] width 841 height 5
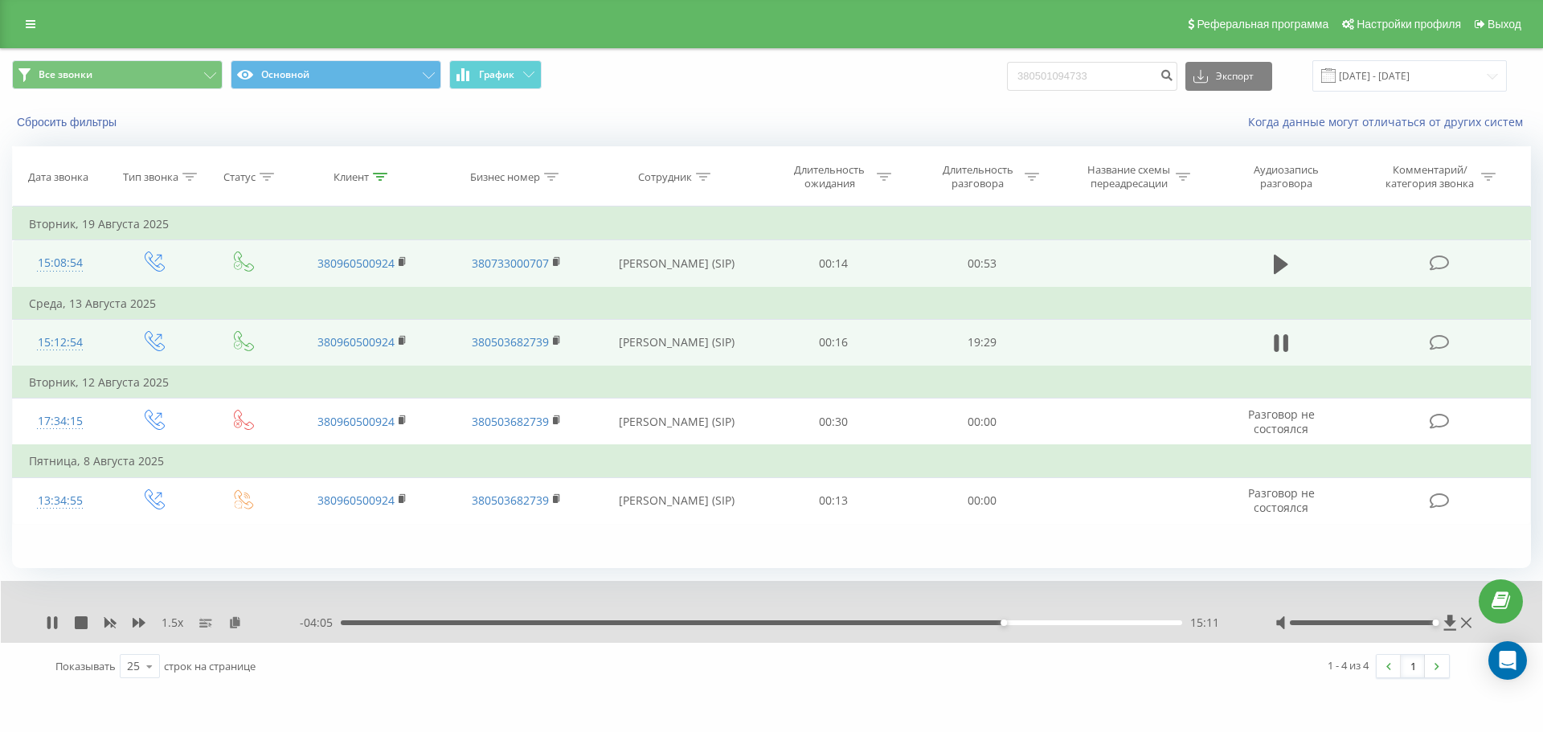
click at [1008, 622] on div "15:11" at bounding box center [761, 622] width 841 height 5
click at [1017, 621] on div "15:18" at bounding box center [761, 622] width 841 height 5
click at [1025, 622] on div "15:36" at bounding box center [761, 622] width 841 height 5
click at [1028, 623] on div "15:45" at bounding box center [1029, 622] width 6 height 6
click at [1028, 623] on div "15:51" at bounding box center [1033, 622] width 6 height 6
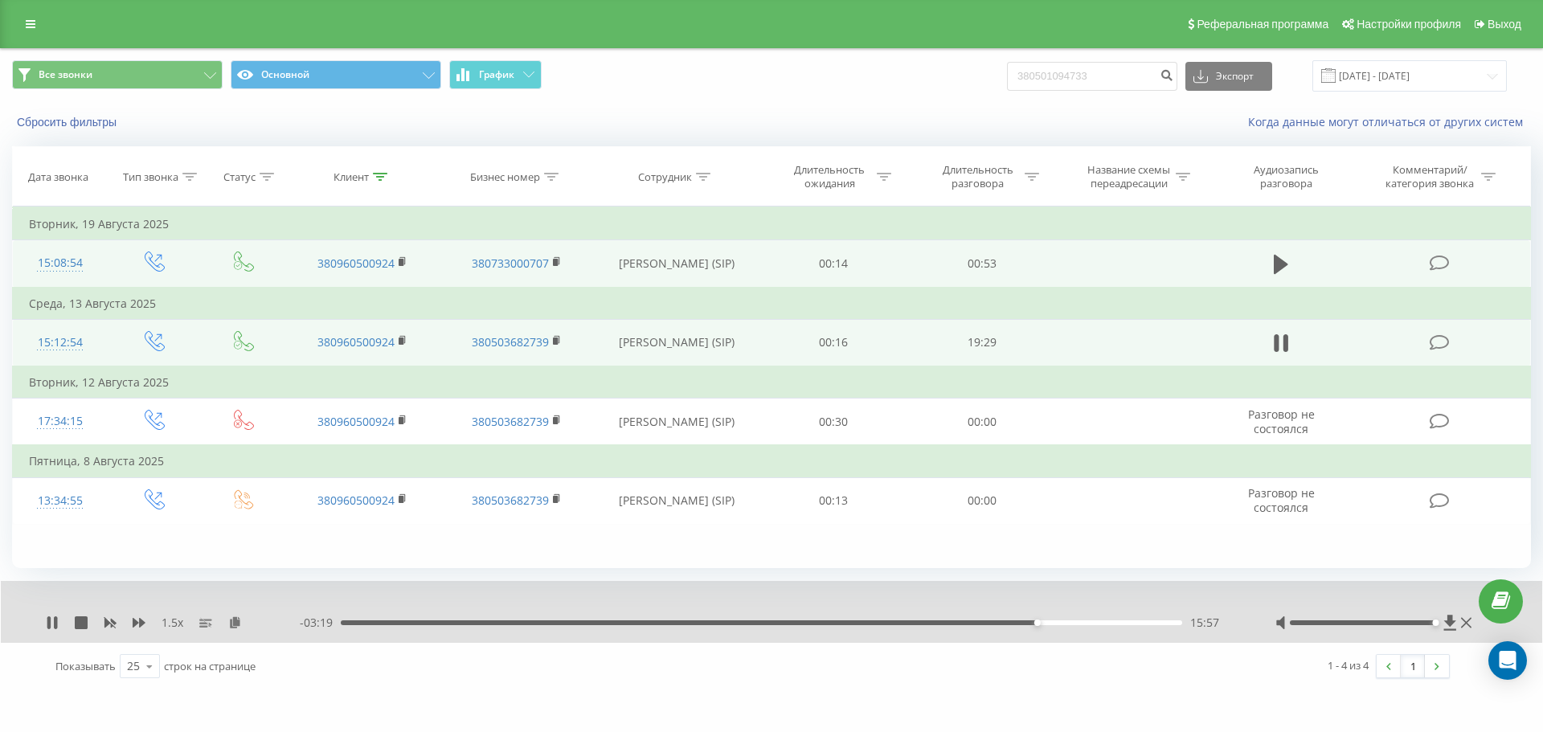
click at [1028, 623] on div "15:57" at bounding box center [1037, 622] width 6 height 6
click at [1028, 623] on div "16:00" at bounding box center [761, 622] width 841 height 5
click at [1028, 623] on div "16:05" at bounding box center [761, 622] width 841 height 5
click at [1028, 623] on div "16:13" at bounding box center [1049, 622] width 6 height 6
click at [1028, 623] on div "16:19" at bounding box center [1053, 622] width 6 height 6
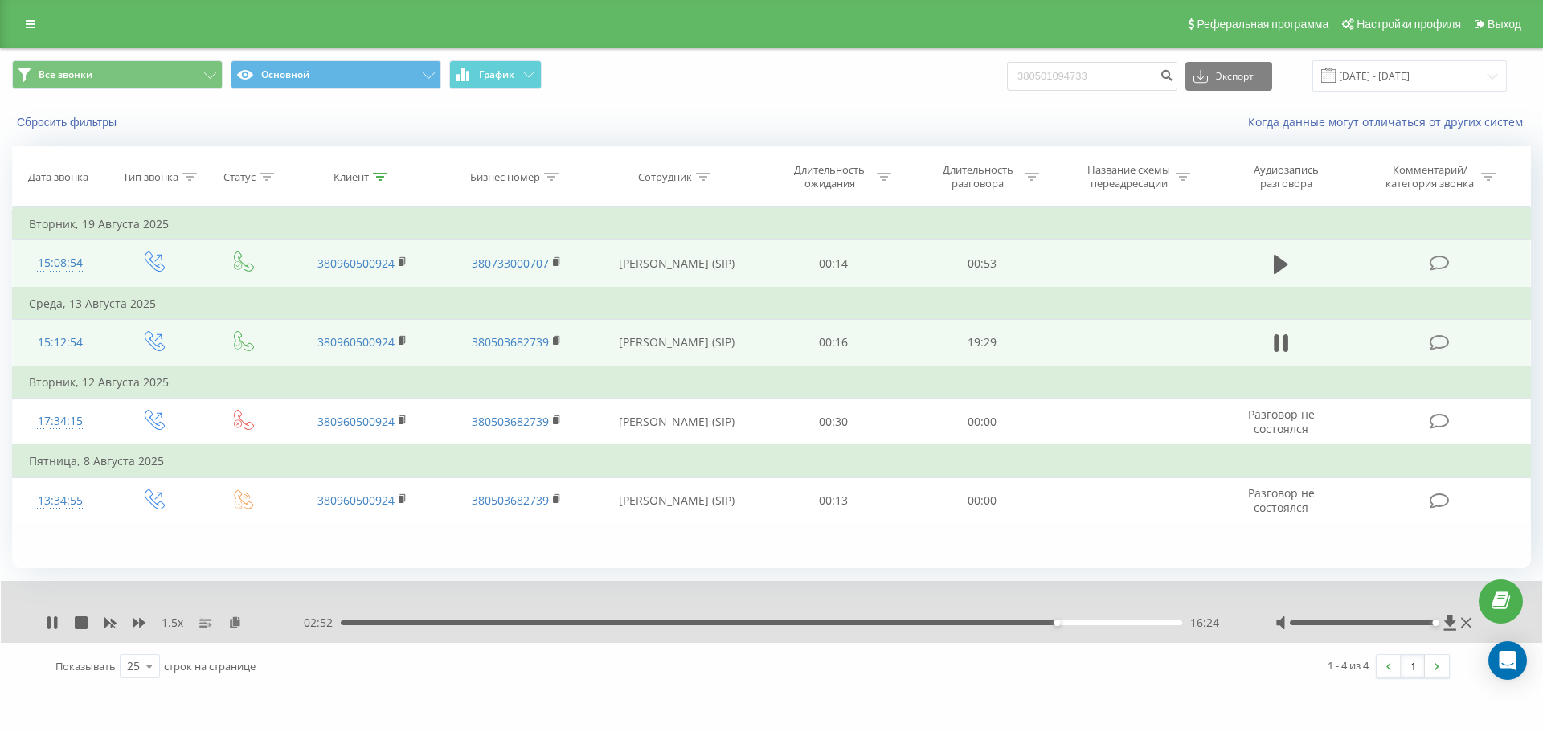
click at [1028, 623] on div "16:24" at bounding box center [761, 622] width 841 height 5
click at [1028, 622] on div "16:32" at bounding box center [761, 622] width 841 height 5
click at [1028, 621] on div "16:40" at bounding box center [761, 622] width 841 height 5
click at [1028, 619] on div "- 02:30 16:46 16:46" at bounding box center [767, 623] width 935 height 16
click at [1028, 622] on div "16:48" at bounding box center [761, 622] width 841 height 5
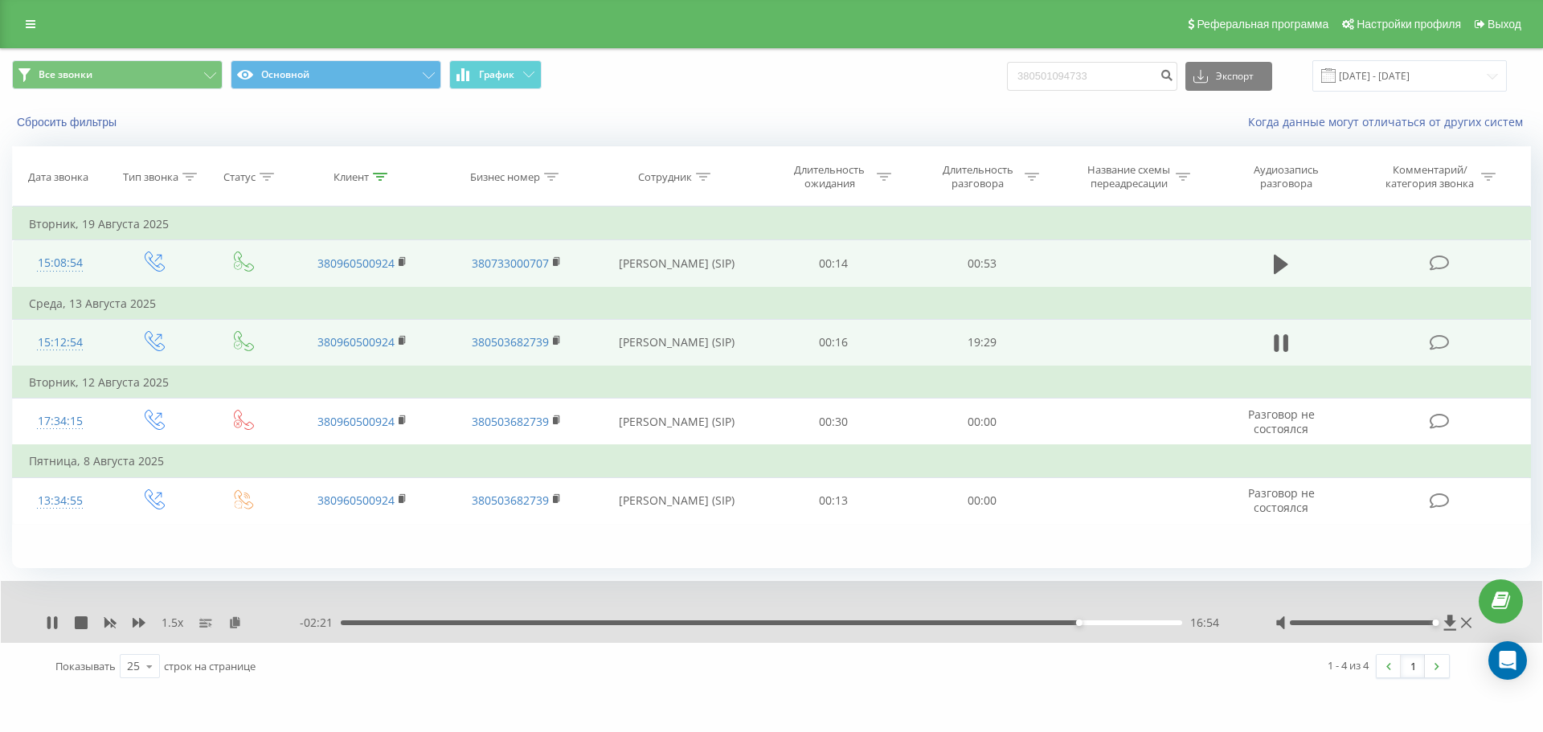
click at [1028, 622] on div "16:54" at bounding box center [761, 622] width 841 height 5
click at [1028, 622] on div "17:03" at bounding box center [761, 622] width 841 height 5
click at [1028, 621] on div "17:12" at bounding box center [761, 622] width 841 height 5
click at [1028, 623] on div "17:20" at bounding box center [761, 622] width 841 height 5
click at [1028, 623] on div "17:25" at bounding box center [761, 622] width 841 height 5
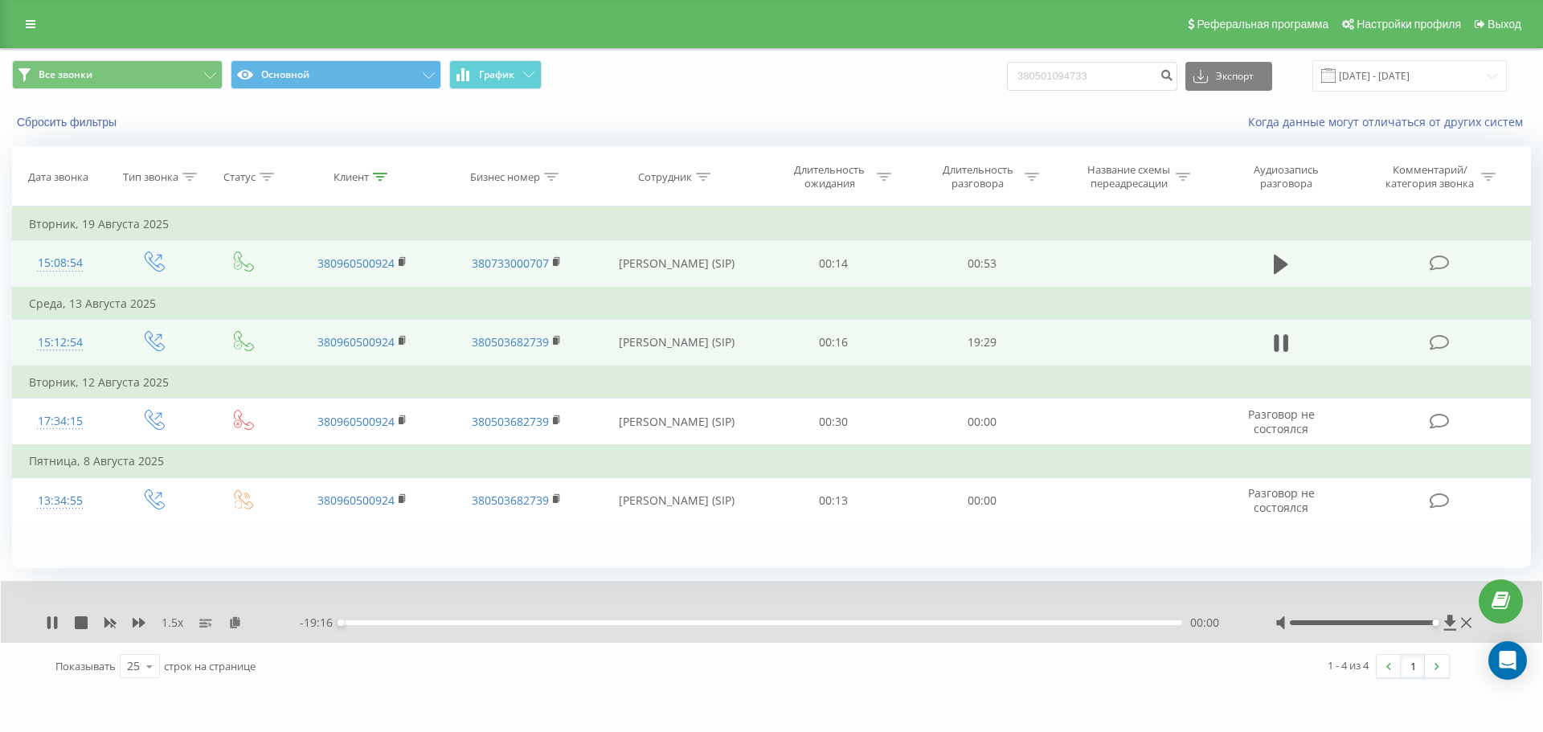
click at [1028, 623] on div "00:00" at bounding box center [761, 622] width 841 height 5
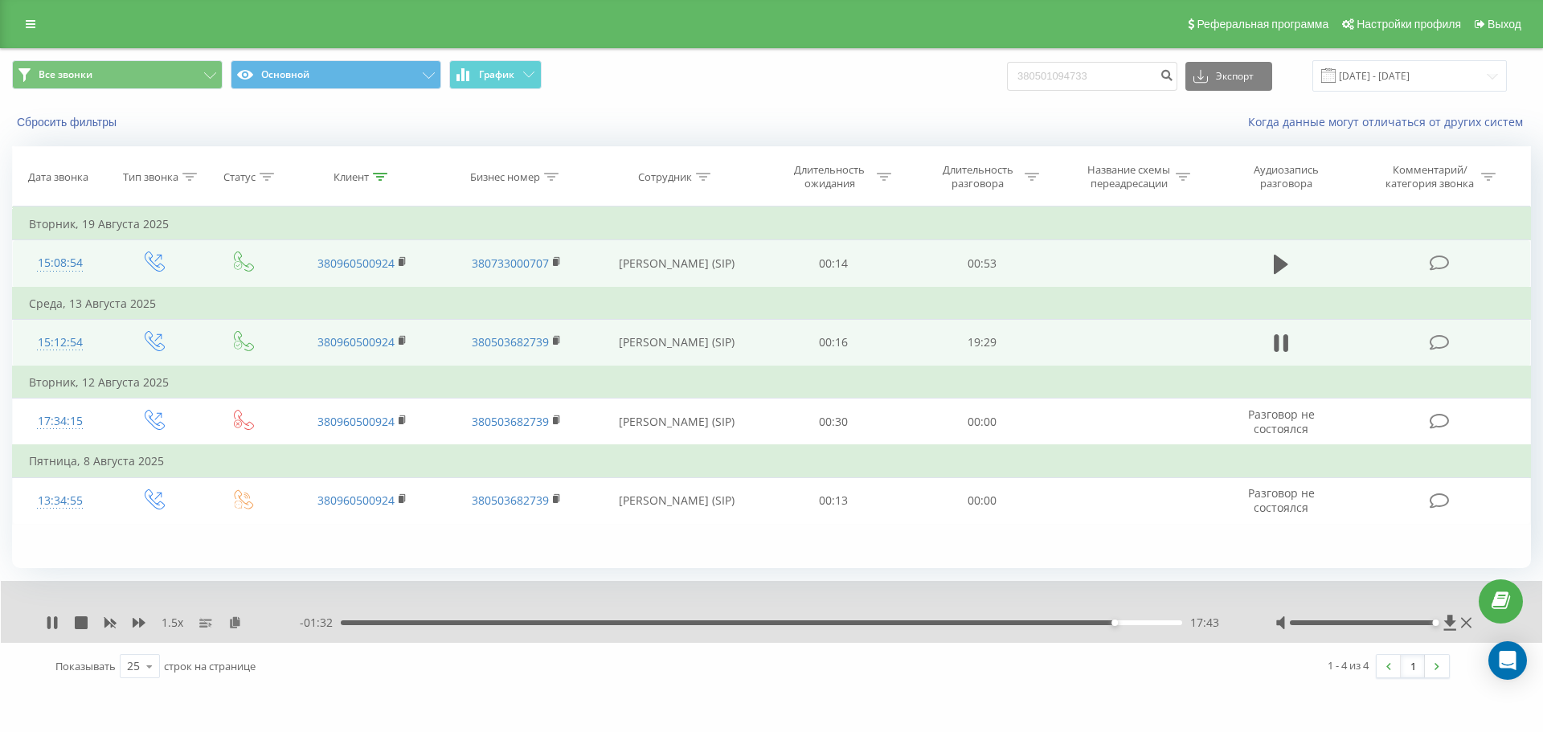
click at [1028, 623] on div "17:43" at bounding box center [761, 622] width 841 height 5
click at [1028, 621] on div "18:00" at bounding box center [761, 622] width 841 height 5
click at [1028, 623] on div "18:07" at bounding box center [761, 622] width 841 height 5
click at [1028, 623] on div "18:15" at bounding box center [761, 622] width 841 height 5
click at [1028, 623] on div "18:24" at bounding box center [761, 622] width 841 height 5
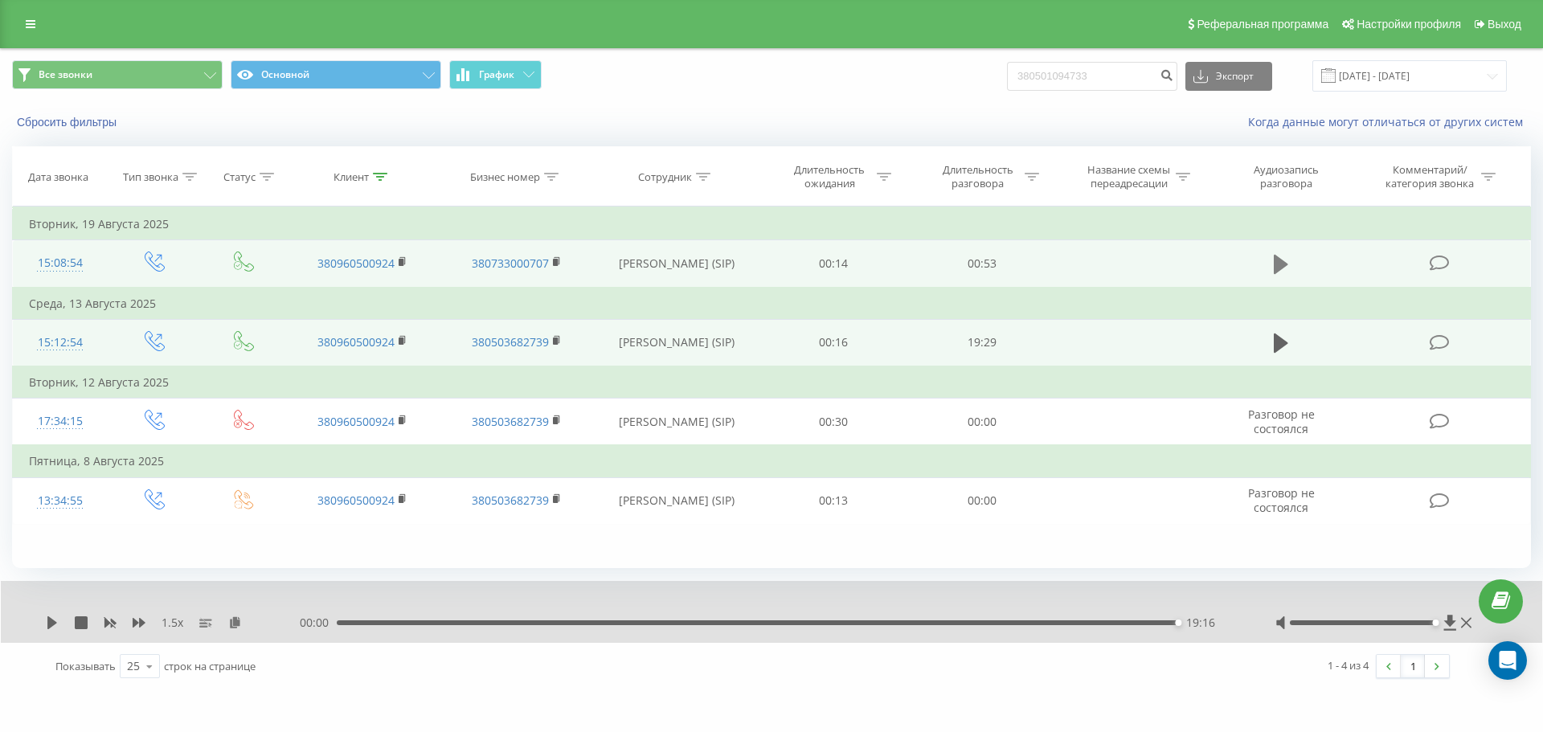
click at [1028, 268] on icon at bounding box center [1280, 264] width 14 height 19
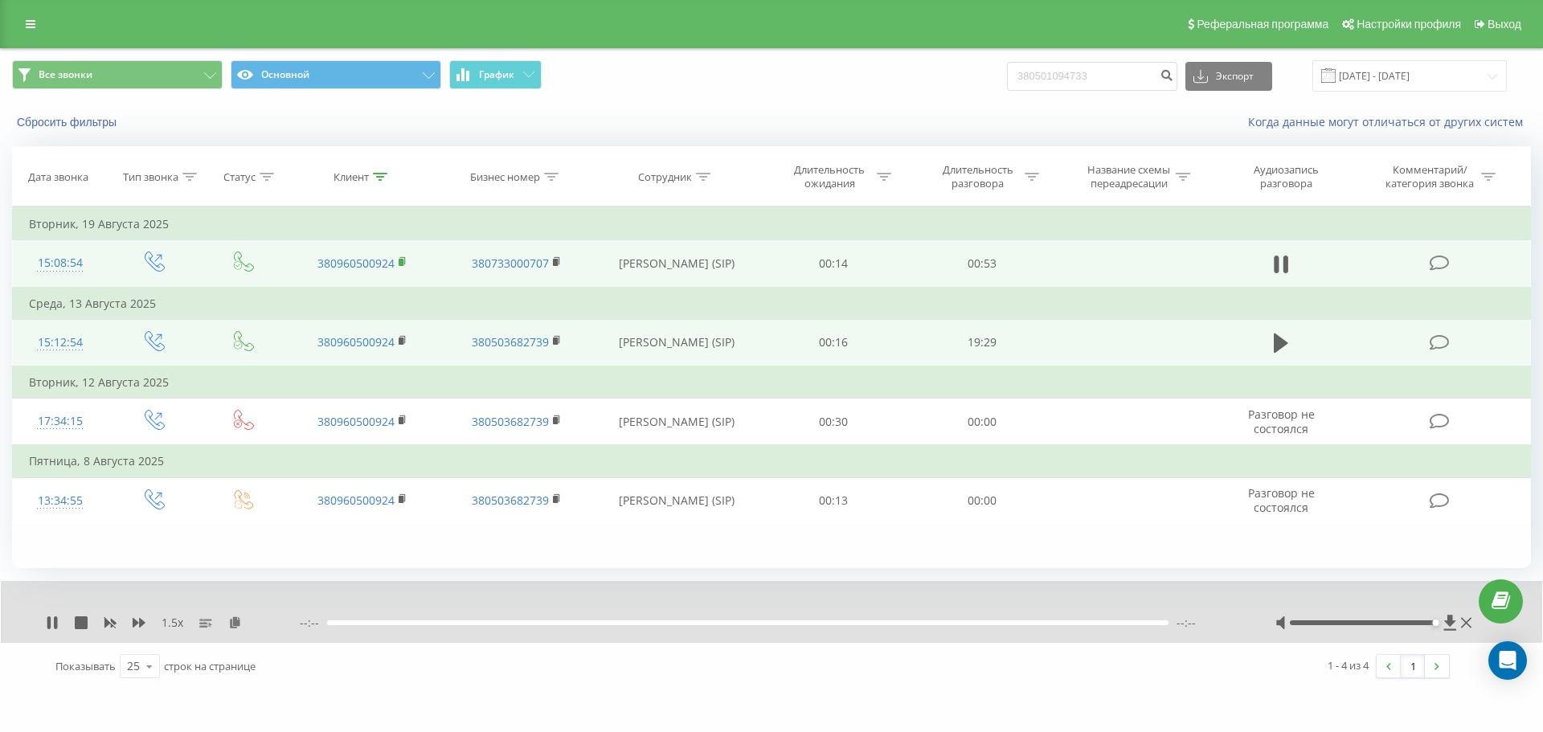
click at [403, 256] on icon at bounding box center [403, 261] width 9 height 11
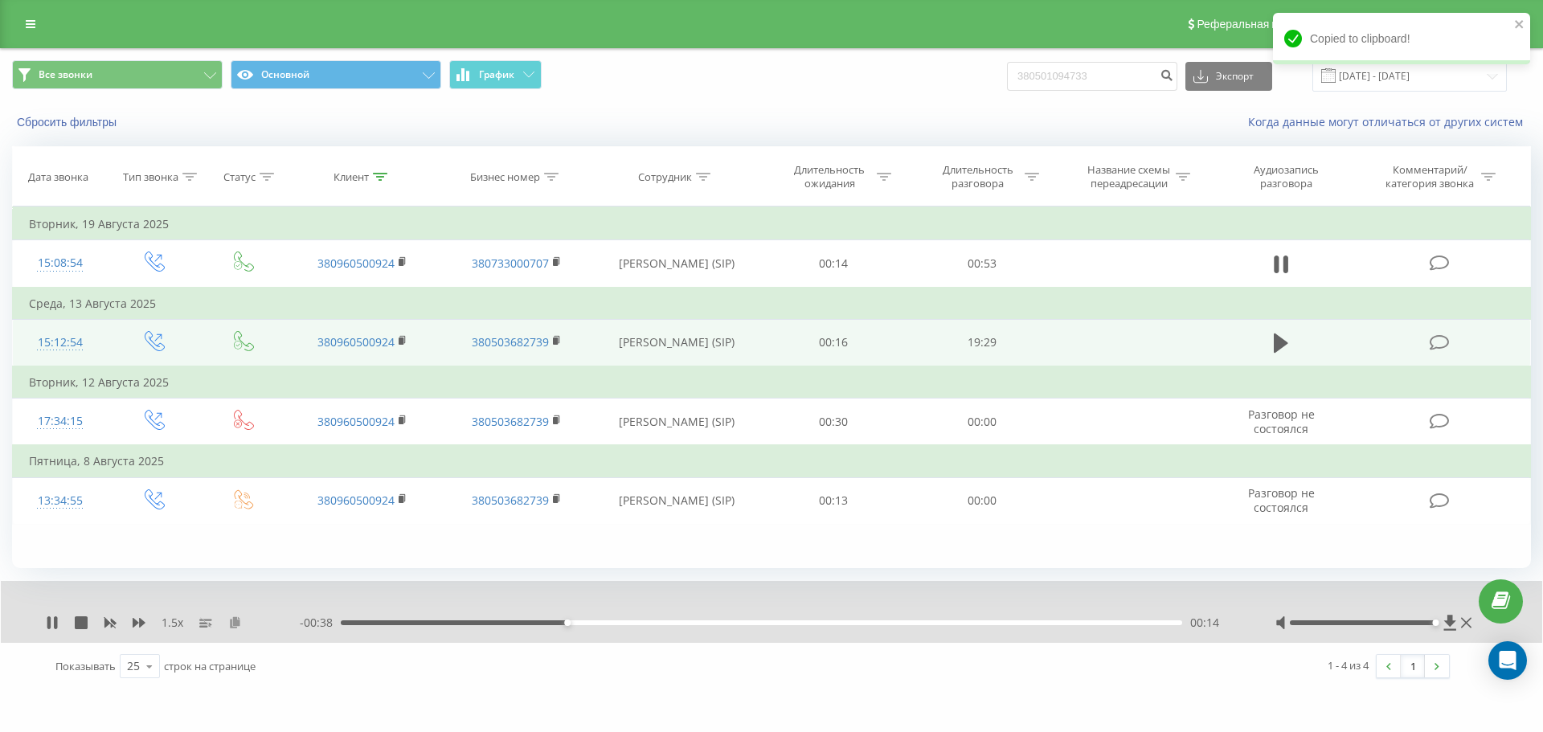
click at [236, 622] on icon at bounding box center [235, 621] width 14 height 11
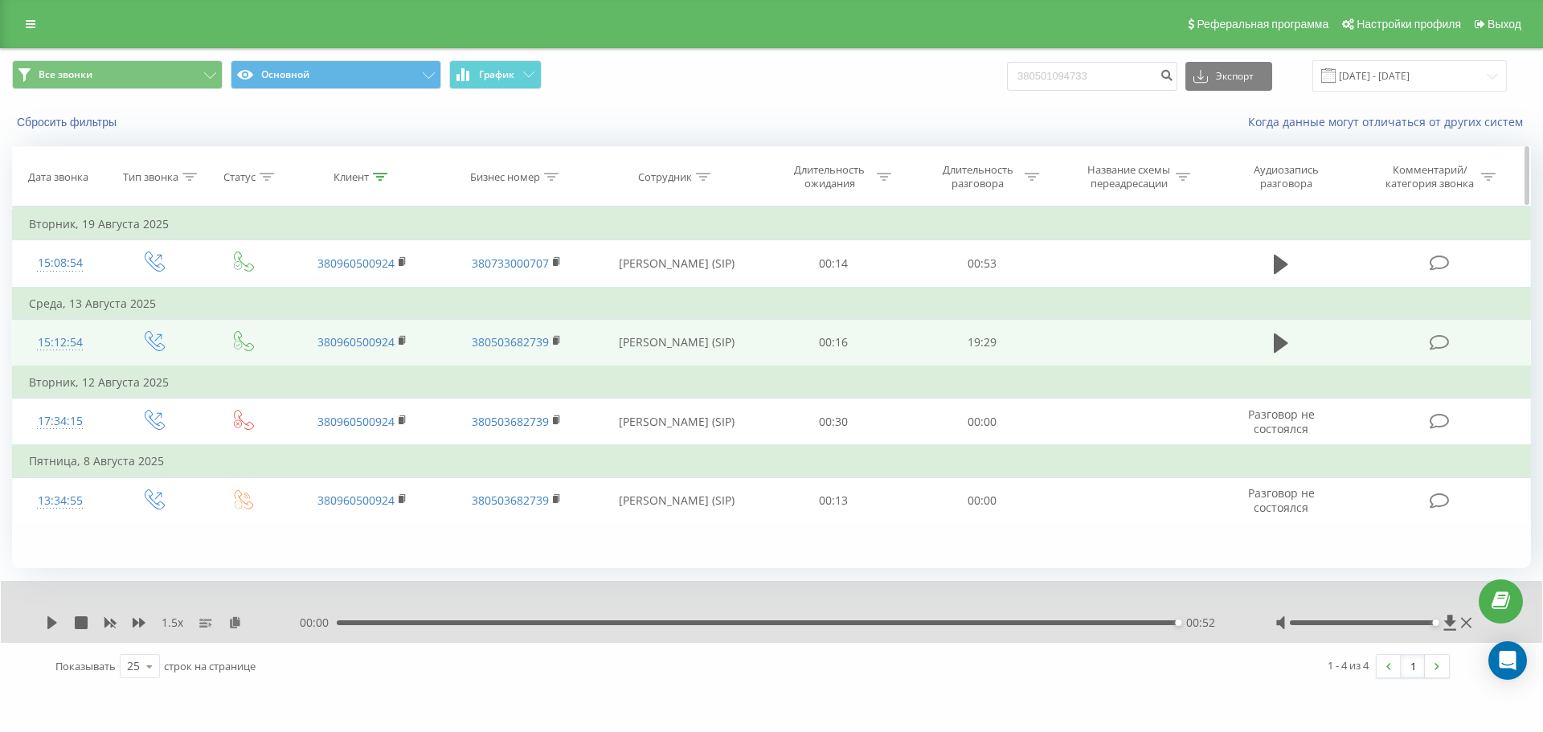
click at [370, 179] on div "Клиент" at bounding box center [360, 177] width 54 height 14
click at [385, 299] on input "380960500924" at bounding box center [362, 292] width 141 height 28
paste input "672918456"
click at [398, 325] on span "OK" at bounding box center [396, 323] width 45 height 25
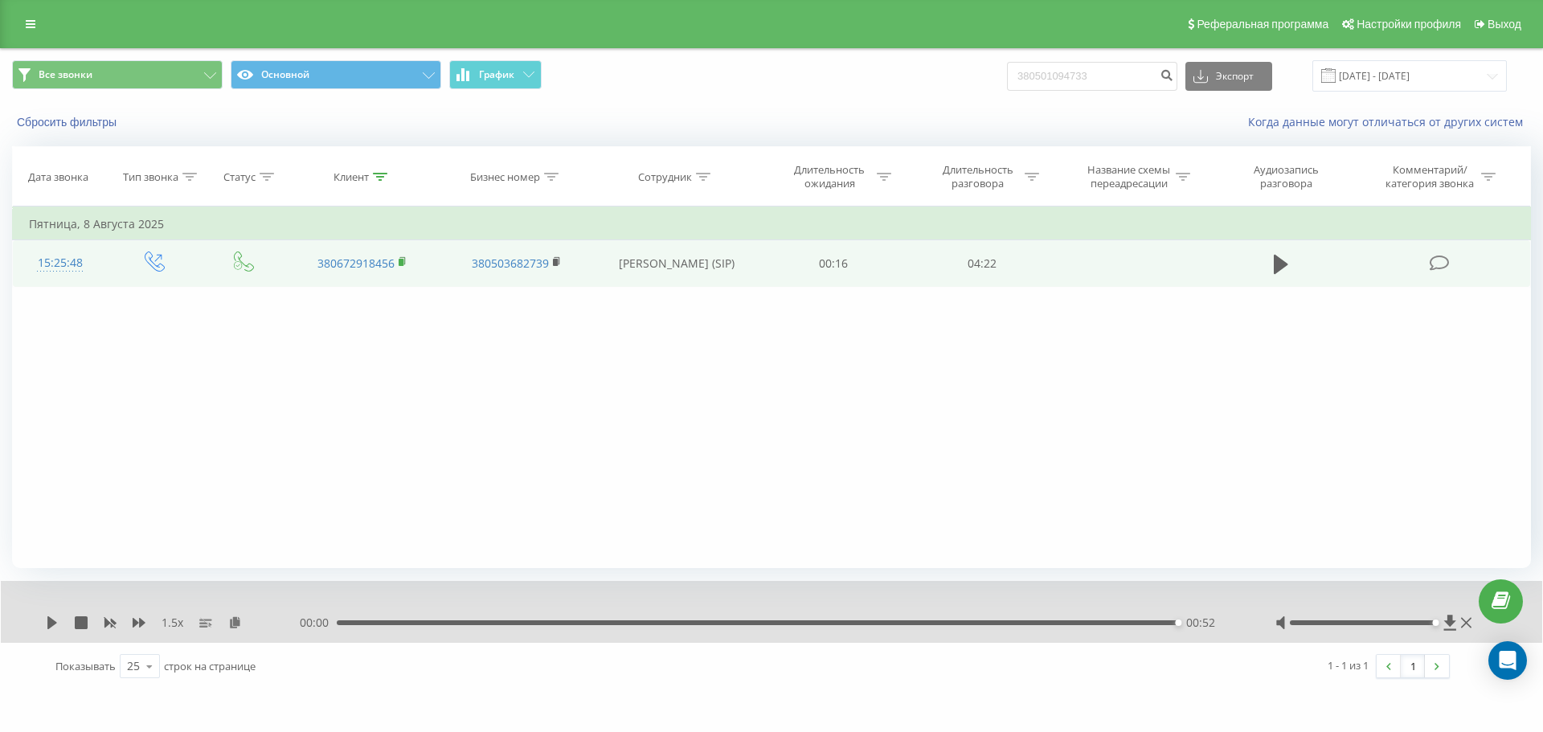
click at [399, 261] on rect at bounding box center [401, 262] width 5 height 7
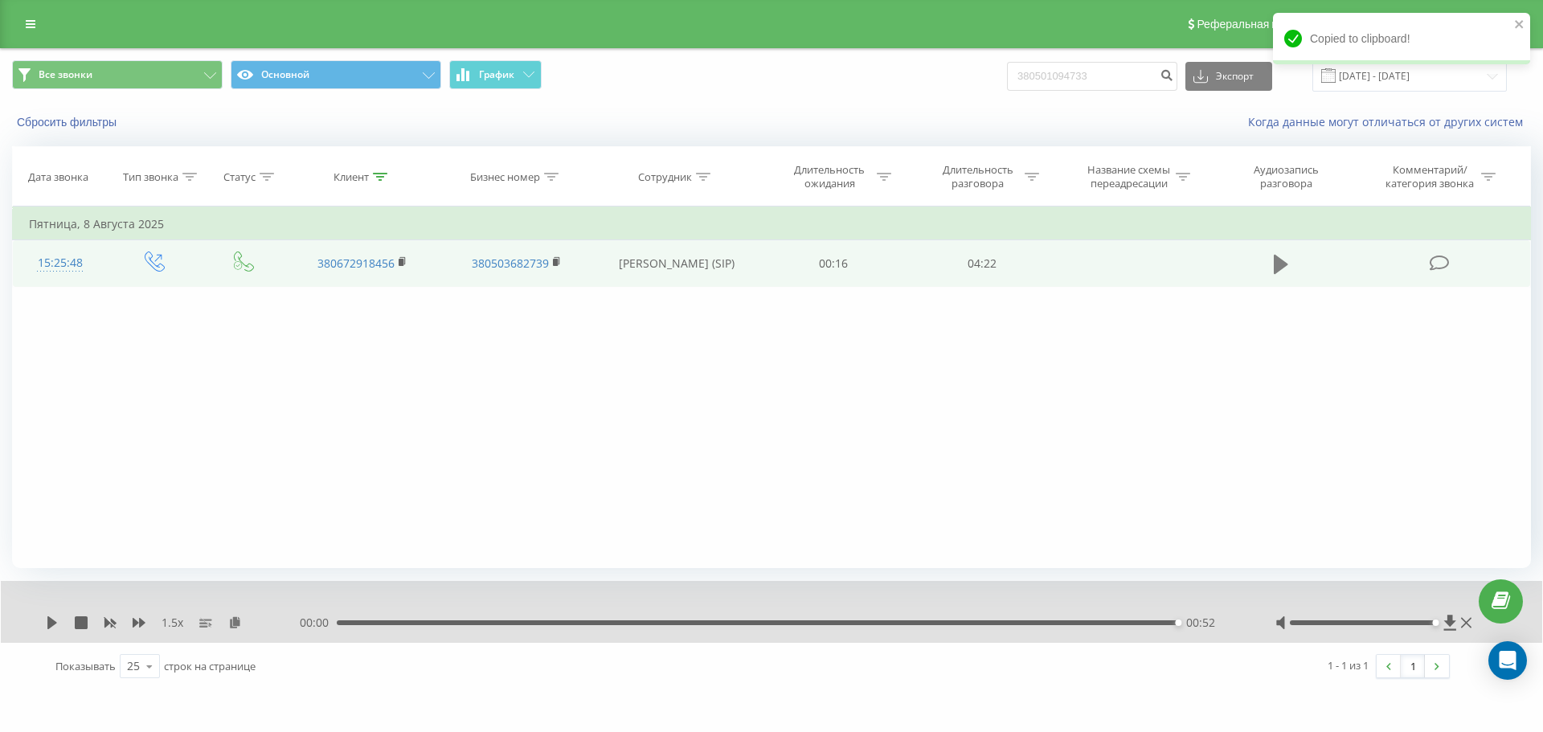
click at [1028, 266] on icon at bounding box center [1280, 264] width 14 height 19
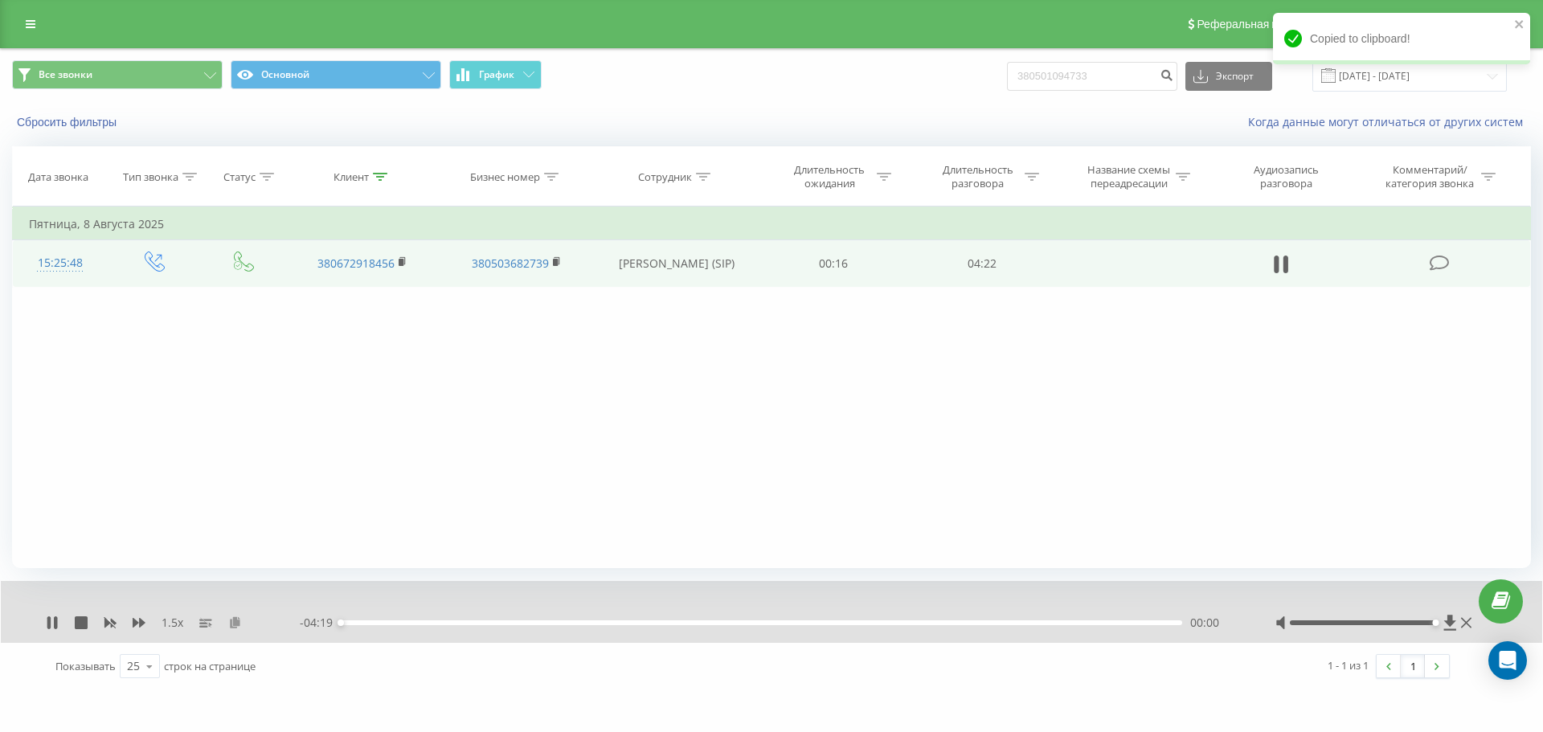
click at [235, 625] on icon at bounding box center [235, 621] width 14 height 11
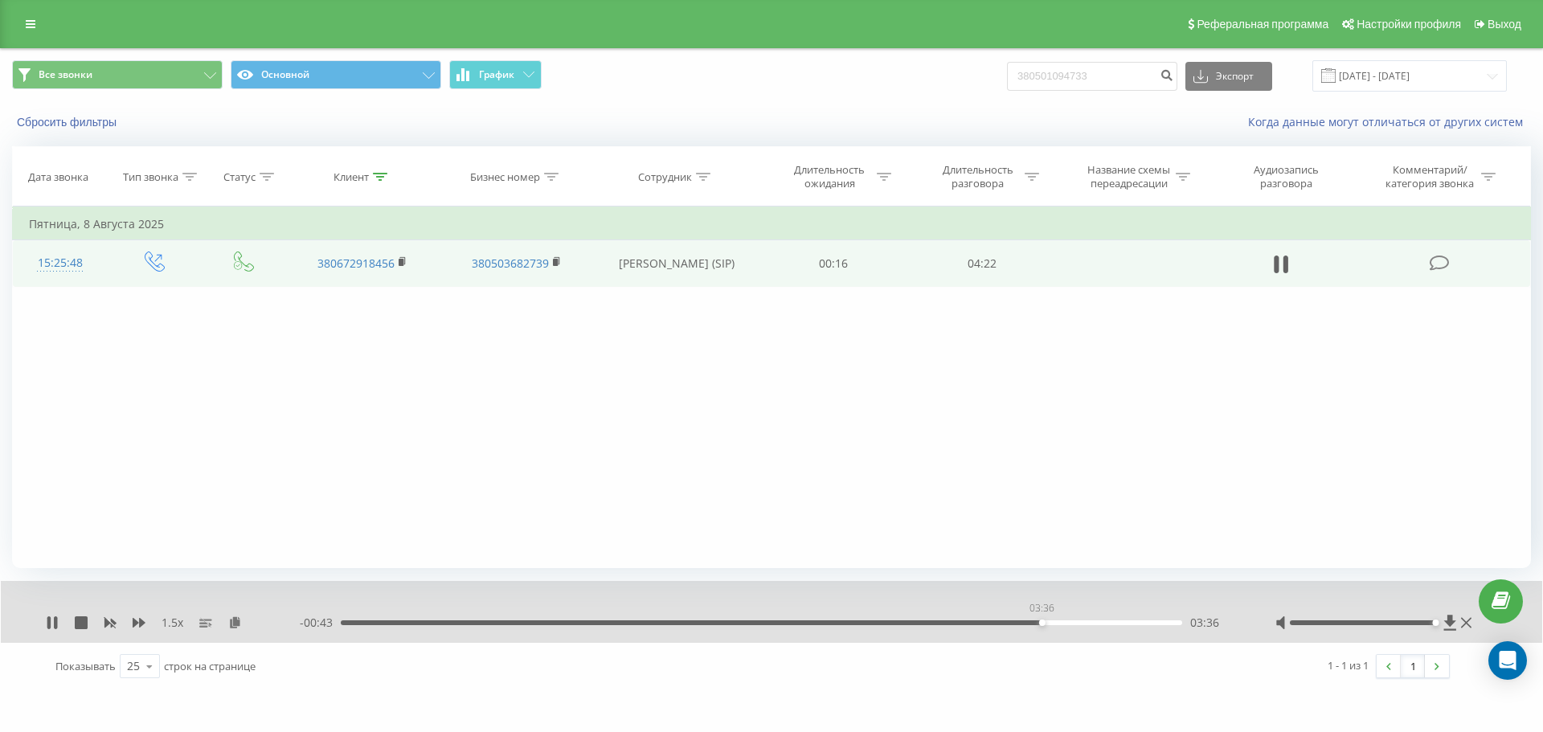
click at [1028, 623] on div "03:36" at bounding box center [761, 622] width 841 height 5
click at [1028, 621] on div "03:36" at bounding box center [761, 622] width 841 height 5
click at [1028, 623] on div "03:40" at bounding box center [761, 622] width 841 height 5
click at [1028, 624] on div "03:44" at bounding box center [761, 622] width 841 height 5
click at [1028, 623] on div "03:50" at bounding box center [761, 622] width 841 height 5
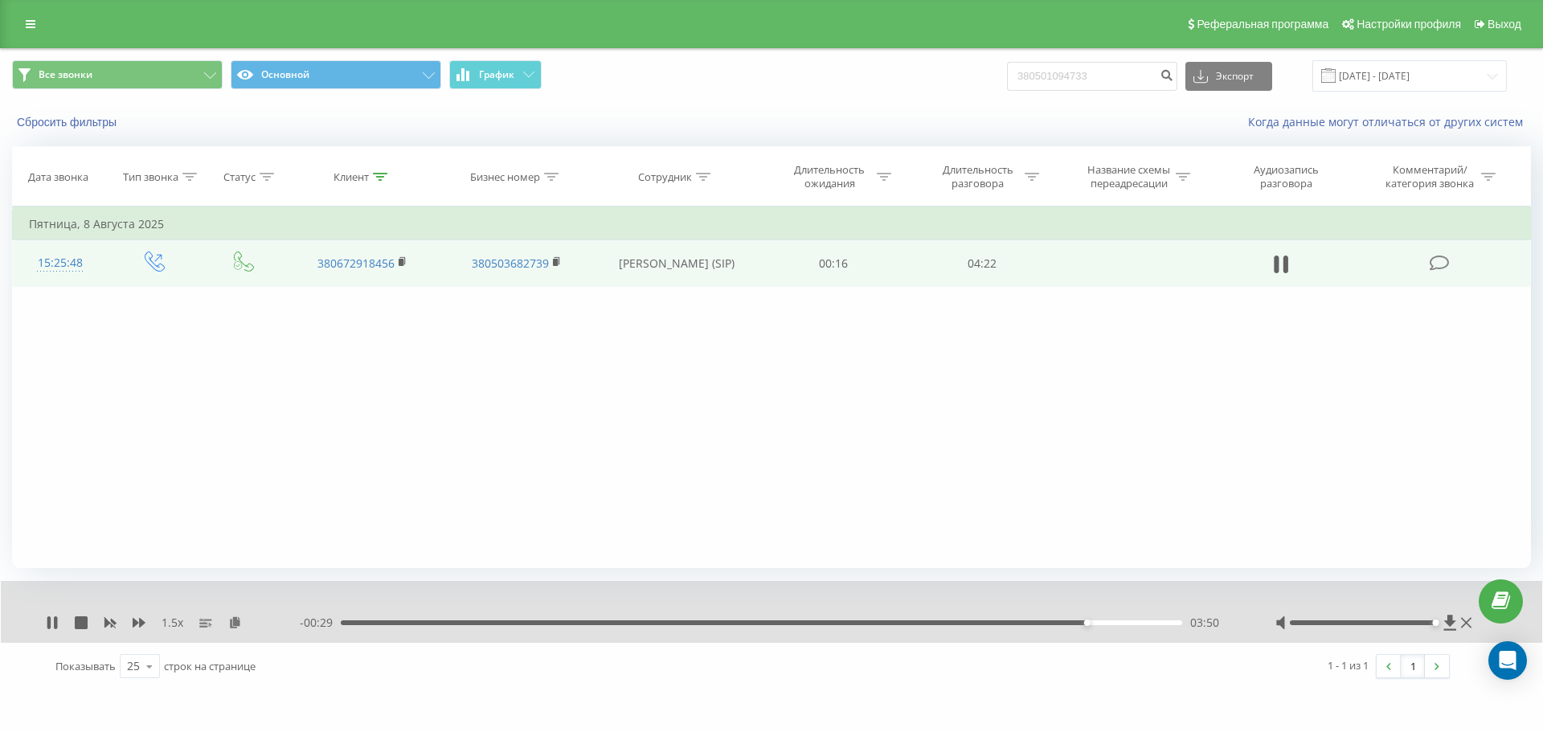
click at [1028, 623] on div "03:50" at bounding box center [761, 622] width 841 height 5
click at [1028, 620] on div "03:55" at bounding box center [761, 622] width 841 height 5
click at [367, 175] on div "Клиент" at bounding box center [350, 177] width 35 height 14
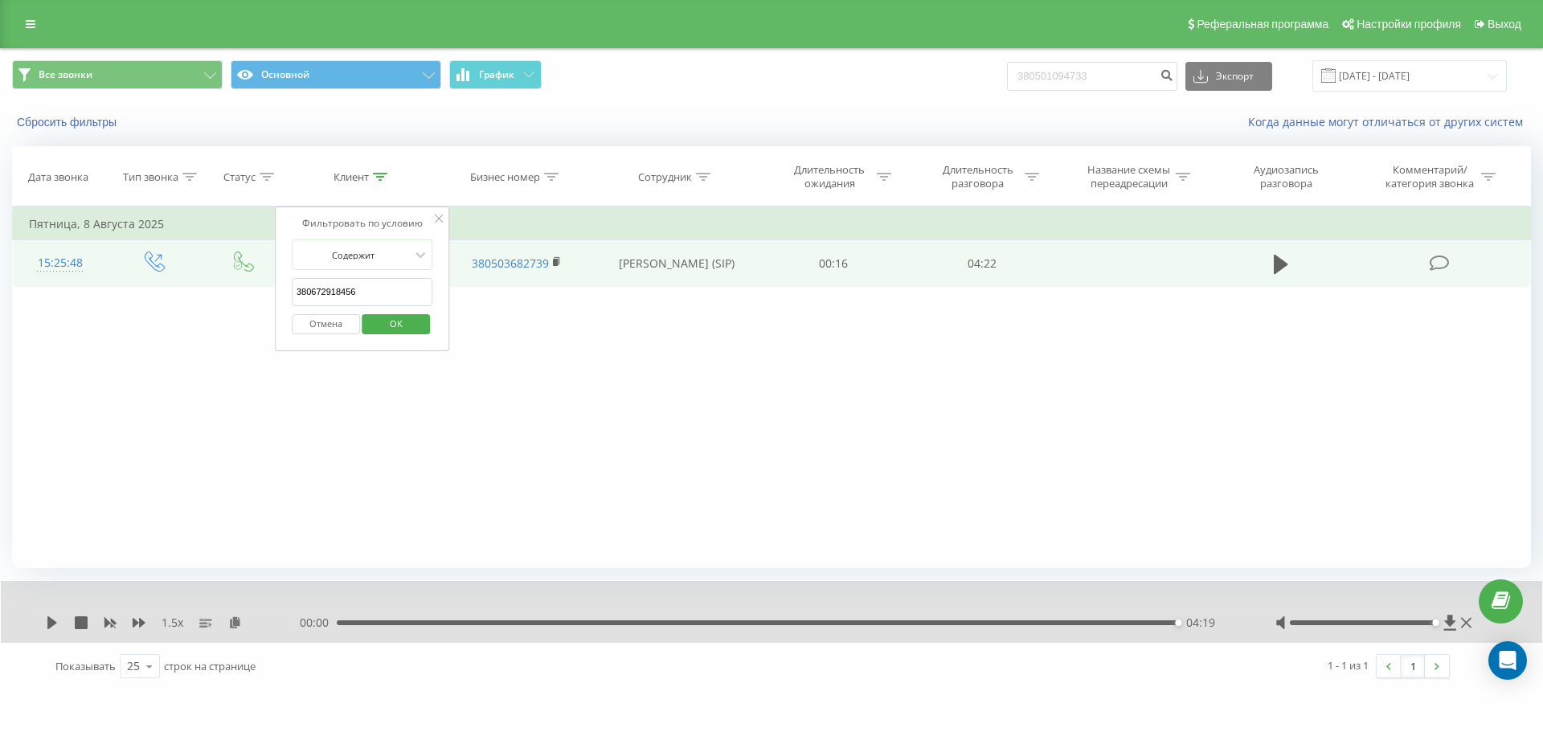
click at [403, 287] on input "380672918456" at bounding box center [362, 292] width 141 height 28
paste input "937078147"
click at [403, 331] on span "OK" at bounding box center [396, 323] width 45 height 25
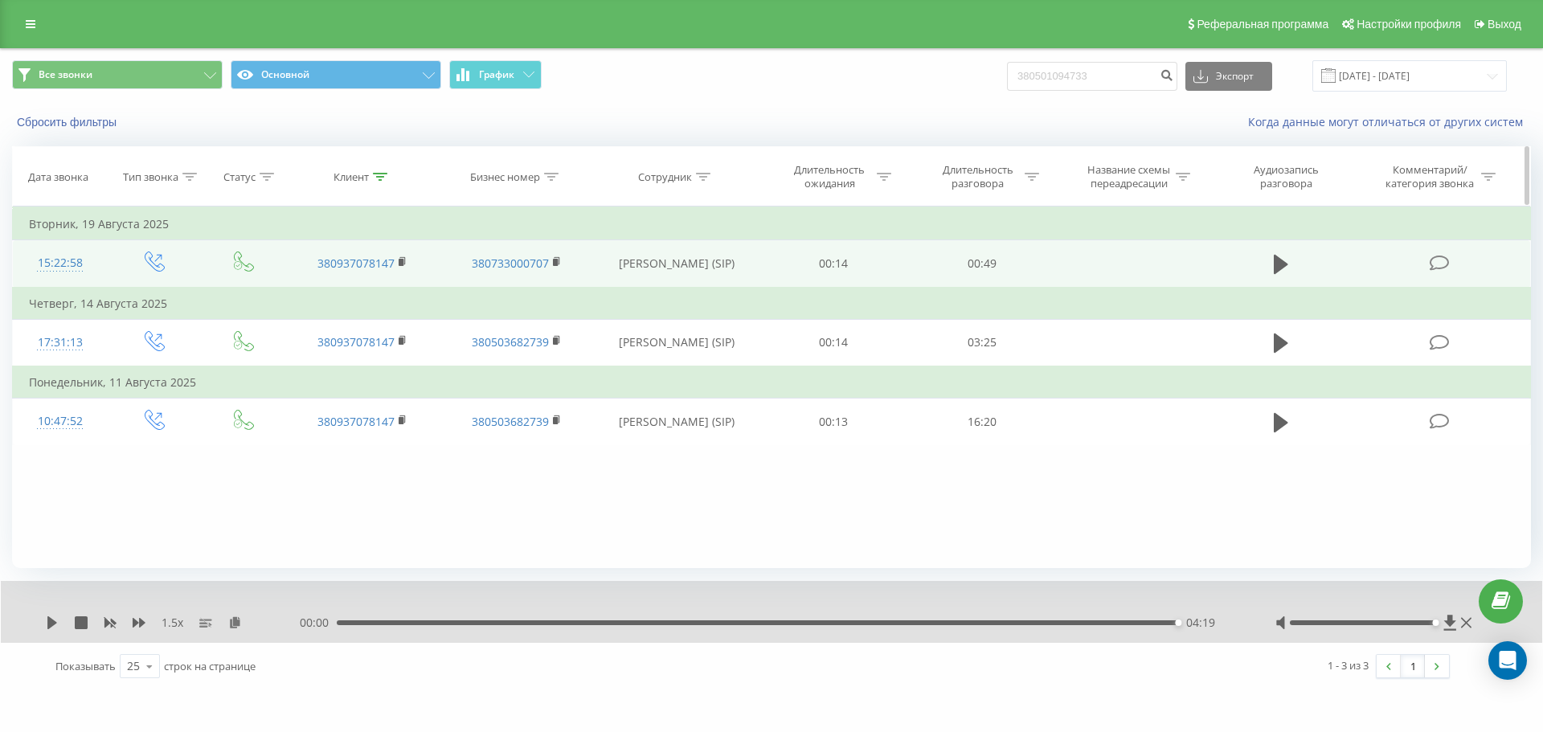
click at [355, 171] on div "Клиент" at bounding box center [350, 177] width 35 height 14
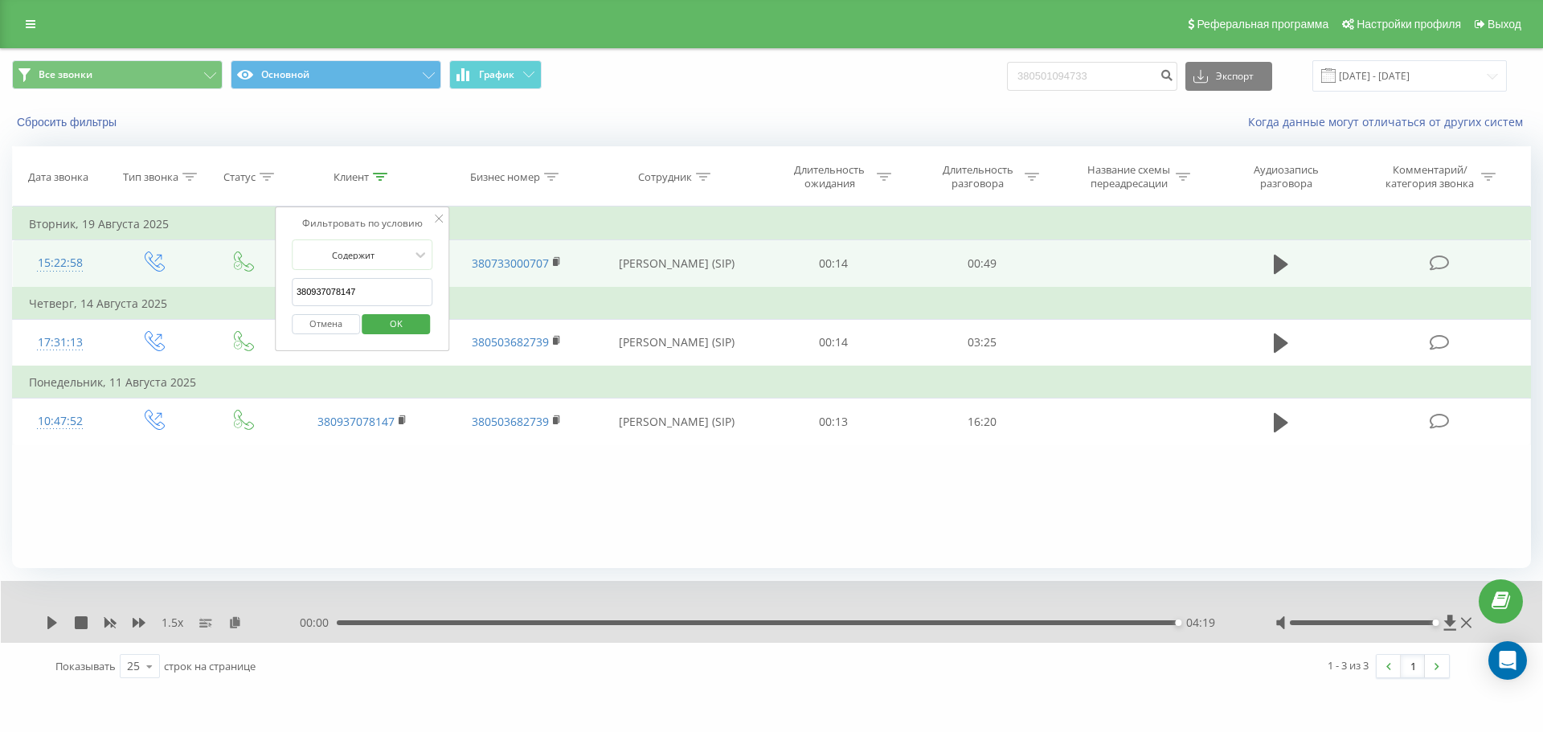
click at [394, 288] on input "380937078147" at bounding box center [362, 292] width 141 height 28
click at [889, 515] on div "Фильтровать по условию Равно Введите значение Отмена OK Фильтровать по условию …" at bounding box center [771, 387] width 1519 height 362
click at [439, 218] on icon at bounding box center [439, 219] width 8 height 8
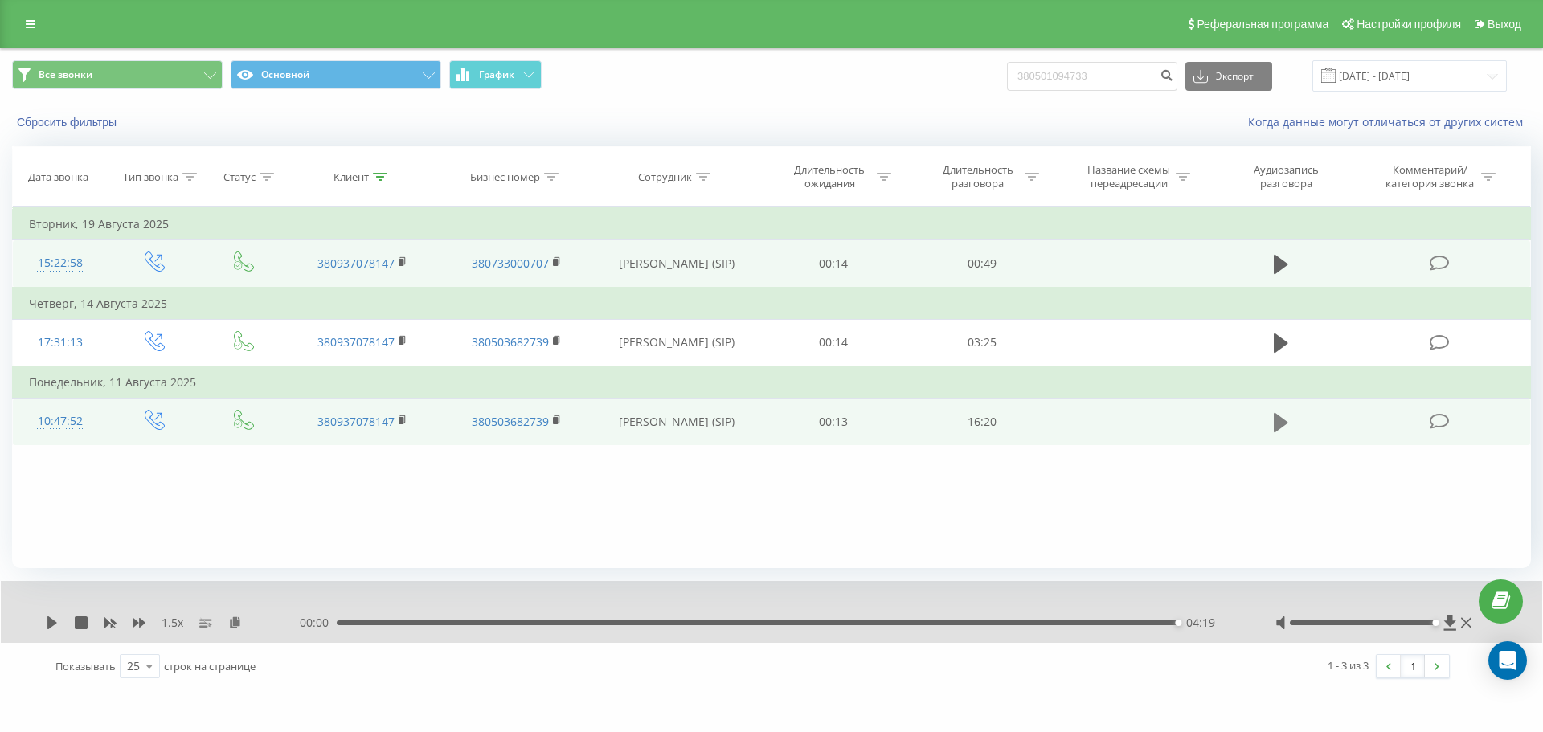
click at [1028, 424] on icon at bounding box center [1280, 421] width 14 height 19
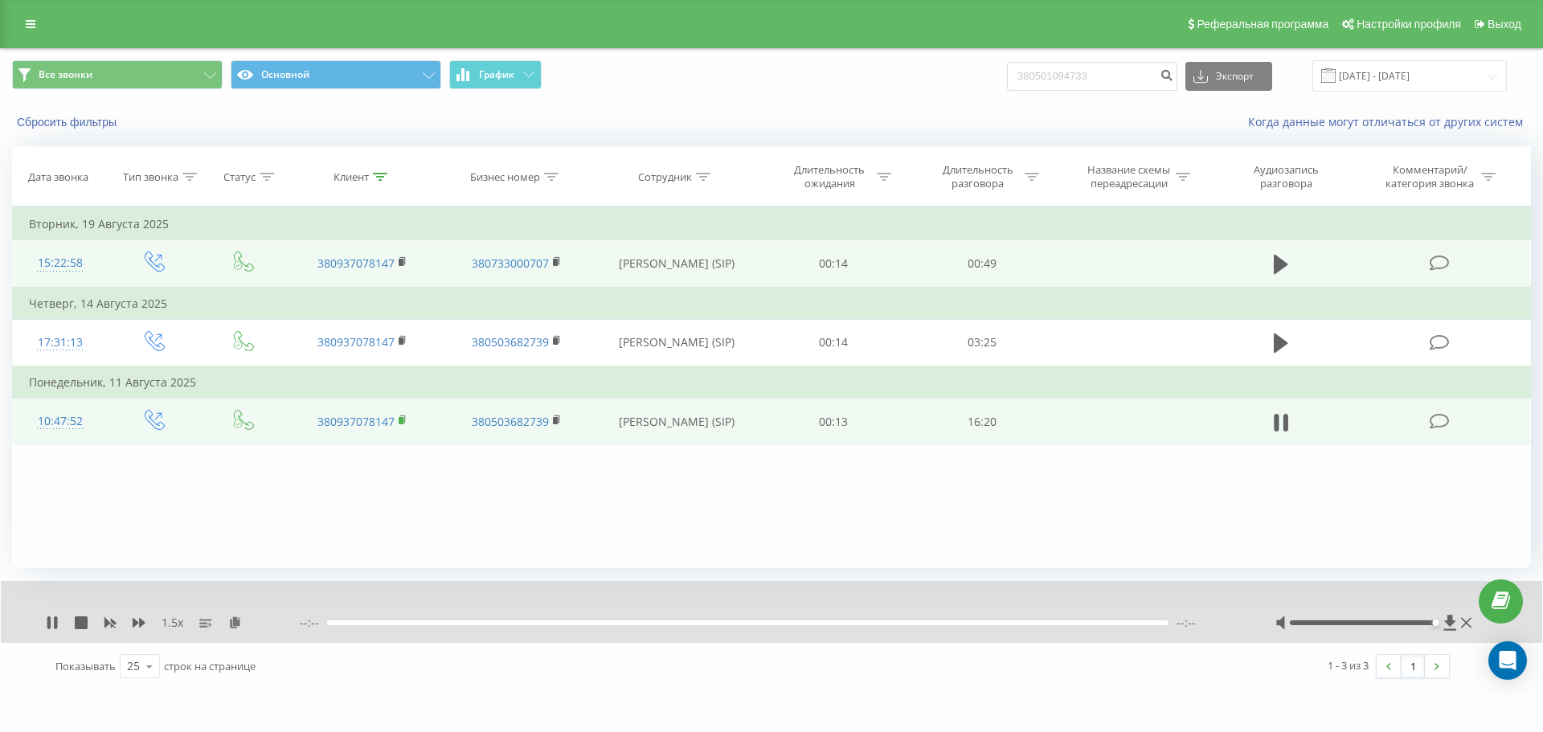
click at [403, 420] on rect at bounding box center [401, 420] width 5 height 7
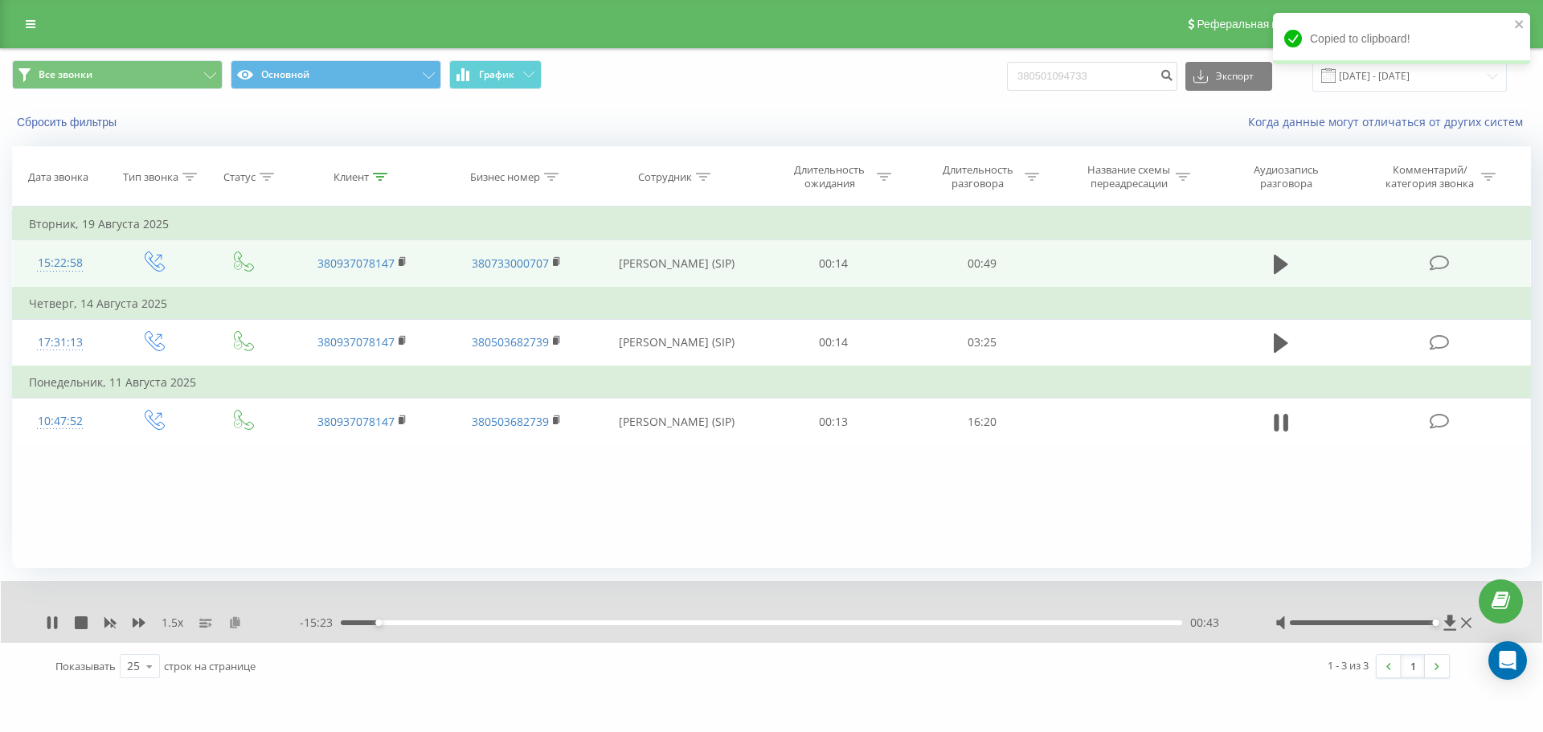
click at [231, 624] on icon at bounding box center [235, 621] width 14 height 11
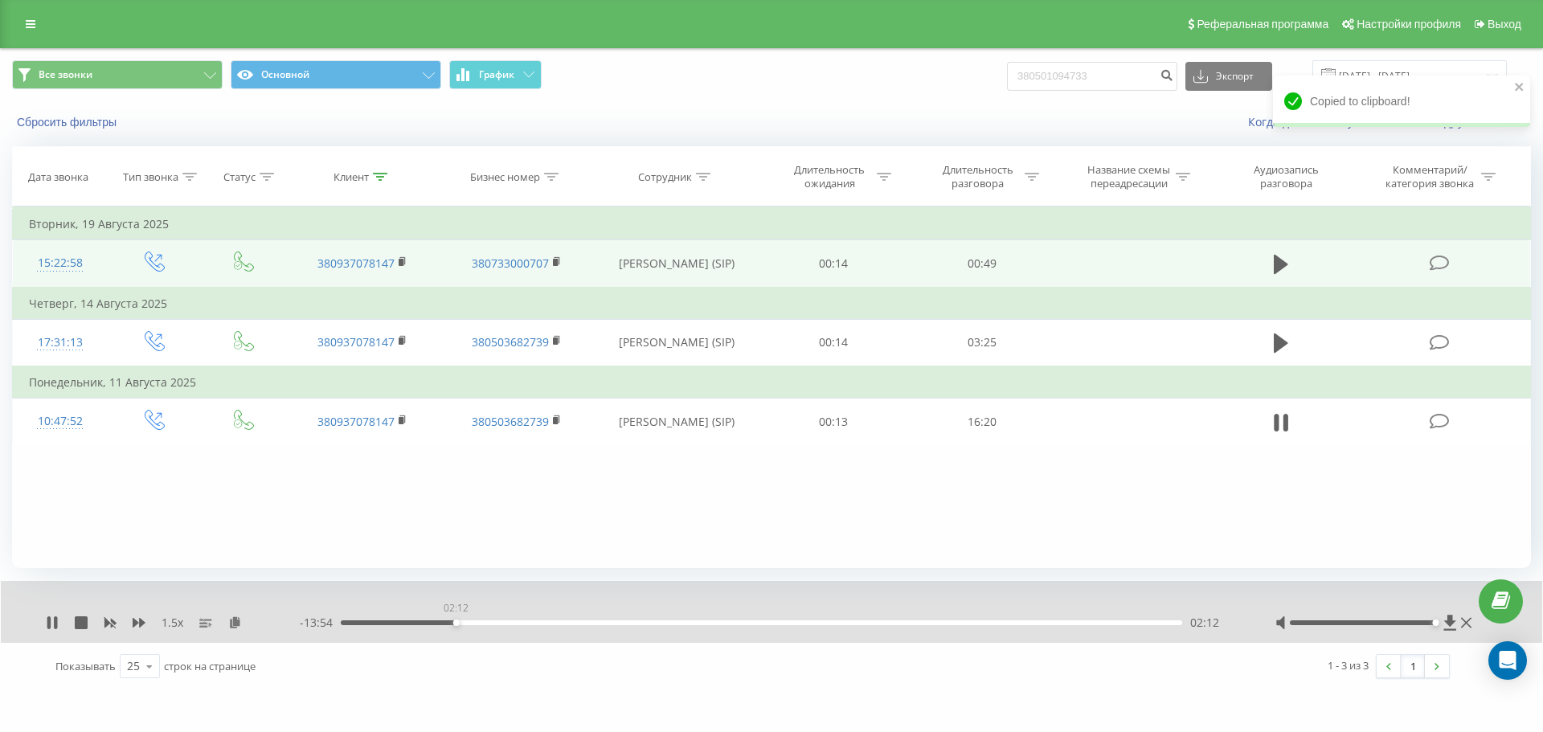
click at [456, 622] on div "02:12" at bounding box center [761, 622] width 841 height 5
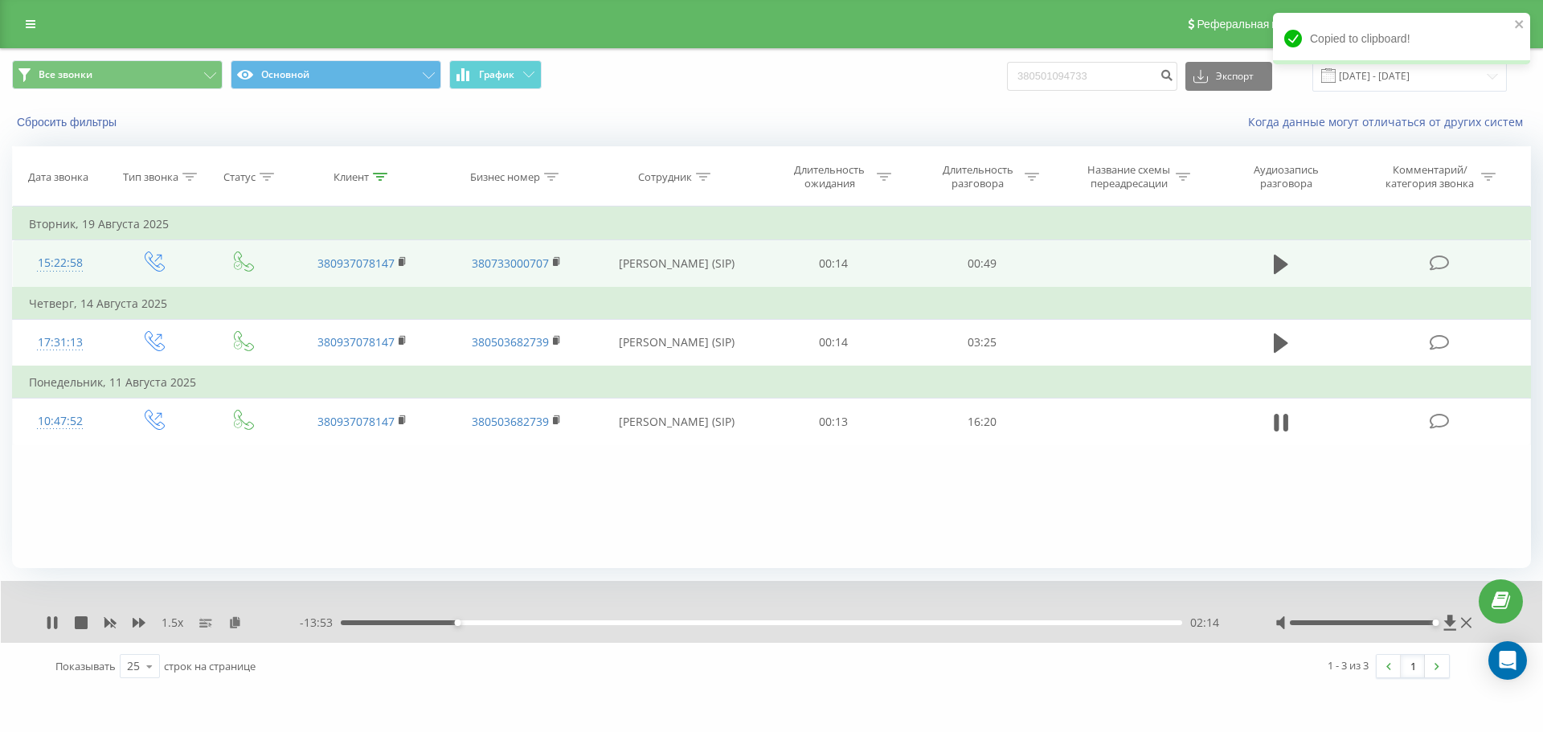
click at [442, 621] on div "02:14" at bounding box center [761, 622] width 841 height 5
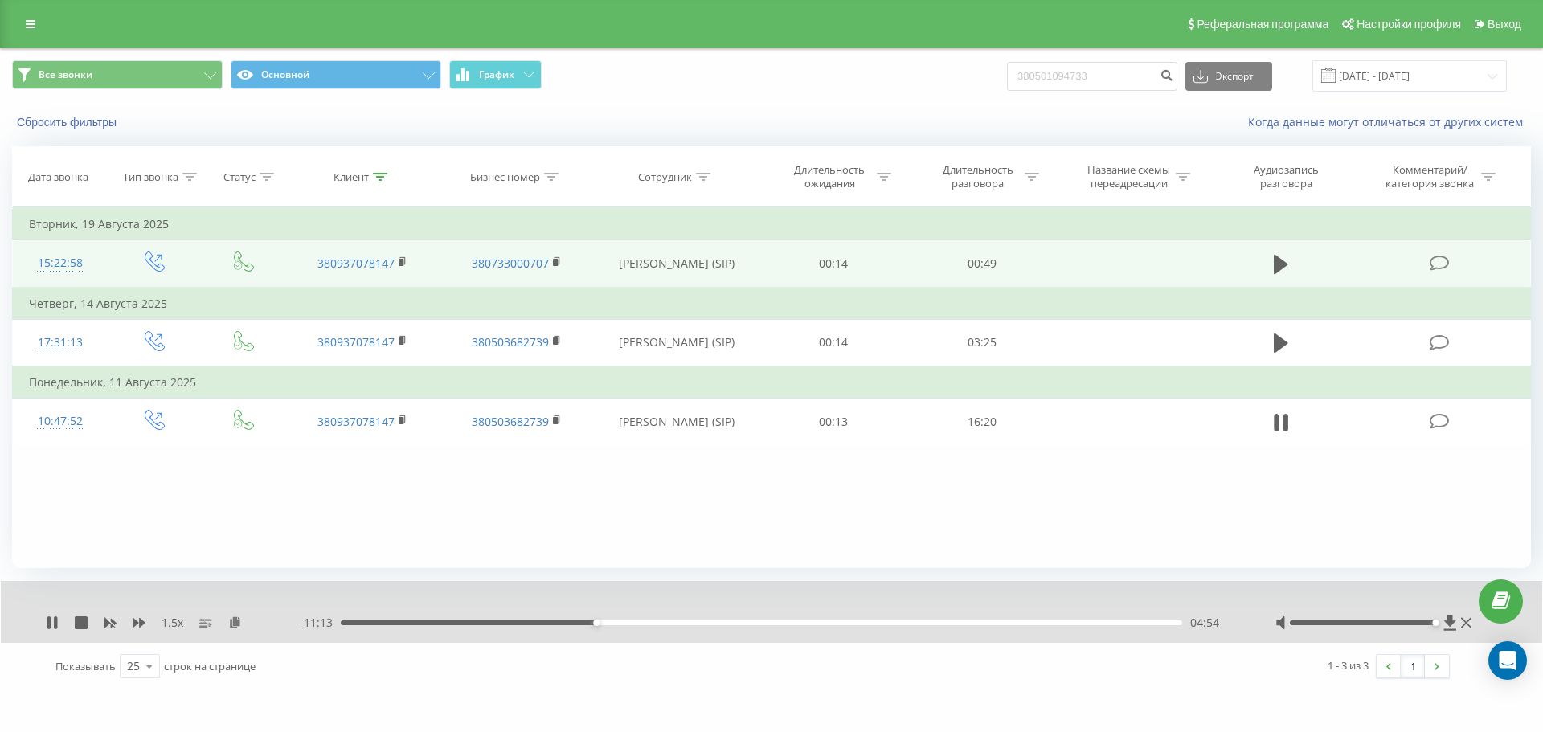
click at [601, 625] on div "04:54" at bounding box center [761, 622] width 841 height 5
click at [607, 624] on div "05:00" at bounding box center [761, 622] width 841 height 5
click at [611, 624] on div "05:07" at bounding box center [761, 622] width 841 height 5
click at [616, 624] on div "05:12" at bounding box center [761, 622] width 841 height 5
click at [608, 623] on div "05:21" at bounding box center [761, 622] width 841 height 5
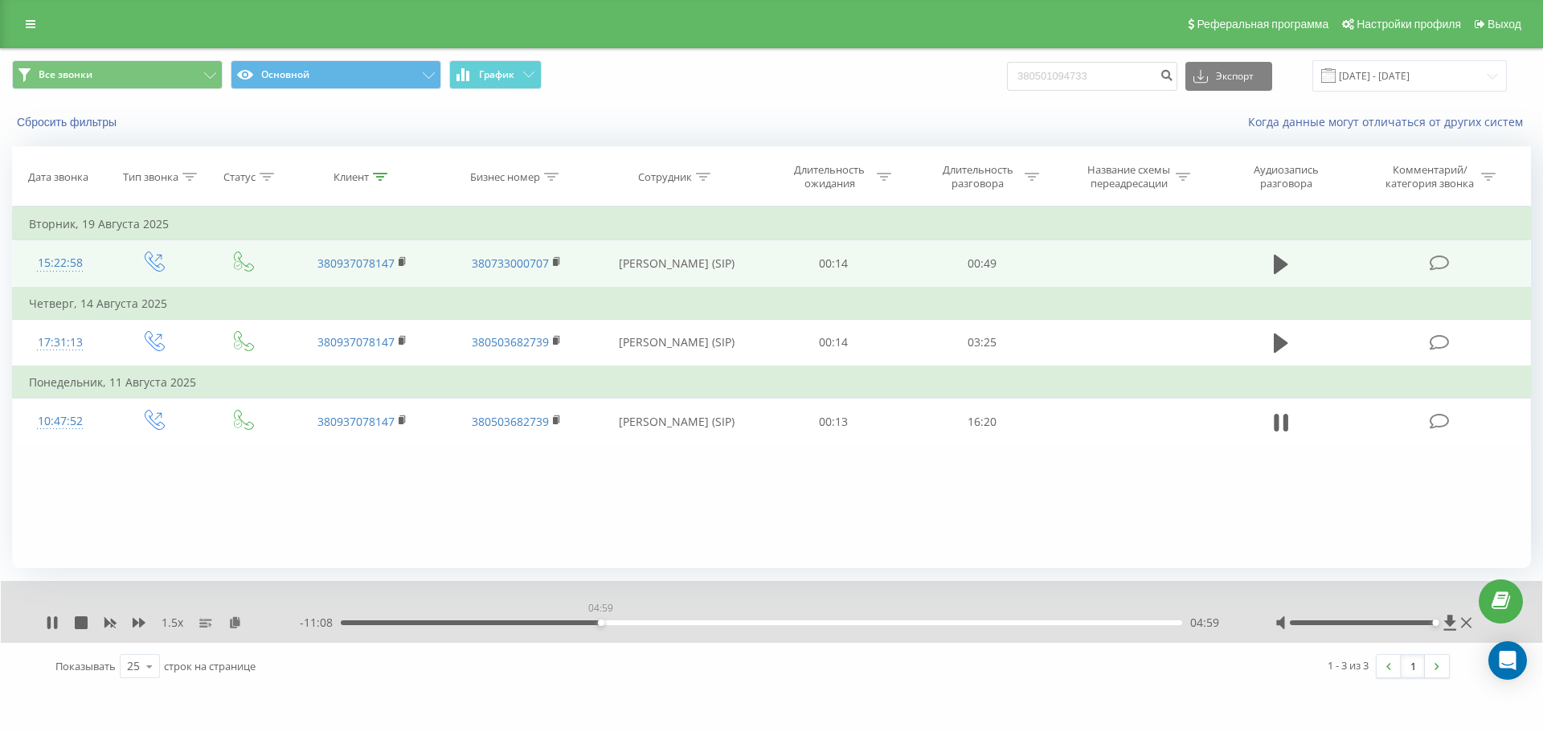
click at [600, 623] on div "04:59" at bounding box center [761, 622] width 841 height 5
click at [616, 621] on div "05:01" at bounding box center [761, 622] width 841 height 5
click at [628, 623] on div "05:31" at bounding box center [761, 622] width 841 height 5
click at [637, 623] on div "05:37" at bounding box center [634, 622] width 6 height 6
click at [643, 623] on div "05:42" at bounding box center [761, 622] width 841 height 5
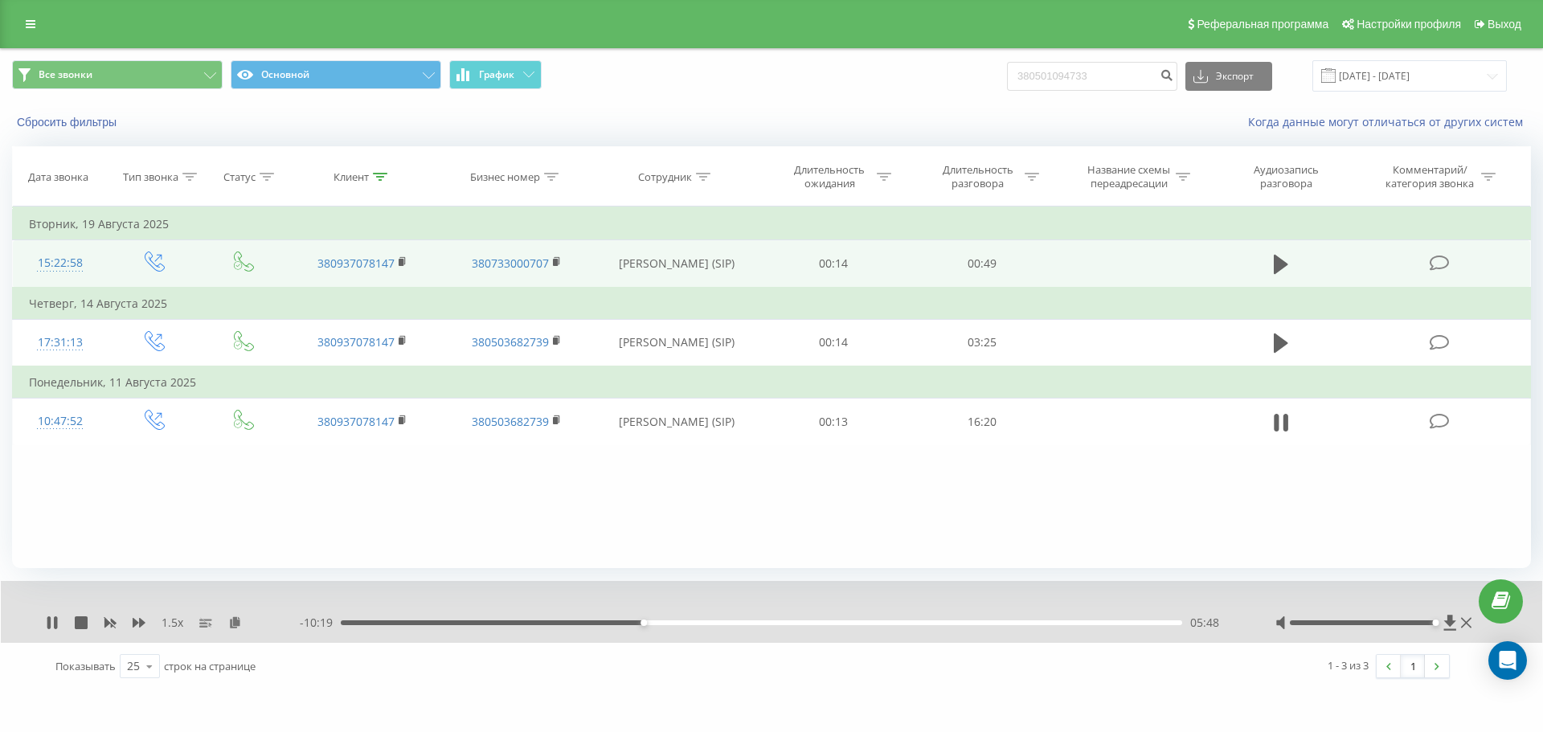
click at [647, 623] on div "05:48" at bounding box center [761, 622] width 841 height 5
click at [651, 623] on div "05:53" at bounding box center [761, 622] width 841 height 5
click at [657, 620] on div "06:02" at bounding box center [656, 622] width 6 height 6
click at [668, 622] on div "06:09" at bounding box center [761, 622] width 841 height 5
click at [670, 622] on div "06:17" at bounding box center [669, 622] width 6 height 6
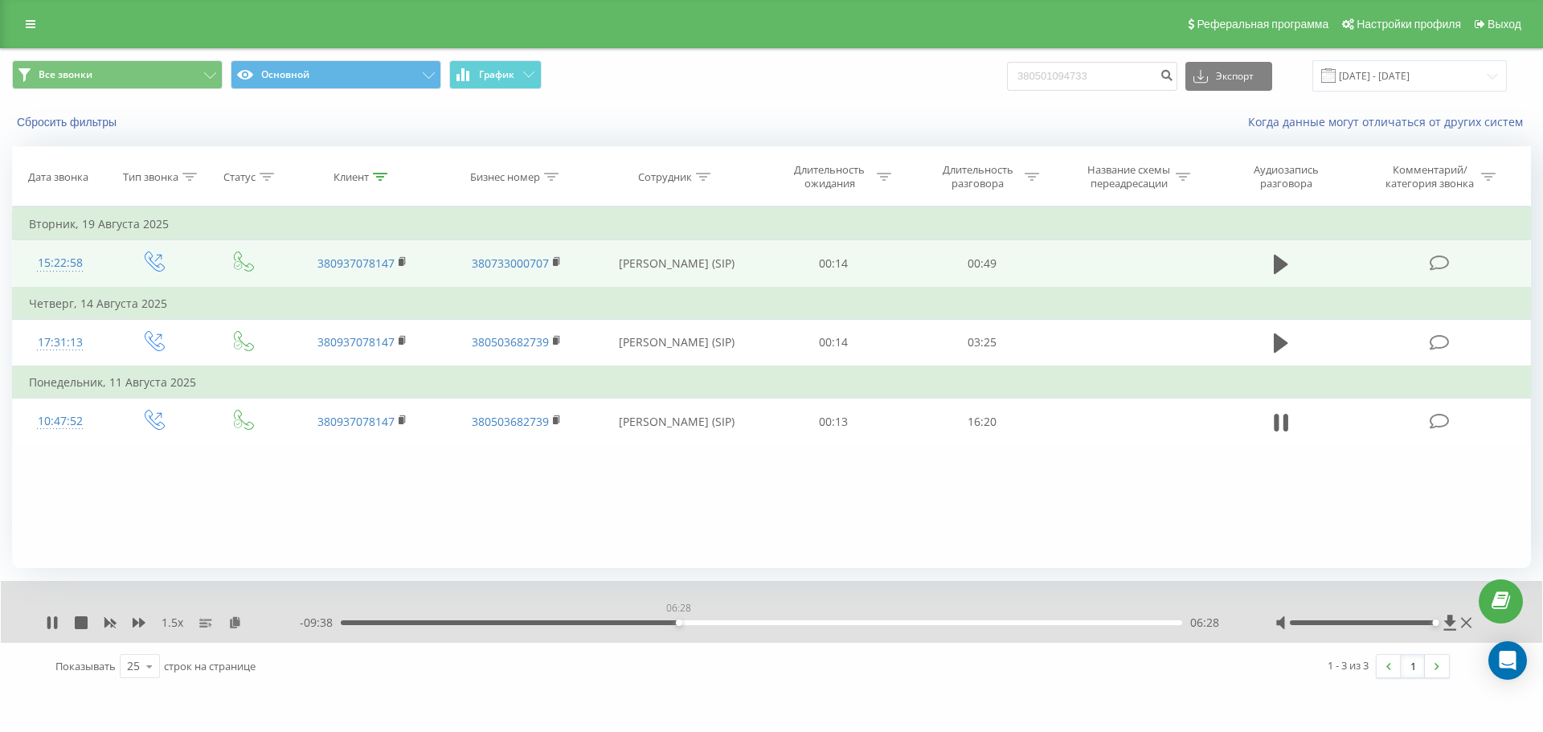
click at [678, 623] on div "06:28" at bounding box center [761, 622] width 841 height 5
click at [683, 623] on div "06:29" at bounding box center [761, 622] width 841 height 5
click at [689, 623] on div "06:35" at bounding box center [761, 622] width 841 height 5
click at [696, 623] on div "06:49" at bounding box center [761, 622] width 841 height 5
click at [702, 623] on div "06:51" at bounding box center [761, 622] width 841 height 5
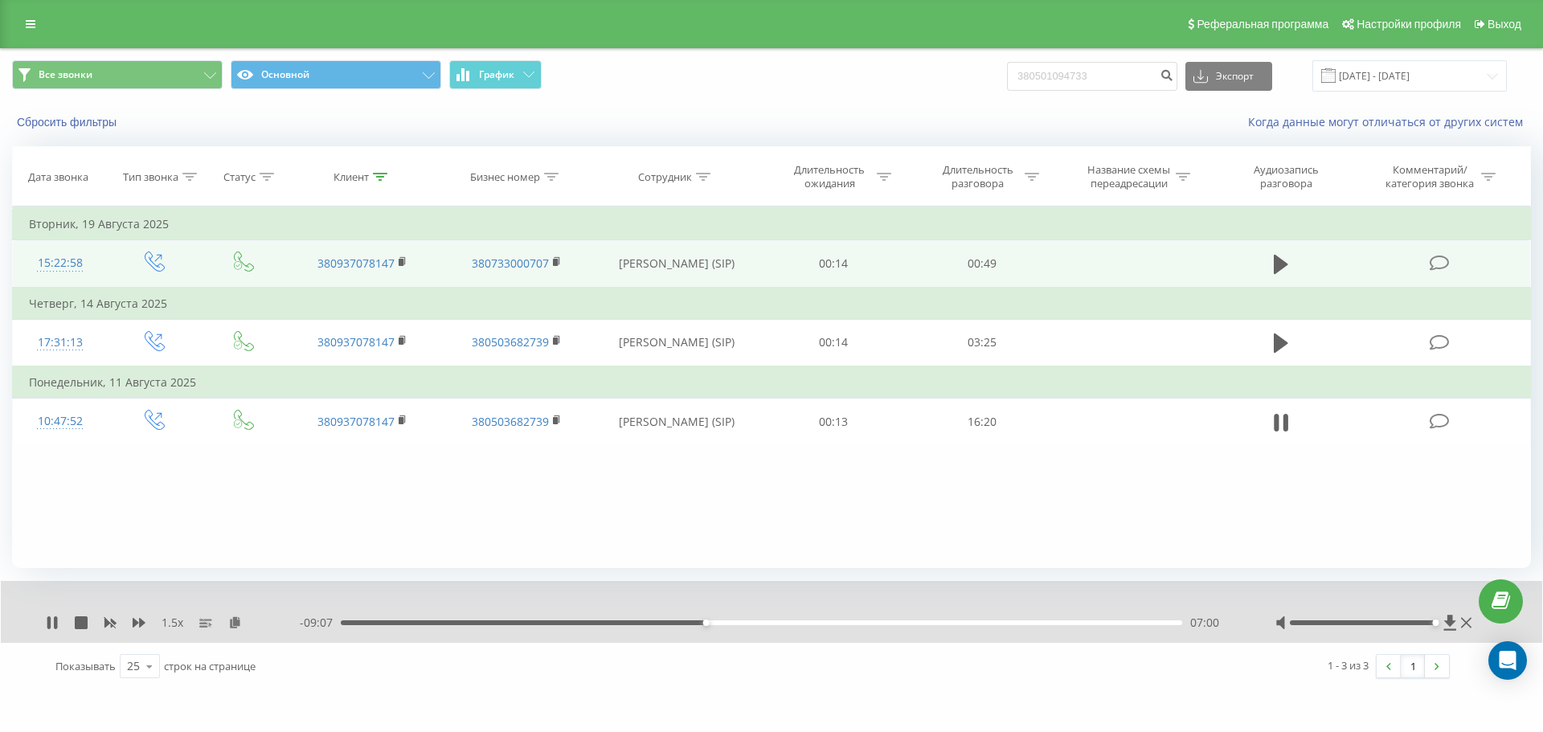
click at [709, 623] on div "07:00" at bounding box center [761, 622] width 841 height 5
click at [711, 623] on div "07:04" at bounding box center [710, 622] width 6 height 6
click at [717, 623] on div "07:07" at bounding box center [761, 622] width 841 height 5
click at [724, 623] on div "07:21" at bounding box center [761, 622] width 841 height 5
click at [734, 623] on div "07:25" at bounding box center [761, 622] width 841 height 5
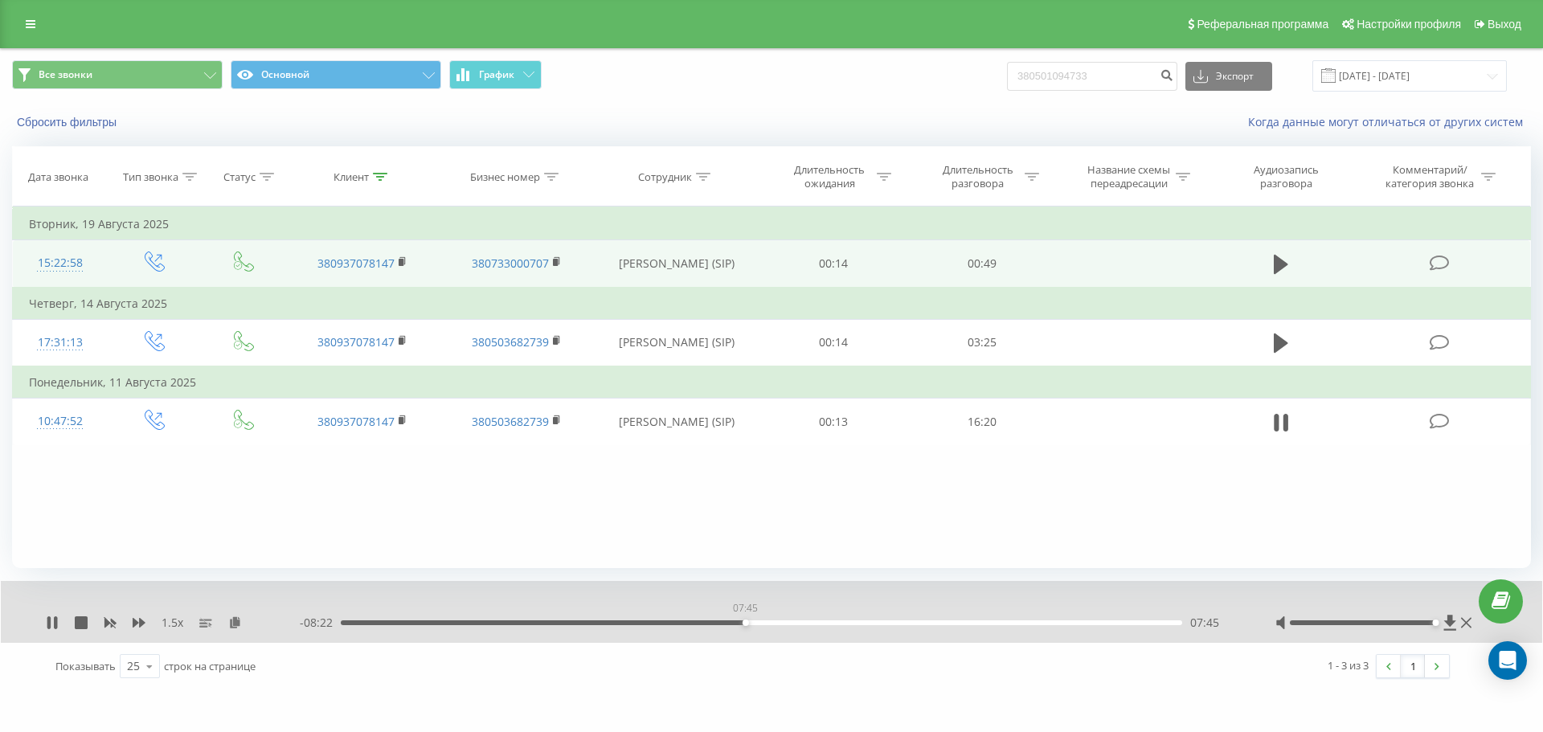
click at [745, 622] on div "07:45" at bounding box center [761, 622] width 841 height 5
click at [745, 622] on div "07:45" at bounding box center [745, 622] width 6 height 6
click at [740, 622] on div "07:46" at bounding box center [761, 622] width 841 height 5
click at [761, 623] on div "08:04" at bounding box center [761, 622] width 6 height 6
click at [766, 623] on div "08:10" at bounding box center [767, 622] width 6 height 6
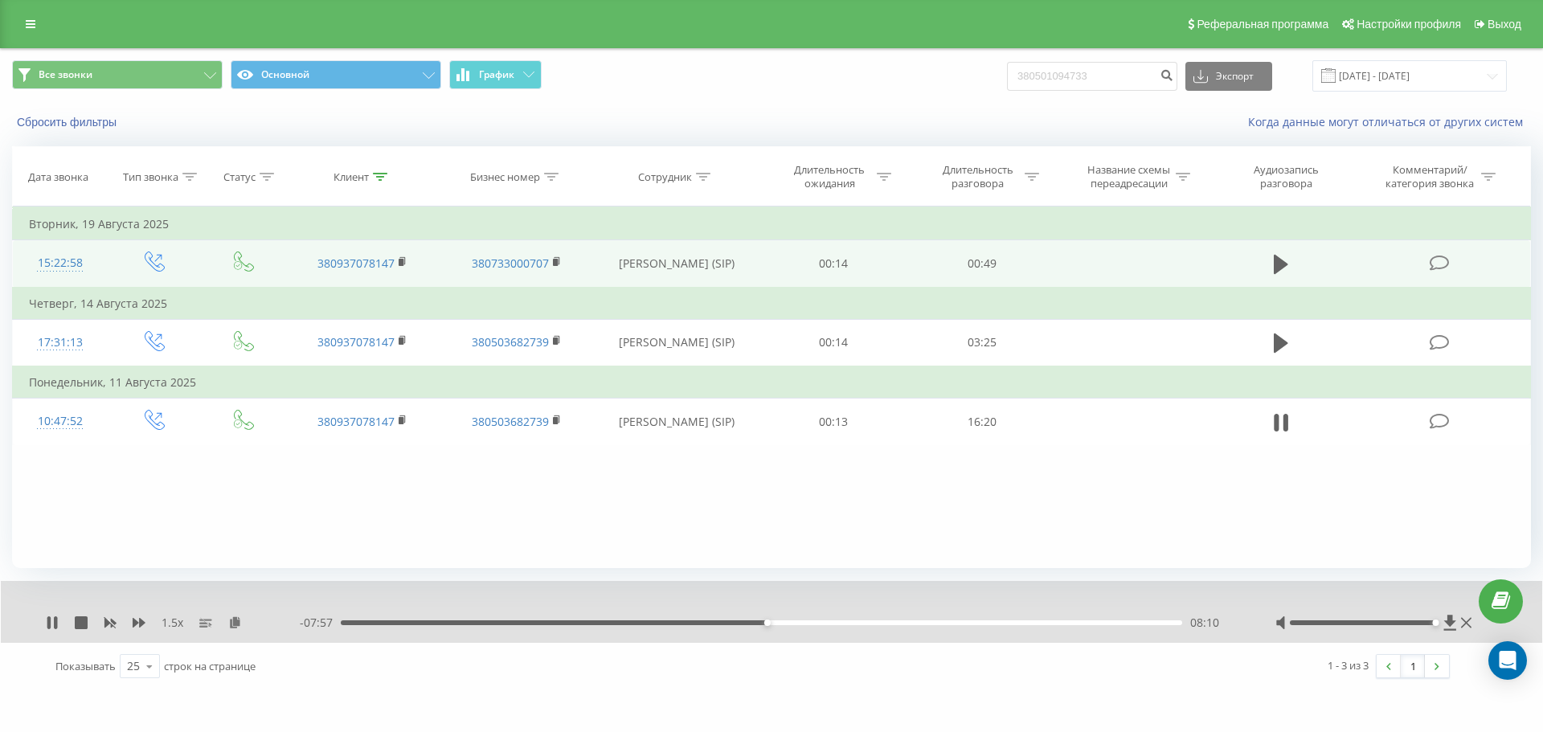
click at [768, 623] on div "08:10" at bounding box center [767, 622] width 6 height 6
click at [766, 623] on div "08:09" at bounding box center [761, 622] width 841 height 5
click at [797, 621] on div "08:41" at bounding box center [761, 622] width 841 height 5
click at [802, 622] on div "08:51" at bounding box center [761, 622] width 841 height 5
click at [810, 623] on div "08:51" at bounding box center [761, 622] width 841 height 5
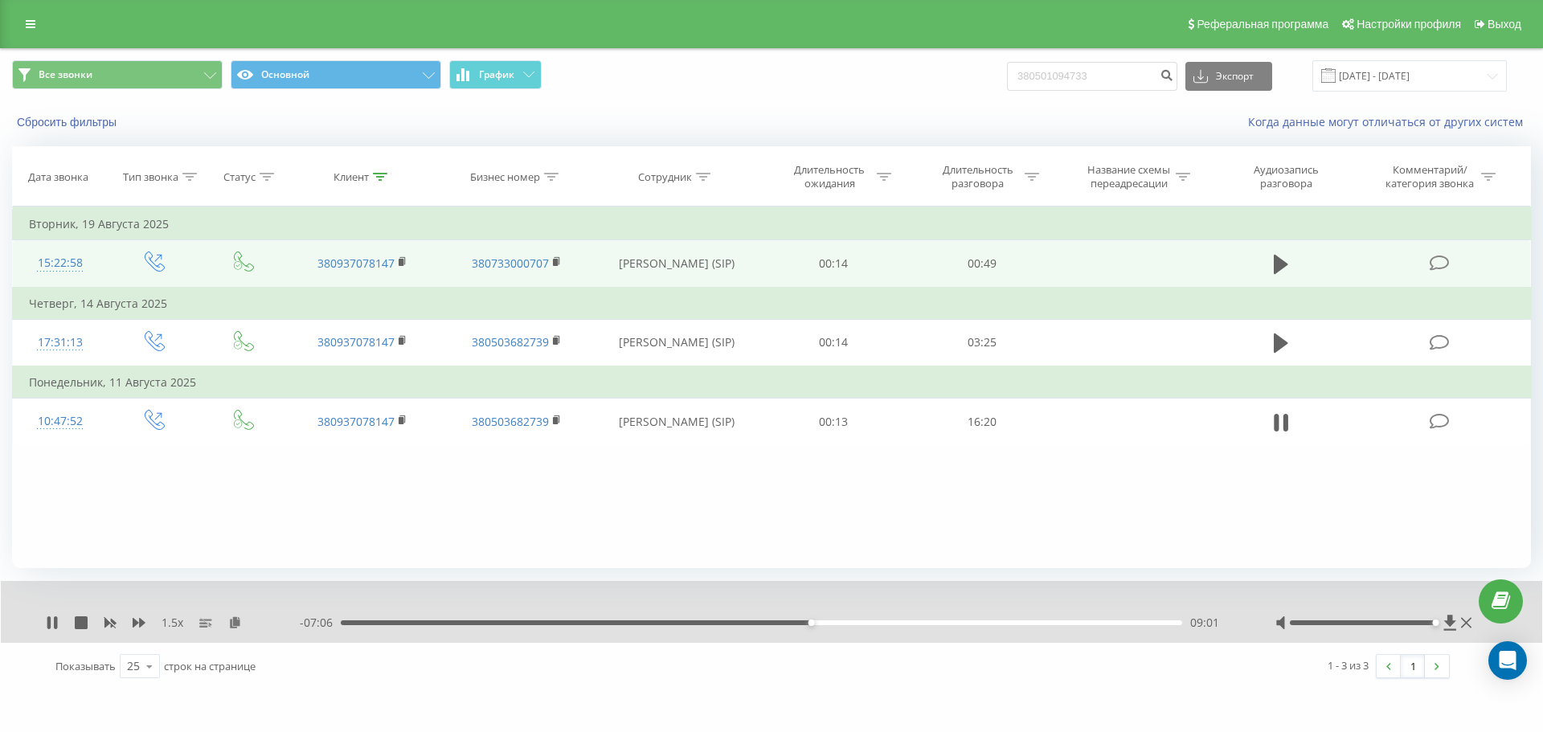
click at [816, 623] on div "09:01" at bounding box center [761, 622] width 841 height 5
click at [820, 623] on div "09:09" at bounding box center [818, 622] width 6 height 6
click at [824, 622] on div "09:13" at bounding box center [822, 622] width 6 height 6
click at [827, 622] on div "09:19" at bounding box center [827, 622] width 6 height 6
click at [833, 623] on div "09:27" at bounding box center [761, 622] width 841 height 5
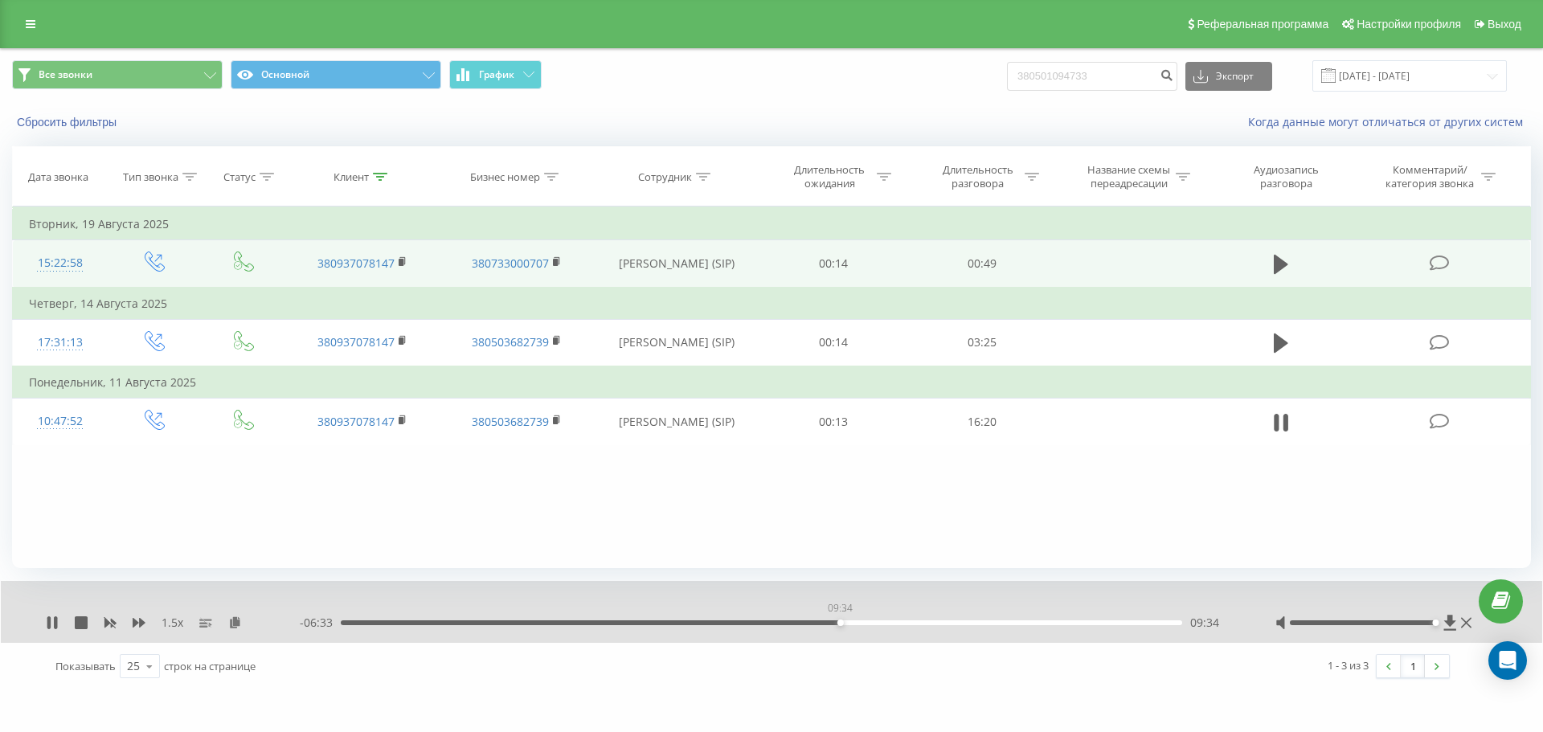
click at [840, 624] on div "09:34" at bounding box center [761, 622] width 841 height 5
click at [844, 624] on div "09:34" at bounding box center [761, 622] width 841 height 5
click at [848, 624] on div "09:40" at bounding box center [761, 622] width 841 height 5
click at [854, 621] on div "09:51" at bounding box center [761, 622] width 841 height 5
click at [857, 622] on div "09:54" at bounding box center [858, 622] width 6 height 6
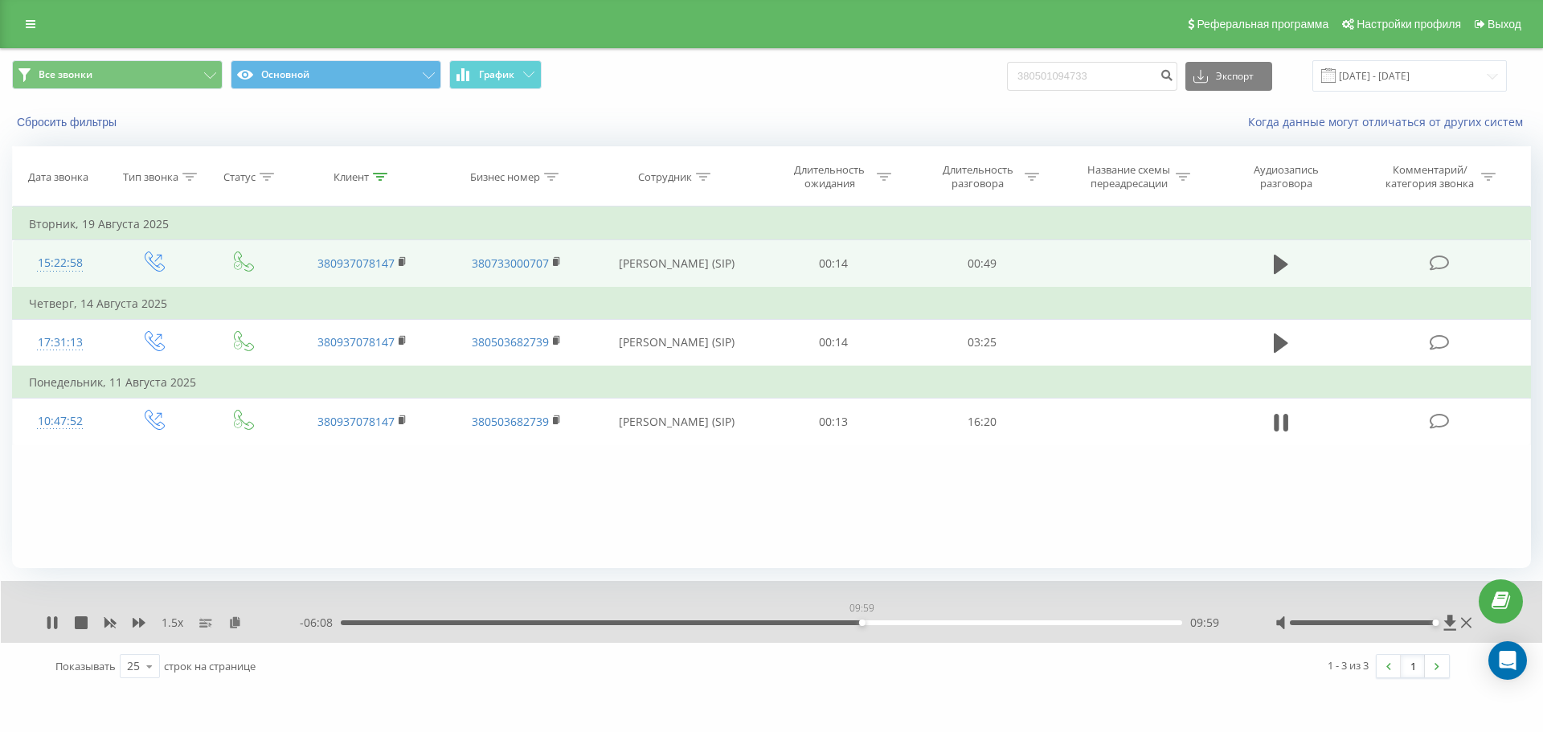
click at [861, 623] on div "09:59" at bounding box center [862, 622] width 6 height 6
click at [865, 623] on div "00:00" at bounding box center [761, 622] width 841 height 5
click at [870, 623] on div "10:03" at bounding box center [761, 622] width 841 height 5
click at [874, 623] on div "10:09" at bounding box center [761, 622] width 841 height 5
click at [877, 623] on div "10:14" at bounding box center [875, 622] width 6 height 6
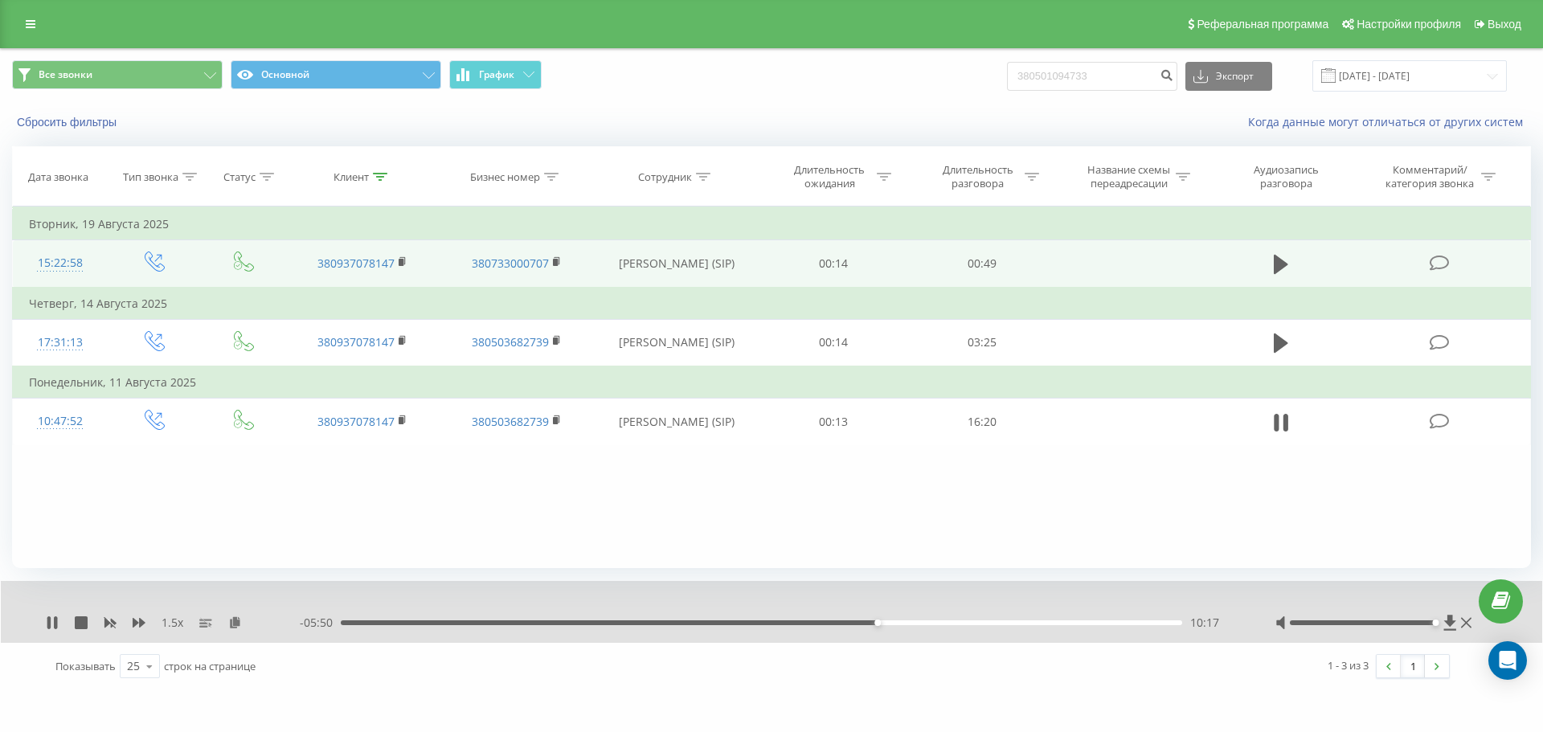
click at [879, 623] on div "10:17" at bounding box center [877, 622] width 6 height 6
click at [881, 623] on div "10:20" at bounding box center [880, 622] width 6 height 6
click at [883, 623] on div "10:22" at bounding box center [881, 622] width 6 height 6
click at [885, 623] on div "10:24" at bounding box center [884, 622] width 6 height 6
click at [886, 623] on div "10:26" at bounding box center [886, 622] width 6 height 6
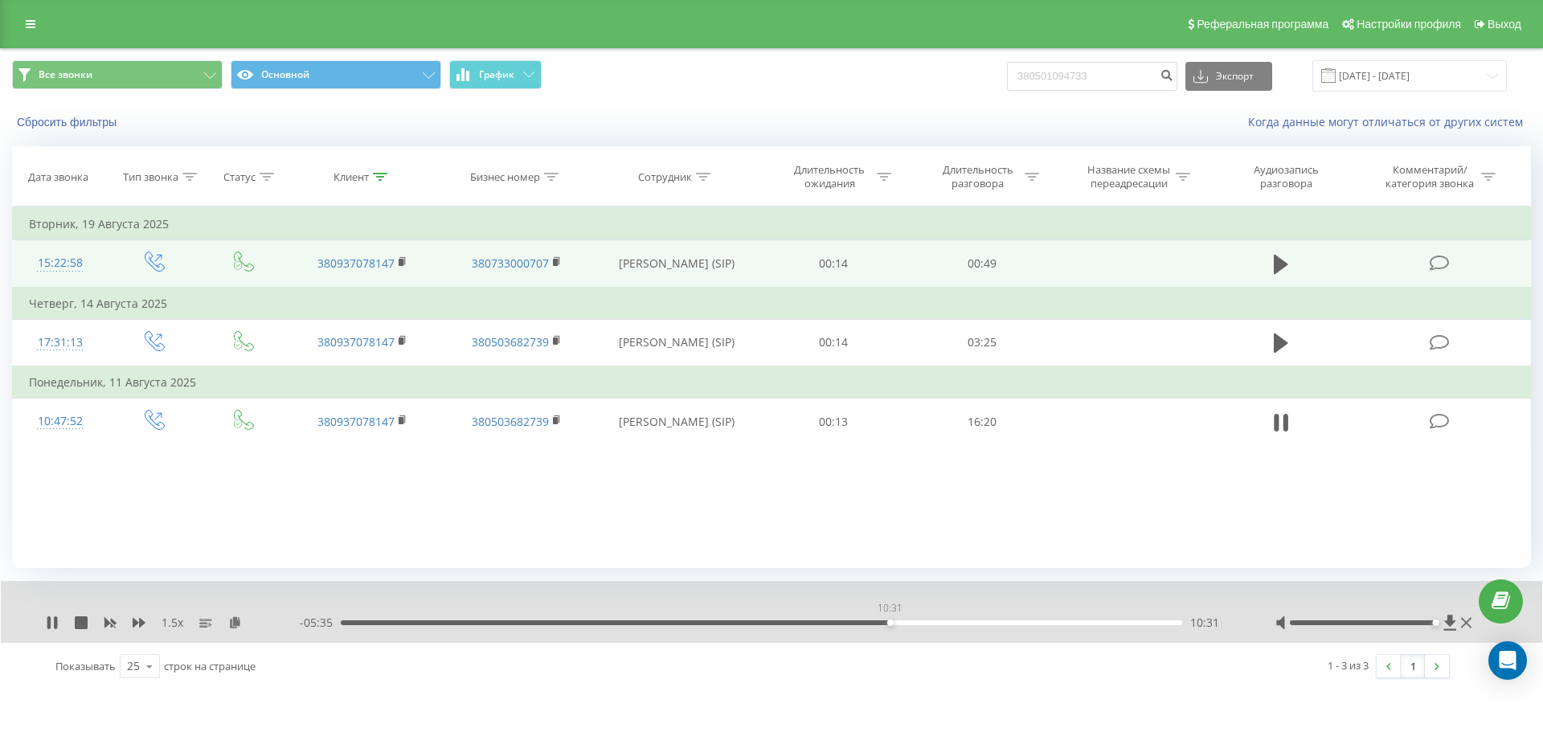
click at [889, 623] on div "10:31" at bounding box center [890, 622] width 6 height 6
click at [894, 623] on div "10:34" at bounding box center [892, 622] width 6 height 6
click at [896, 623] on div "10:37" at bounding box center [895, 622] width 6 height 6
click at [897, 623] on div "10:39" at bounding box center [896, 622] width 6 height 6
click at [900, 623] on div "10:41" at bounding box center [898, 622] width 6 height 6
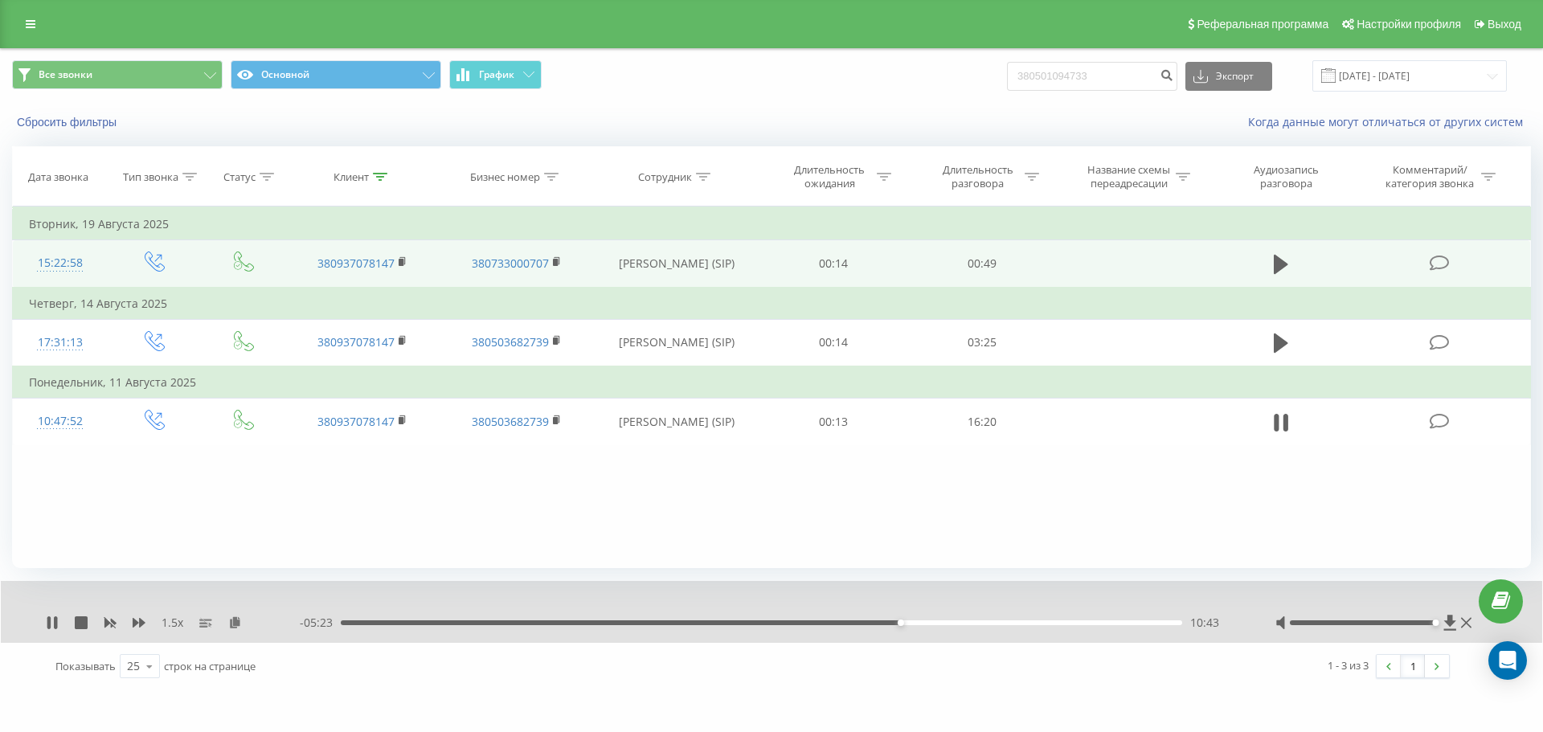
click at [903, 624] on div "10:43" at bounding box center [900, 622] width 6 height 6
click at [904, 624] on div "10:43" at bounding box center [900, 622] width 6 height 6
click at [907, 624] on div "10:50" at bounding box center [906, 622] width 6 height 6
click at [909, 624] on div "10:54" at bounding box center [910, 622] width 6 height 6
click at [910, 624] on div "10:54" at bounding box center [910, 622] width 6 height 6
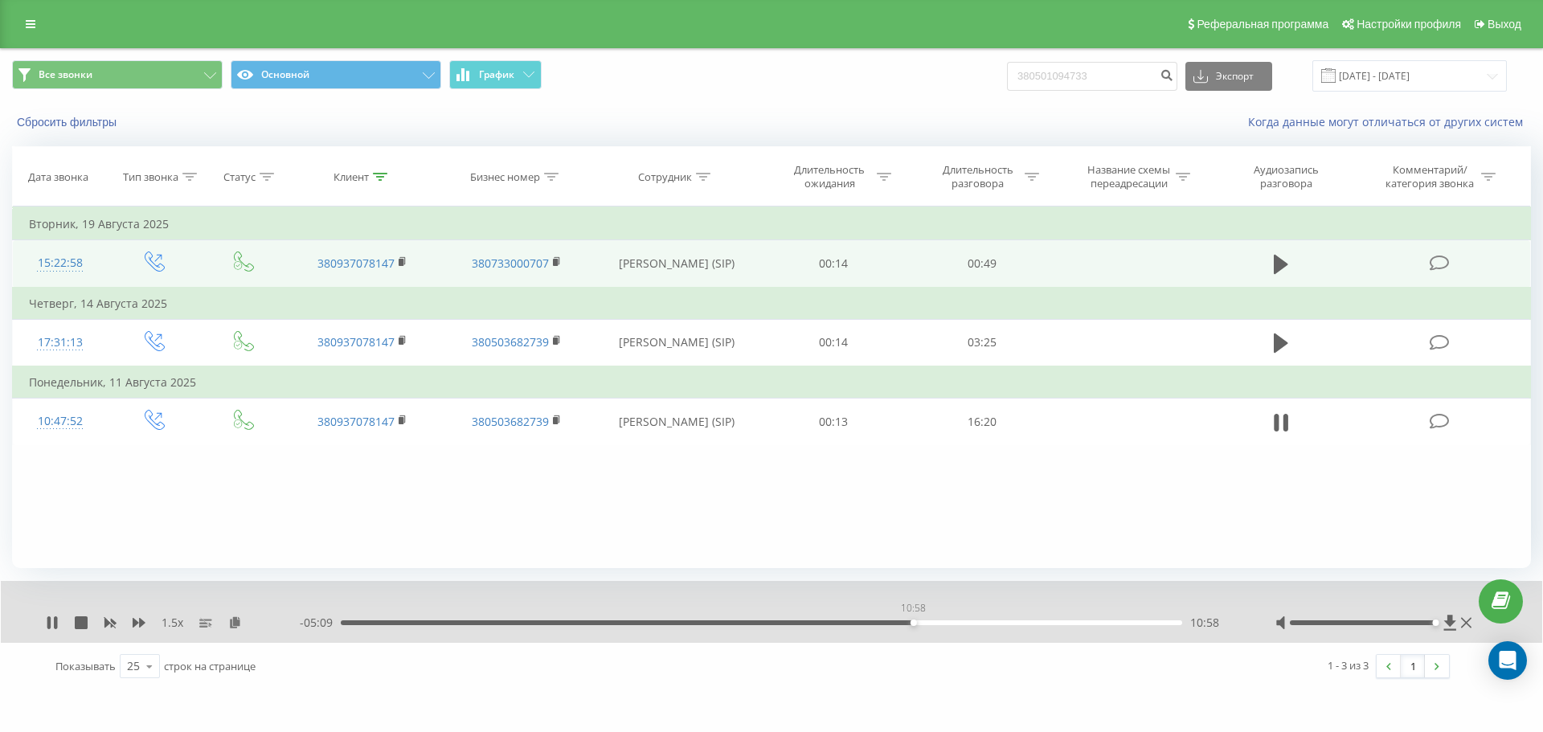
click at [914, 624] on div "10:58" at bounding box center [913, 622] width 6 height 6
click at [918, 623] on div "10:59" at bounding box center [761, 622] width 841 height 5
click at [923, 623] on div "11:10" at bounding box center [761, 622] width 841 height 5
click at [927, 623] on div "11:11" at bounding box center [925, 622] width 6 height 6
click at [930, 623] on div "11:15" at bounding box center [928, 622] width 6 height 6
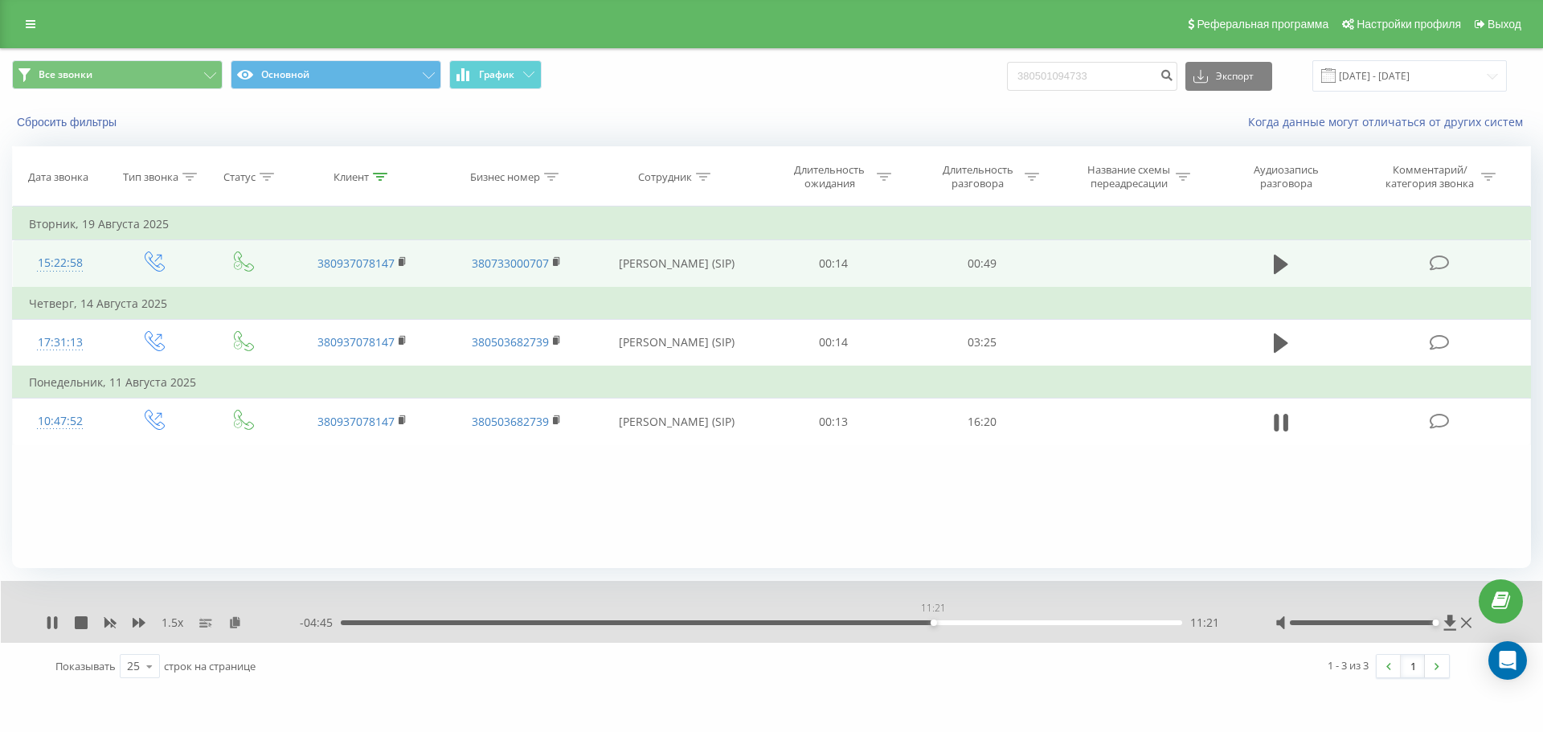
click at [933, 623] on div "11:21" at bounding box center [933, 622] width 6 height 6
click at [934, 623] on div "11:22" at bounding box center [933, 622] width 6 height 6
click at [937, 623] on div "11:23" at bounding box center [935, 622] width 6 height 6
click at [936, 623] on div "11:26" at bounding box center [937, 622] width 6 height 6
click at [937, 623] on div "11:25" at bounding box center [937, 622] width 6 height 6
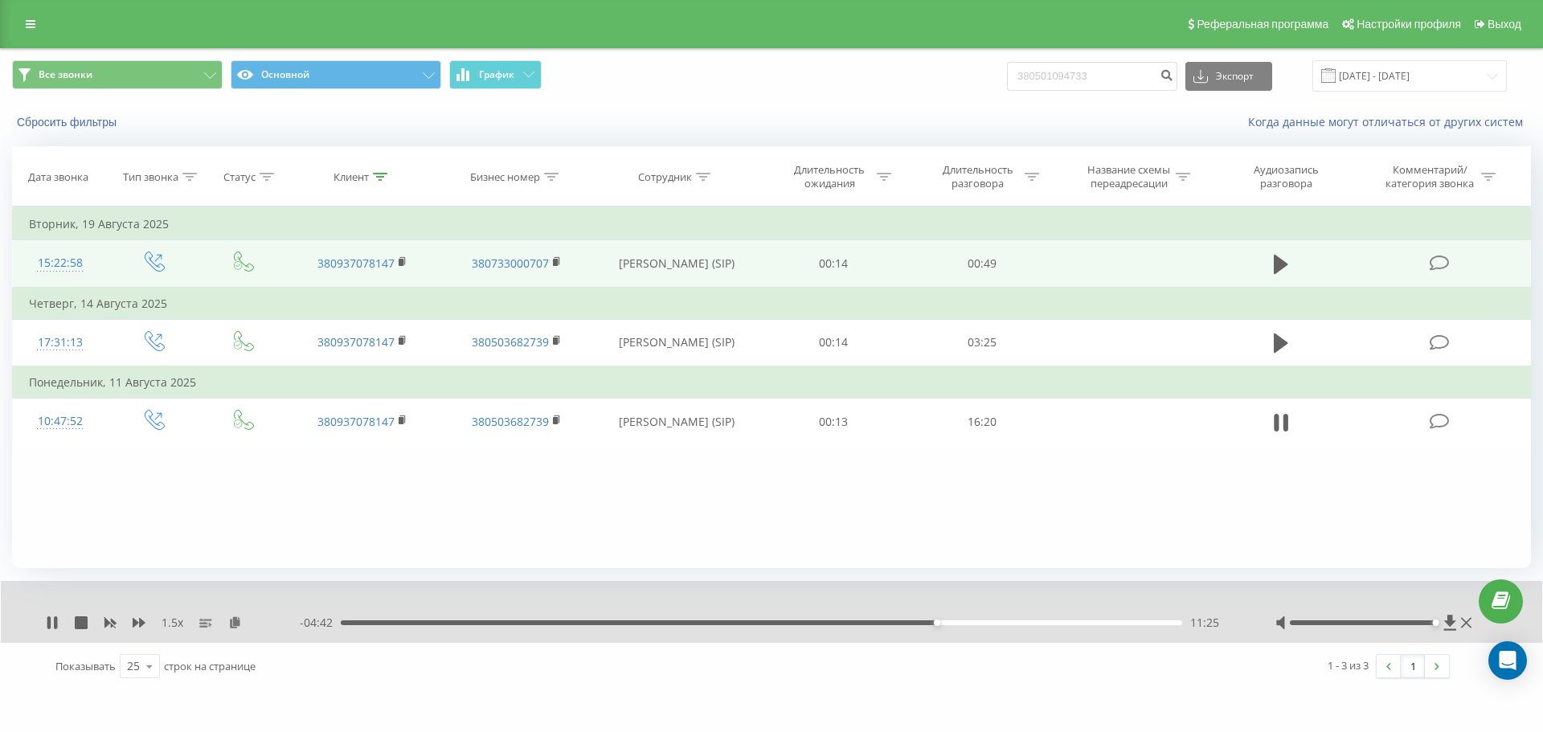
click at [938, 623] on div "11:25" at bounding box center [937, 622] width 6 height 6
click at [936, 623] on div "11:27" at bounding box center [939, 622] width 6 height 6
click at [935, 621] on div "11:26" at bounding box center [937, 622] width 6 height 6
click at [930, 622] on div "11:18" at bounding box center [931, 622] width 6 height 6
click at [971, 624] on div "12:04" at bounding box center [970, 622] width 6 height 6
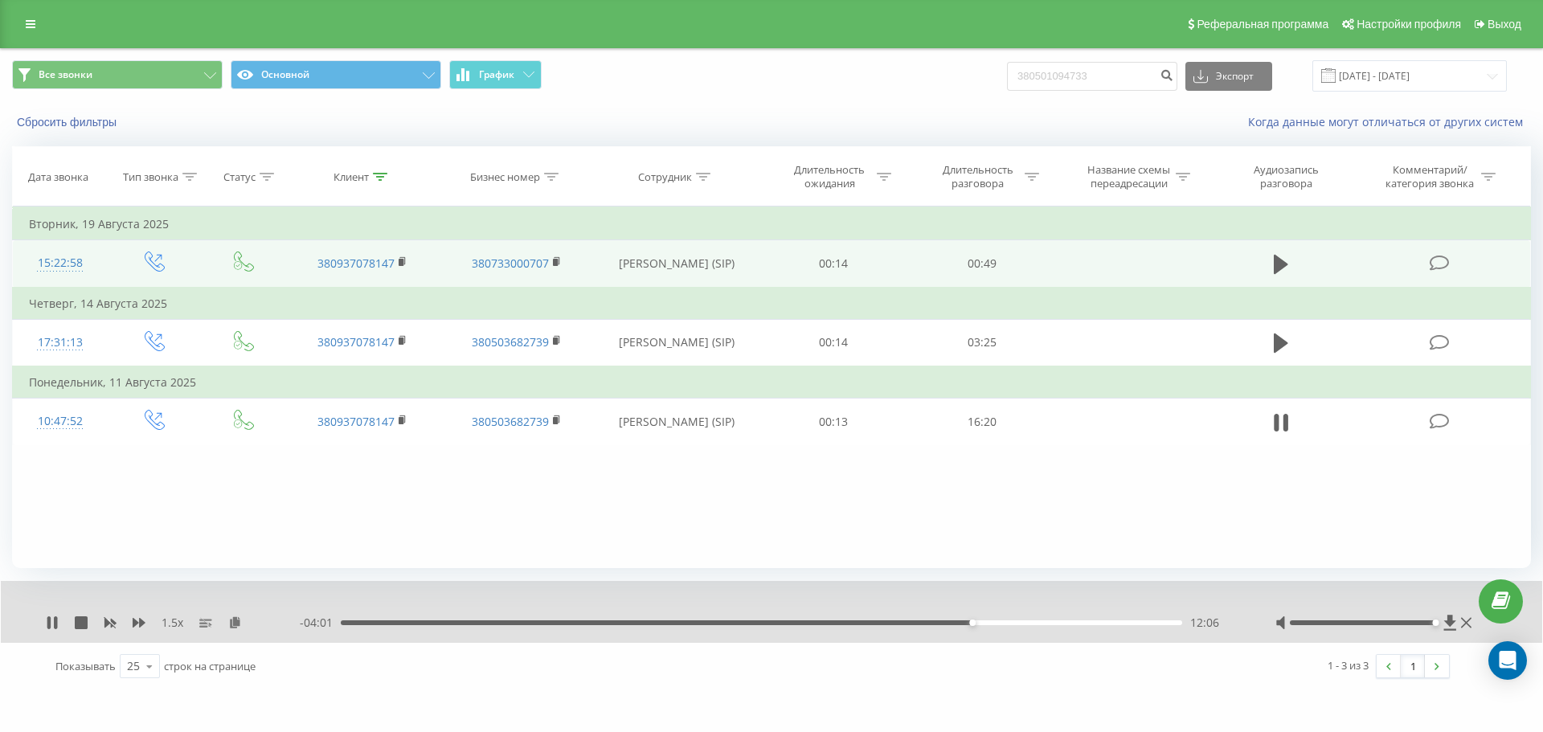
click at [975, 624] on div "12:06" at bounding box center [761, 622] width 841 height 5
click at [978, 624] on div "12:11" at bounding box center [761, 622] width 841 height 5
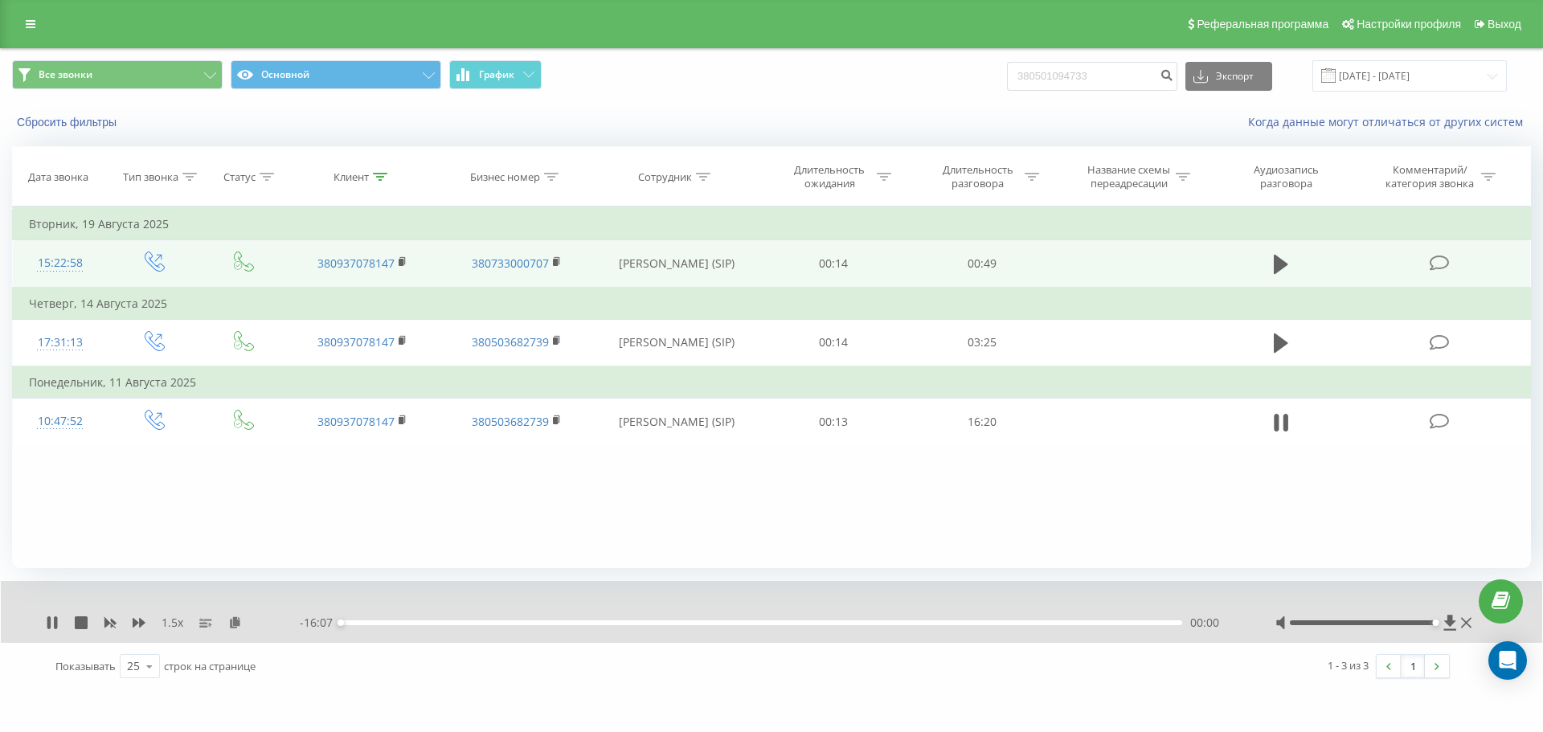
click at [983, 624] on div "00:00" at bounding box center [761, 622] width 841 height 5
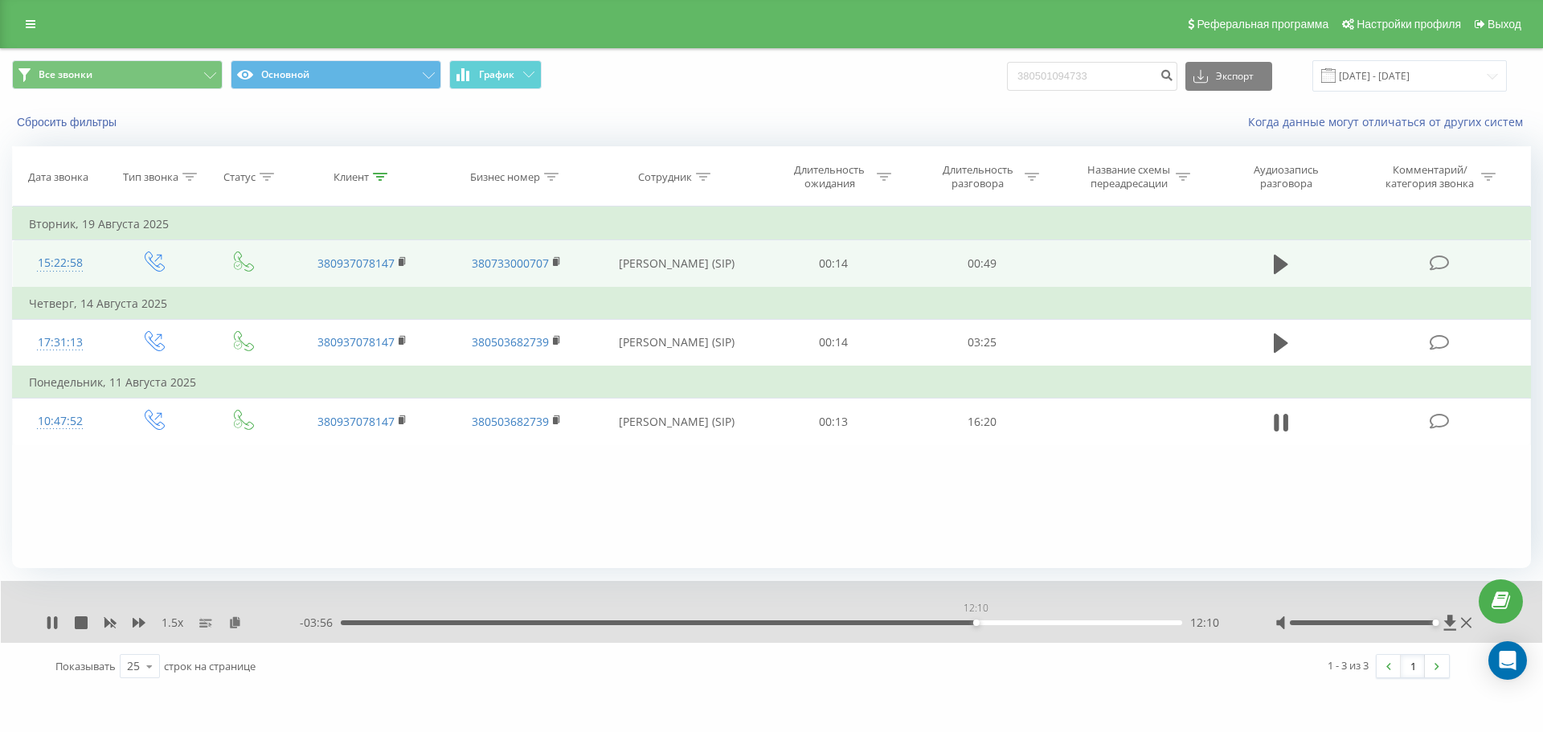
click at [975, 623] on div "12:10" at bounding box center [761, 622] width 841 height 5
click at [983, 623] on div "12:19" at bounding box center [761, 622] width 841 height 5
click at [989, 623] on div "12:24" at bounding box center [761, 622] width 841 height 5
click at [1023, 622] on div "13:04" at bounding box center [761, 622] width 841 height 5
click at [1026, 622] on div "13:05" at bounding box center [1023, 622] width 6 height 6
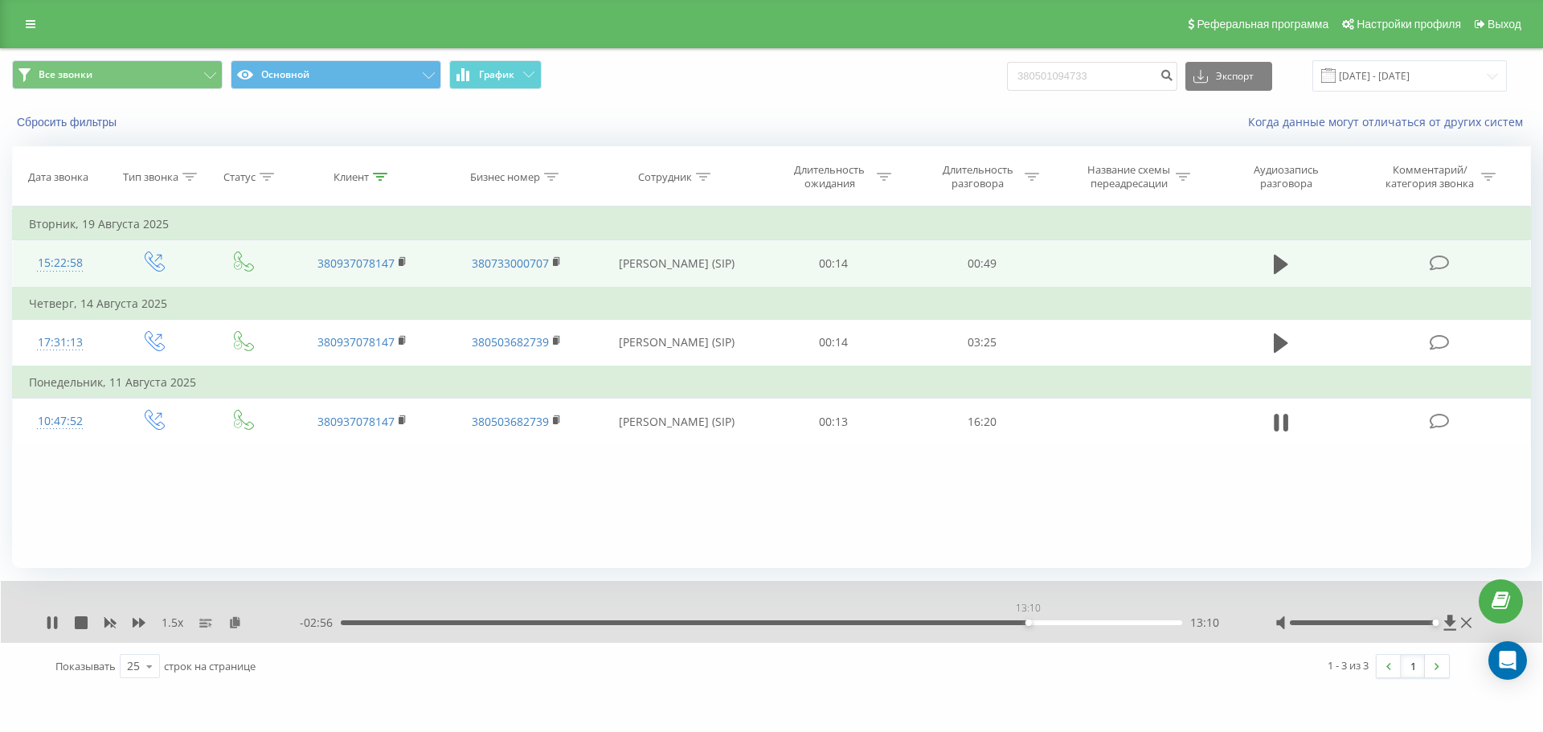
click at [1028, 623] on div "13:10" at bounding box center [1028, 622] width 6 height 6
click at [1028, 624] on div "13:14" at bounding box center [1031, 622] width 6 height 6
click at [1028, 624] on div "13:14" at bounding box center [761, 622] width 841 height 5
click at [1028, 625] on div "13:19" at bounding box center [761, 622] width 841 height 5
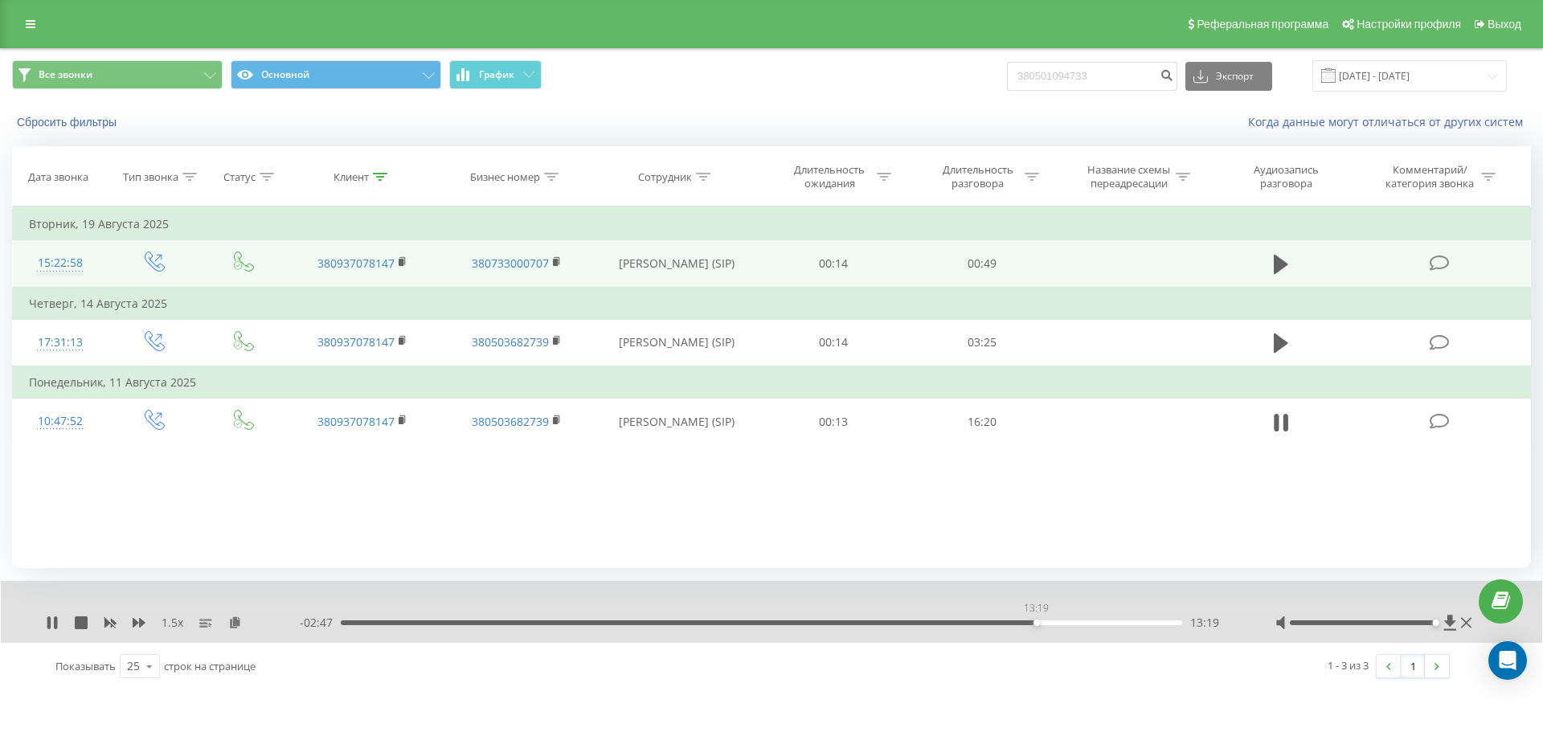
click at [1028, 625] on div "13:19" at bounding box center [1036, 622] width 6 height 6
click at [1028, 625] on div "13:22" at bounding box center [1039, 622] width 6 height 6
click at [1028, 625] on div "13:22" at bounding box center [761, 622] width 841 height 5
click at [1028, 625] on div "13:28" at bounding box center [1043, 622] width 6 height 6
click at [1028, 625] on div "13:28" at bounding box center [761, 622] width 841 height 5
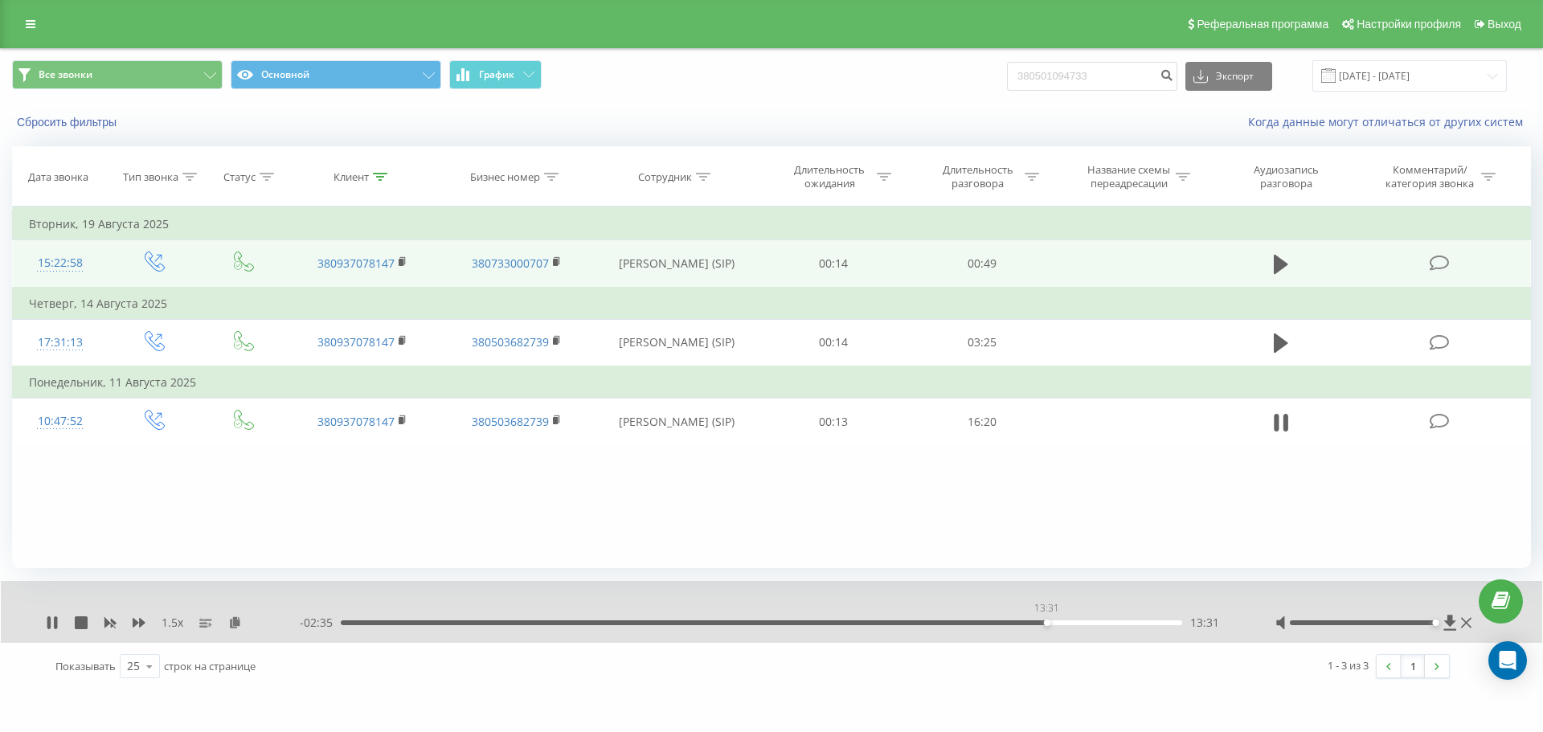
click at [1028, 625] on div "13:31" at bounding box center [1047, 622] width 6 height 6
click at [1028, 624] on div "13:31" at bounding box center [1047, 622] width 6 height 6
click at [1028, 623] on div "13:39" at bounding box center [761, 622] width 841 height 5
click at [1028, 623] on div "13:39" at bounding box center [1053, 622] width 6 height 6
click at [1028, 623] on div "13:43" at bounding box center [1056, 622] width 6 height 6
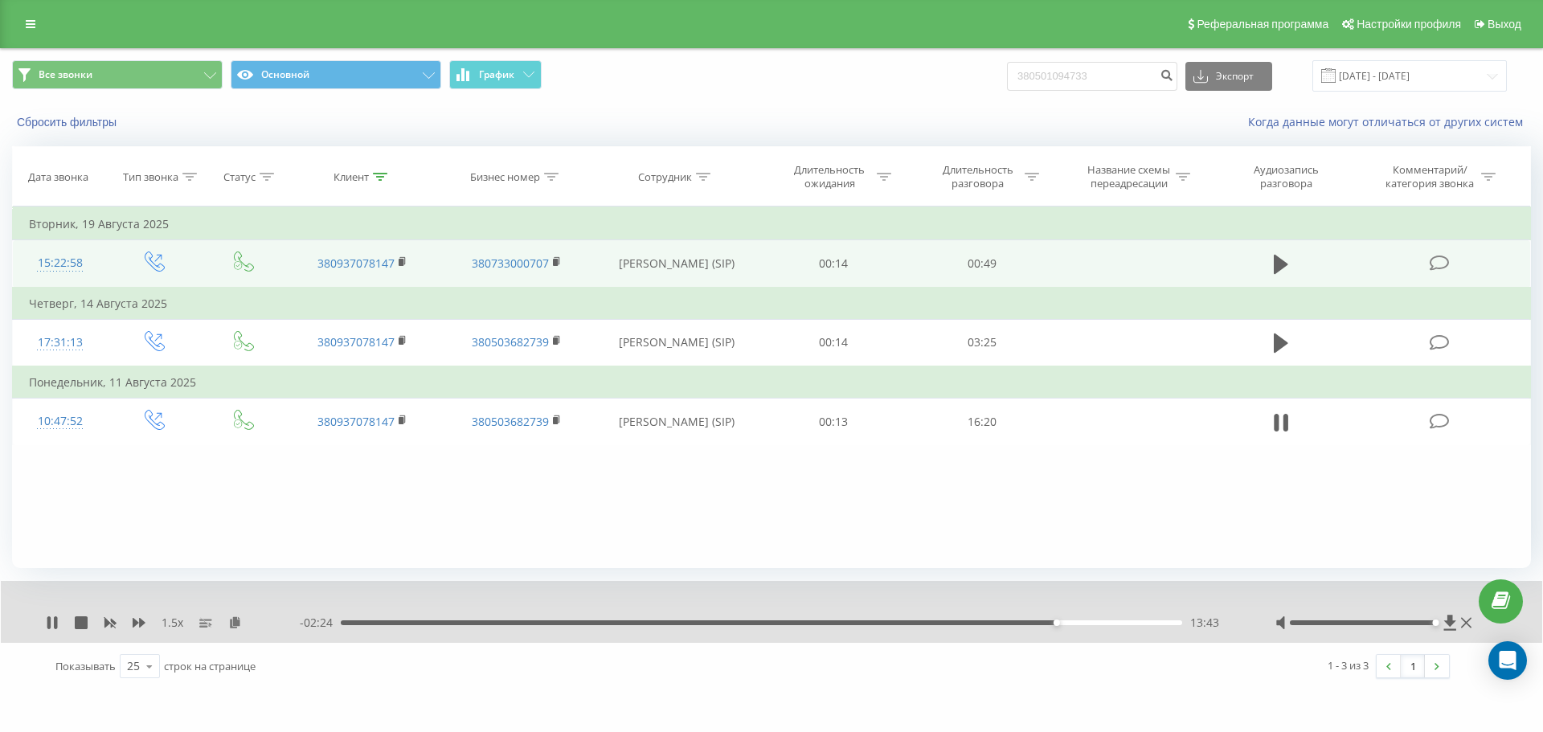
click at [1028, 623] on div "13:43" at bounding box center [1056, 622] width 6 height 6
click at [1028, 623] on div "13:54" at bounding box center [1066, 622] width 6 height 6
click at [1028, 624] on div "13:57" at bounding box center [1069, 622] width 6 height 6
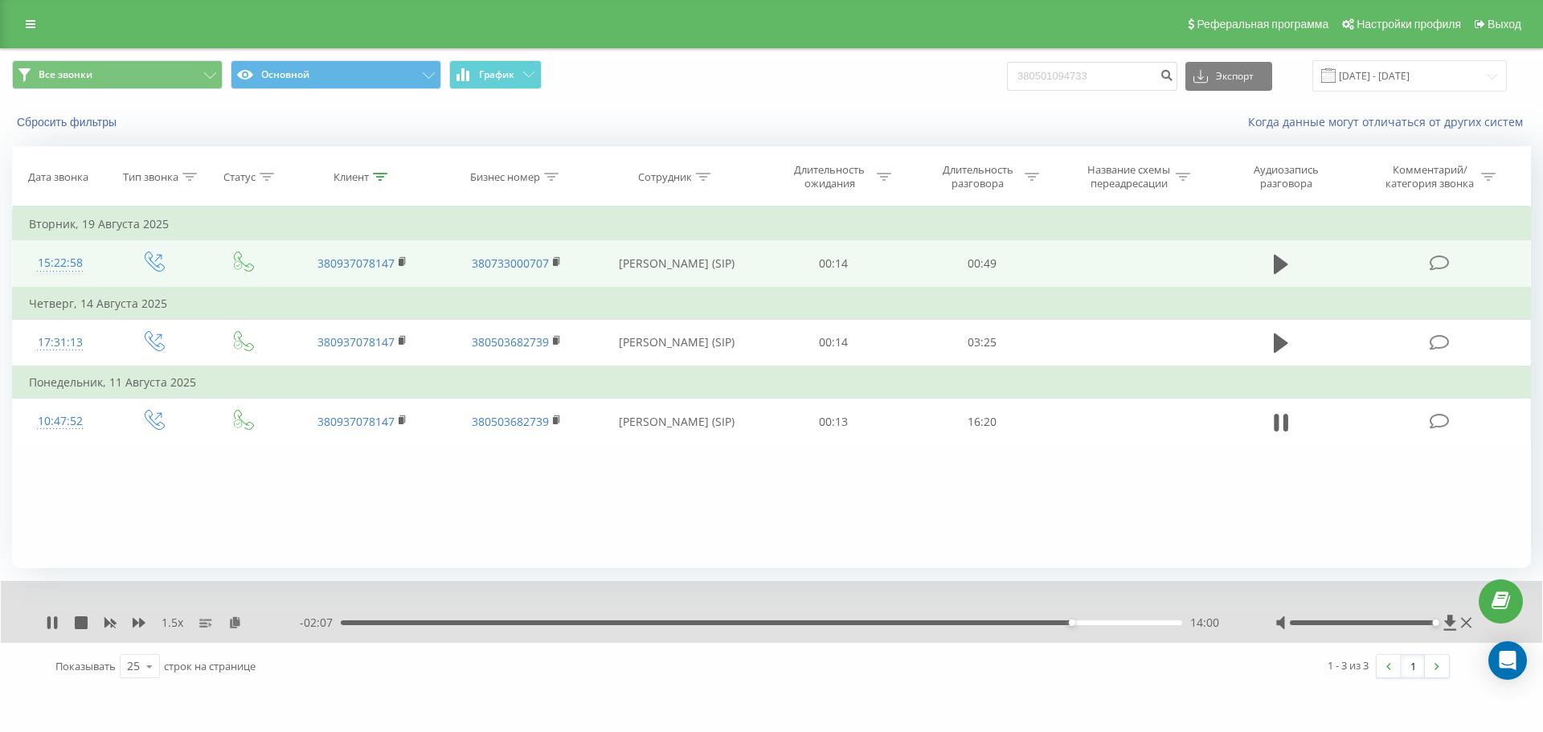
click at [1028, 624] on div "14:00" at bounding box center [1072, 622] width 6 height 6
click at [1028, 624] on div "14:05" at bounding box center [1076, 622] width 6 height 6
click at [1028, 623] on div "14:12" at bounding box center [1082, 622] width 6 height 6
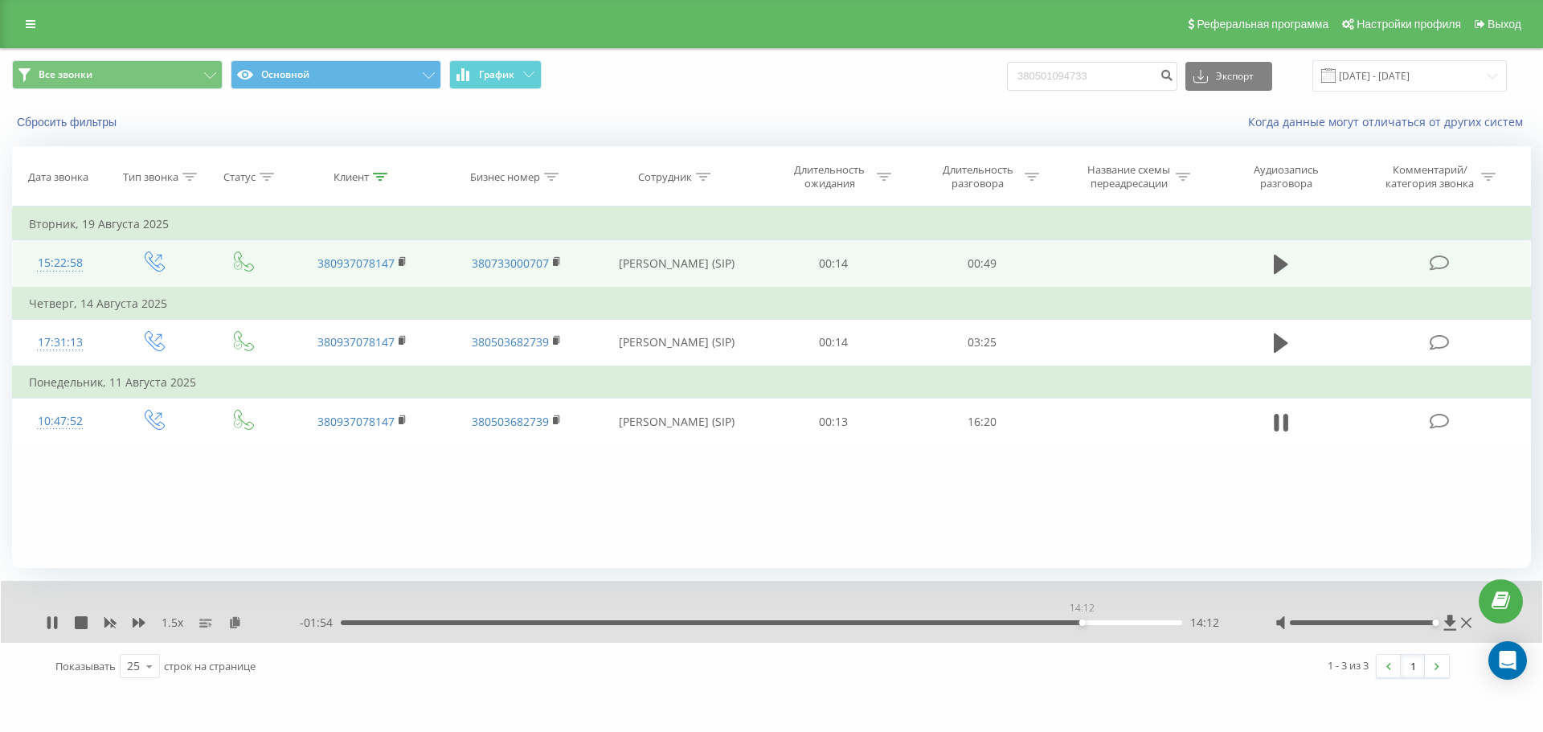
click at [1028, 623] on div "14:12" at bounding box center [1082, 622] width 6 height 6
click at [1028, 623] on div "14:18" at bounding box center [1087, 622] width 6 height 6
click at [1028, 623] on div "14:22" at bounding box center [761, 622] width 841 height 5
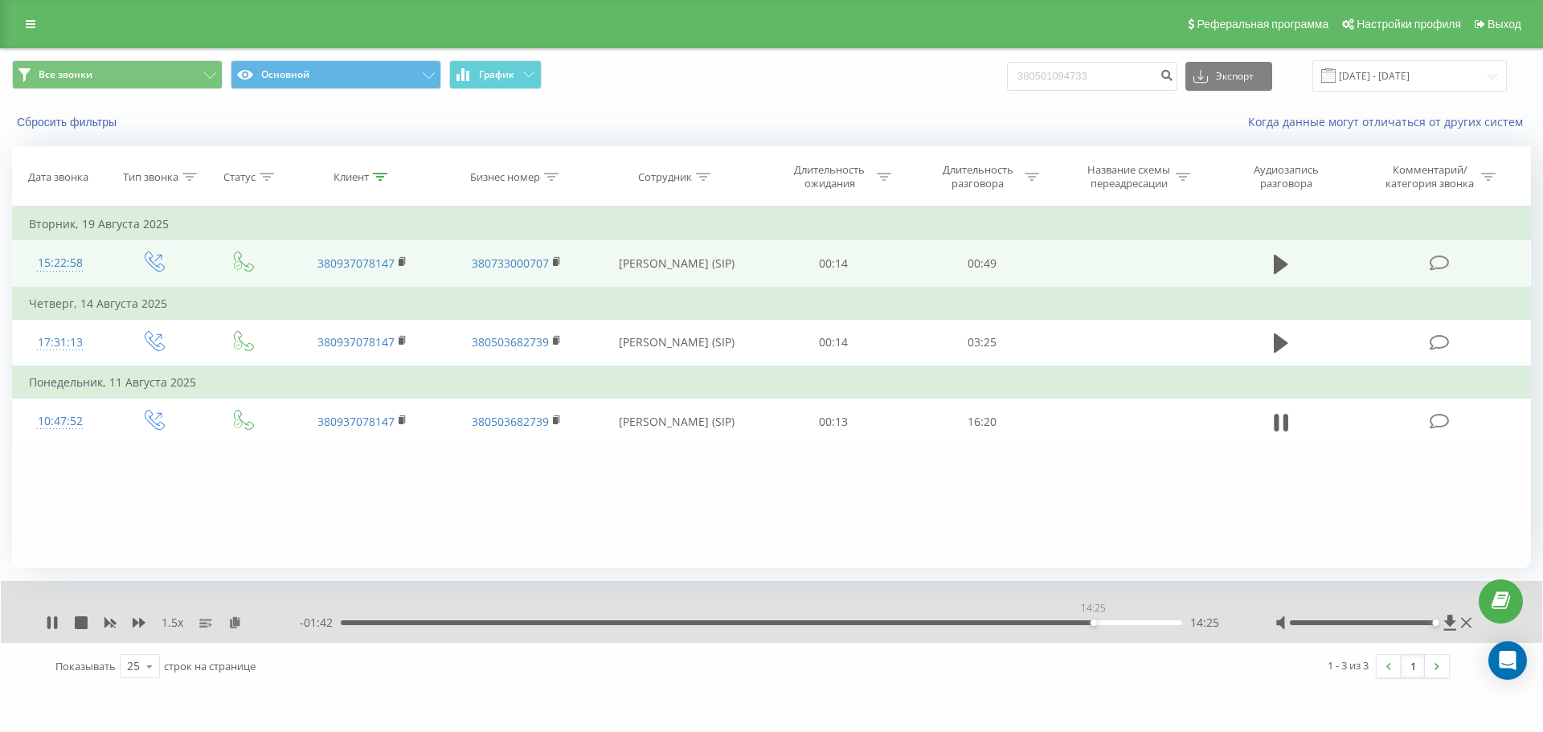
click at [1028, 623] on div "14:25" at bounding box center [1093, 622] width 6 height 6
click at [1028, 623] on div "14:28" at bounding box center [1096, 622] width 6 height 6
click at [1028, 623] on div "14:32" at bounding box center [1099, 622] width 6 height 6
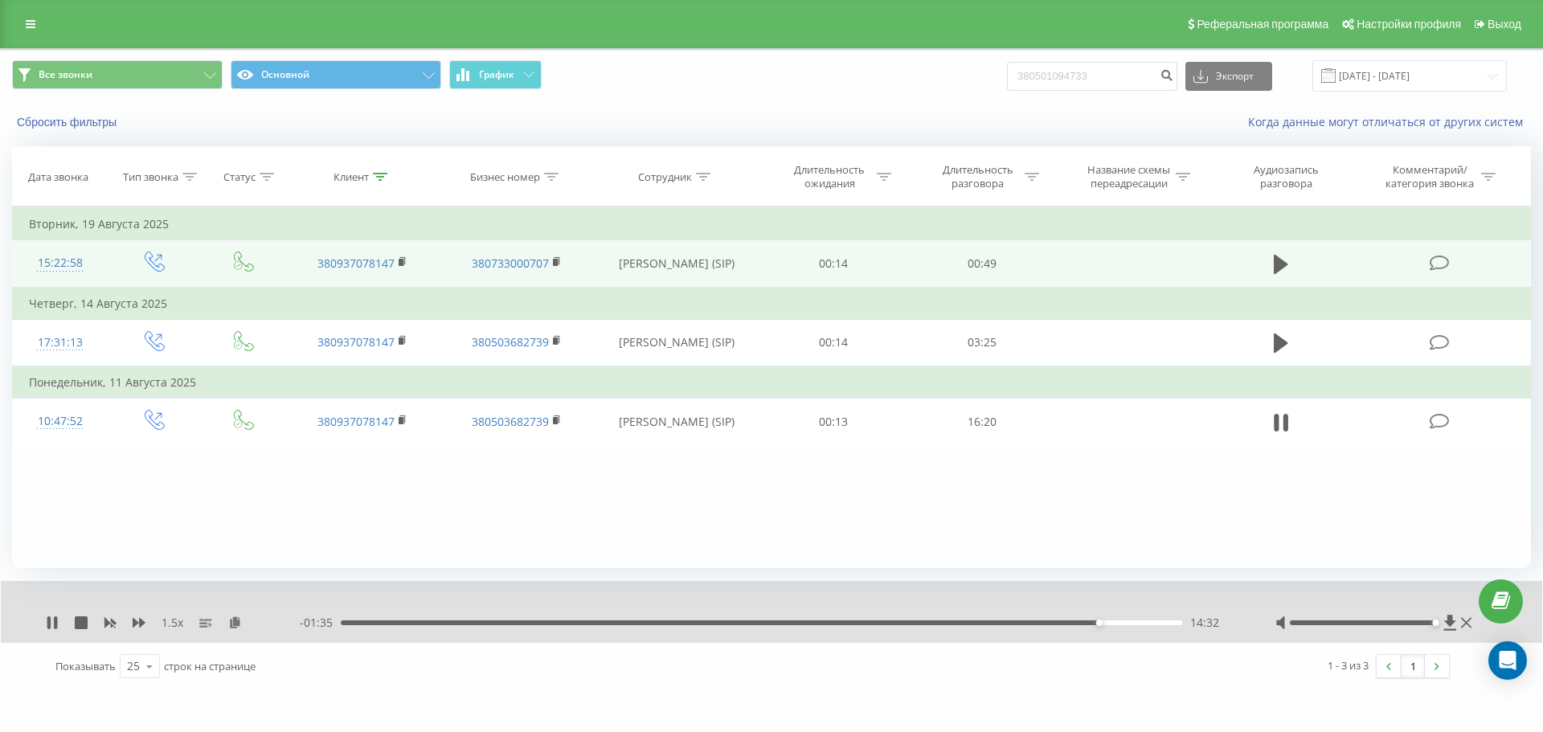
click at [1028, 623] on div "14:32" at bounding box center [1099, 622] width 6 height 6
click at [1028, 623] on div "14:35" at bounding box center [1102, 622] width 6 height 6
click at [1028, 623] on div "14:39" at bounding box center [761, 622] width 841 height 5
click at [1028, 624] on div "14:49" at bounding box center [761, 622] width 841 height 5
click at [1028, 623] on div "14:56" at bounding box center [1121, 622] width 6 height 6
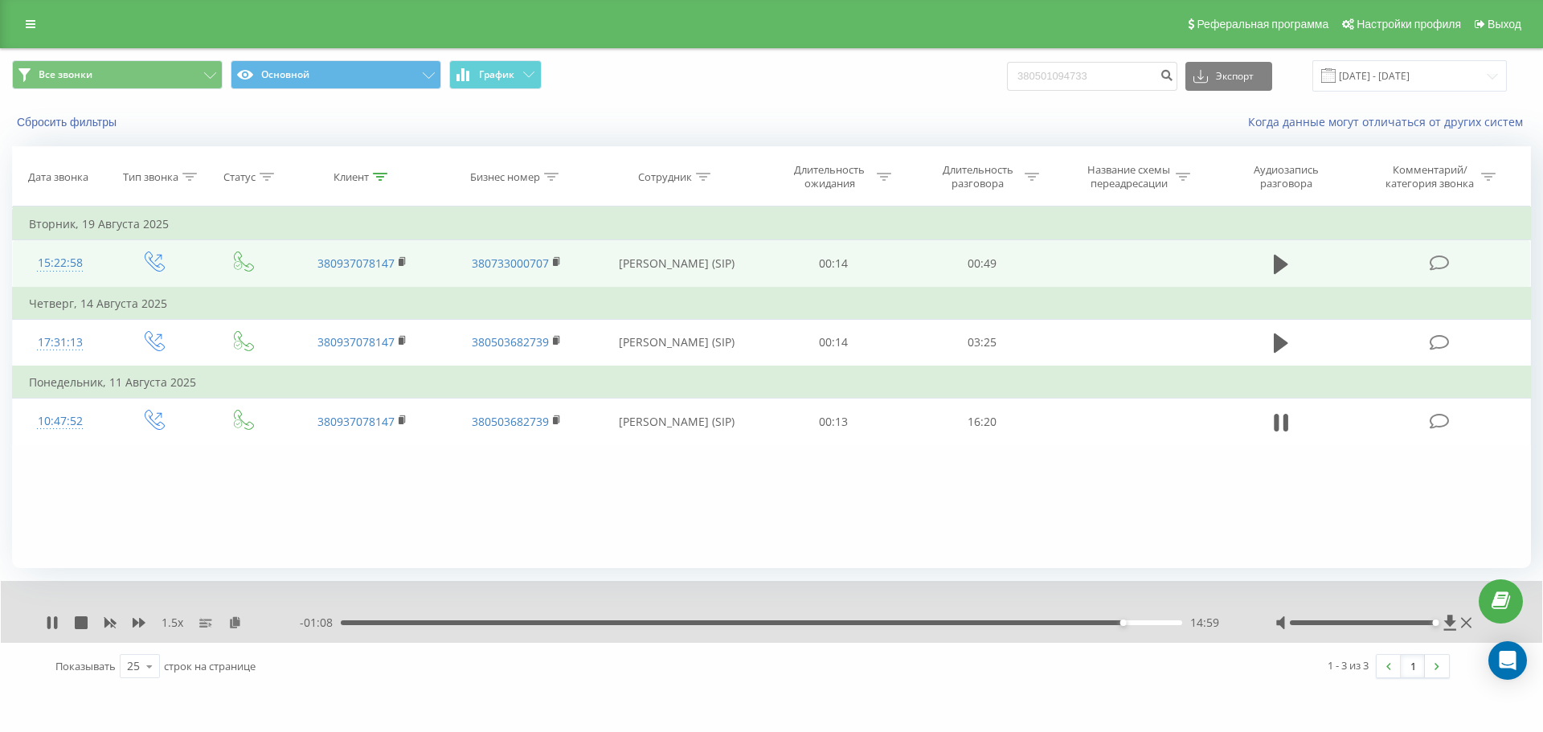
click at [1028, 623] on div "14:59" at bounding box center [1123, 622] width 6 height 6
click at [1028, 624] on div "15:02" at bounding box center [761, 622] width 841 height 5
click at [1028, 624] on div "14:29" at bounding box center [761, 622] width 841 height 5
click at [1028, 623] on div "14:19" at bounding box center [761, 622] width 841 height 5
click at [1028, 623] on div "14:25" at bounding box center [761, 622] width 841 height 5
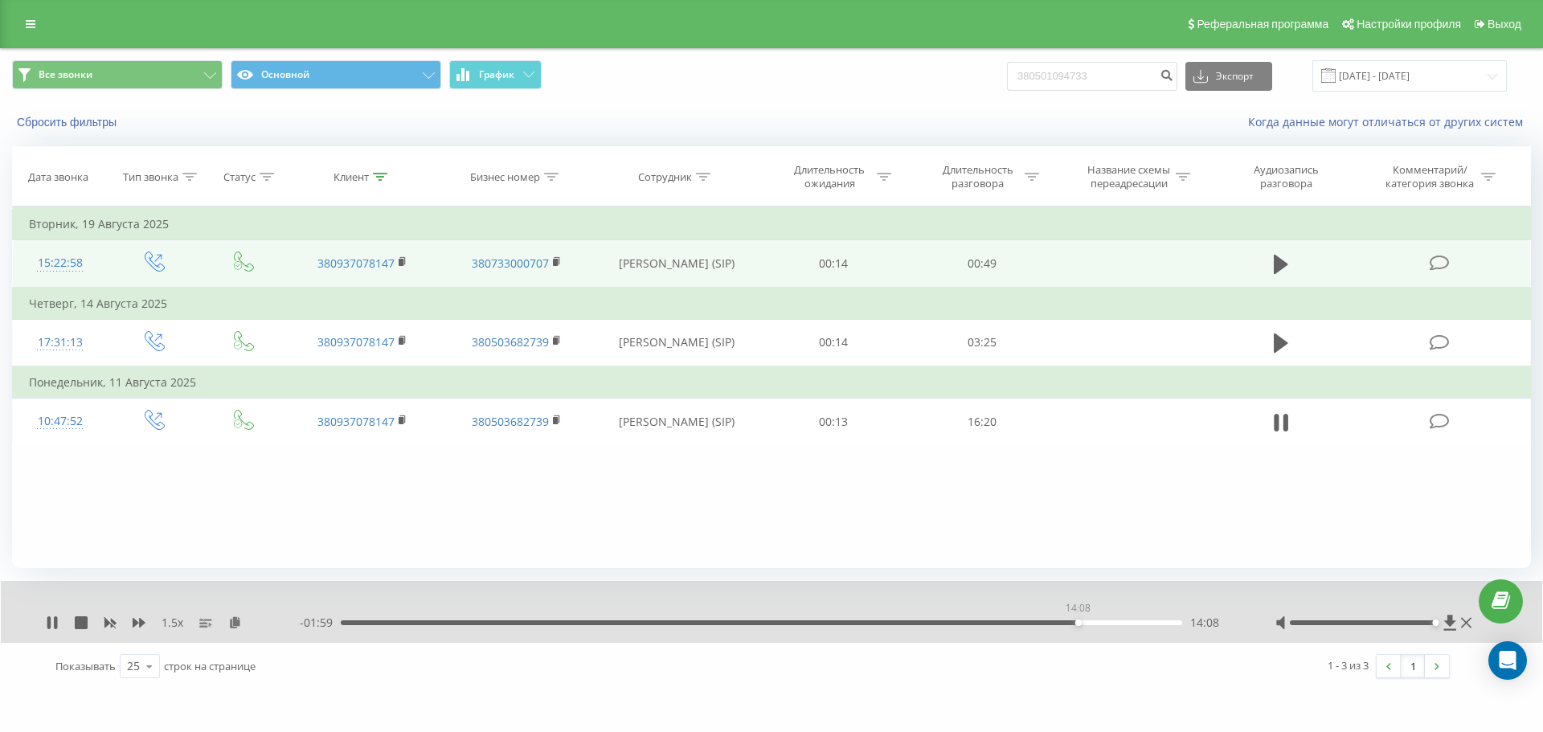
click at [1028, 622] on div "14:08" at bounding box center [761, 622] width 841 height 5
click at [1028, 623] on div "14:28" at bounding box center [1096, 622] width 6 height 6
click at [1028, 623] on div "14:31" at bounding box center [1098, 622] width 6 height 6
click at [1028, 623] on div "14:33" at bounding box center [761, 622] width 841 height 5
click at [1028, 623] on div "14:39" at bounding box center [1105, 622] width 6 height 6
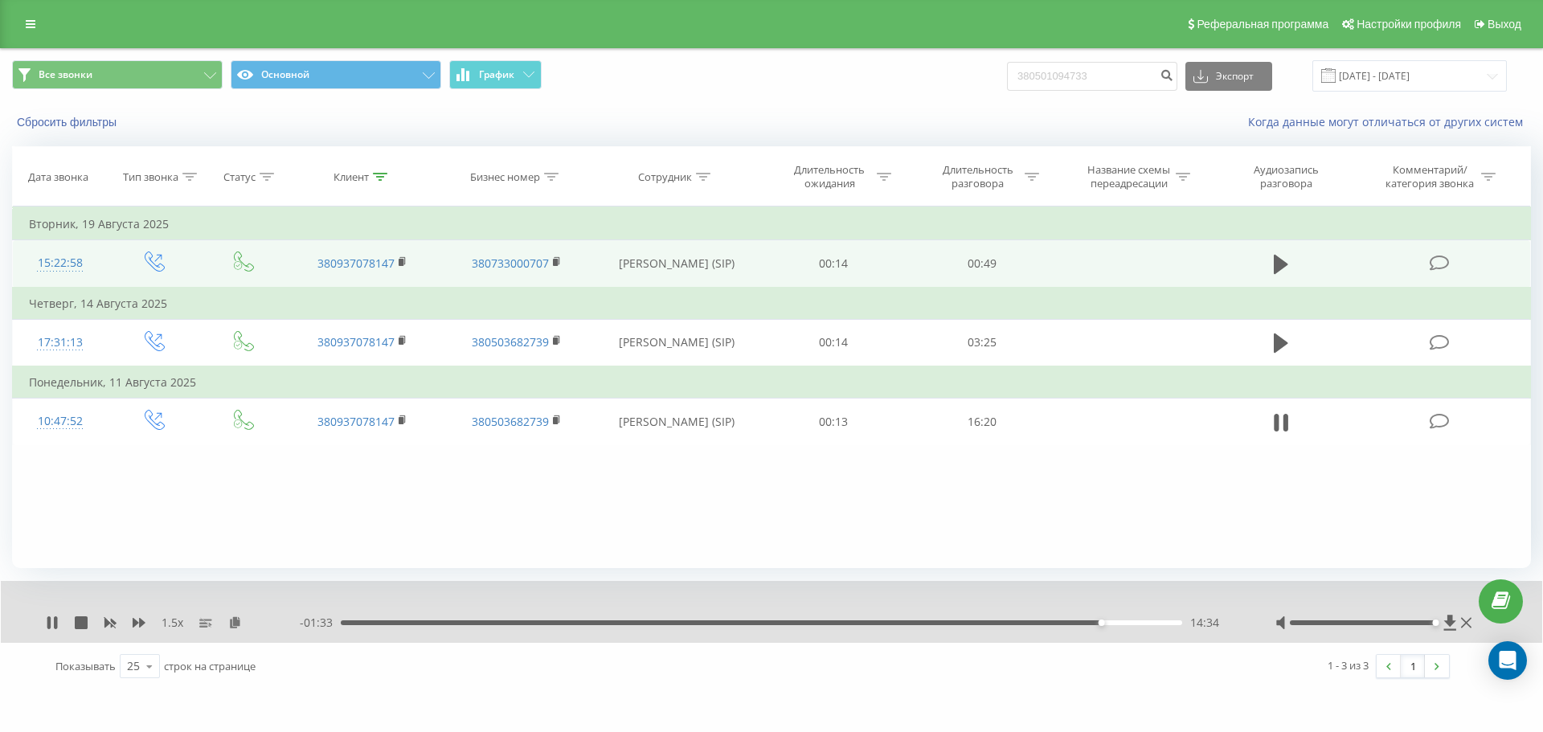
click at [1028, 623] on div "14:34" at bounding box center [761, 622] width 841 height 5
click at [1028, 622] on div "15:02" at bounding box center [761, 622] width 841 height 5
click at [1028, 622] on div "15:04" at bounding box center [1127, 622] width 6 height 6
click at [1028, 626] on div "- 00:58 15:08 15:08" at bounding box center [767, 623] width 935 height 16
click at [1028, 626] on div "- 00:58 15:09 15:09" at bounding box center [767, 623] width 935 height 16
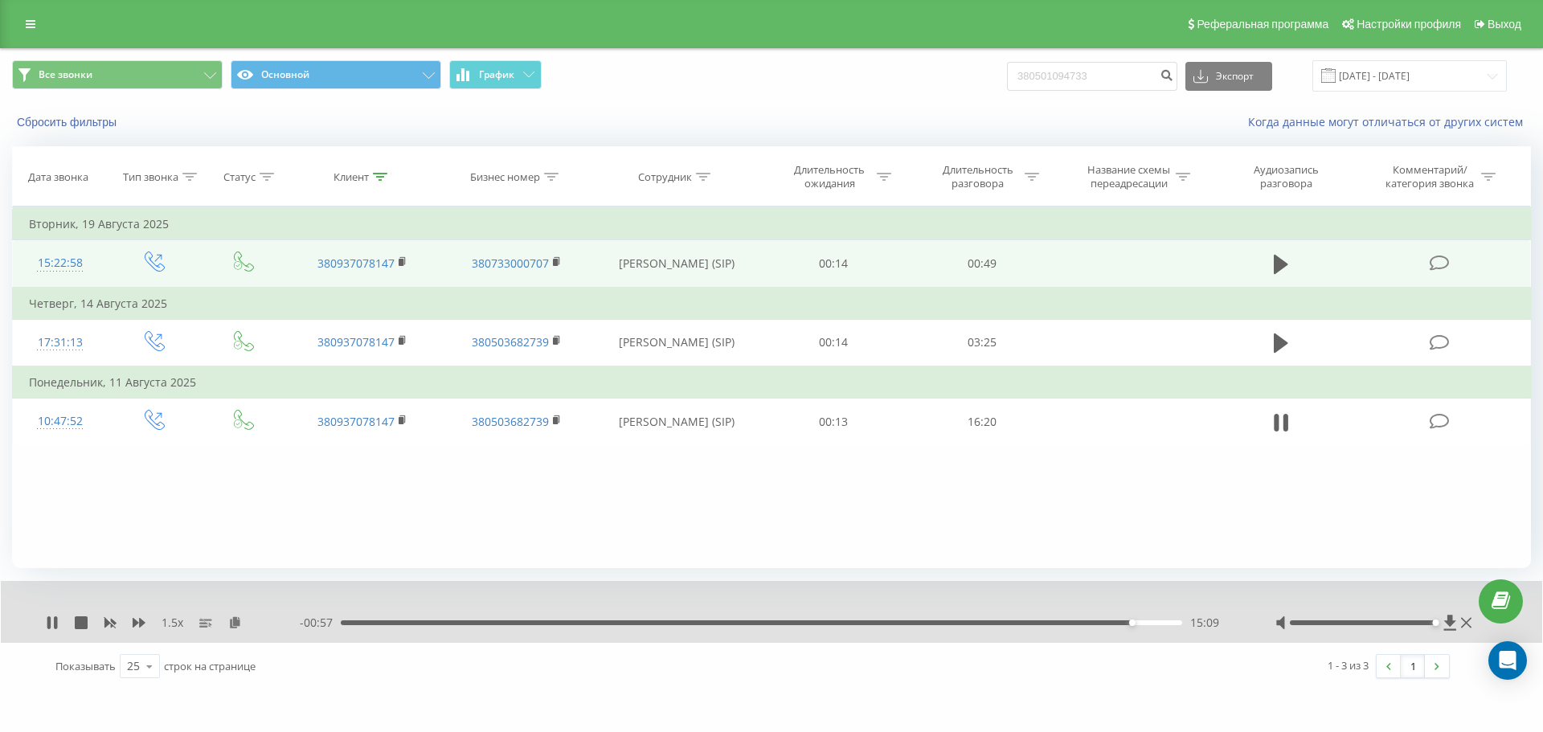
click at [1028, 623] on div "15:09" at bounding box center [761, 622] width 841 height 5
click at [1028, 623] on div "14:59" at bounding box center [1122, 622] width 6 height 6
click at [1028, 623] on div "15:04" at bounding box center [761, 622] width 841 height 5
click at [1028, 623] on div "15:10" at bounding box center [1133, 622] width 6 height 6
click at [1028, 622] on div "15:19" at bounding box center [761, 622] width 841 height 5
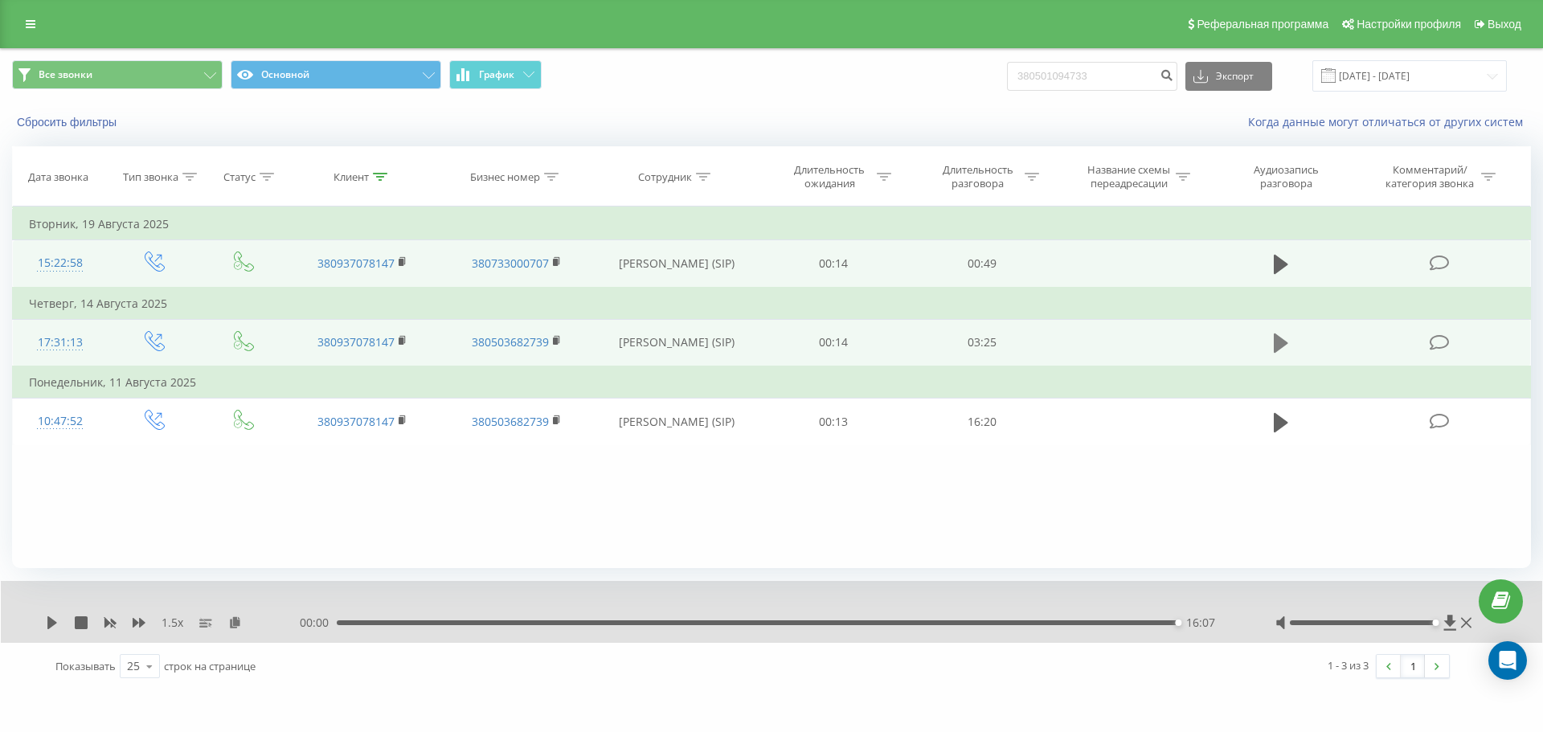
click at [1028, 344] on icon at bounding box center [1280, 342] width 14 height 19
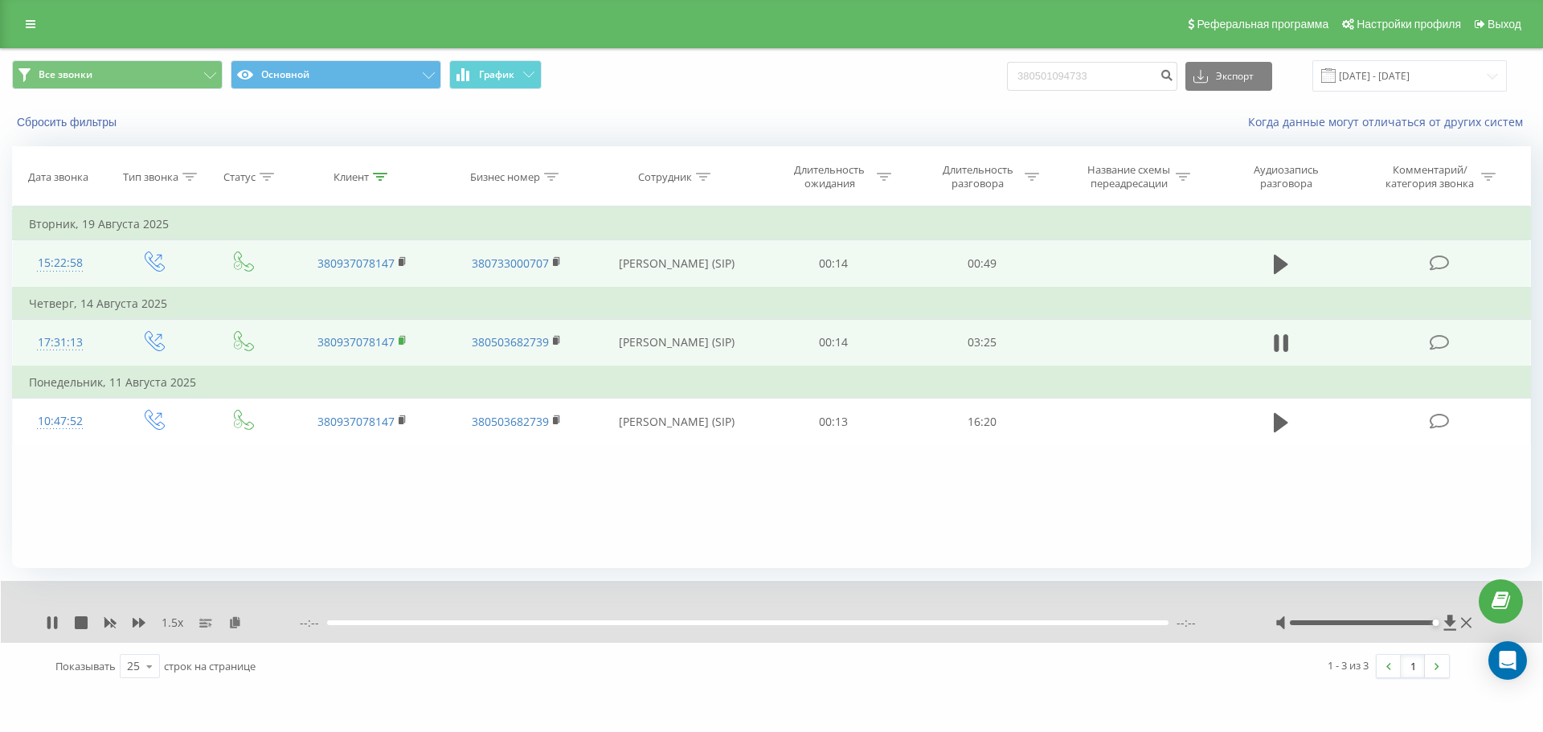
click at [402, 339] on rect at bounding box center [401, 340] width 5 height 7
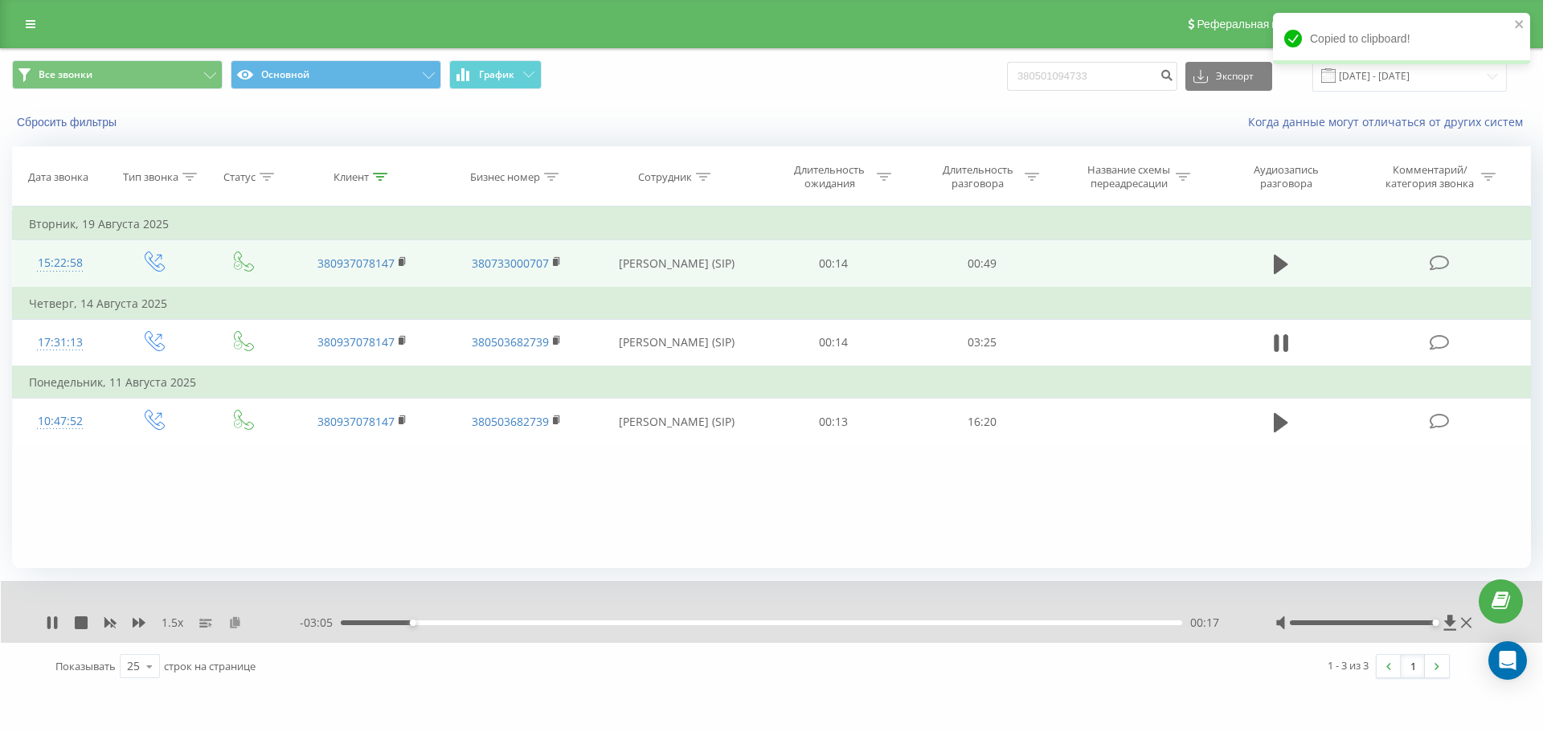
click at [233, 630] on div "1.5 x" at bounding box center [173, 623] width 254 height 16
click at [234, 624] on icon at bounding box center [235, 621] width 14 height 11
click at [372, 620] on div "00:37" at bounding box center [761, 622] width 841 height 5
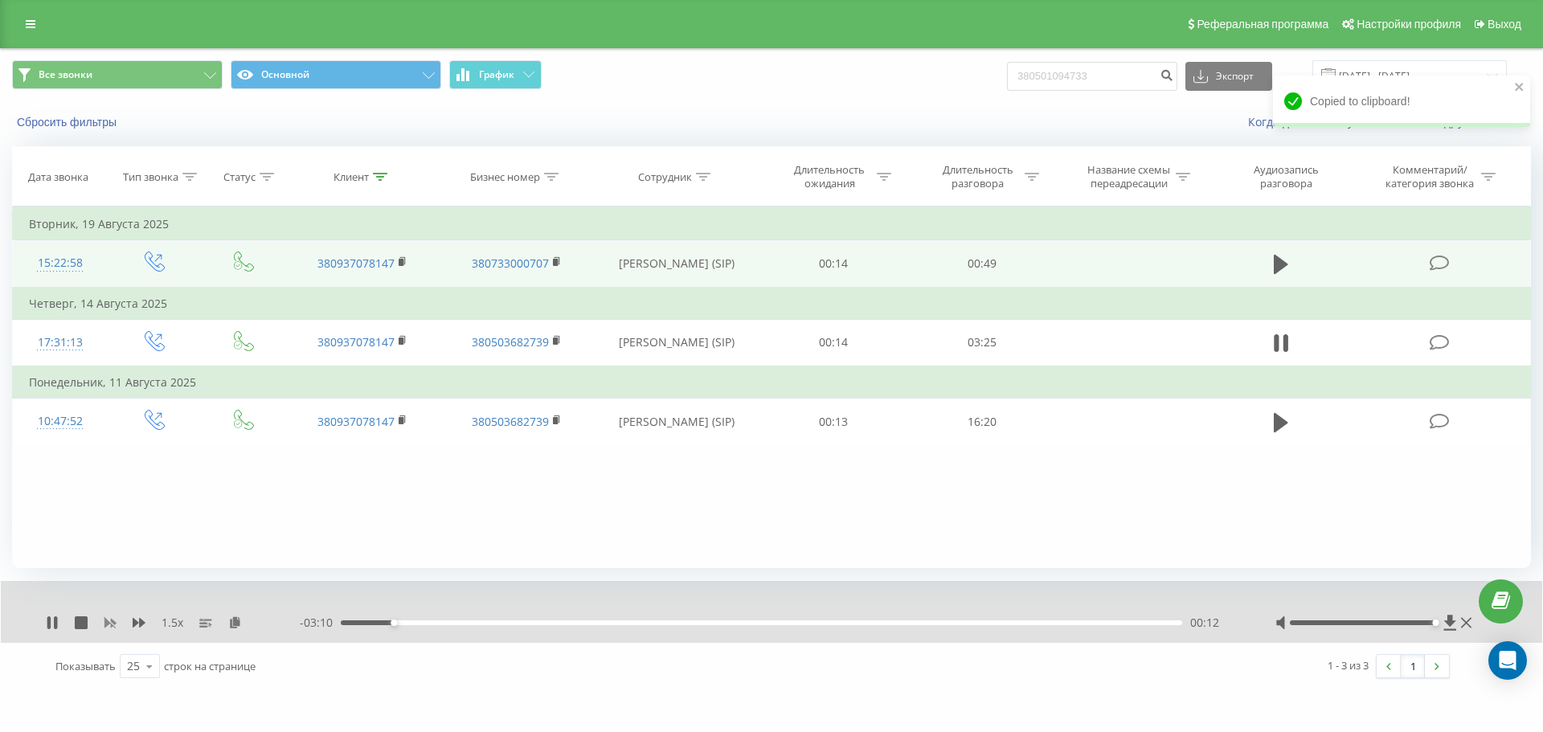
click at [113, 619] on icon at bounding box center [110, 622] width 13 height 13
click at [138, 623] on icon at bounding box center [139, 623] width 13 height 10
click at [138, 625] on icon at bounding box center [139, 622] width 13 height 13
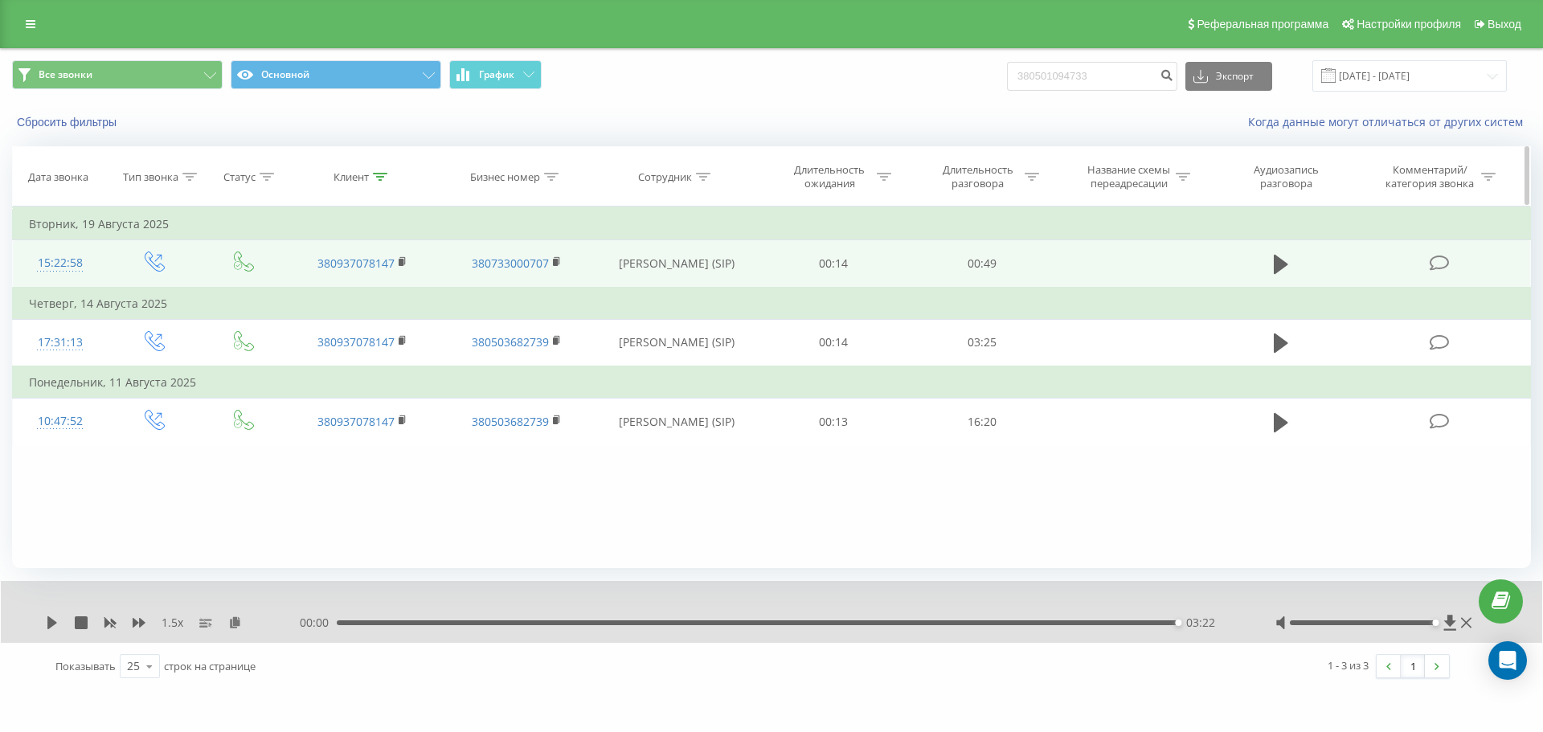
click at [365, 177] on div "Клиент" at bounding box center [350, 177] width 35 height 14
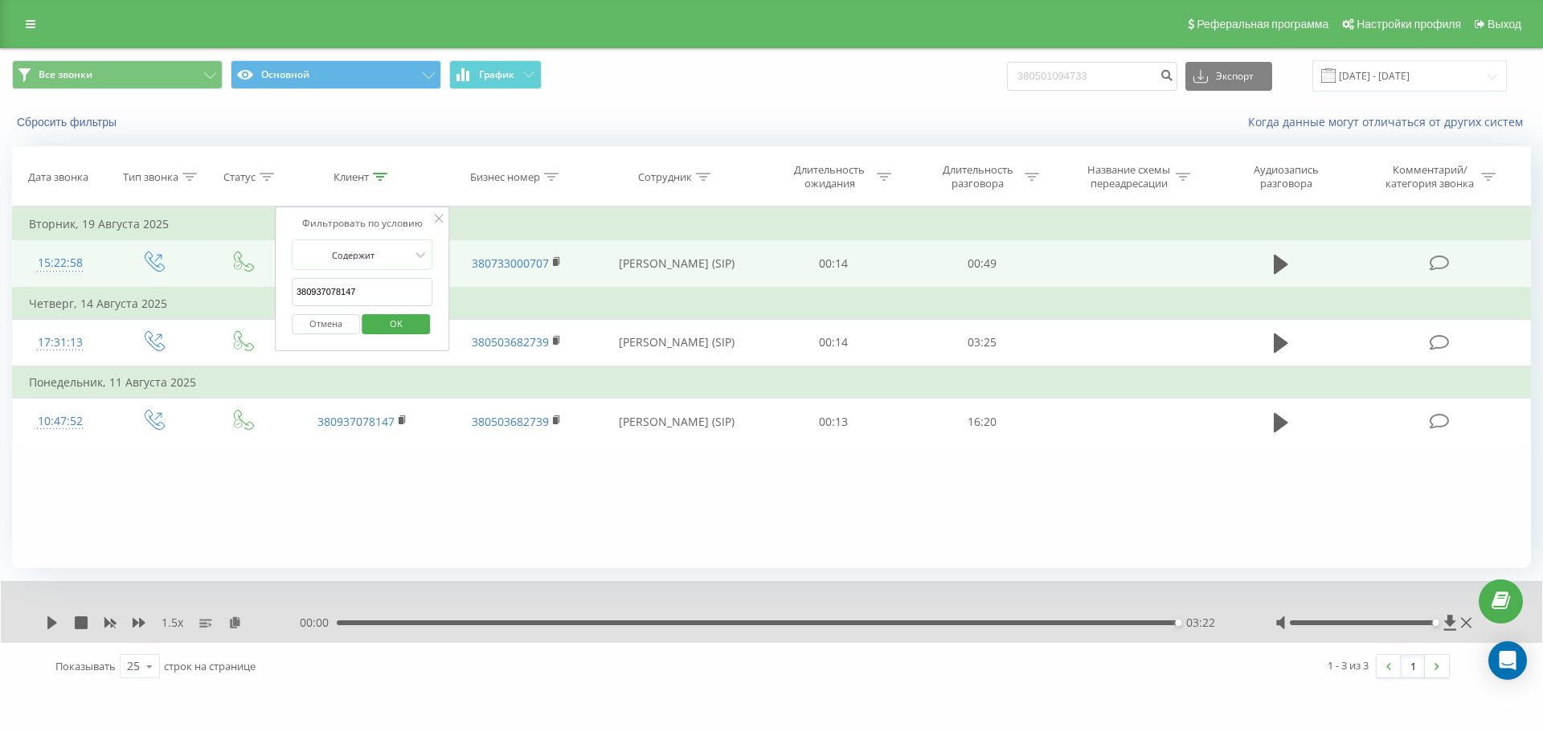
click at [409, 295] on input "380937078147" at bounding box center [362, 292] width 141 height 28
paste input "90312578"
click at [404, 327] on span "OK" at bounding box center [396, 323] width 45 height 25
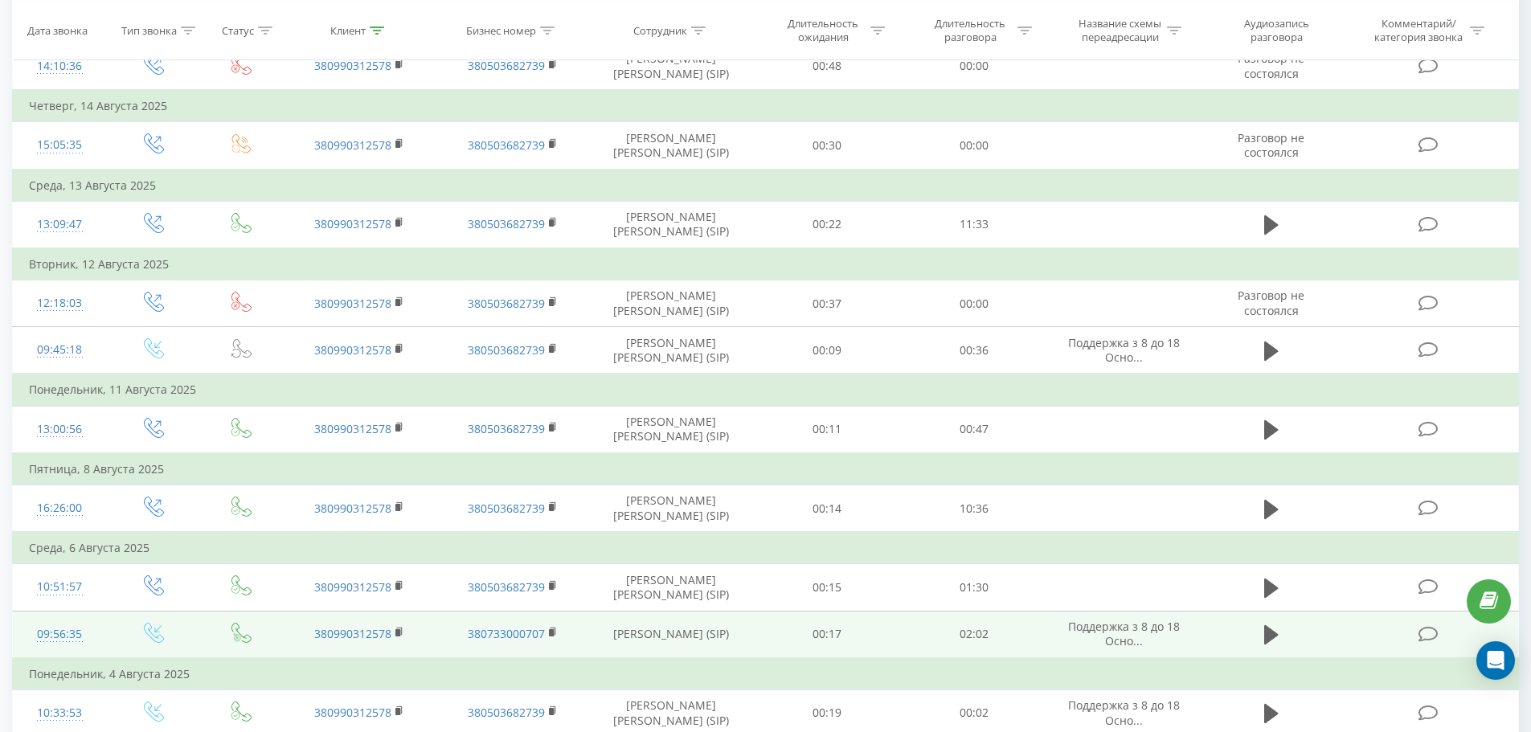
scroll to position [402, 0]
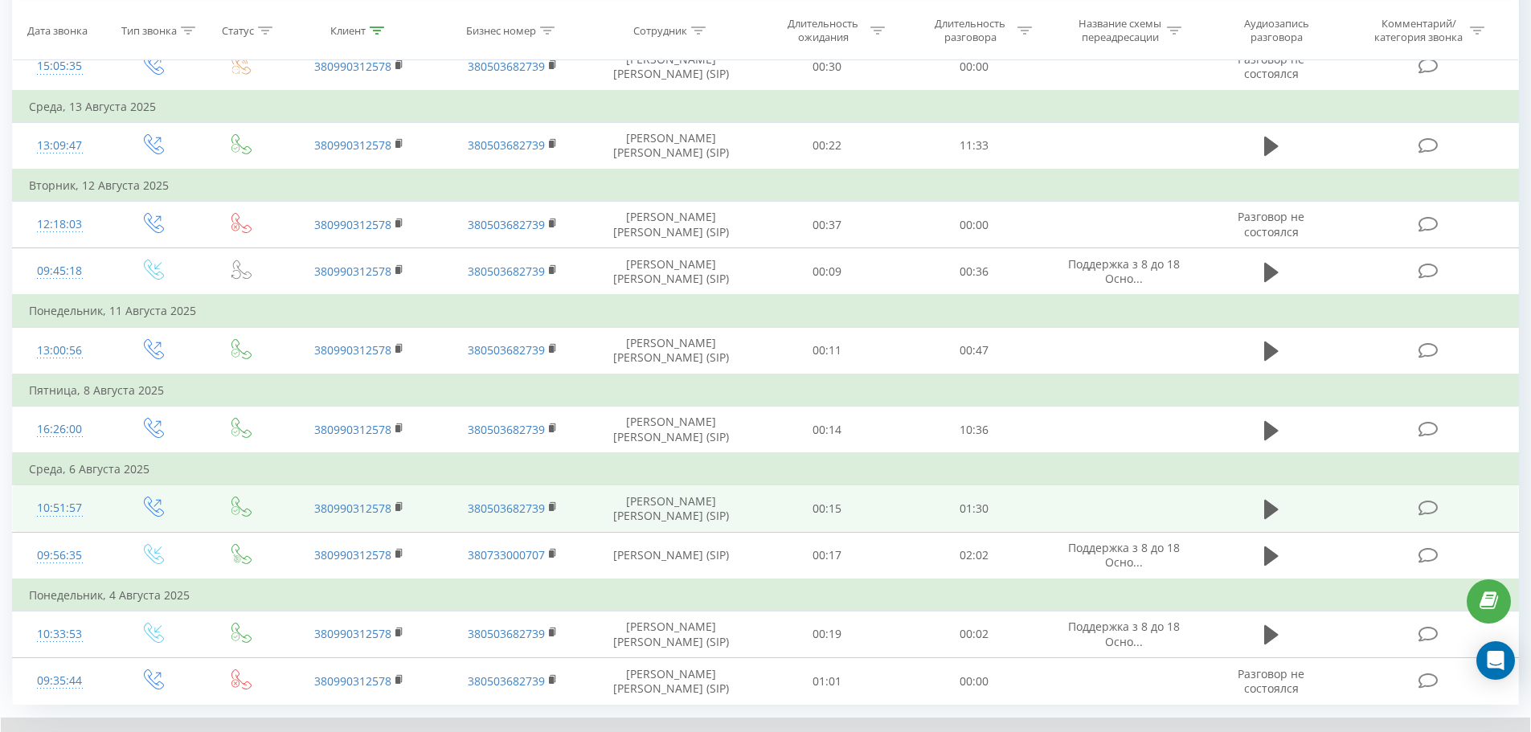
click at [1028, 506] on td at bounding box center [1270, 508] width 141 height 47
click at [1028, 506] on icon at bounding box center [1271, 509] width 14 height 22
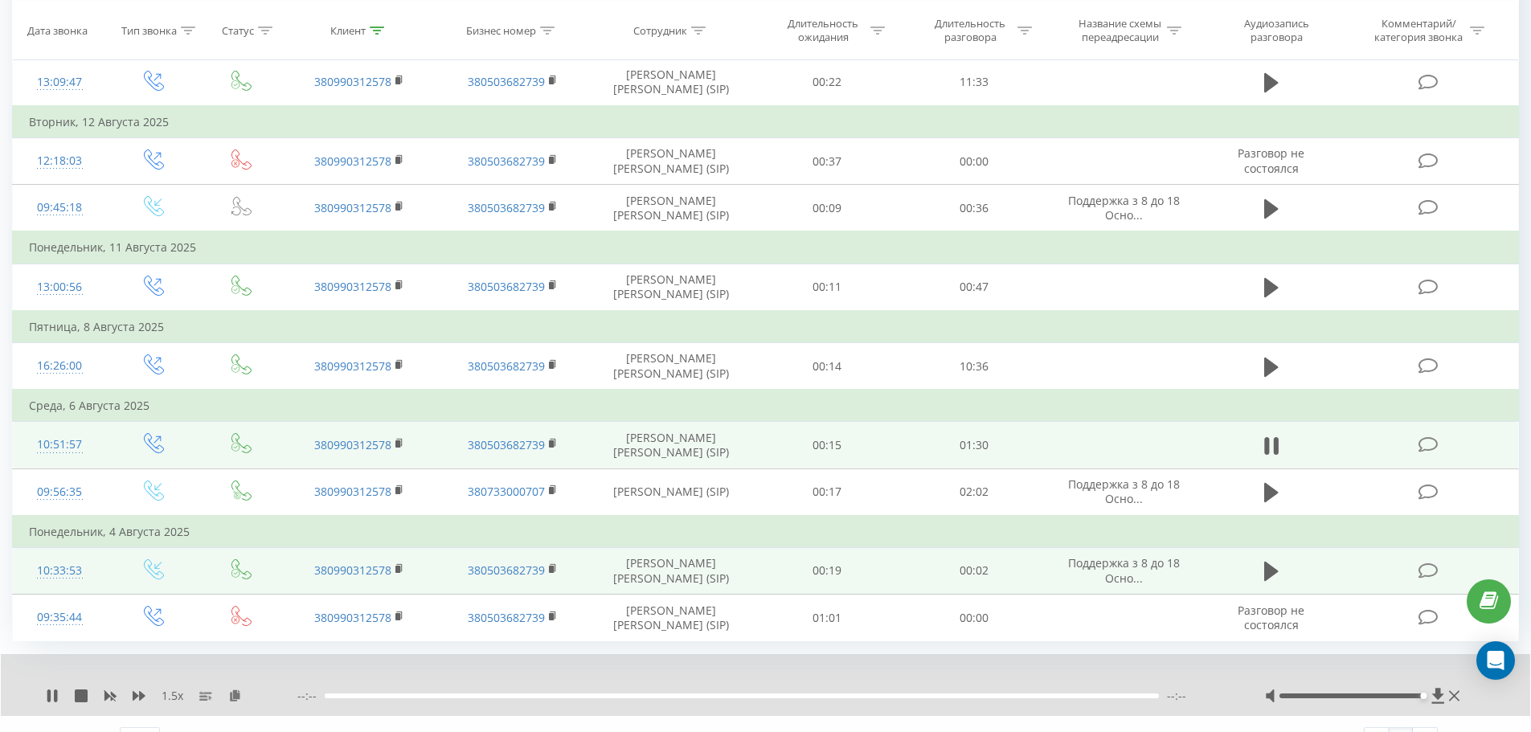
scroll to position [497, 0]
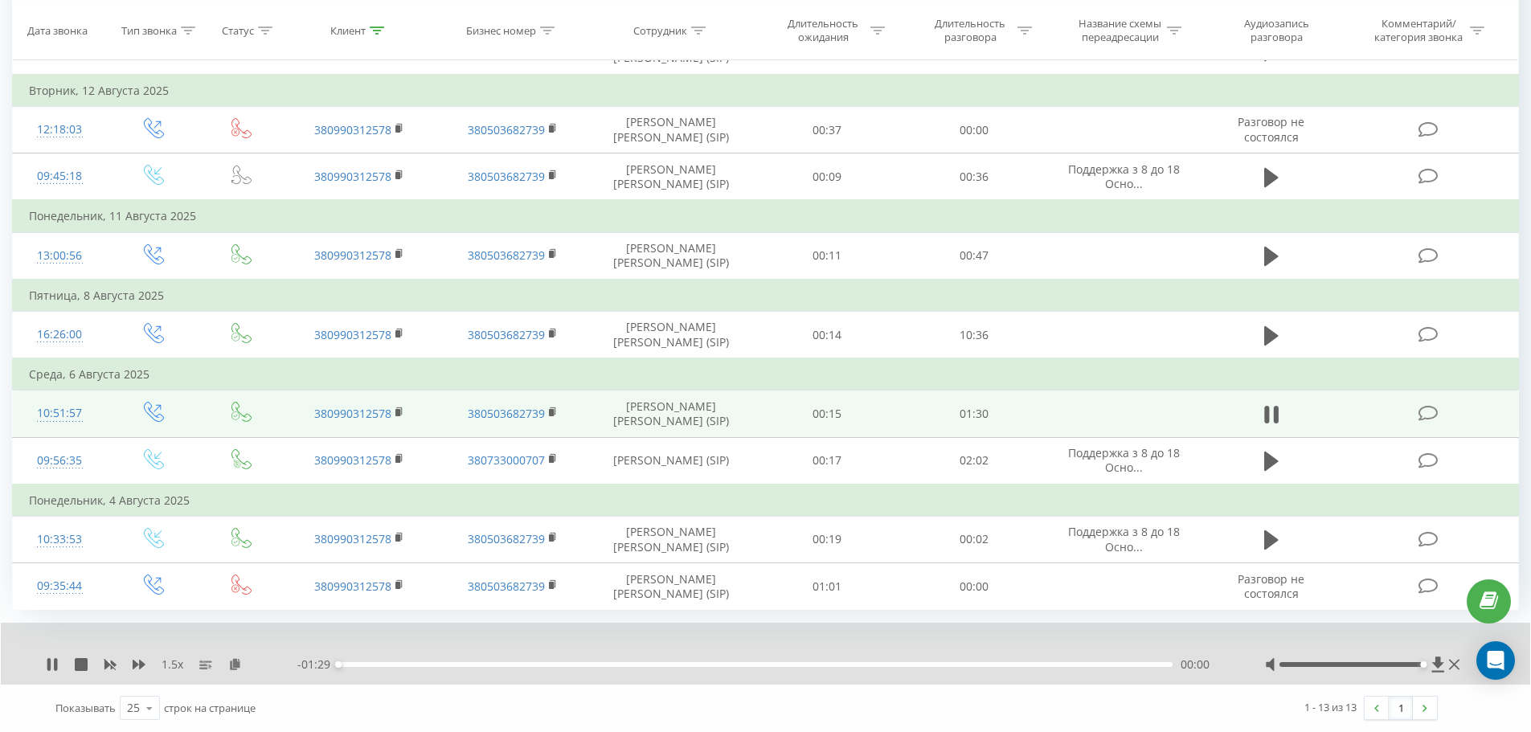
click at [468, 665] on div "00:00" at bounding box center [755, 664] width 834 height 5
click at [841, 667] on div "00:15" at bounding box center [755, 664] width 834 height 5
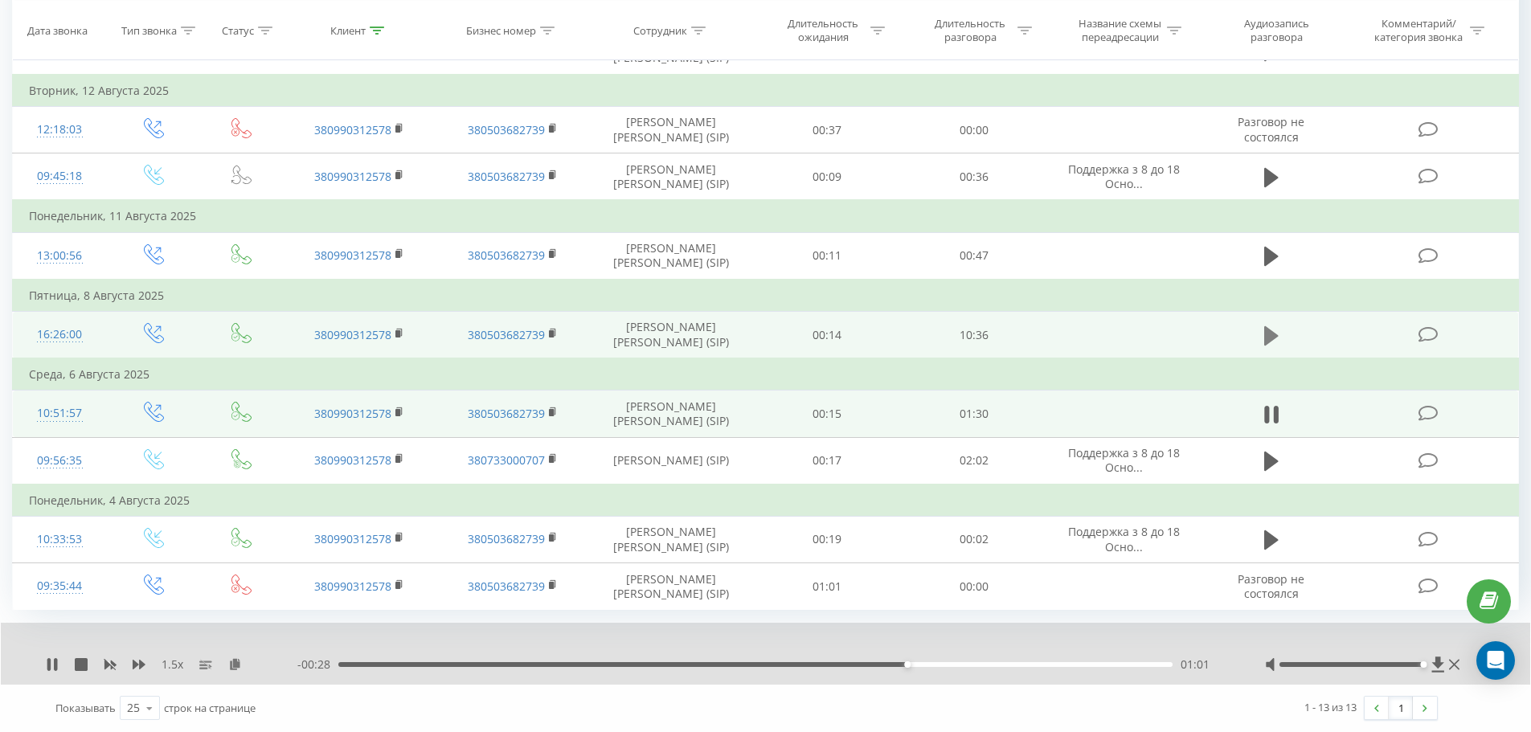
click at [1028, 336] on icon at bounding box center [1271, 334] width 14 height 19
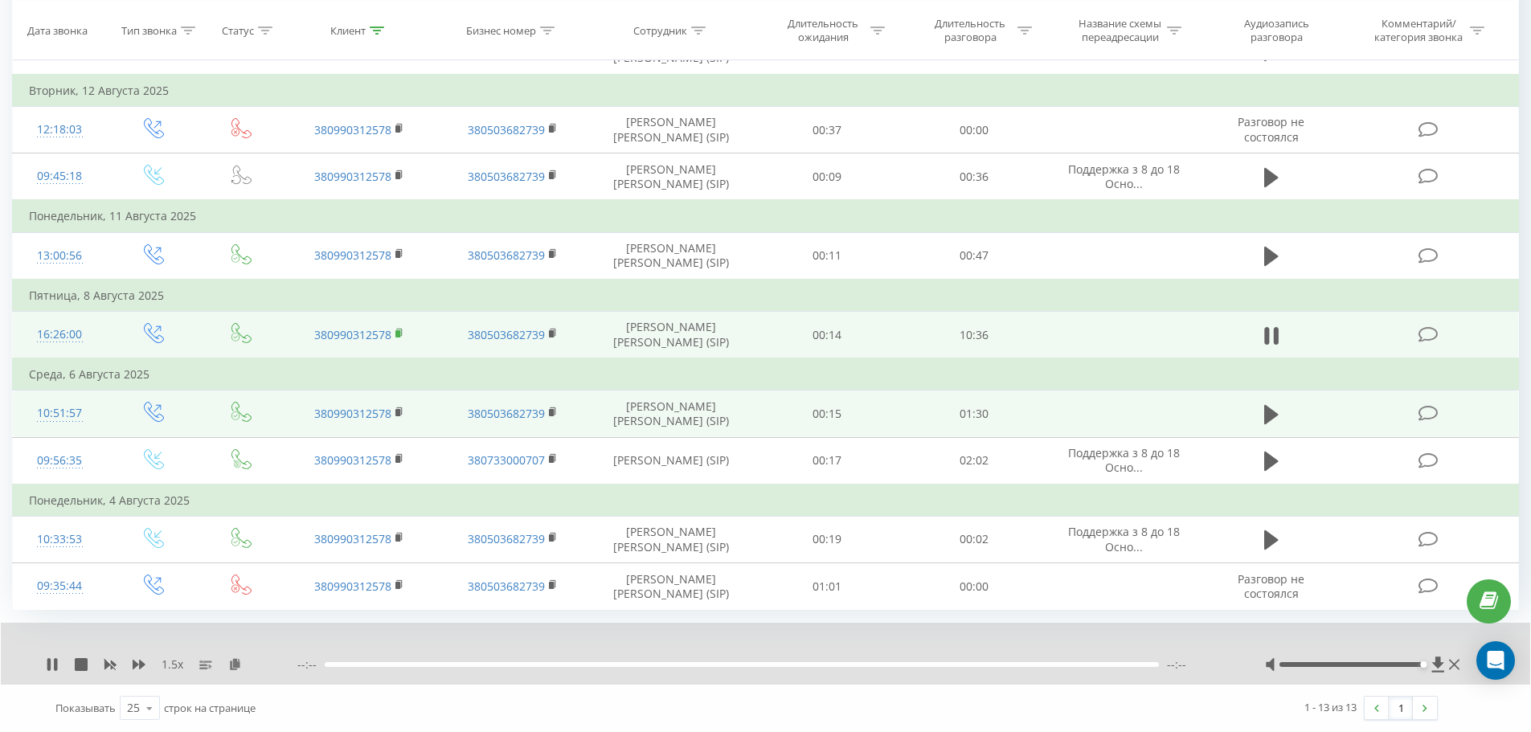
click at [400, 334] on rect at bounding box center [397, 332] width 5 height 7
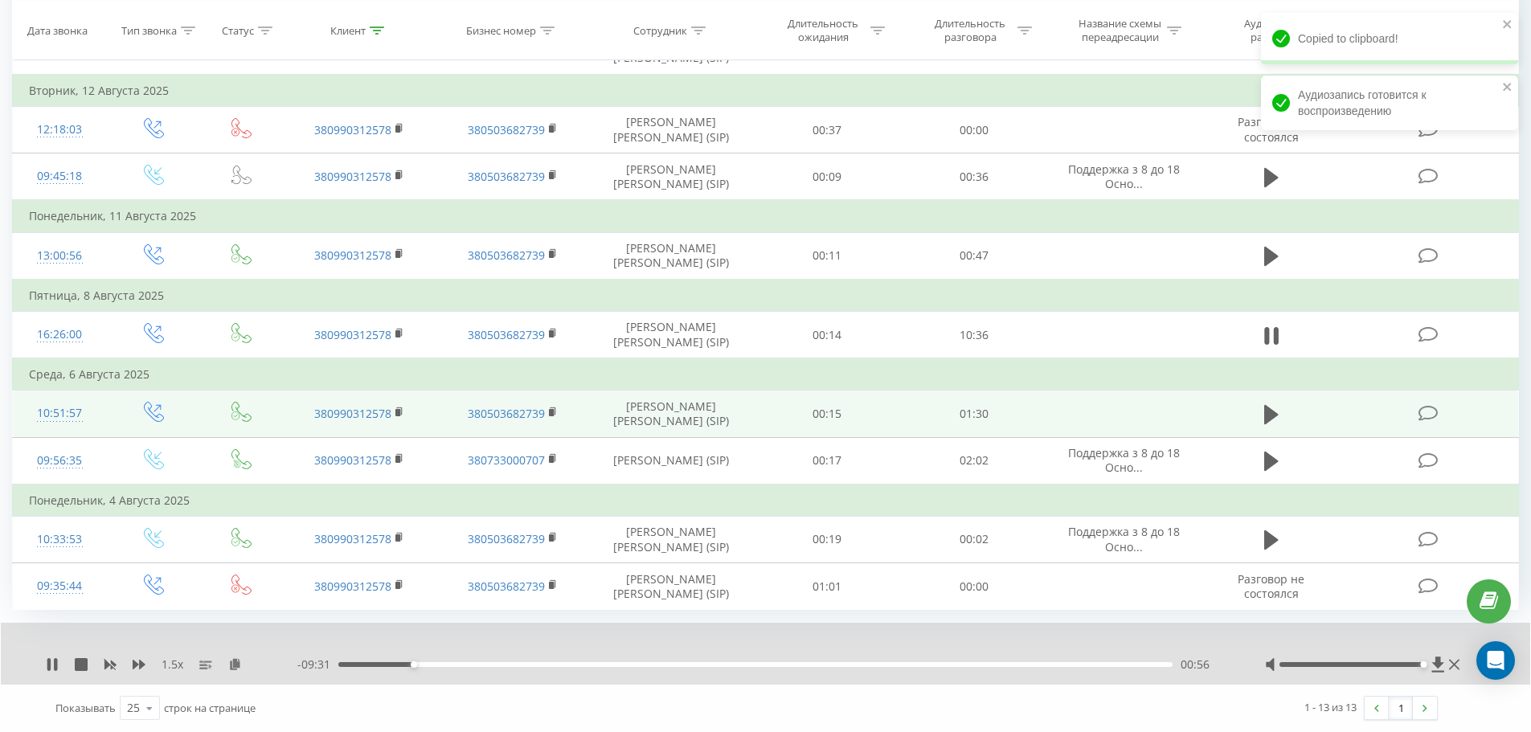
click at [238, 672] on div "1.5 x" at bounding box center [171, 664] width 251 height 16
click at [232, 668] on icon at bounding box center [235, 663] width 14 height 11
click at [136, 664] on icon at bounding box center [139, 665] width 13 height 10
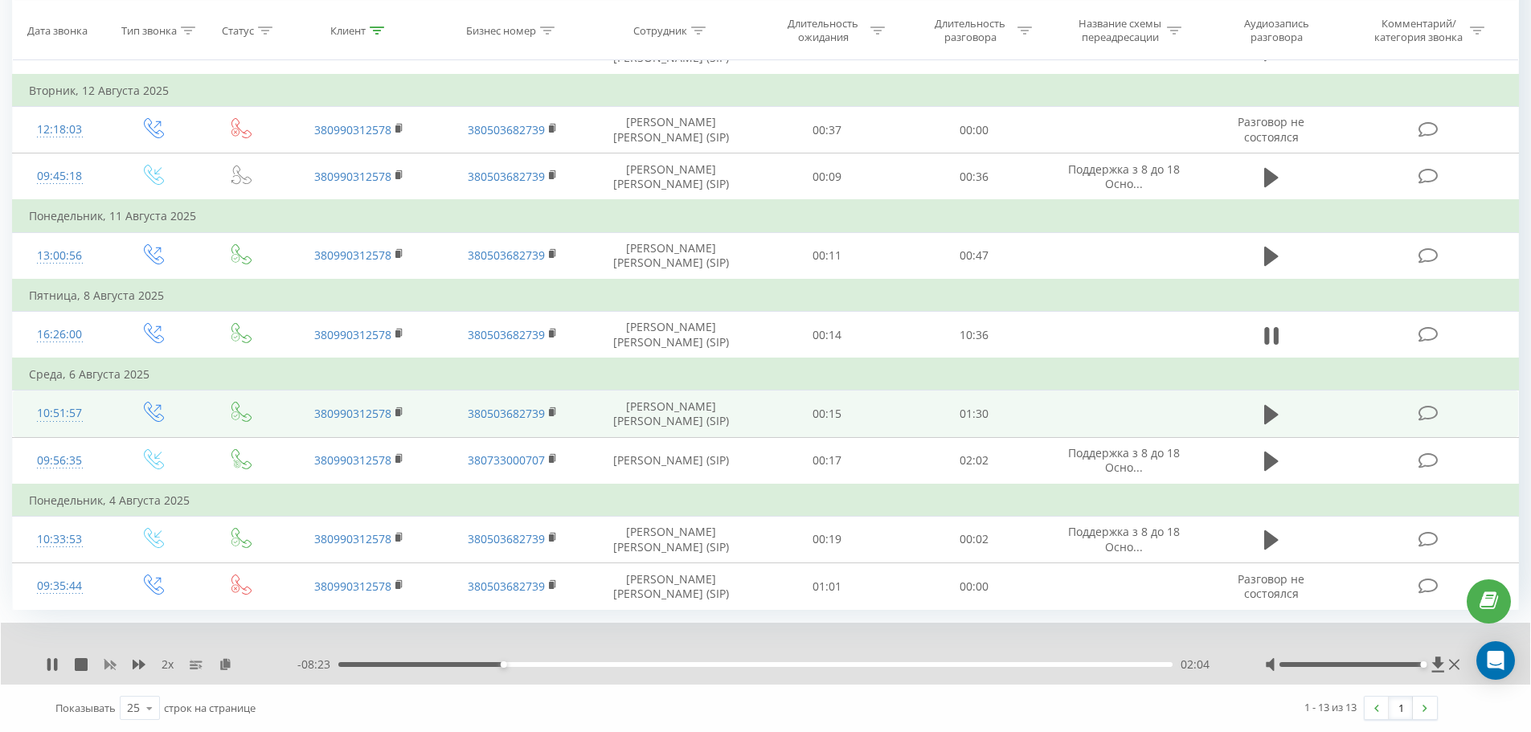
click at [109, 667] on icon at bounding box center [110, 664] width 13 height 13
click at [134, 667] on icon at bounding box center [139, 665] width 13 height 10
click at [137, 667] on icon at bounding box center [139, 664] width 13 height 13
click at [516, 666] on div "02:14" at bounding box center [755, 664] width 834 height 5
click at [524, 663] on div "02:20" at bounding box center [755, 664] width 834 height 5
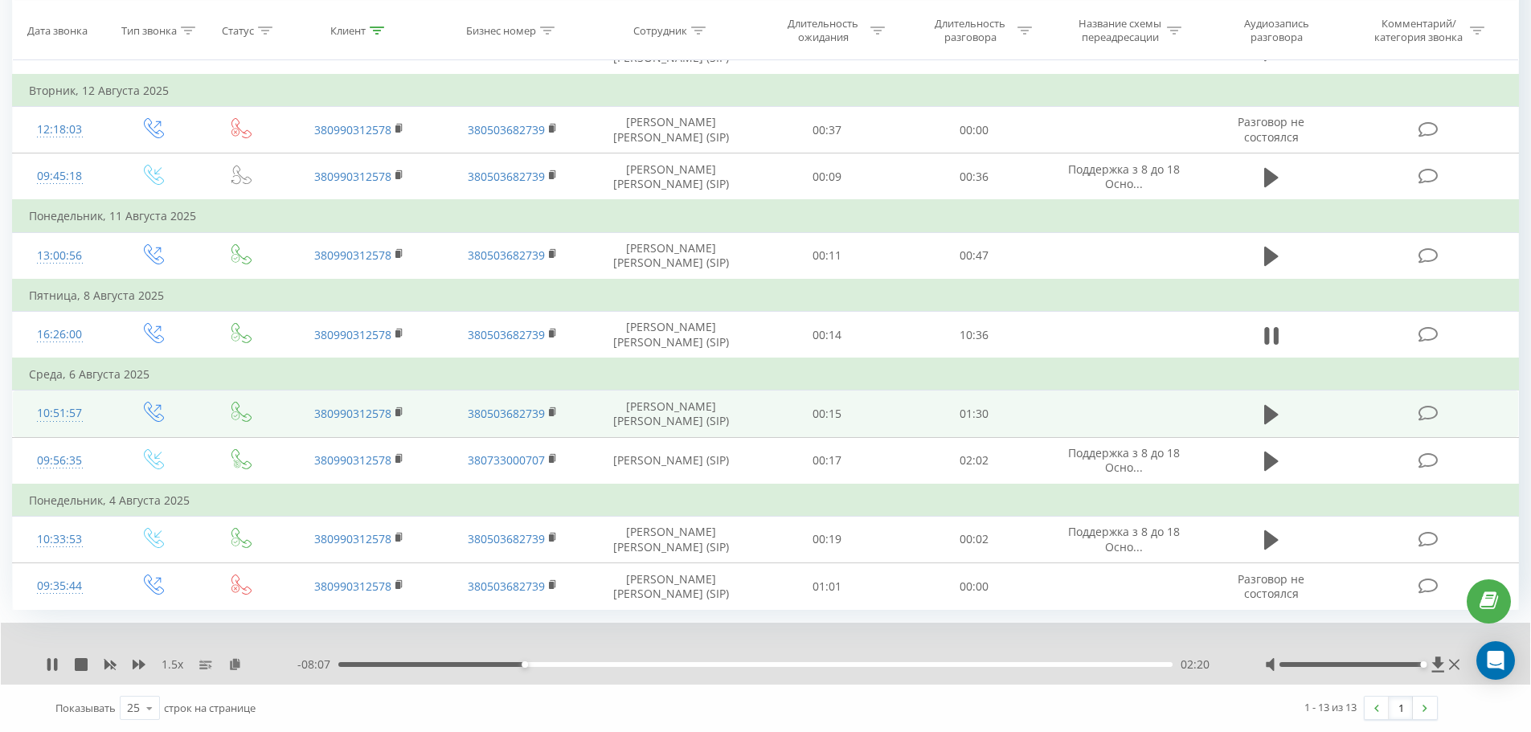
click at [532, 663] on div "02:20" at bounding box center [755, 664] width 834 height 5
click at [556, 664] on div "02:26" at bounding box center [755, 664] width 834 height 5
click at [579, 664] on div "03:01" at bounding box center [755, 664] width 834 height 5
click at [592, 665] on div "03:11" at bounding box center [755, 664] width 834 height 5
click at [606, 664] on div "03:11" at bounding box center [755, 664] width 834 height 5
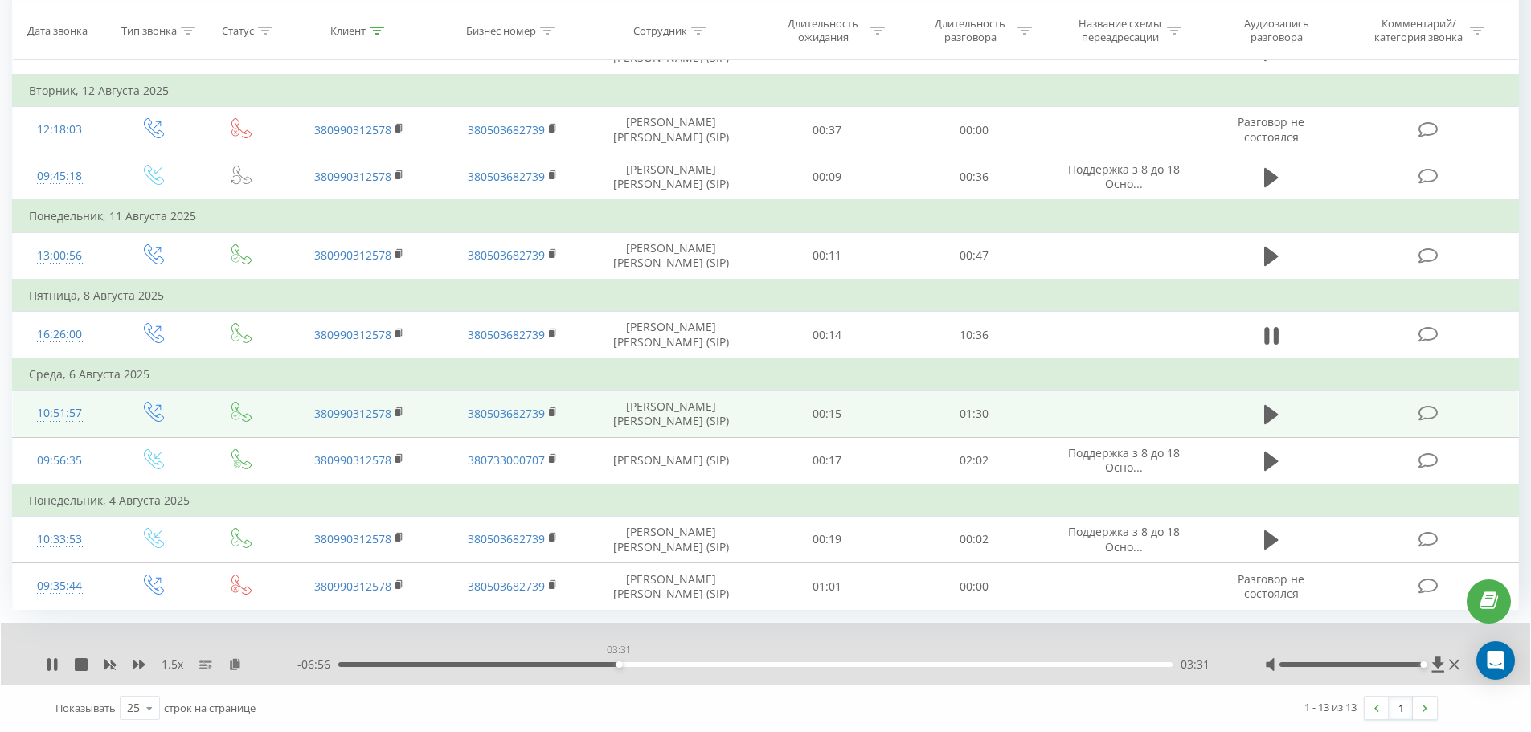
click at [619, 664] on div "03:31" at bounding box center [755, 664] width 834 height 5
click at [632, 664] on div "03:31" at bounding box center [755, 664] width 834 height 5
click at [652, 662] on div "03:44" at bounding box center [755, 664] width 834 height 5
click at [671, 664] on div "03:57" at bounding box center [755, 664] width 834 height 5
click at [660, 661] on div "- 06:16 04:11 04:11" at bounding box center [760, 664] width 927 height 16
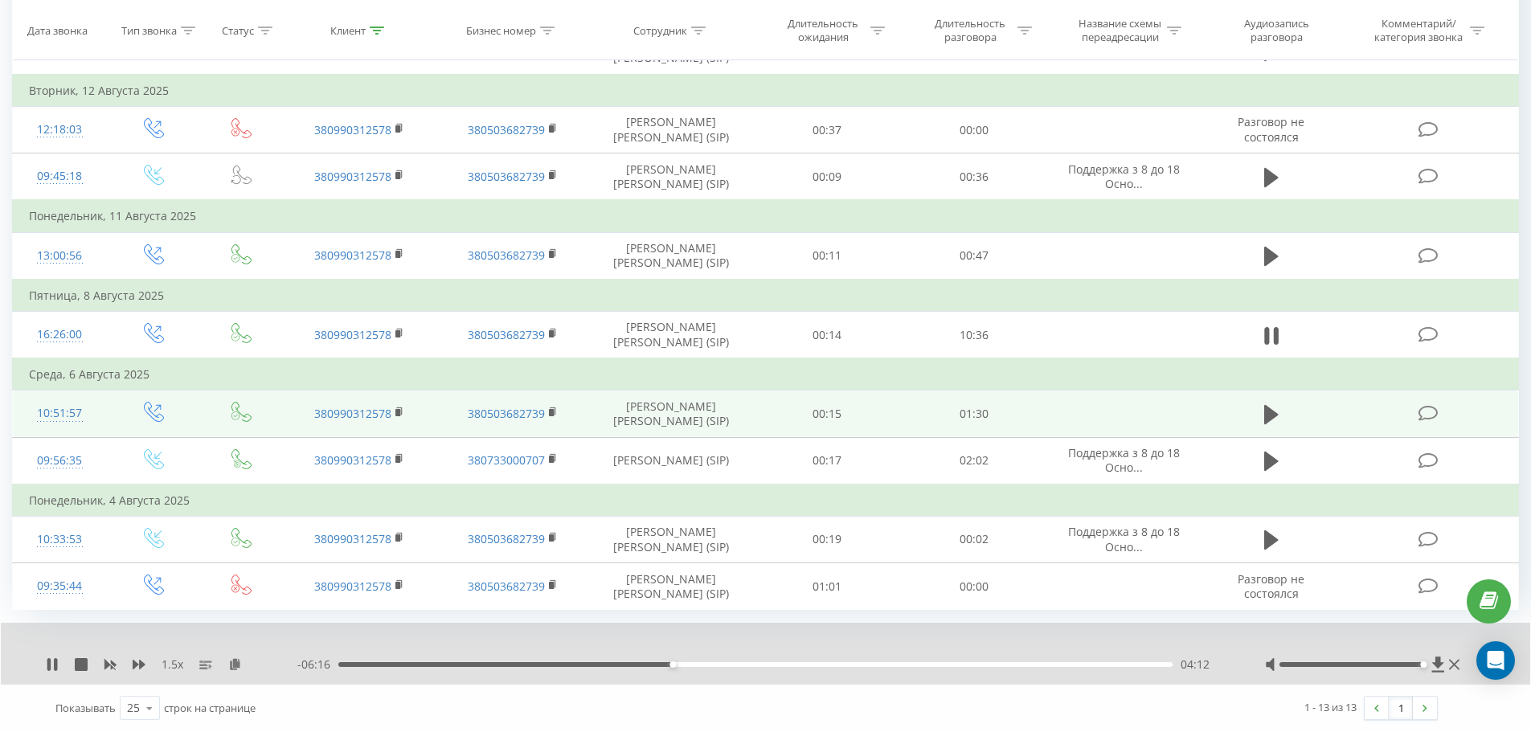
click at [655, 664] on div "04:12" at bounding box center [755, 664] width 834 height 5
click at [666, 665] on div "04:04" at bounding box center [663, 664] width 6 height 6
click at [684, 664] on div "04:12" at bounding box center [755, 664] width 834 height 5
click at [697, 661] on div "- 06:06 04:22 04:22" at bounding box center [760, 664] width 927 height 16
click at [706, 667] on div "04:22" at bounding box center [755, 664] width 834 height 5
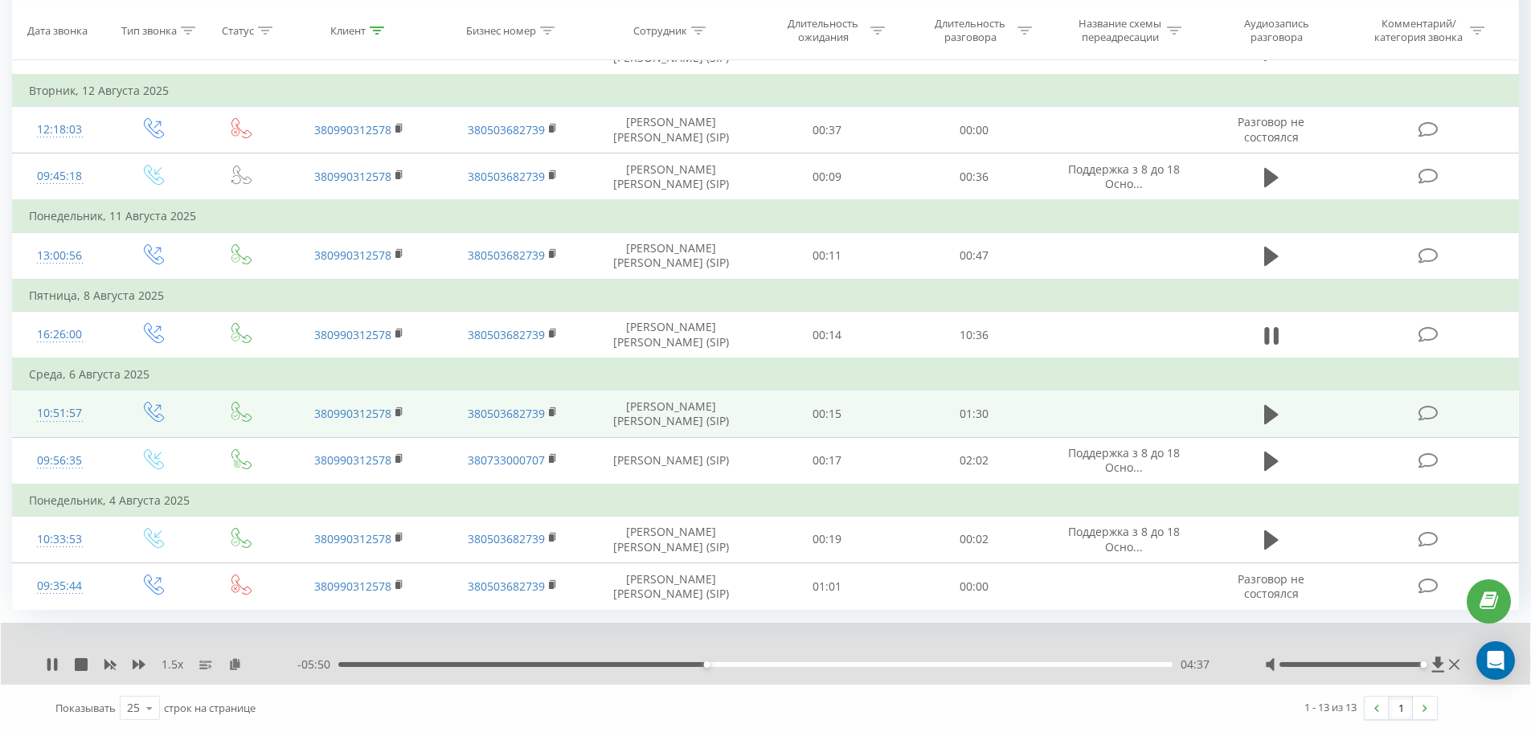
click at [726, 666] on div "04:37" at bounding box center [755, 664] width 834 height 5
click at [739, 666] on div "04:53" at bounding box center [755, 664] width 834 height 5
drag, startPoint x: 750, startPoint y: 665, endPoint x: 764, endPoint y: 664, distance: 14.6
click at [751, 664] on div "05:02" at bounding box center [755, 664] width 834 height 5
click at [764, 664] on div "05:12" at bounding box center [755, 664] width 834 height 5
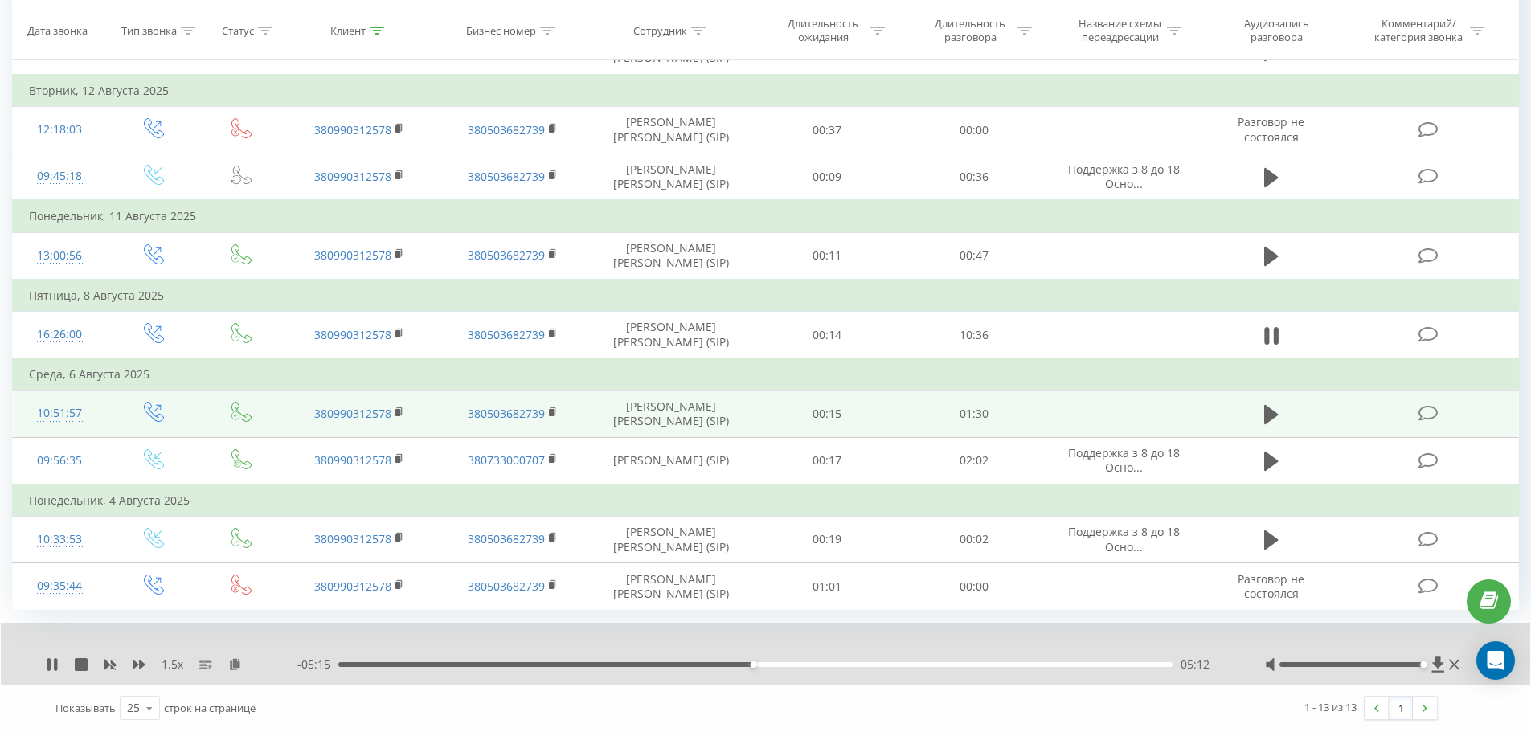
click at [779, 663] on div "05:12" at bounding box center [755, 664] width 834 height 5
click at [784, 663] on div "05:32" at bounding box center [755, 664] width 834 height 5
click at [763, 665] on div "05:36" at bounding box center [755, 664] width 834 height 5
click at [137, 666] on icon at bounding box center [139, 665] width 13 height 10
click at [857, 663] on div "06:47" at bounding box center [755, 664] width 834 height 5
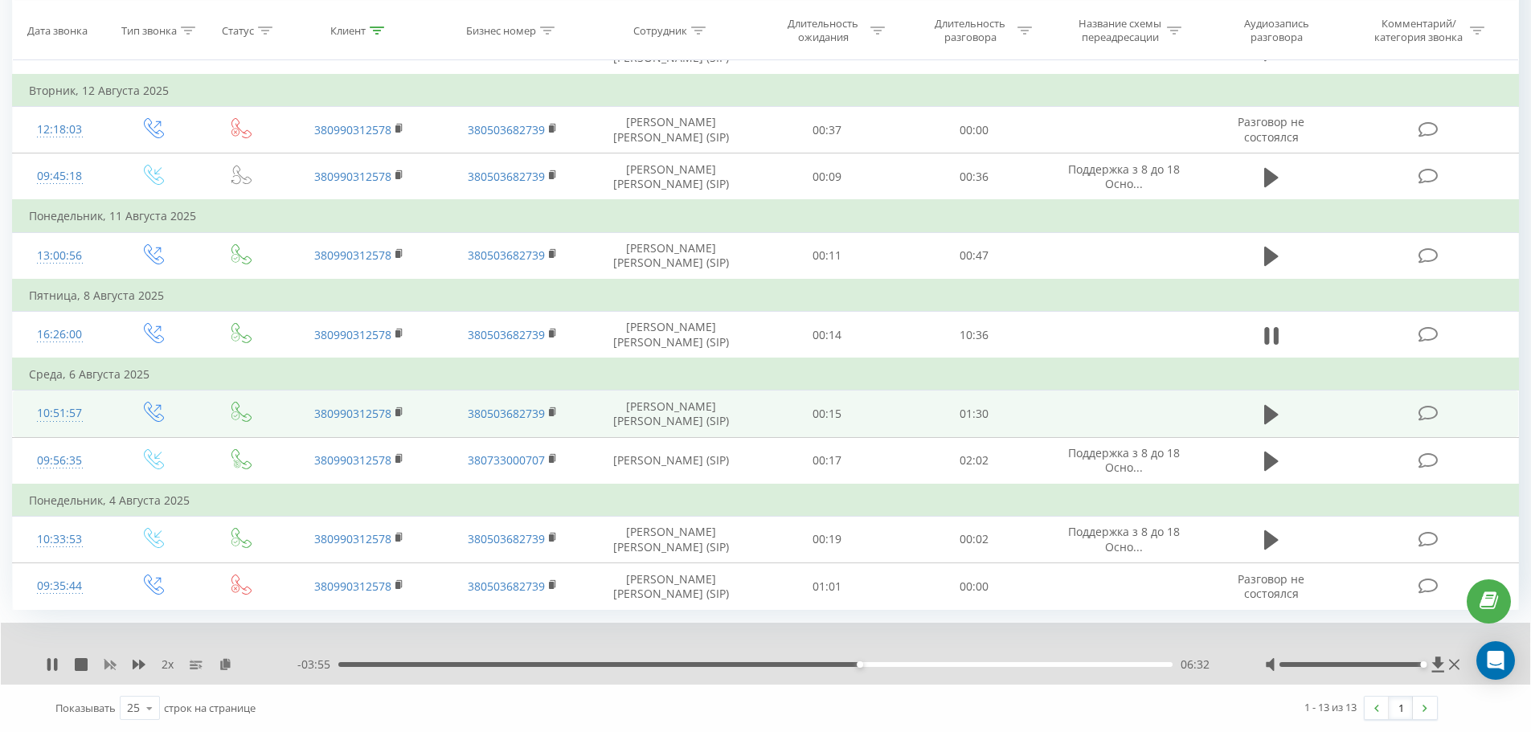
click at [110, 664] on rect at bounding box center [111, 664] width 7 height 6
click at [137, 666] on icon at bounding box center [139, 665] width 13 height 10
click at [140, 667] on icon at bounding box center [139, 665] width 13 height 10
click at [111, 663] on icon at bounding box center [110, 664] width 13 height 13
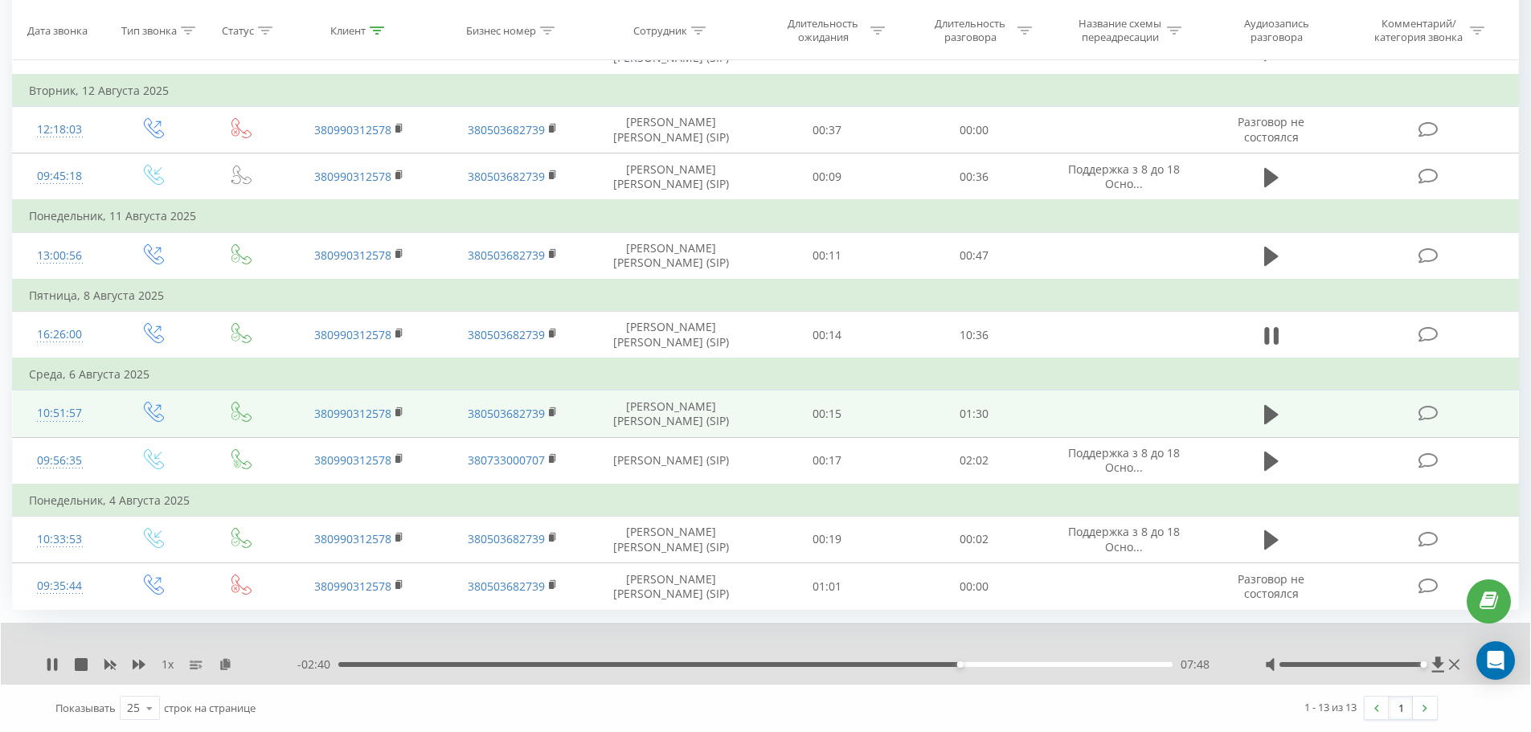
click at [145, 663] on div "1 x" at bounding box center [171, 664] width 251 height 16
click at [145, 664] on div "1 x" at bounding box center [171, 664] width 251 height 16
click at [141, 666] on icon at bounding box center [139, 665] width 13 height 10
click at [969, 660] on div "- 02:38 07:49 07:49" at bounding box center [760, 664] width 927 height 16
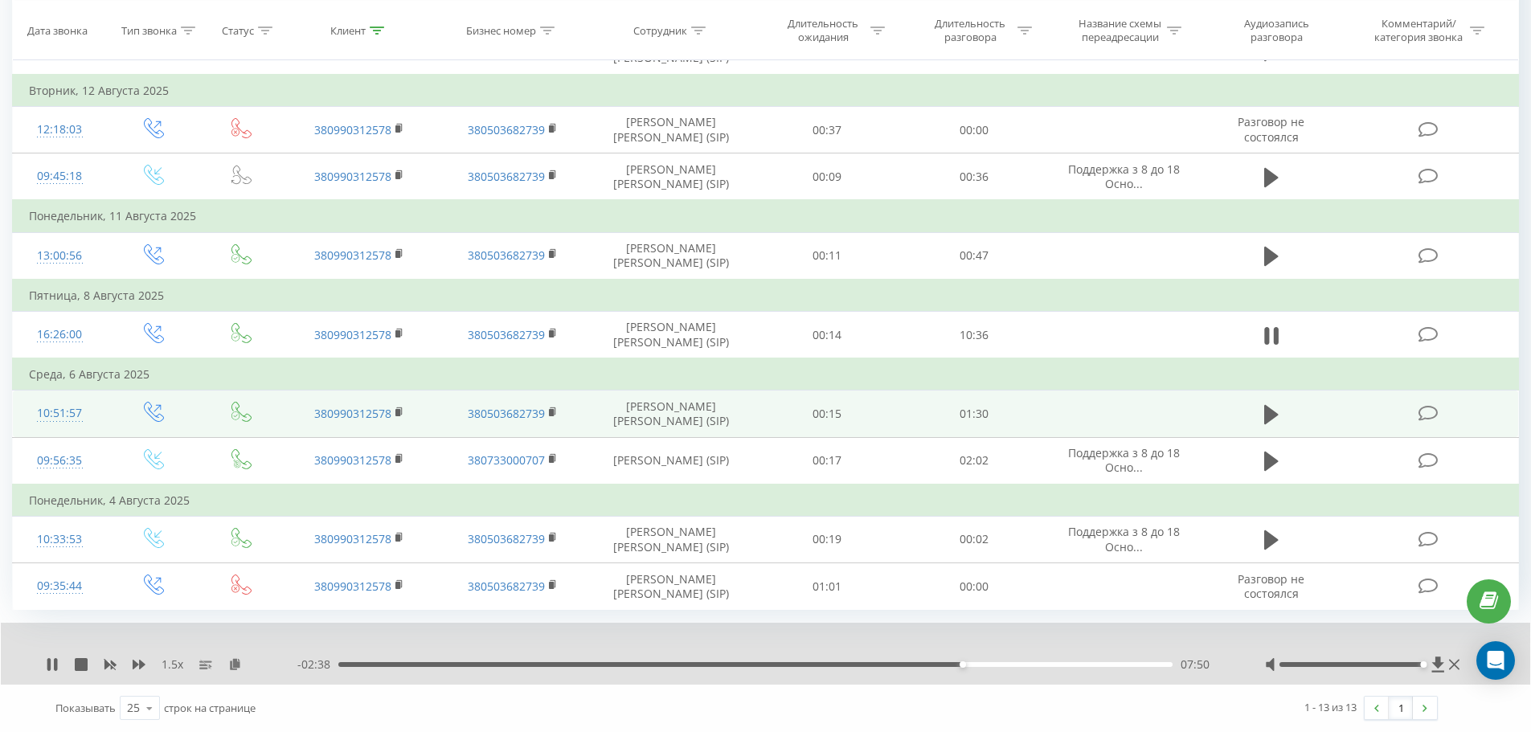
click at [971, 664] on div "07:50" at bounding box center [755, 664] width 834 height 5
click at [980, 664] on div "08:04" at bounding box center [755, 664] width 834 height 5
click at [991, 665] on div "08:04" at bounding box center [755, 664] width 834 height 5
click at [1002, 664] on div "08:18" at bounding box center [1000, 664] width 6 height 6
click at [1008, 664] on div "08:24" at bounding box center [755, 664] width 834 height 5
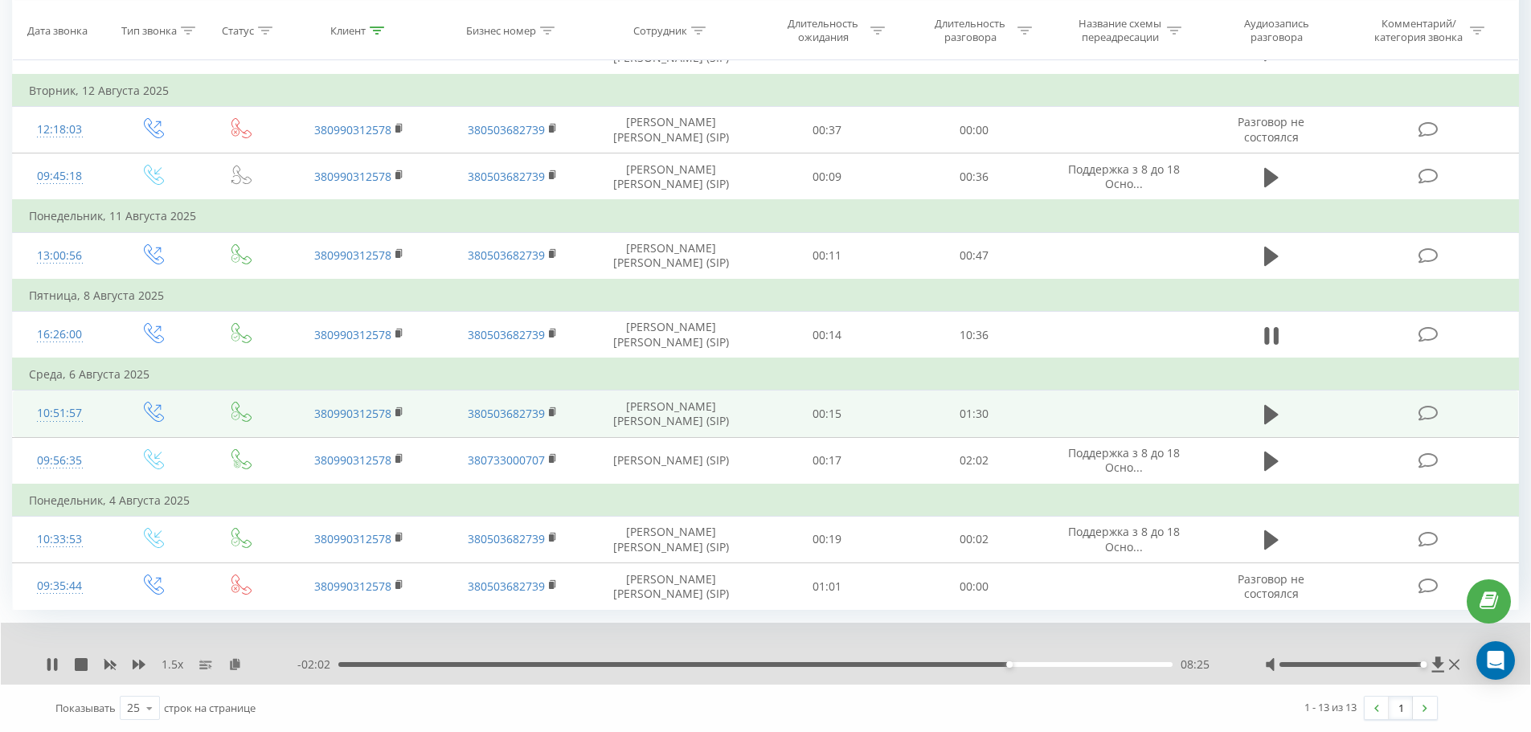
click at [1016, 664] on div "08:25" at bounding box center [755, 664] width 834 height 5
click at [1013, 662] on div "08:28" at bounding box center [755, 664] width 834 height 5
click at [1006, 662] on div "08:29" at bounding box center [755, 664] width 834 height 5
click at [136, 668] on icon at bounding box center [139, 664] width 13 height 13
click at [1028, 669] on div "- 01:00 09:28 09:28" at bounding box center [760, 664] width 927 height 16
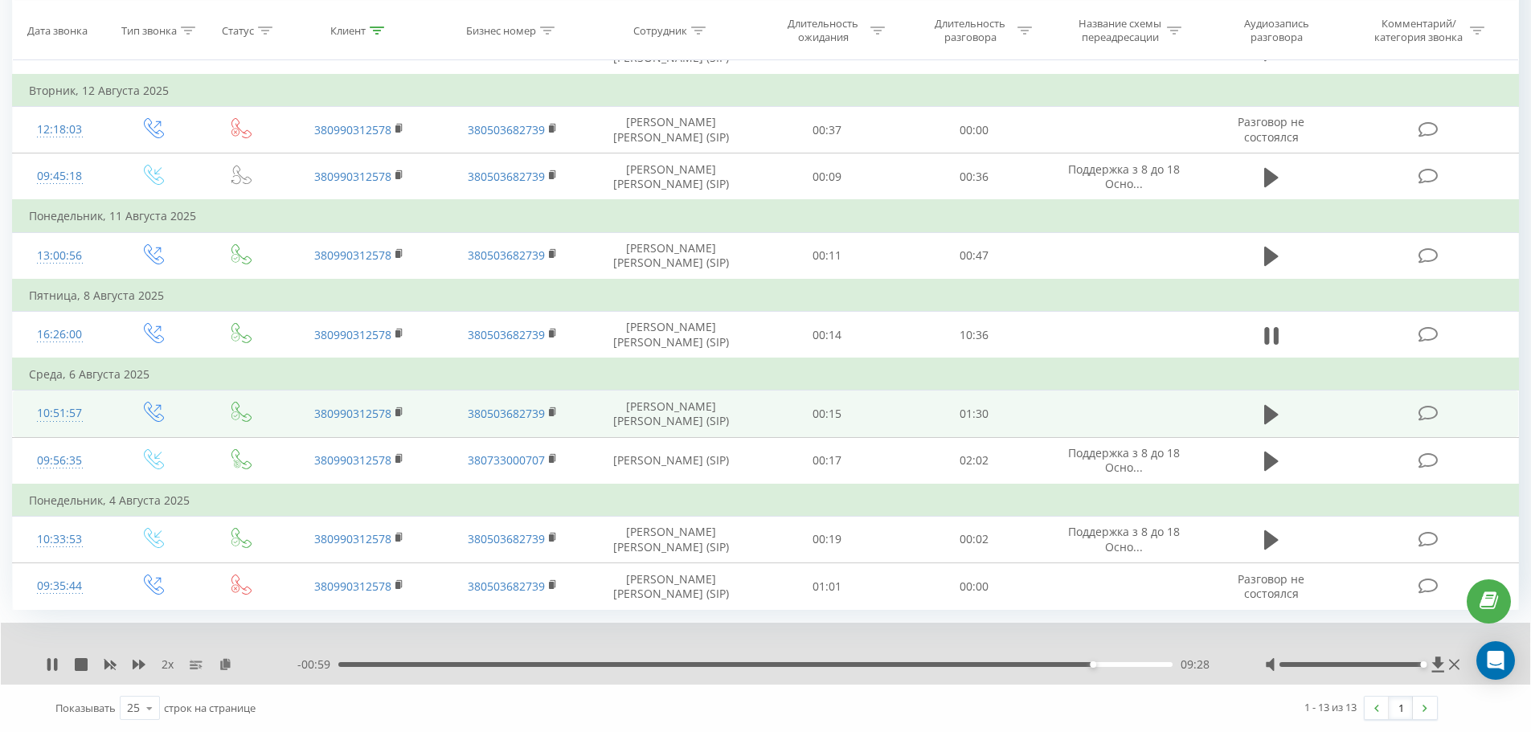
click at [1028, 664] on div "09:28" at bounding box center [755, 664] width 834 height 5
click at [1028, 662] on div "09:37" at bounding box center [755, 664] width 834 height 5
click at [1028, 663] on div "09:31" at bounding box center [755, 664] width 834 height 5
click at [112, 660] on icon at bounding box center [110, 664] width 13 height 13
click at [1028, 664] on div "09:42" at bounding box center [755, 664] width 834 height 5
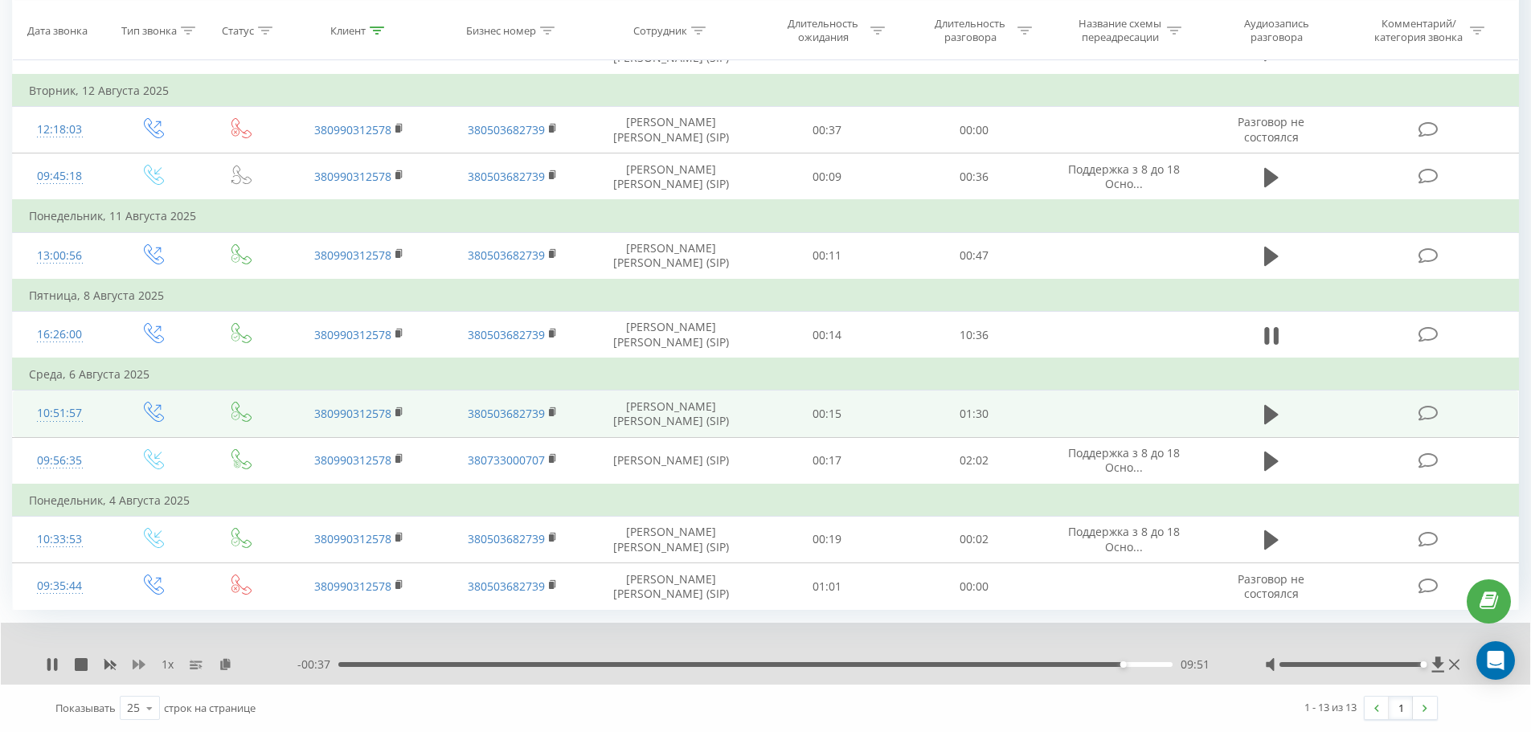
click at [133, 663] on icon at bounding box center [139, 665] width 13 height 10
drag, startPoint x: 133, startPoint y: 663, endPoint x: 143, endPoint y: 661, distance: 9.8
click at [134, 663] on icon at bounding box center [139, 665] width 13 height 10
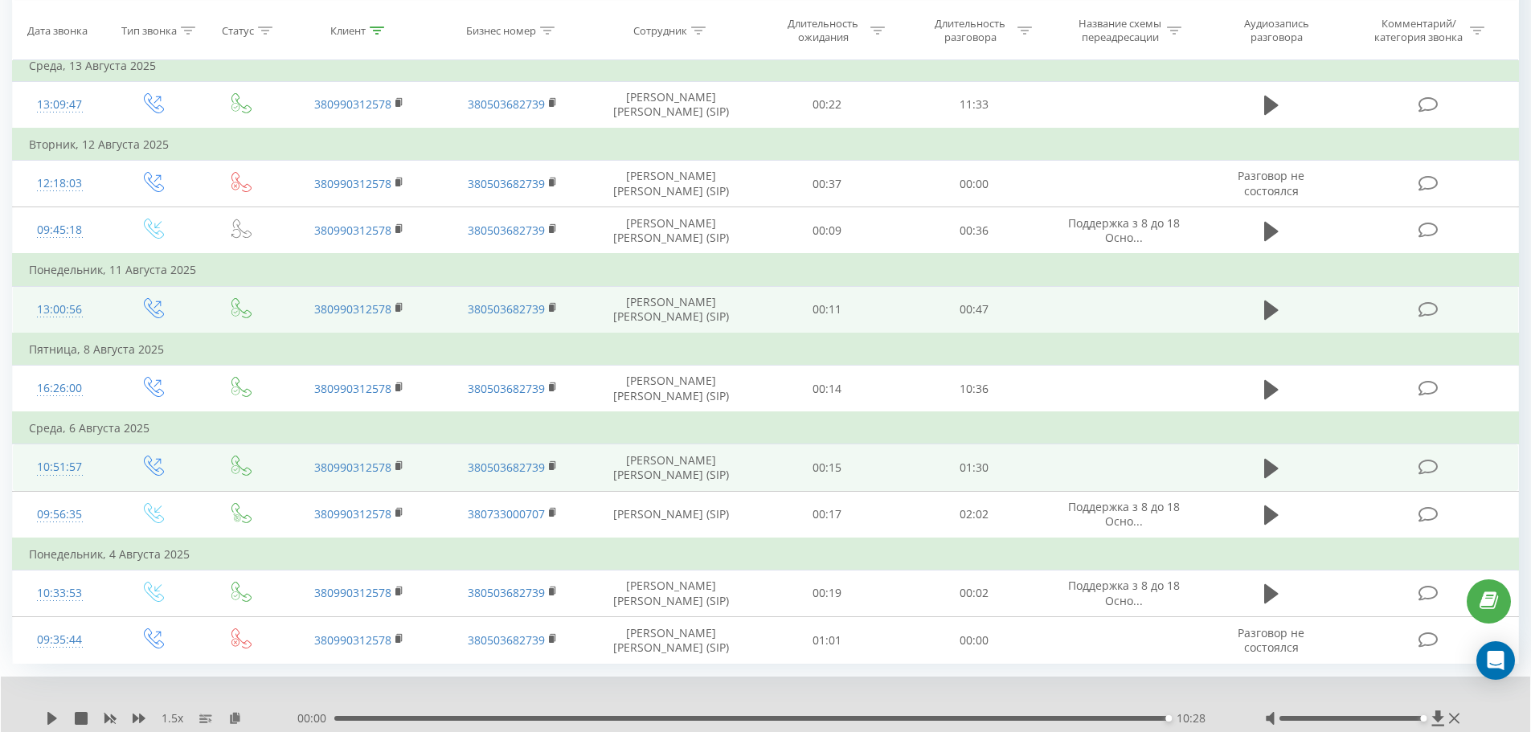
scroll to position [416, 0]
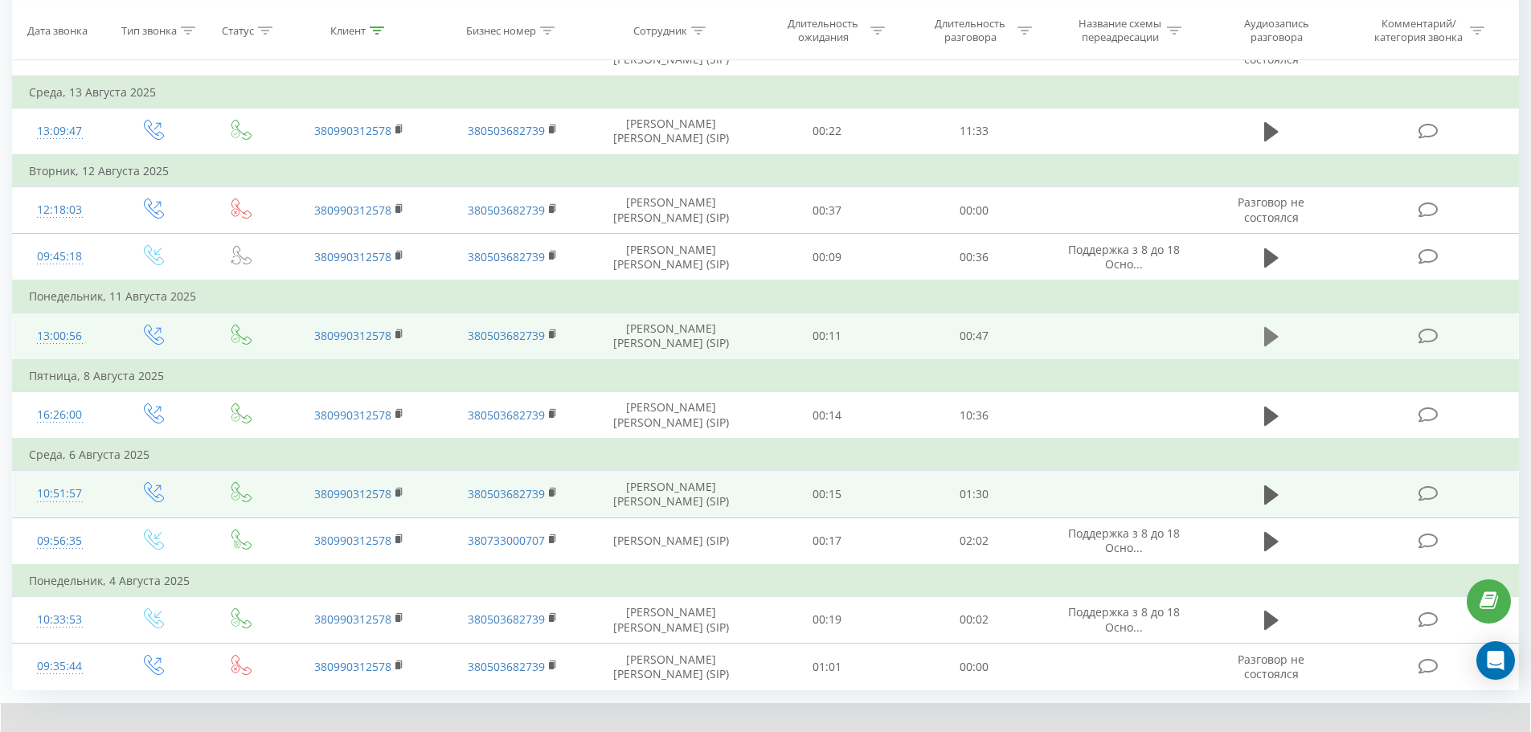
click at [1028, 331] on icon at bounding box center [1271, 336] width 14 height 19
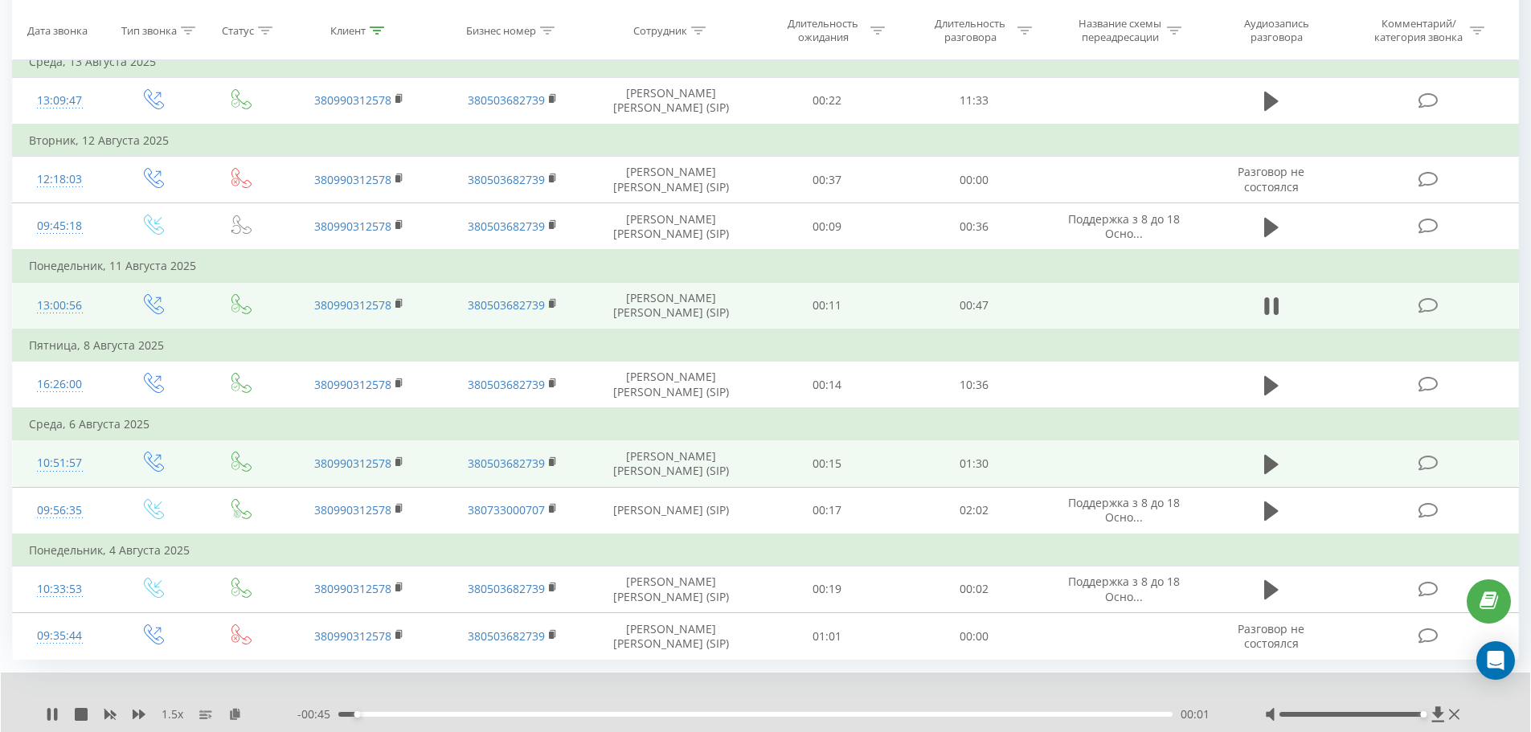
scroll to position [497, 0]
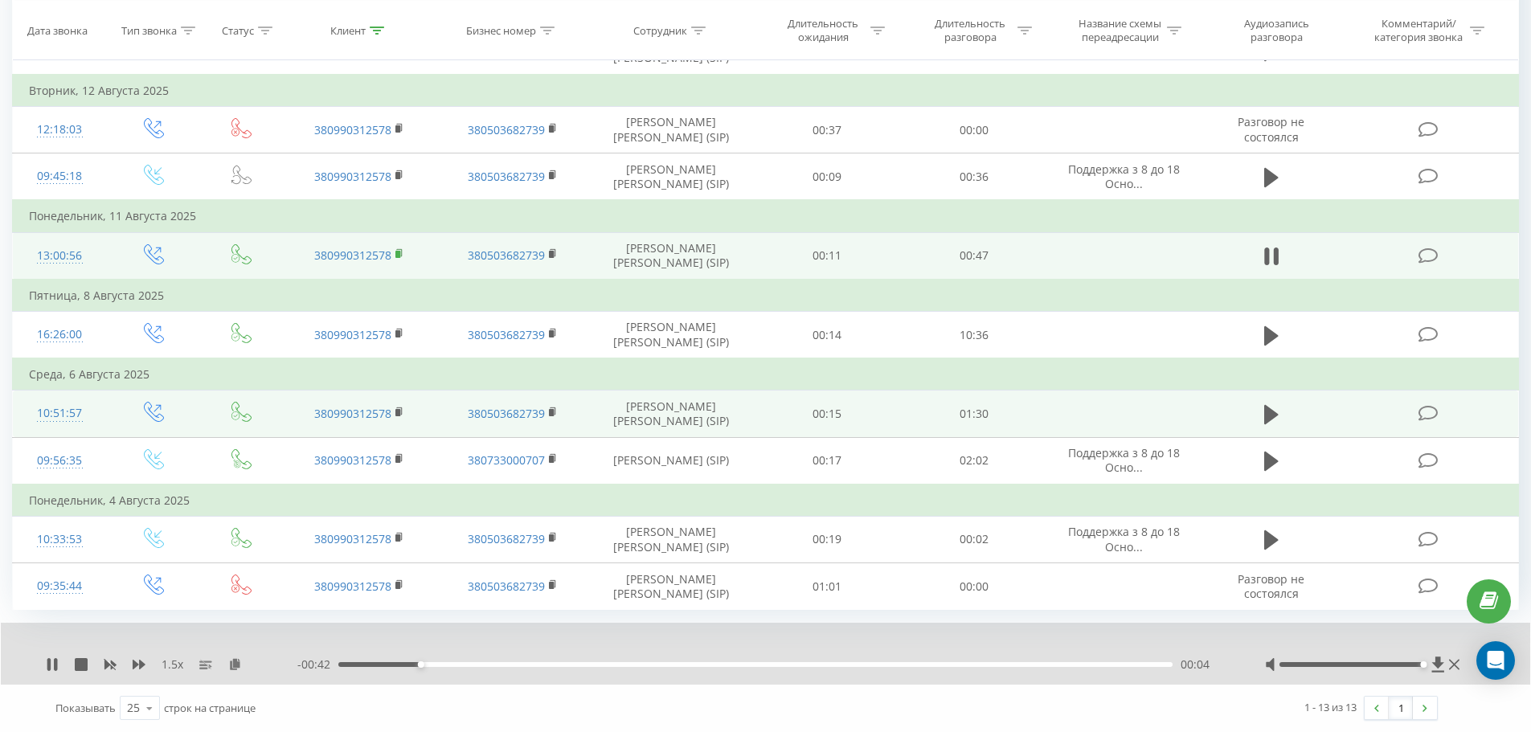
click at [396, 255] on rect at bounding box center [397, 254] width 5 height 7
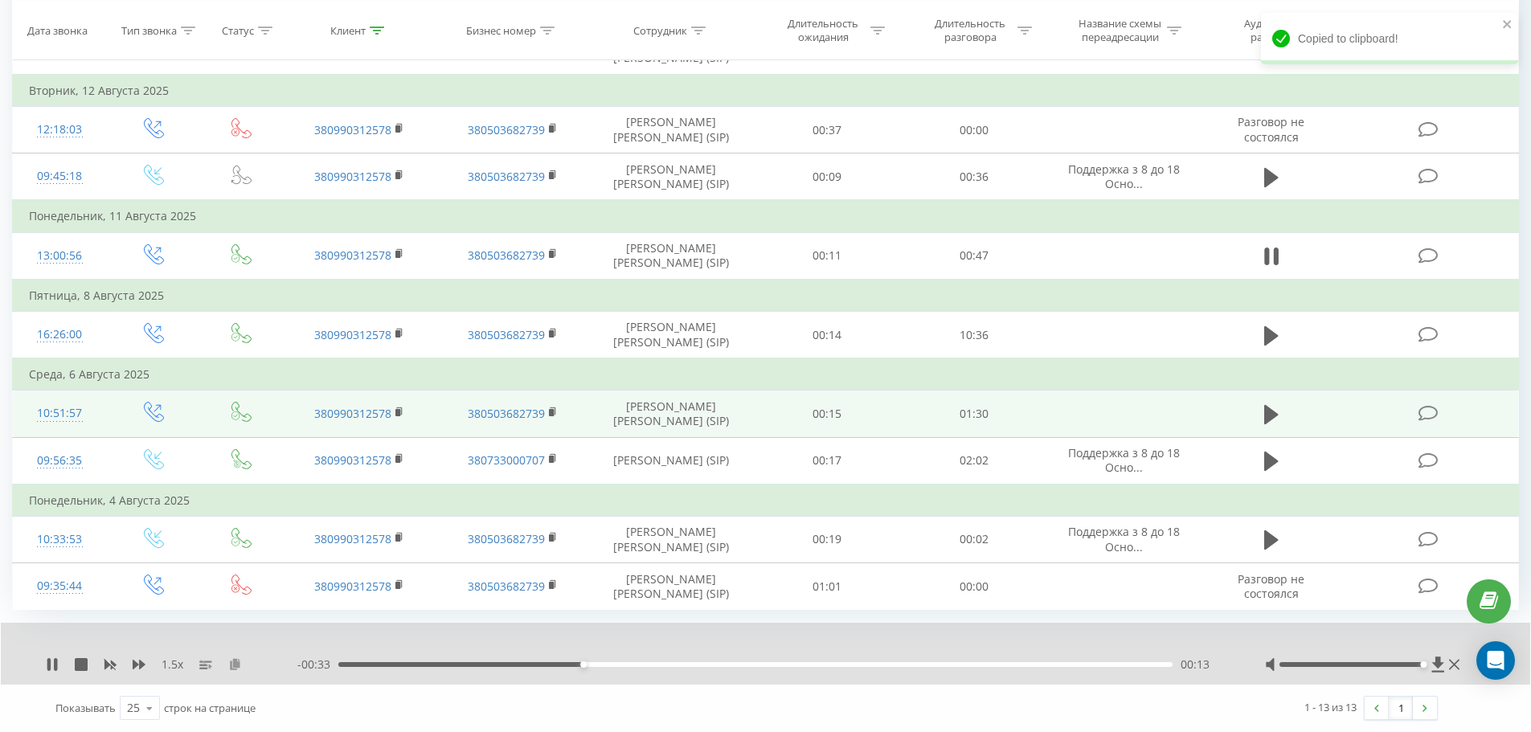
click at [231, 667] on icon at bounding box center [235, 663] width 14 height 11
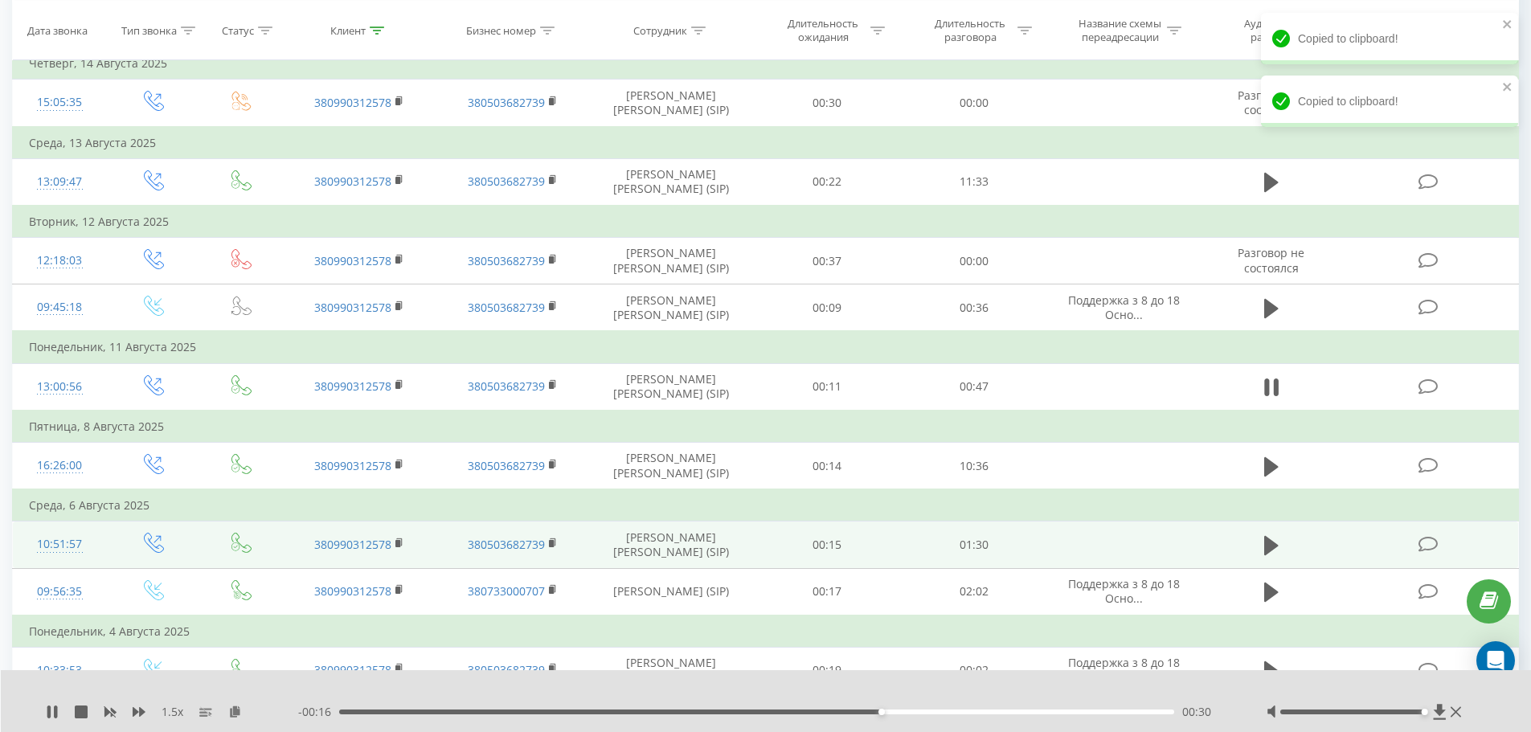
scroll to position [255, 0]
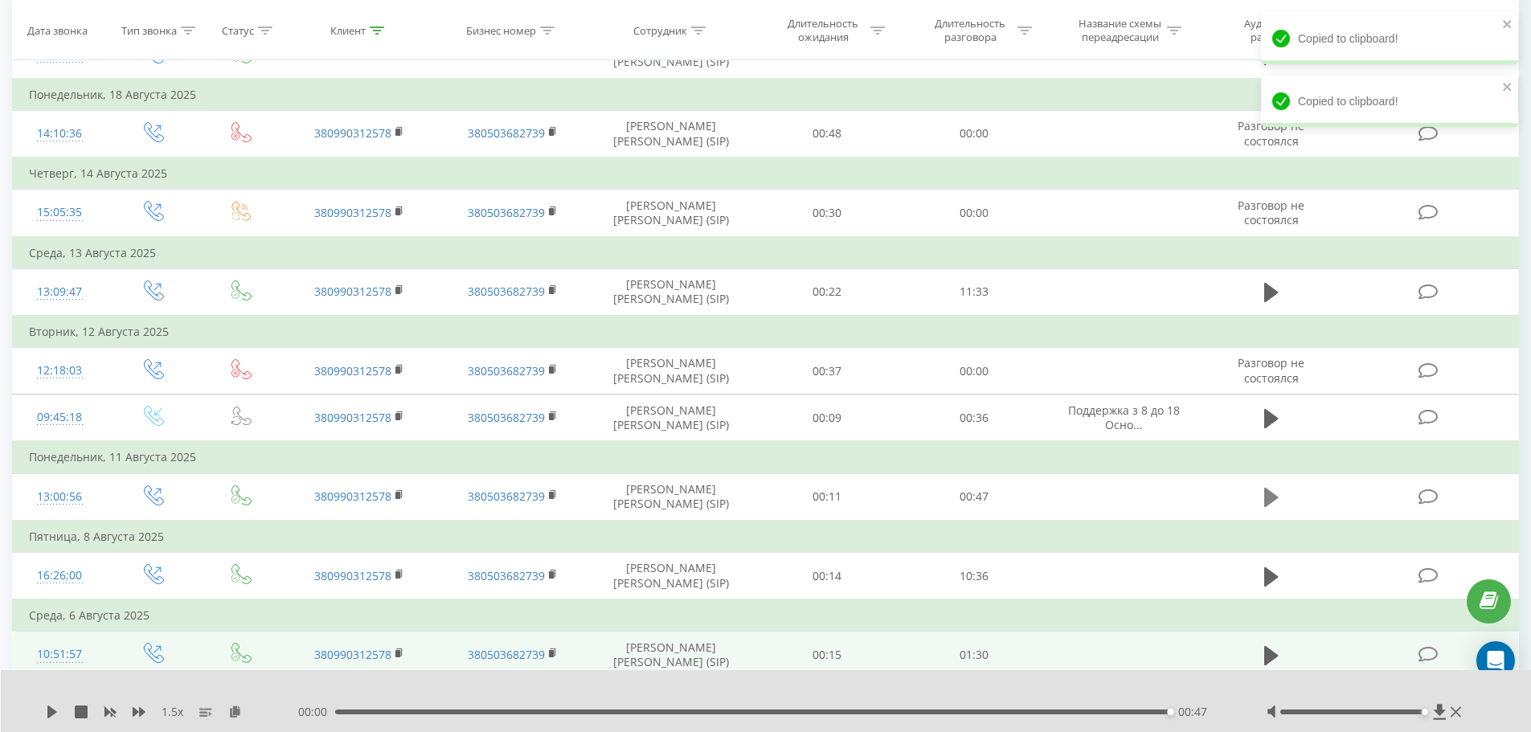
click at [1028, 500] on icon at bounding box center [1271, 497] width 14 height 19
click at [1028, 497] on icon at bounding box center [1271, 497] width 14 height 19
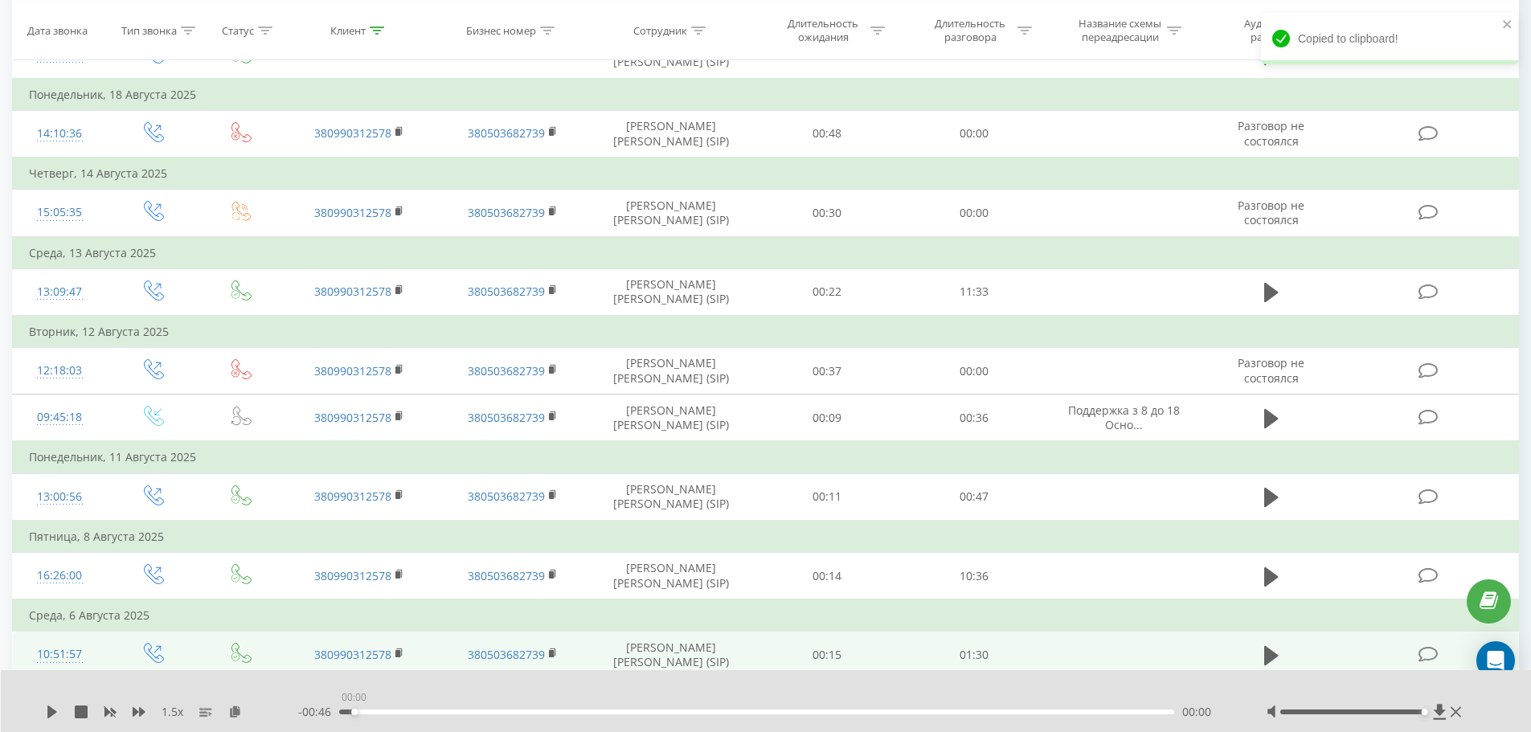
drag, startPoint x: 836, startPoint y: 713, endPoint x: 308, endPoint y: 713, distance: 527.9
click at [305, 685] on div "- 00:46 00:00 00:00" at bounding box center [762, 712] width 928 height 16
drag, startPoint x: 52, startPoint y: 710, endPoint x: 178, endPoint y: 689, distance: 127.1
click at [54, 685] on icon at bounding box center [52, 711] width 10 height 13
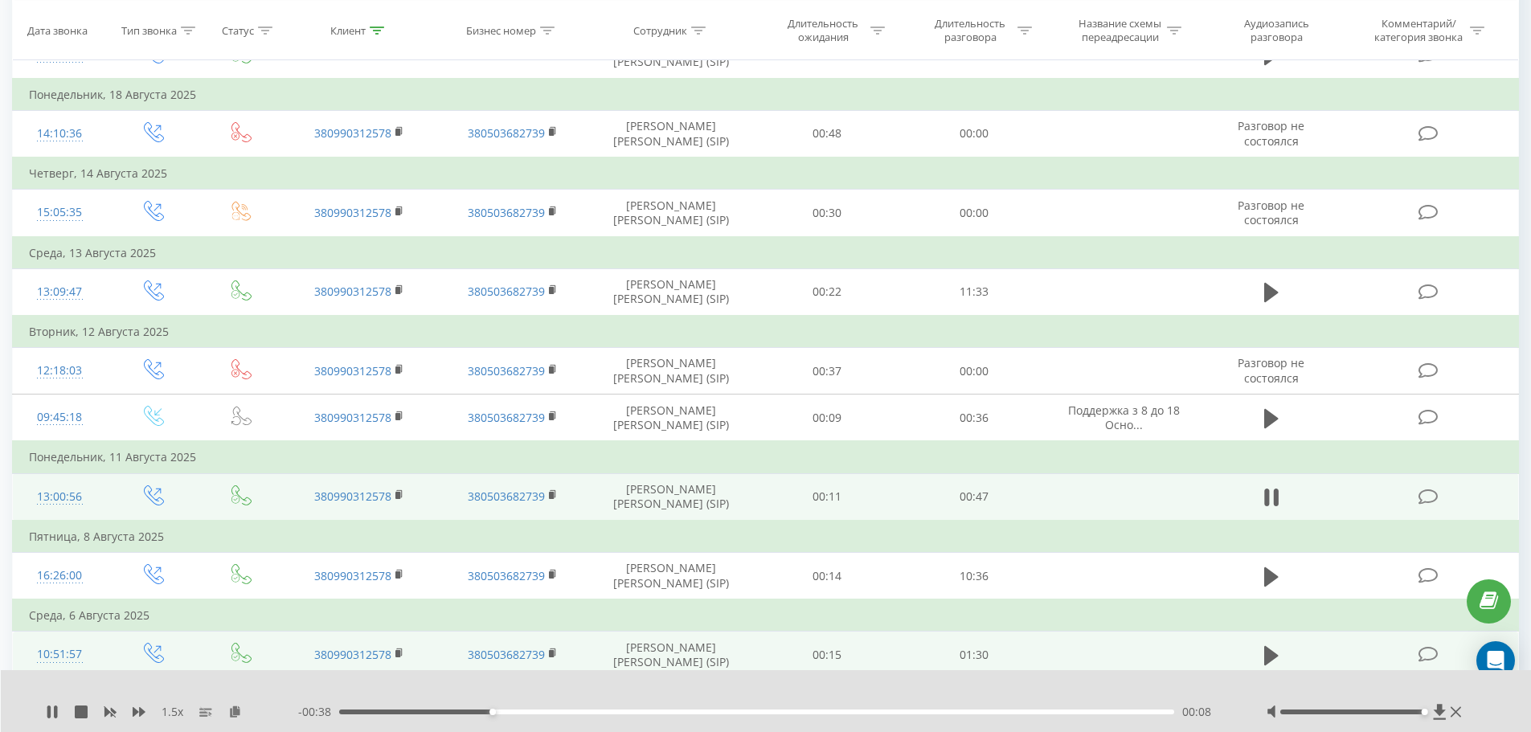
drag, startPoint x: 397, startPoint y: 495, endPoint x: 452, endPoint y: 482, distance: 56.1
click at [397, 495] on rect at bounding box center [397, 495] width 5 height 7
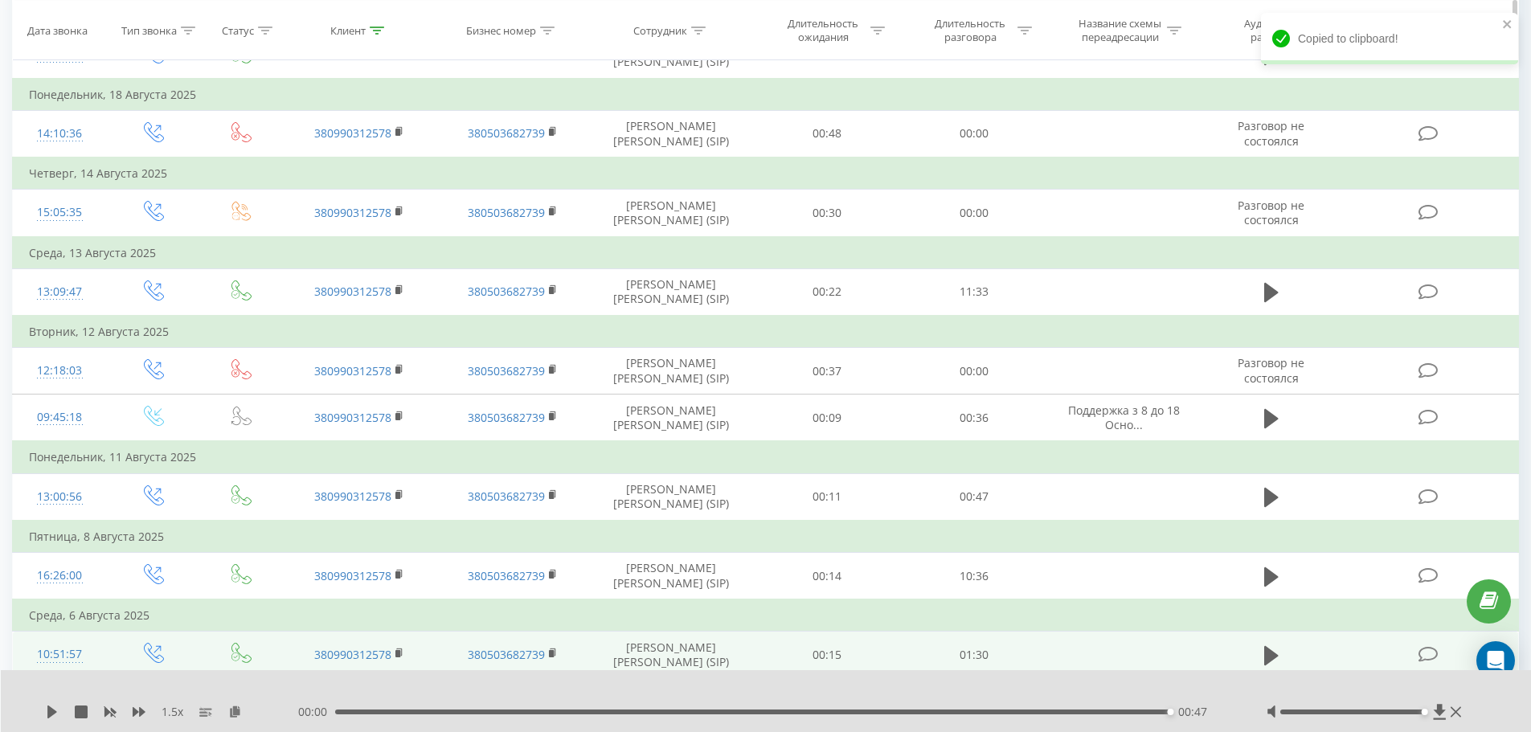
click at [349, 35] on div "Клиент" at bounding box center [347, 30] width 35 height 14
click at [359, 147] on input "380990312578" at bounding box center [359, 145] width 141 height 28
paste input "5459733"
click at [400, 178] on span "OK" at bounding box center [393, 175] width 45 height 25
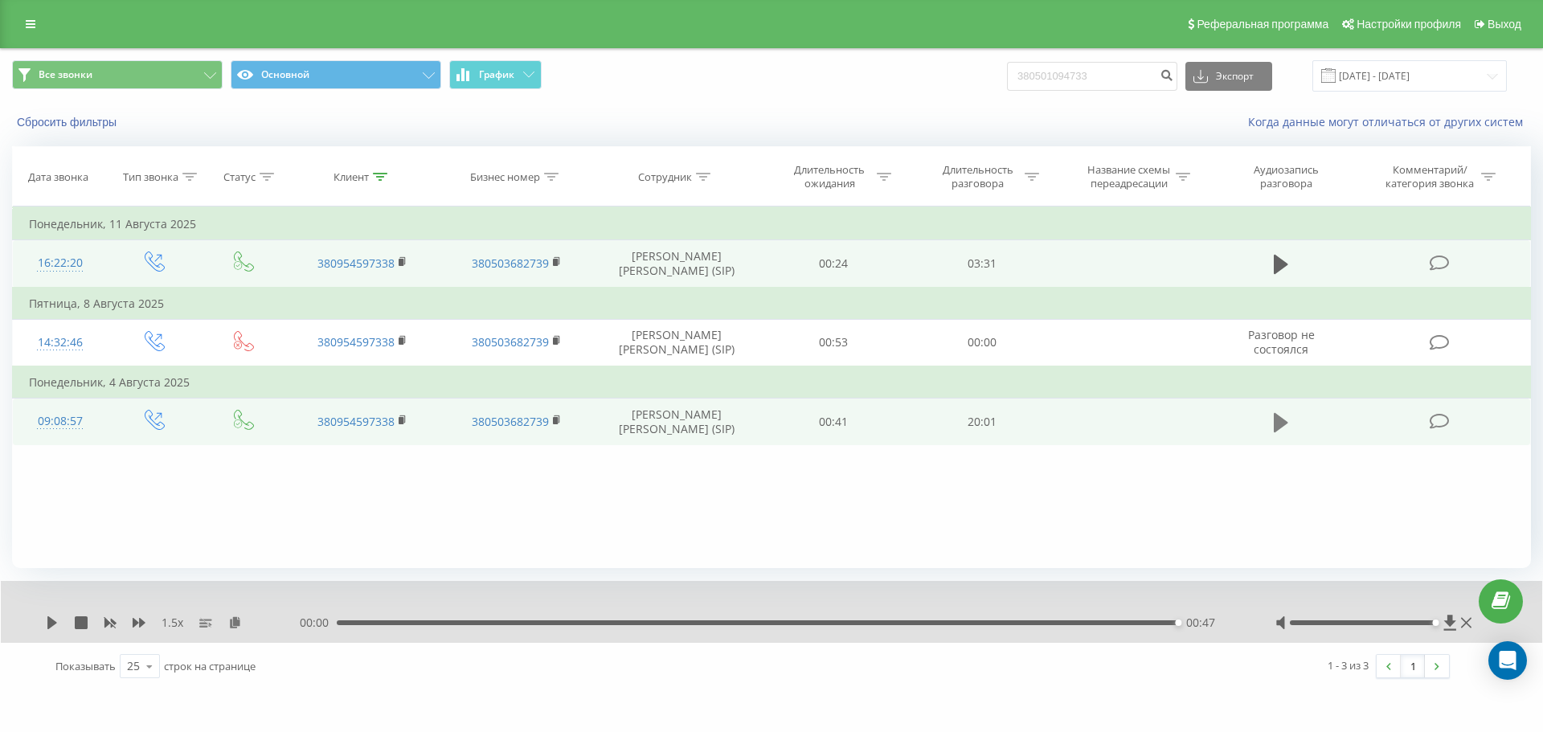
click at [1028, 428] on icon at bounding box center [1280, 422] width 14 height 22
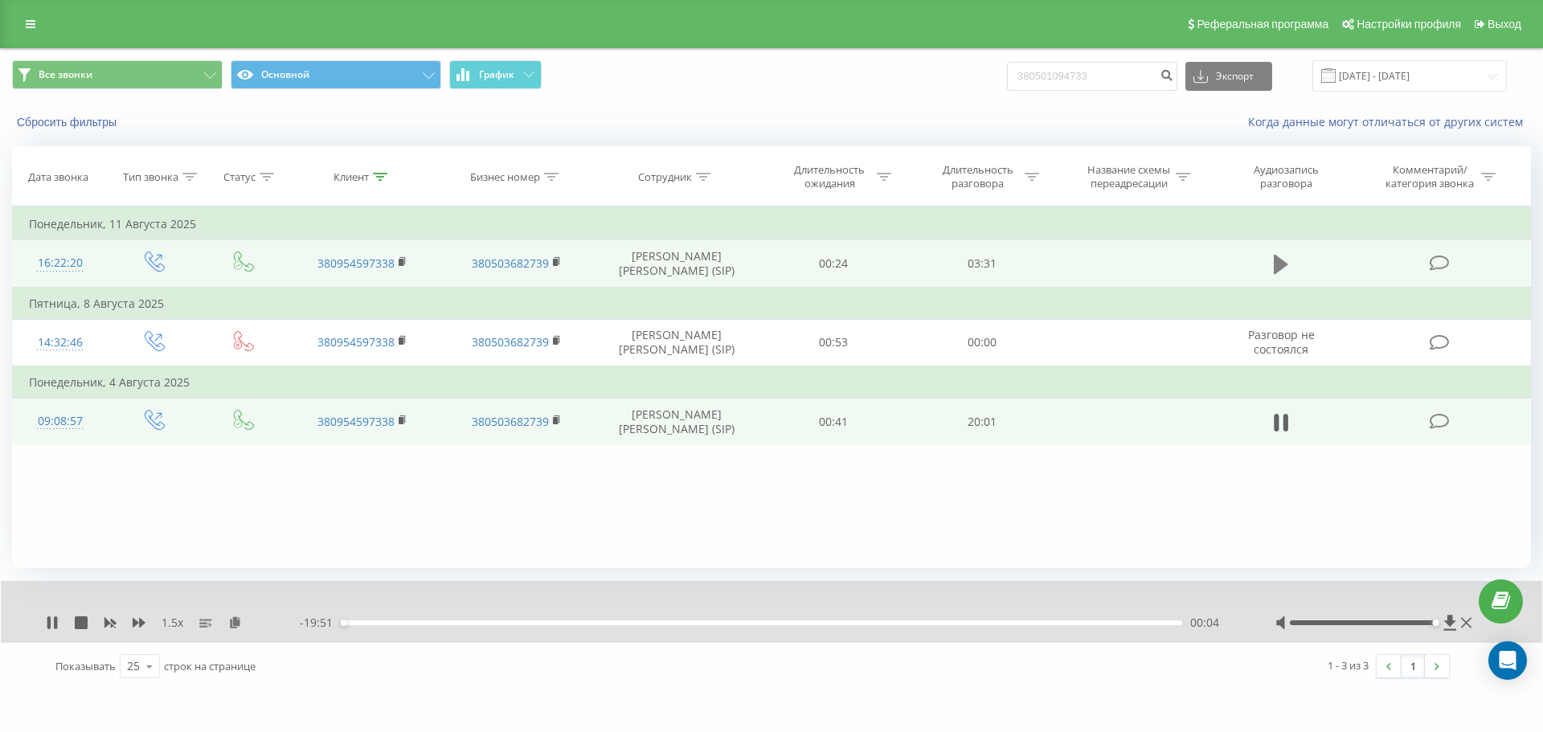
click at [1028, 263] on icon at bounding box center [1280, 264] width 14 height 19
drag, startPoint x: 232, startPoint y: 625, endPoint x: 595, endPoint y: 542, distance: 372.5
click at [232, 625] on icon at bounding box center [235, 621] width 14 height 11
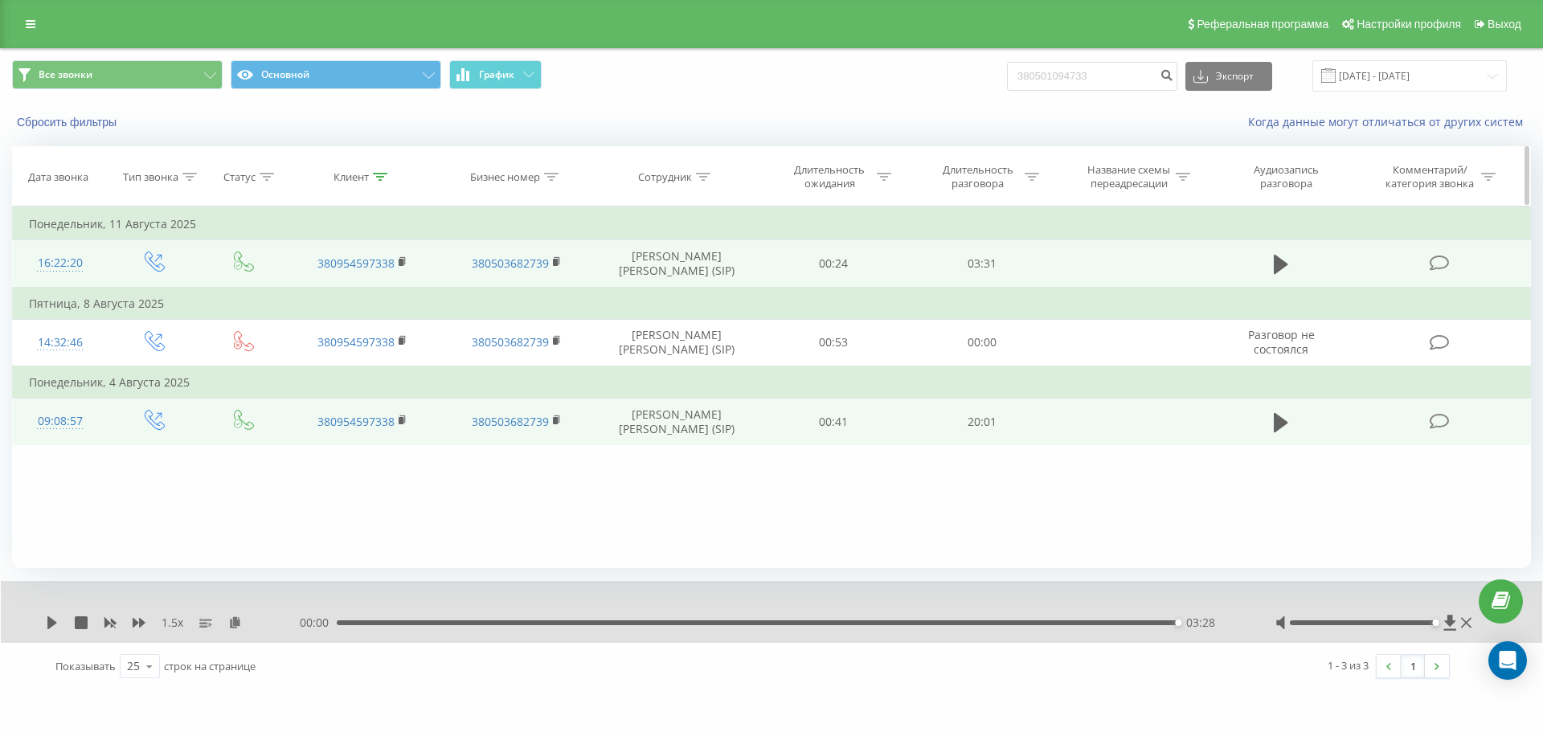
click at [355, 186] on th "Клиент" at bounding box center [362, 176] width 154 height 59
click at [364, 184] on th "Клиент" at bounding box center [362, 176] width 154 height 59
click at [363, 181] on div "Клиент" at bounding box center [350, 177] width 35 height 14
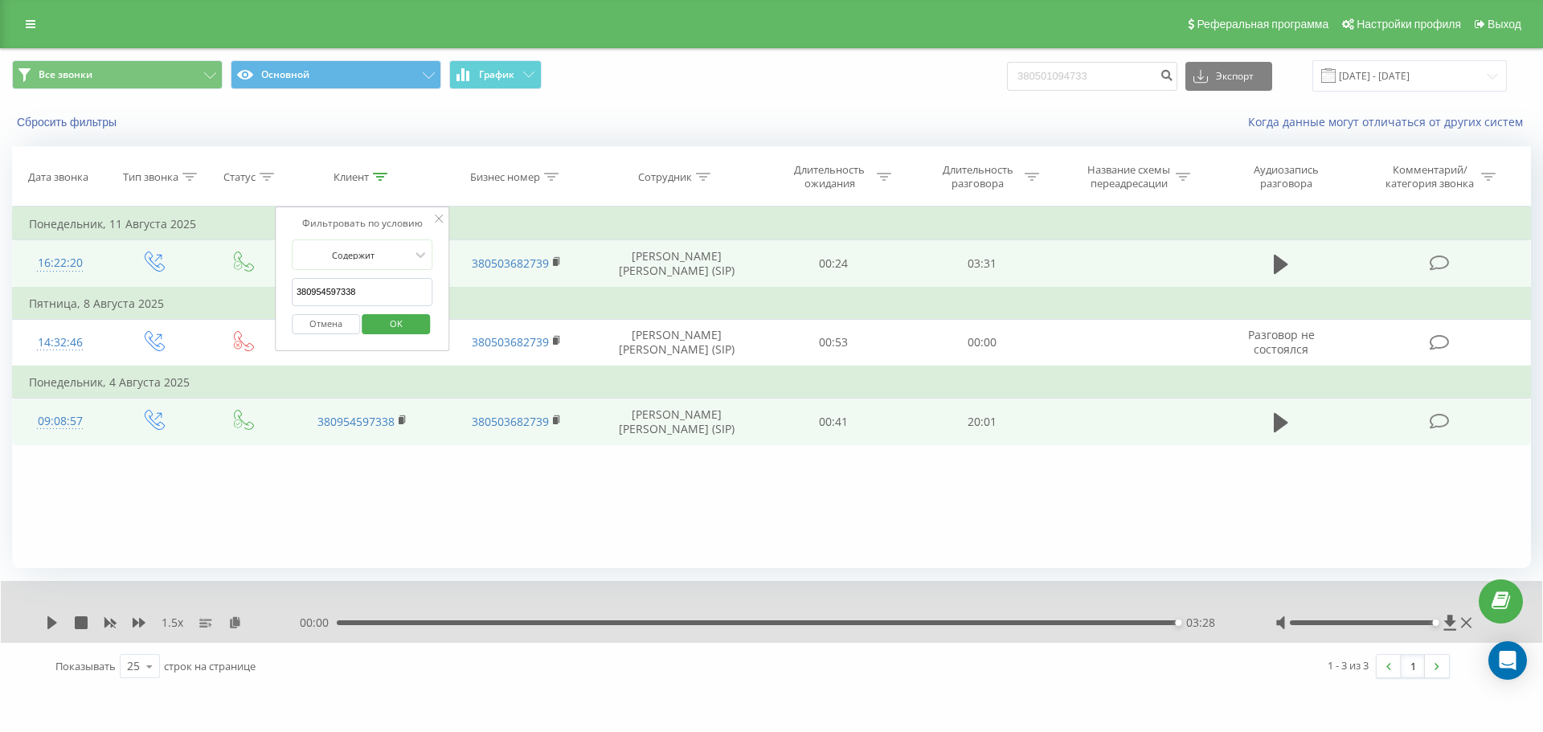
click at [380, 284] on input "380954597338" at bounding box center [362, 292] width 141 height 28
paste input "664897496"
type input "380664897496"
click at [401, 317] on span "OK" at bounding box center [396, 323] width 45 height 25
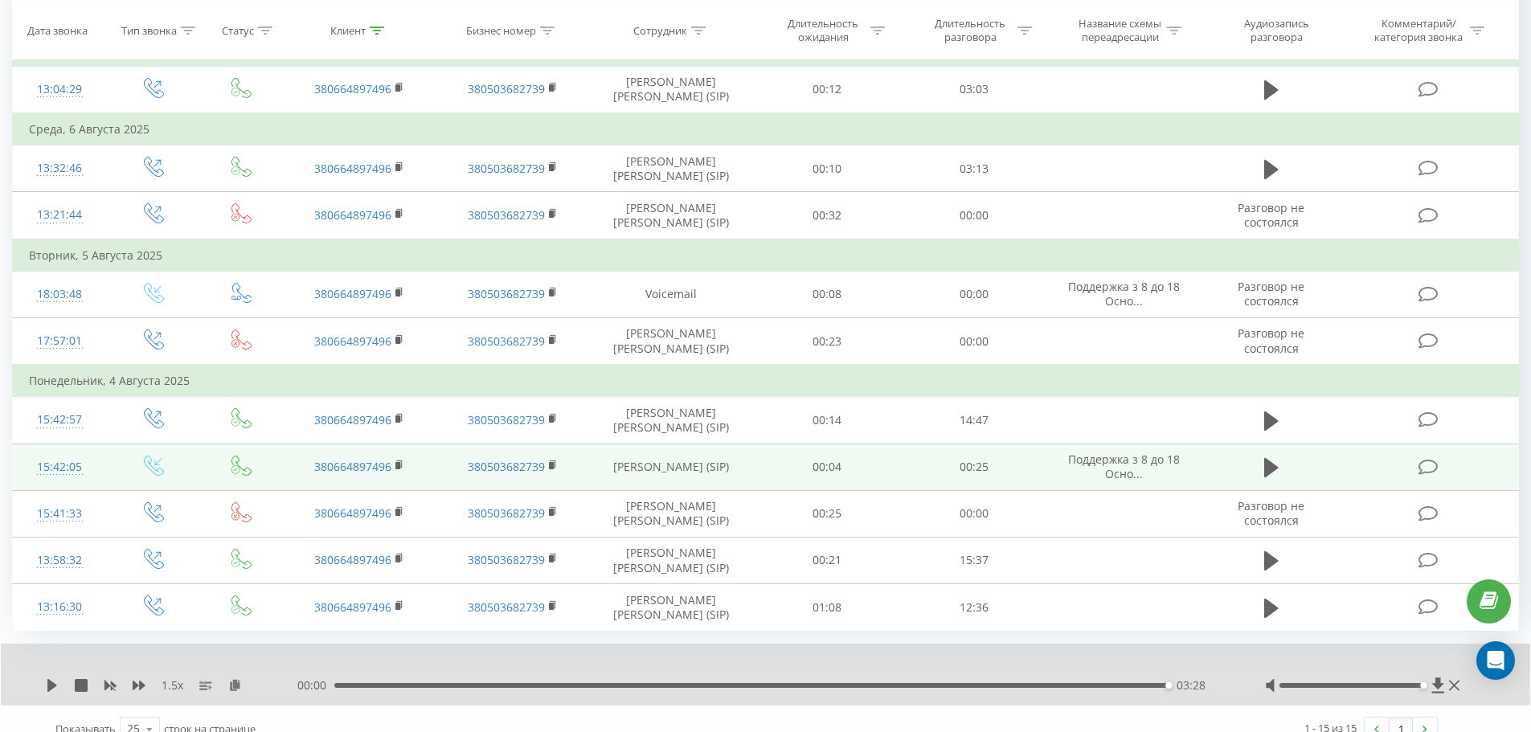
scroll to position [525, 0]
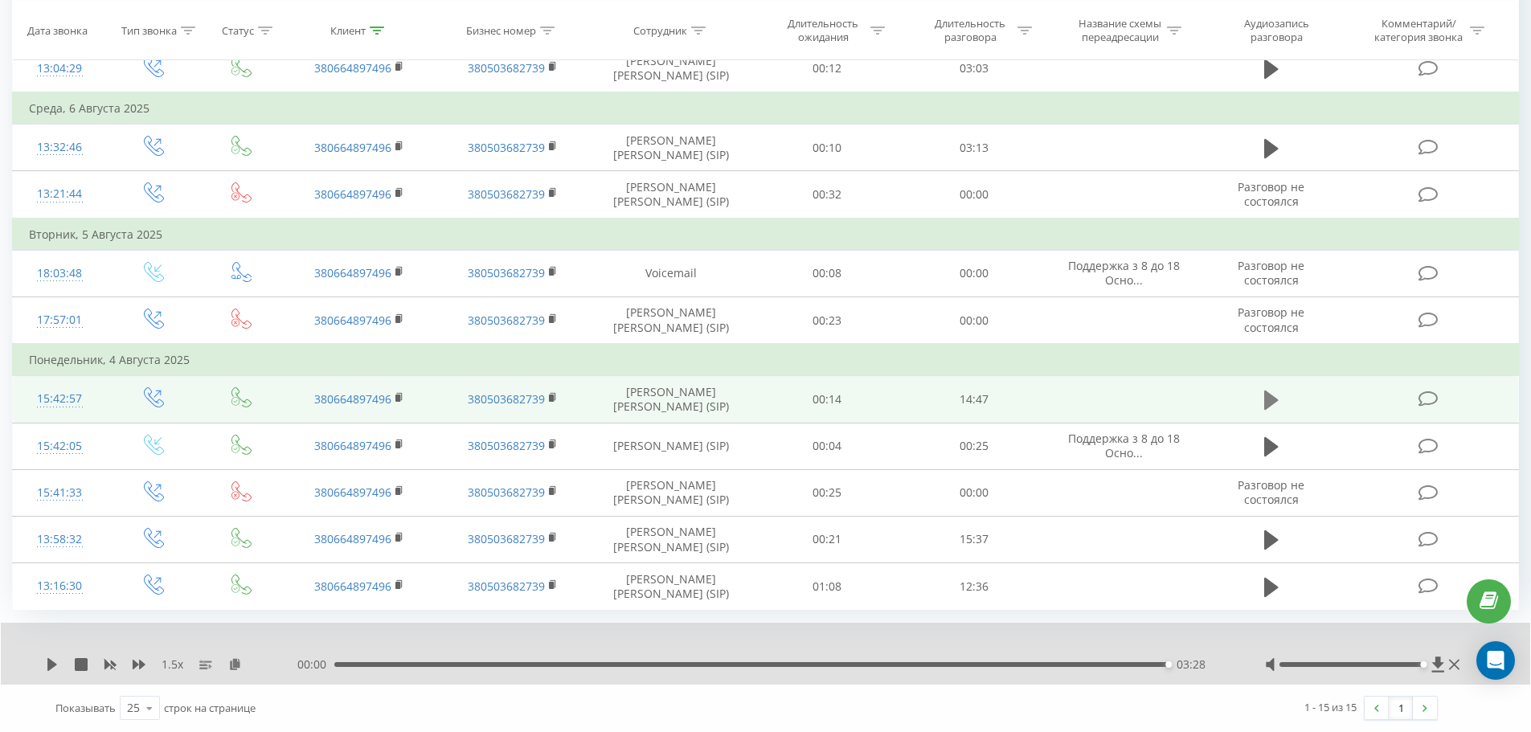
click at [1028, 400] on icon at bounding box center [1271, 399] width 14 height 19
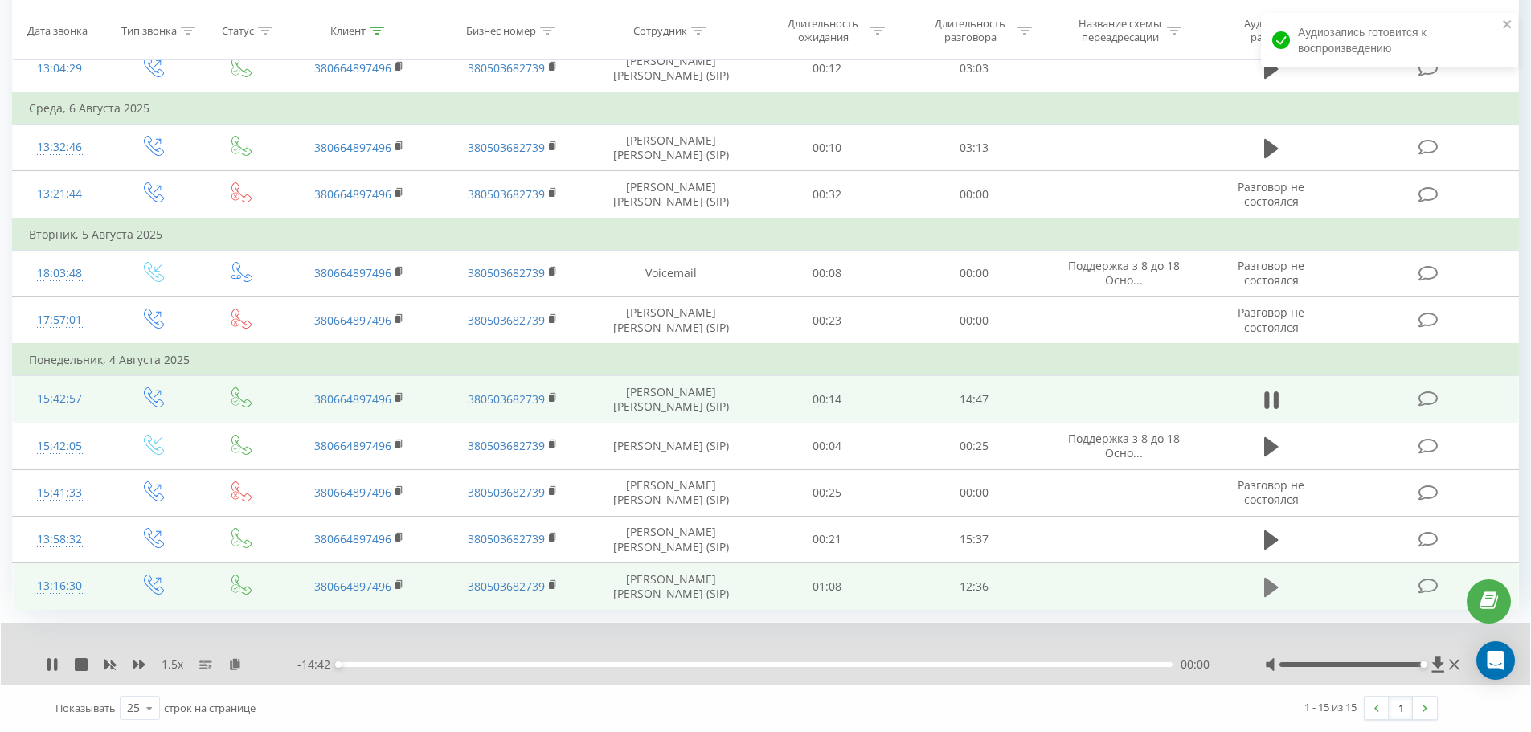
click at [1028, 589] on icon at bounding box center [1271, 586] width 14 height 19
click at [385, 665] on div "00:00" at bounding box center [755, 664] width 834 height 5
click at [422, 663] on div "00:43" at bounding box center [755, 664] width 834 height 5
click at [463, 664] on div "01:15" at bounding box center [755, 664] width 834 height 5
drag, startPoint x: 586, startPoint y: 671, endPoint x: 609, endPoint y: 669, distance: 23.4
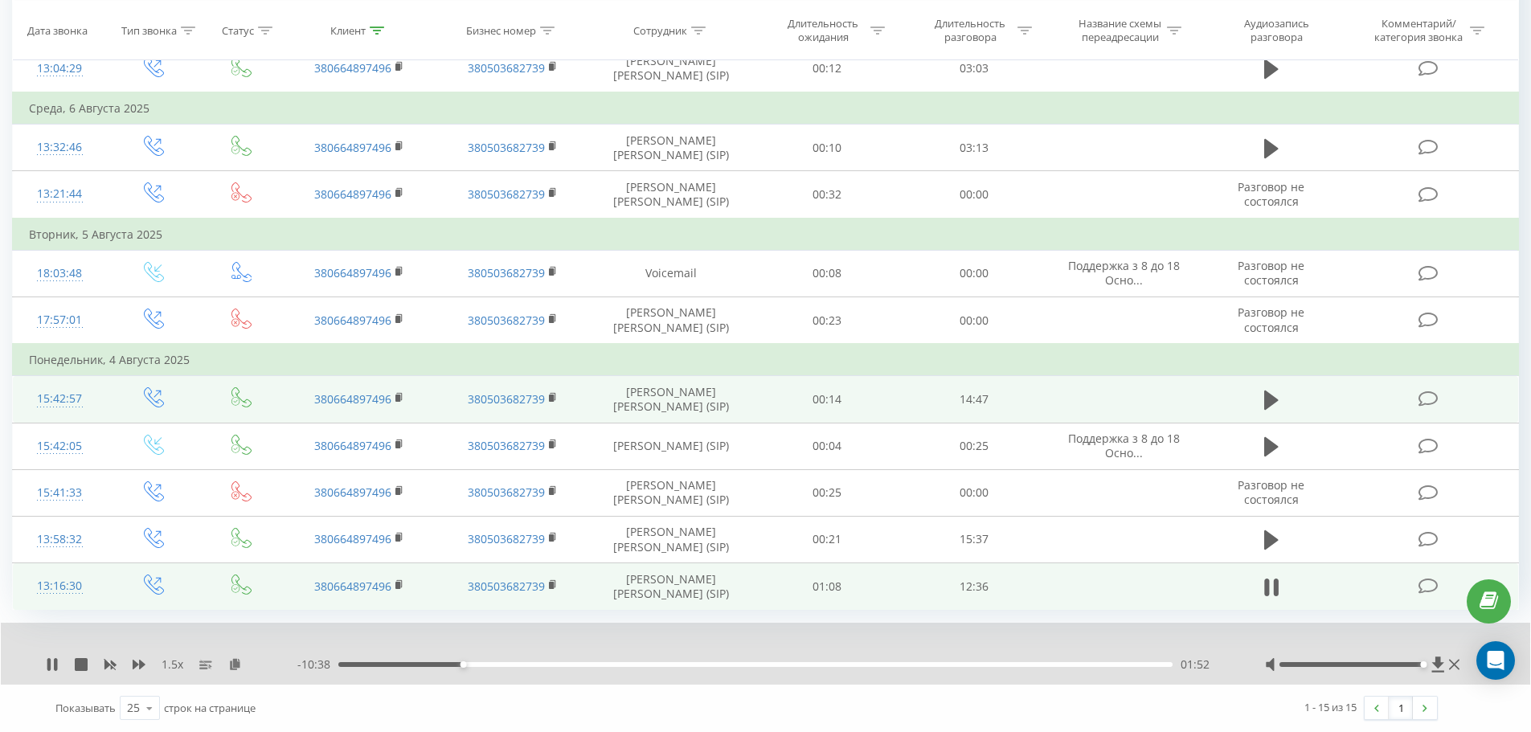
click at [591, 670] on div "- 10:38 01:52 01:52" at bounding box center [760, 664] width 927 height 16
drag, startPoint x: 733, startPoint y: 675, endPoint x: 957, endPoint y: 684, distance: 224.3
click at [750, 675] on div "1.5 x - 10:38 01:52 01:52" at bounding box center [765, 654] width 1529 height 62
click at [1028, 664] on div "00:00" at bounding box center [755, 664] width 834 height 5
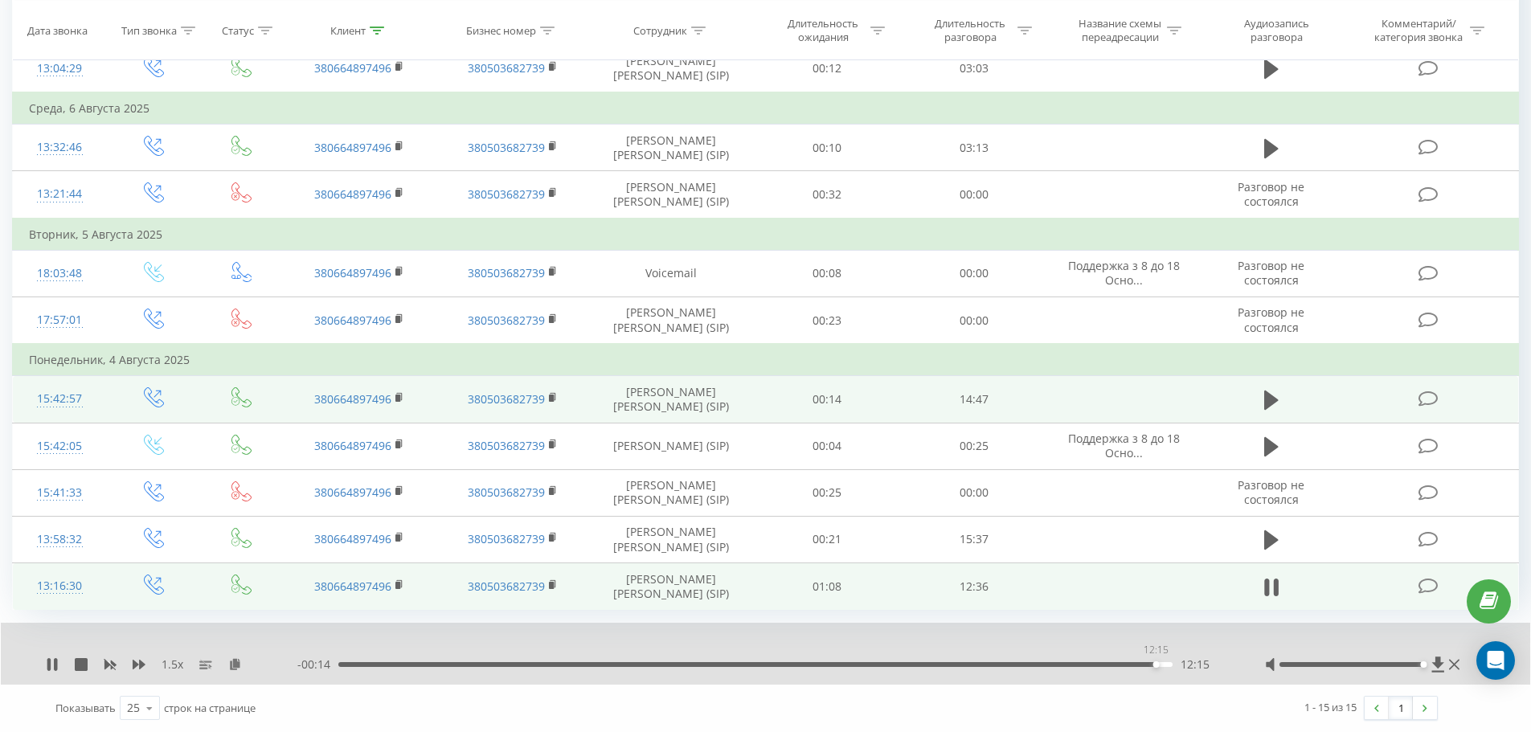
click at [1028, 664] on div "12:15" at bounding box center [755, 664] width 834 height 5
click at [1028, 403] on icon at bounding box center [1271, 399] width 14 height 19
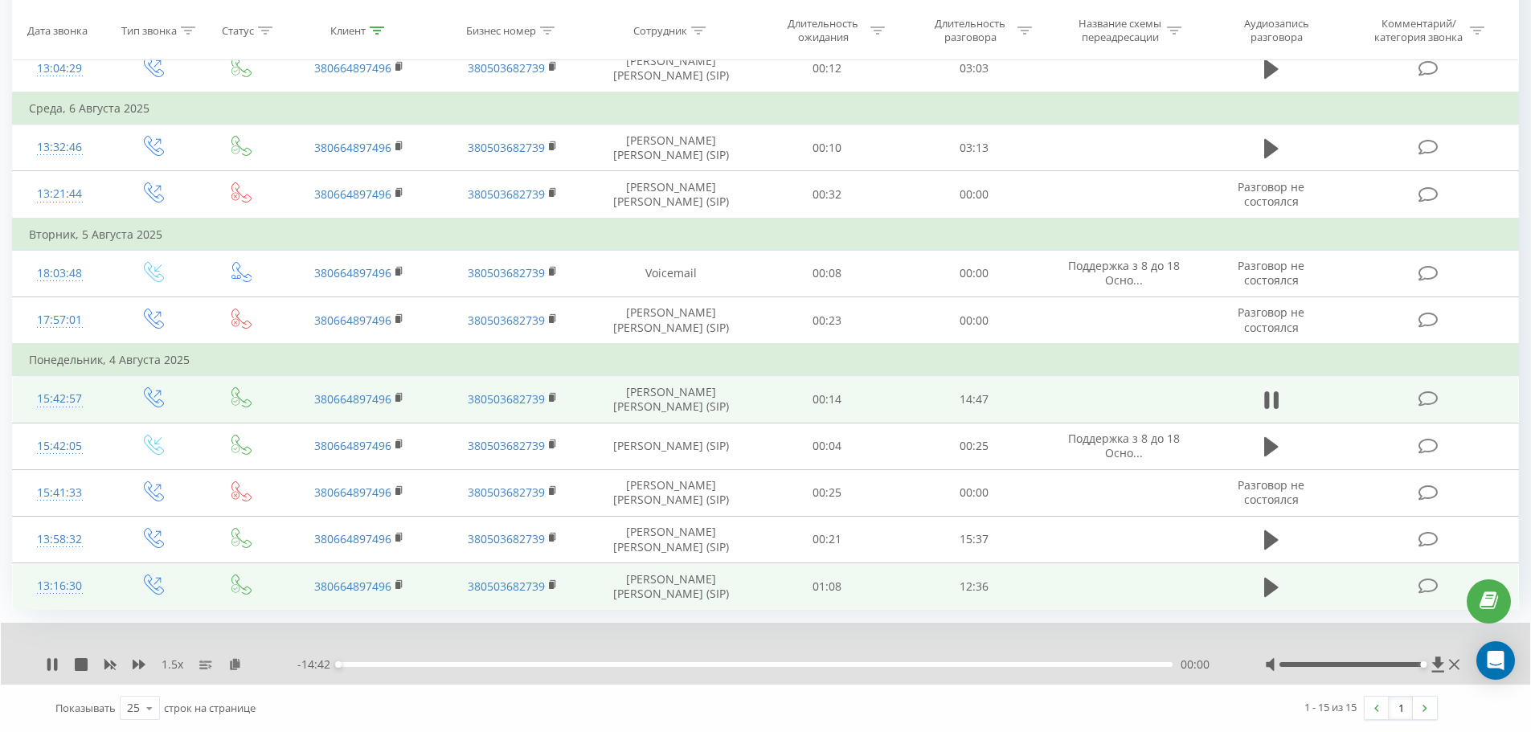
click at [355, 664] on div "00:00" at bounding box center [755, 664] width 834 height 5
click at [343, 666] on div "00:04" at bounding box center [755, 664] width 834 height 5
click at [338, 664] on div "00:00" at bounding box center [755, 664] width 834 height 5
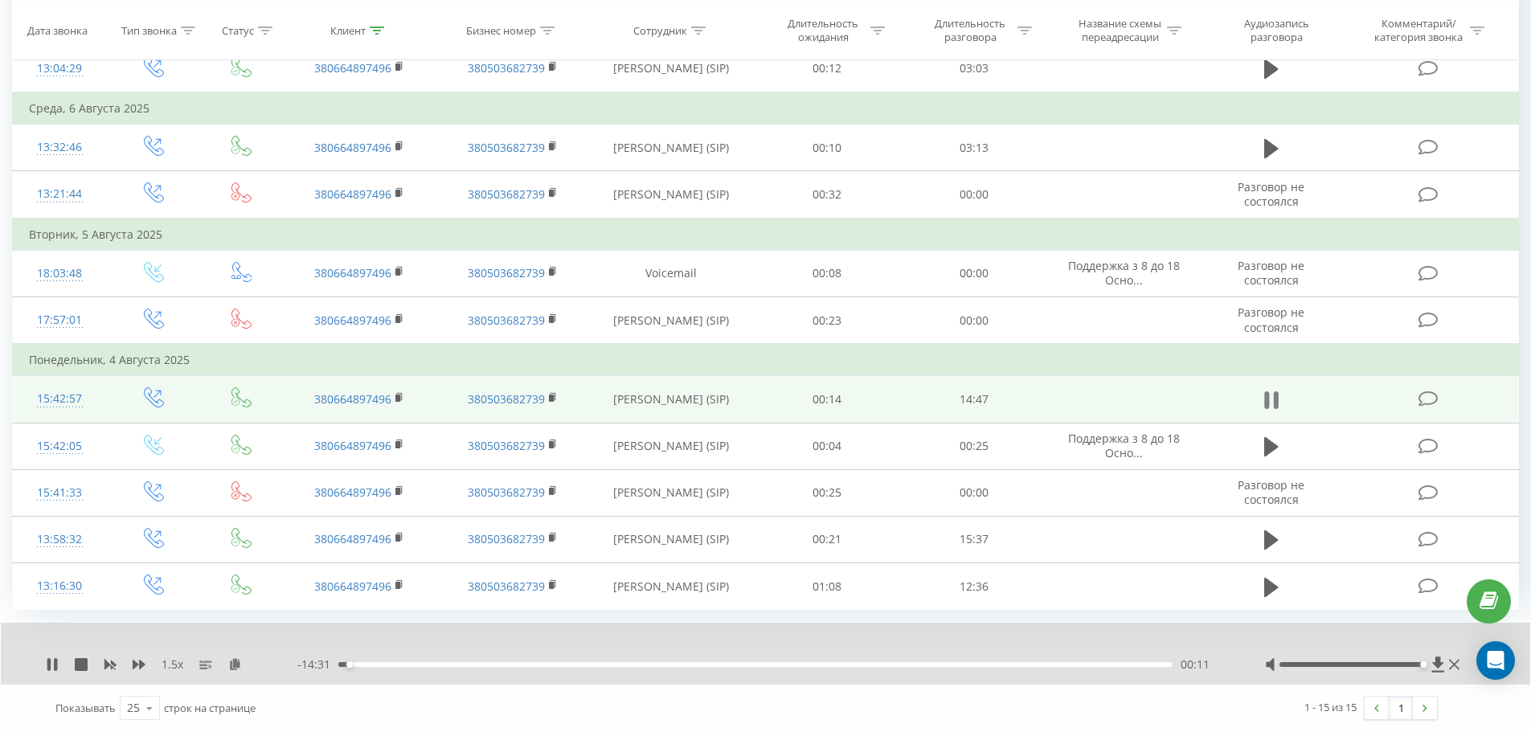
click at [1274, 399] on icon at bounding box center [1275, 400] width 5 height 18
click at [361, 36] on div "Клиент" at bounding box center [347, 30] width 35 height 14
click at [376, 133] on input "380664897496" at bounding box center [359, 145] width 141 height 28
paste input "979885672"
type input "380979885672"
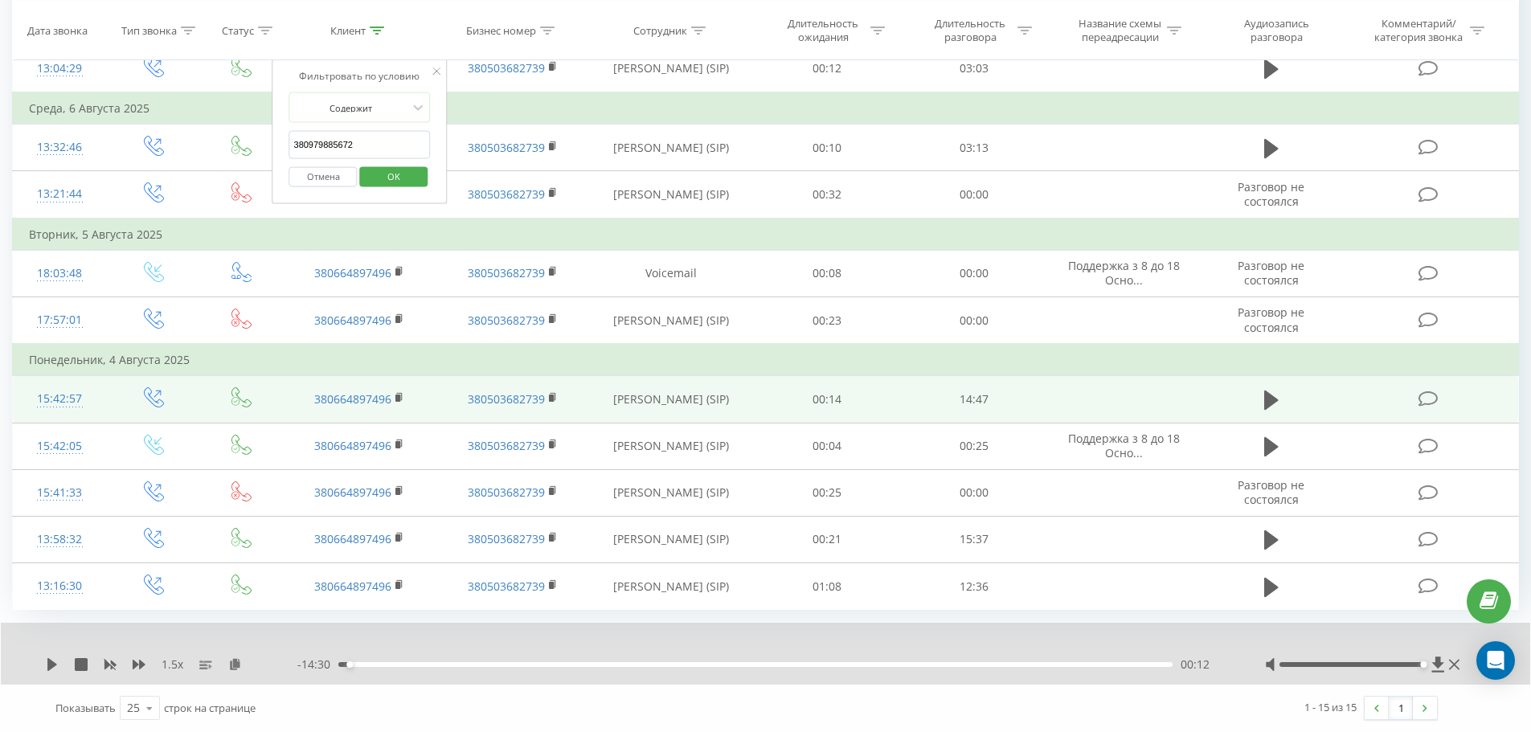
click at [391, 175] on span "OK" at bounding box center [393, 175] width 45 height 25
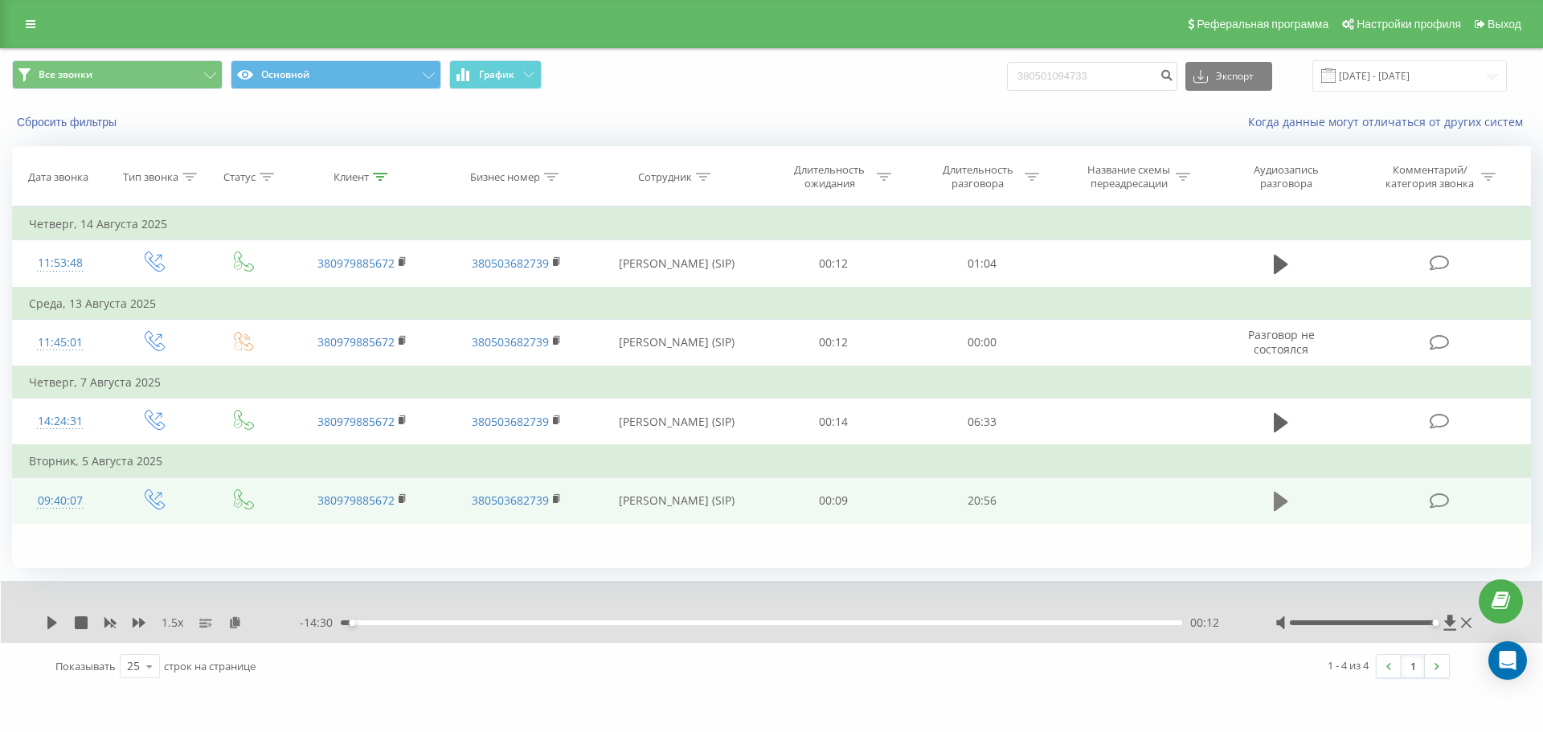
click at [1281, 506] on icon at bounding box center [1280, 501] width 14 height 19
click at [401, 497] on rect at bounding box center [401, 499] width 5 height 7
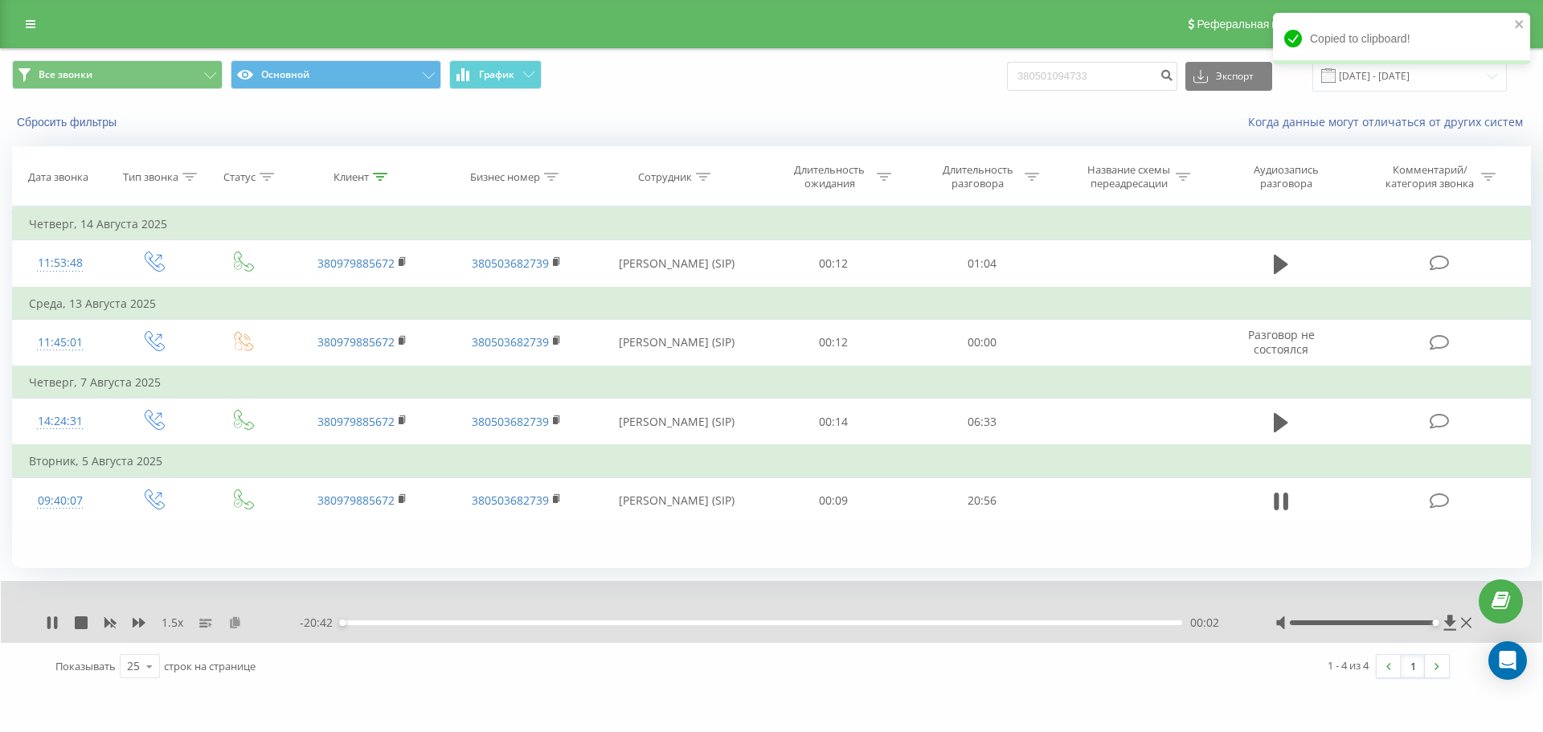
click at [238, 623] on icon at bounding box center [235, 621] width 14 height 11
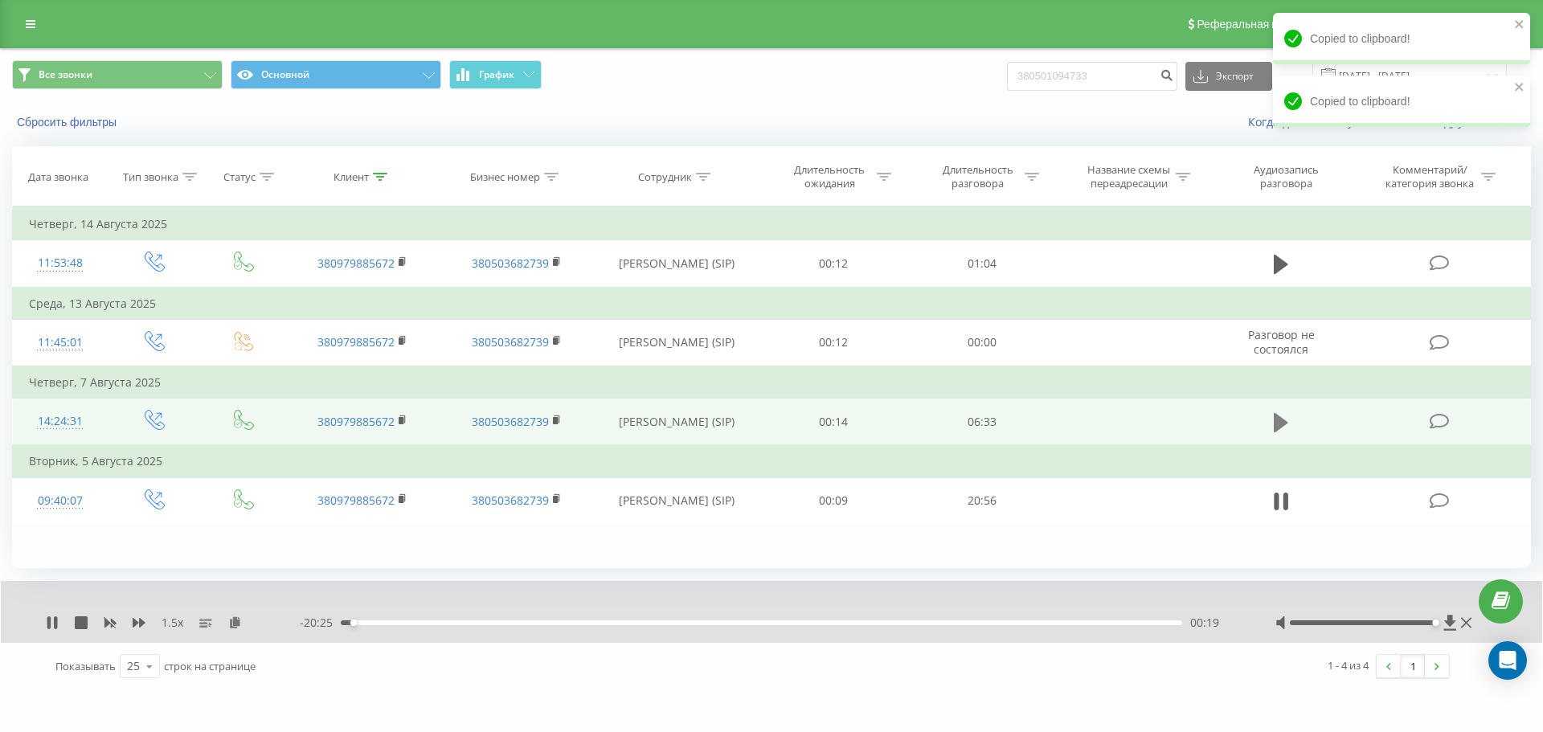
click at [1281, 425] on icon at bounding box center [1280, 421] width 14 height 19
click at [400, 421] on rect at bounding box center [401, 420] width 5 height 7
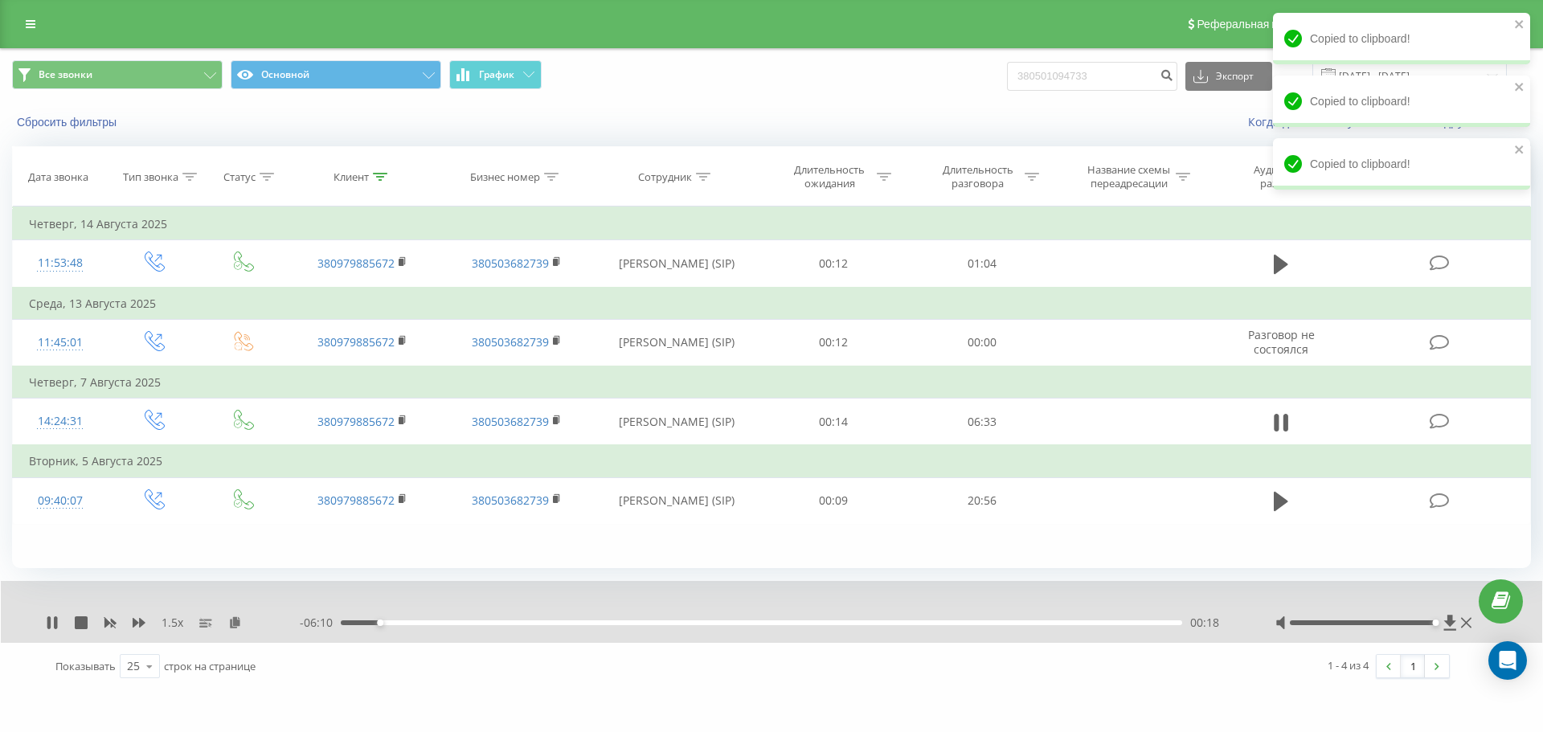
click at [236, 615] on div "1.5 x" at bounding box center [173, 623] width 254 height 16
click at [235, 620] on icon at bounding box center [235, 621] width 14 height 11
click at [140, 623] on icon at bounding box center [139, 623] width 13 height 10
click at [51, 624] on icon at bounding box center [48, 622] width 3 height 13
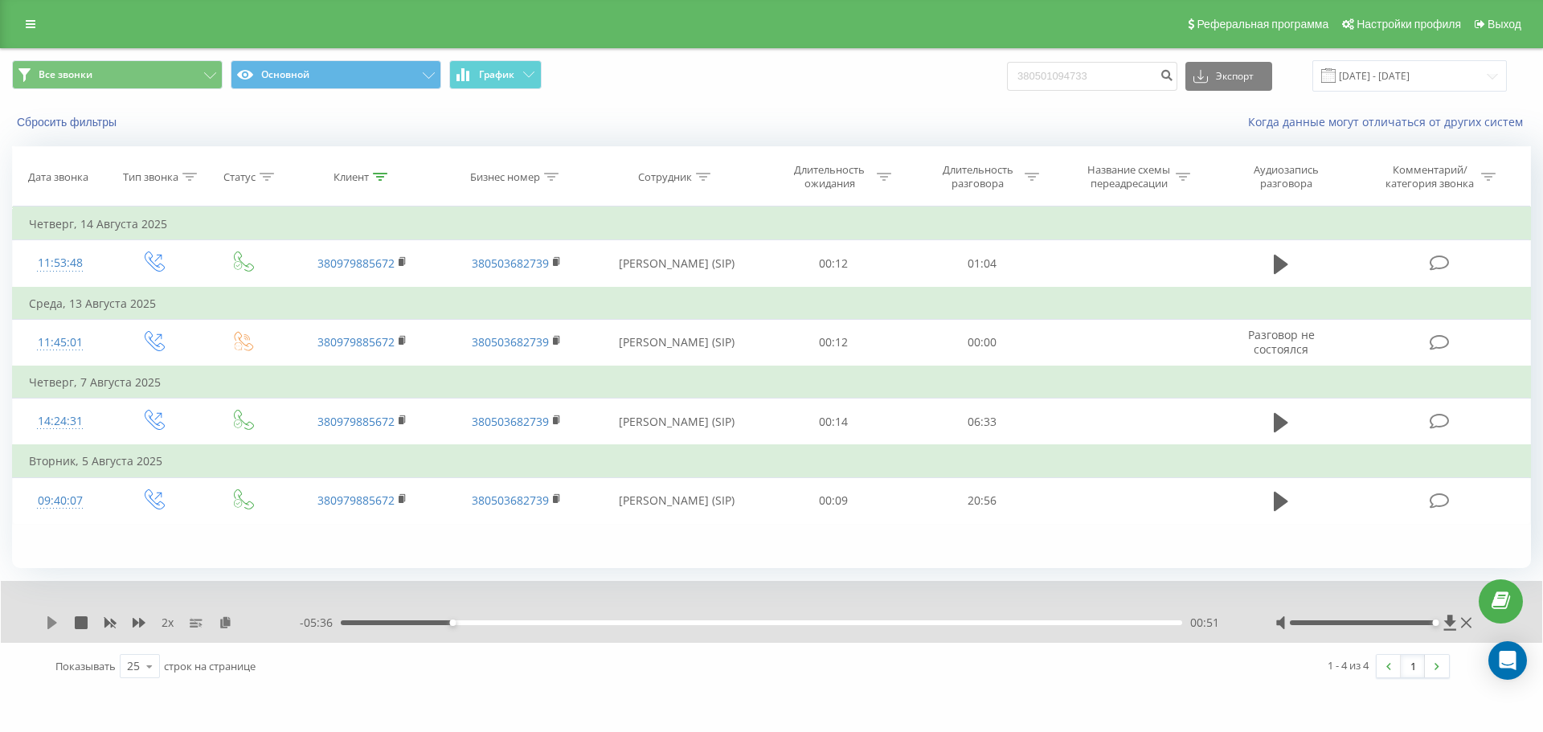
click at [51, 624] on icon at bounding box center [52, 622] width 10 height 13
click at [504, 624] on div "01:01" at bounding box center [761, 622] width 841 height 5
click at [538, 625] on div "01:31" at bounding box center [761, 622] width 841 height 5
click at [565, 624] on div "01:31" at bounding box center [761, 622] width 841 height 5
click at [588, 624] on div "01:54" at bounding box center [761, 622] width 841 height 5
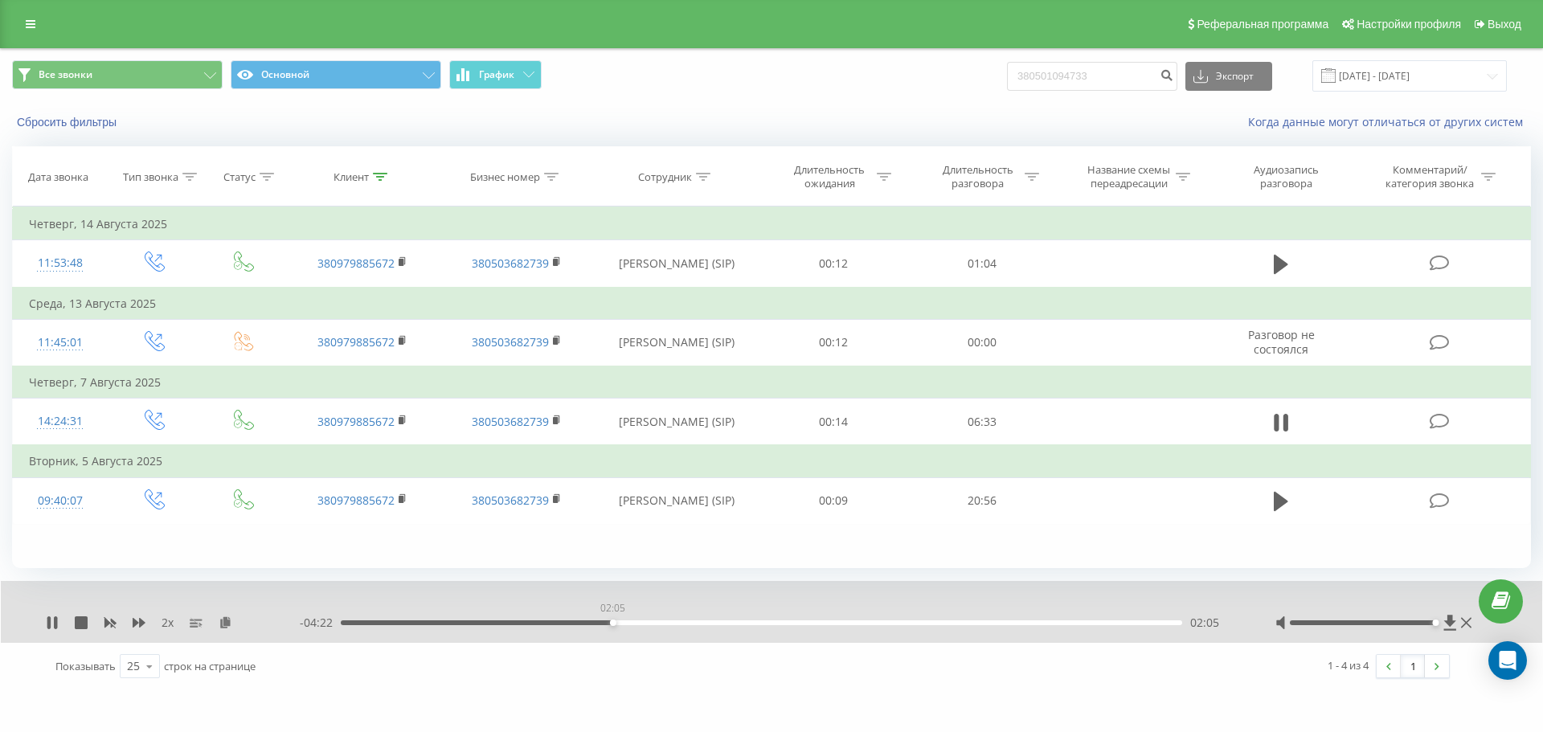
click at [612, 624] on div "02:05" at bounding box center [761, 622] width 841 height 5
click at [657, 623] on div "02:06" at bounding box center [761, 622] width 841 height 5
click at [697, 624] on div "00:00" at bounding box center [761, 622] width 841 height 5
click at [730, 625] on div "02:45" at bounding box center [761, 622] width 841 height 5
click at [763, 623] on div "03:01" at bounding box center [761, 622] width 841 height 5
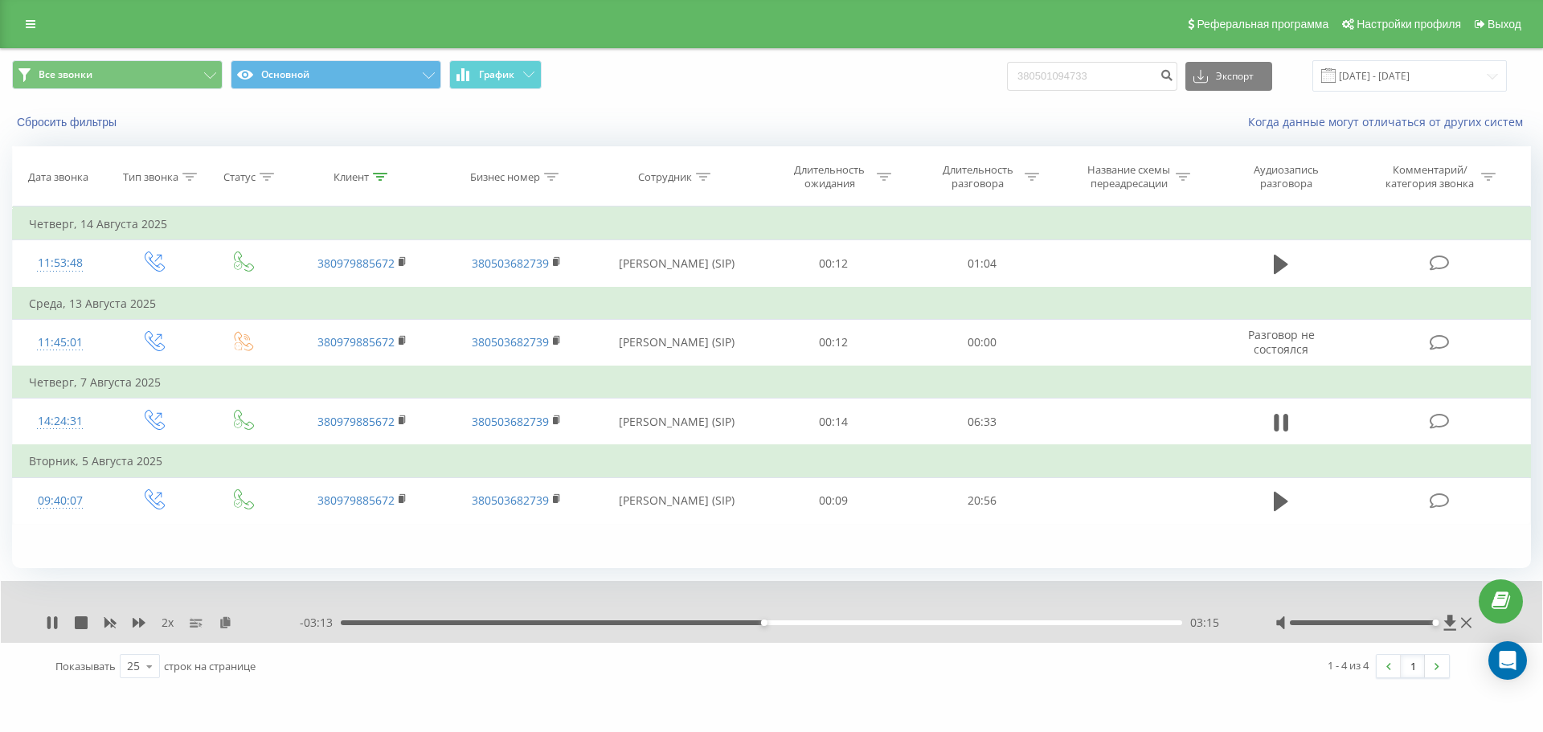
click at [789, 621] on div "03:15" at bounding box center [761, 622] width 841 height 5
click at [818, 621] on div "03:40" at bounding box center [761, 622] width 841 height 5
drag, startPoint x: 851, startPoint y: 623, endPoint x: 882, endPoint y: 628, distance: 31.8
click at [854, 623] on div "03:40" at bounding box center [761, 622] width 841 height 5
drag, startPoint x: 891, startPoint y: 623, endPoint x: 903, endPoint y: 623, distance: 12.1
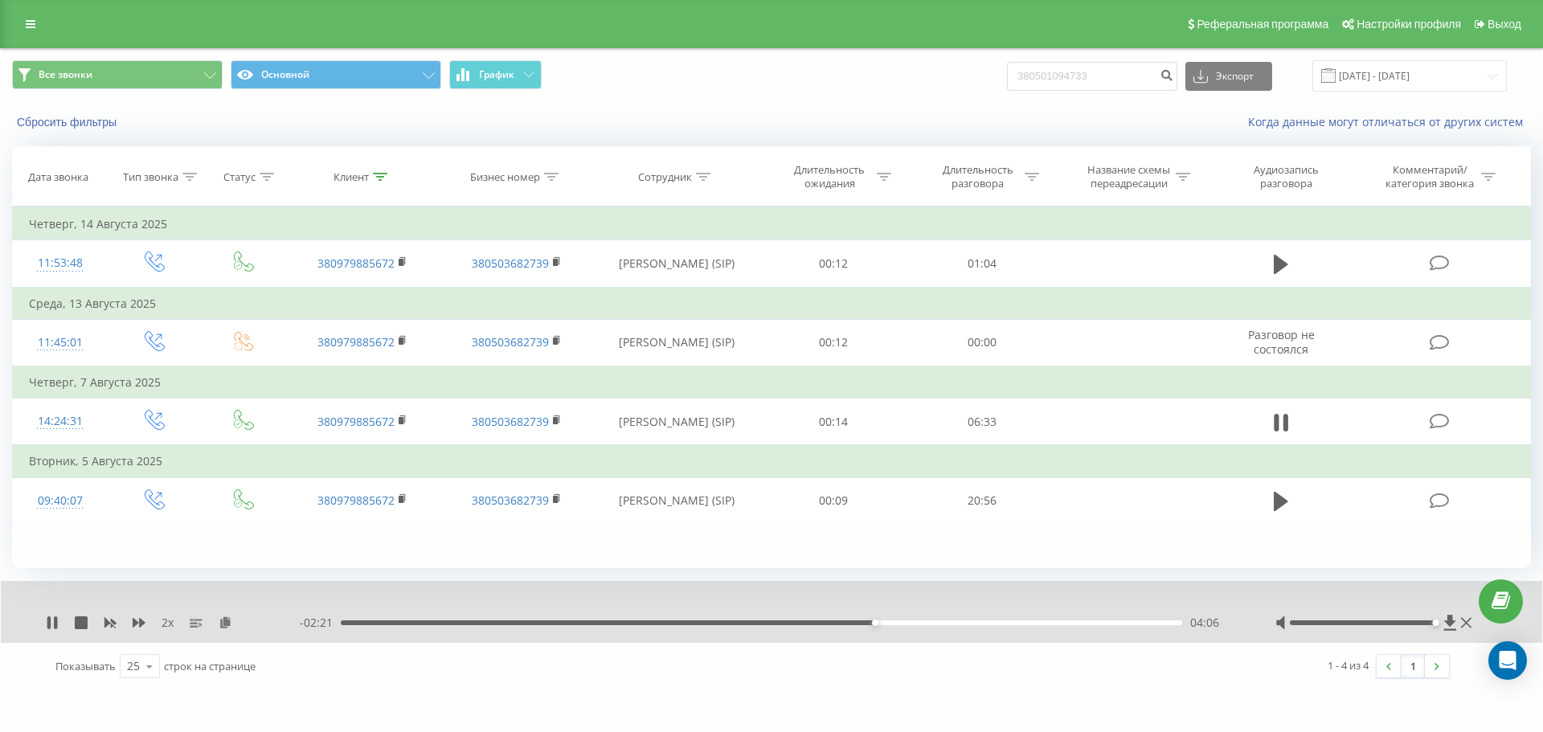
click at [891, 623] on div "04:06" at bounding box center [761, 622] width 841 height 5
click at [929, 623] on div "04:31" at bounding box center [761, 622] width 841 height 5
click at [873, 623] on div "04:32" at bounding box center [761, 622] width 841 height 5
click at [909, 623] on div "04:06" at bounding box center [761, 622] width 841 height 5
click at [941, 622] on div "04:22" at bounding box center [761, 622] width 841 height 5
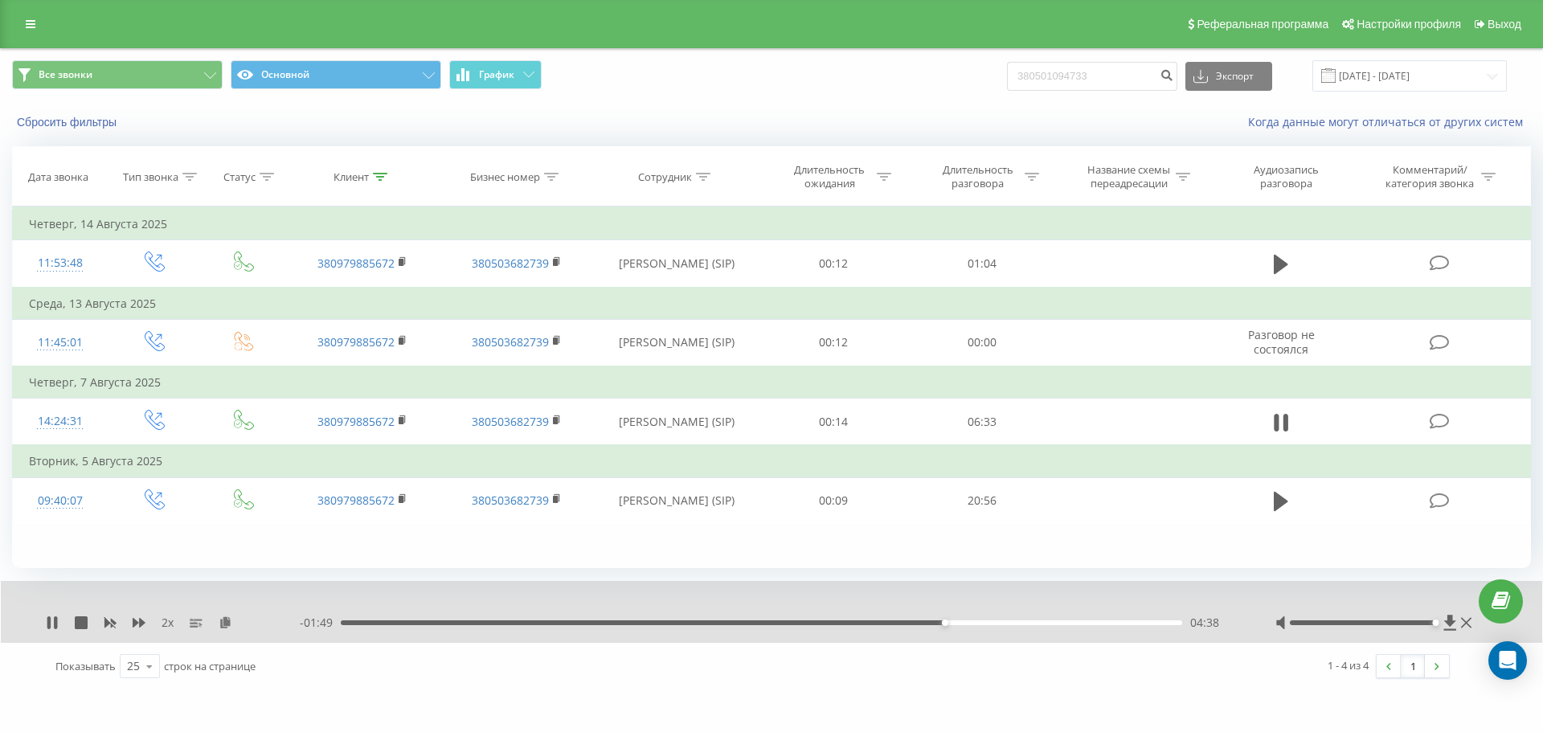
click at [999, 624] on div "04:38" at bounding box center [761, 622] width 841 height 5
click at [1045, 623] on div "05:05" at bounding box center [761, 622] width 841 height 5
click at [1069, 623] on div "05:25" at bounding box center [761, 622] width 841 height 5
